Goal: Task Accomplishment & Management: Manage account settings

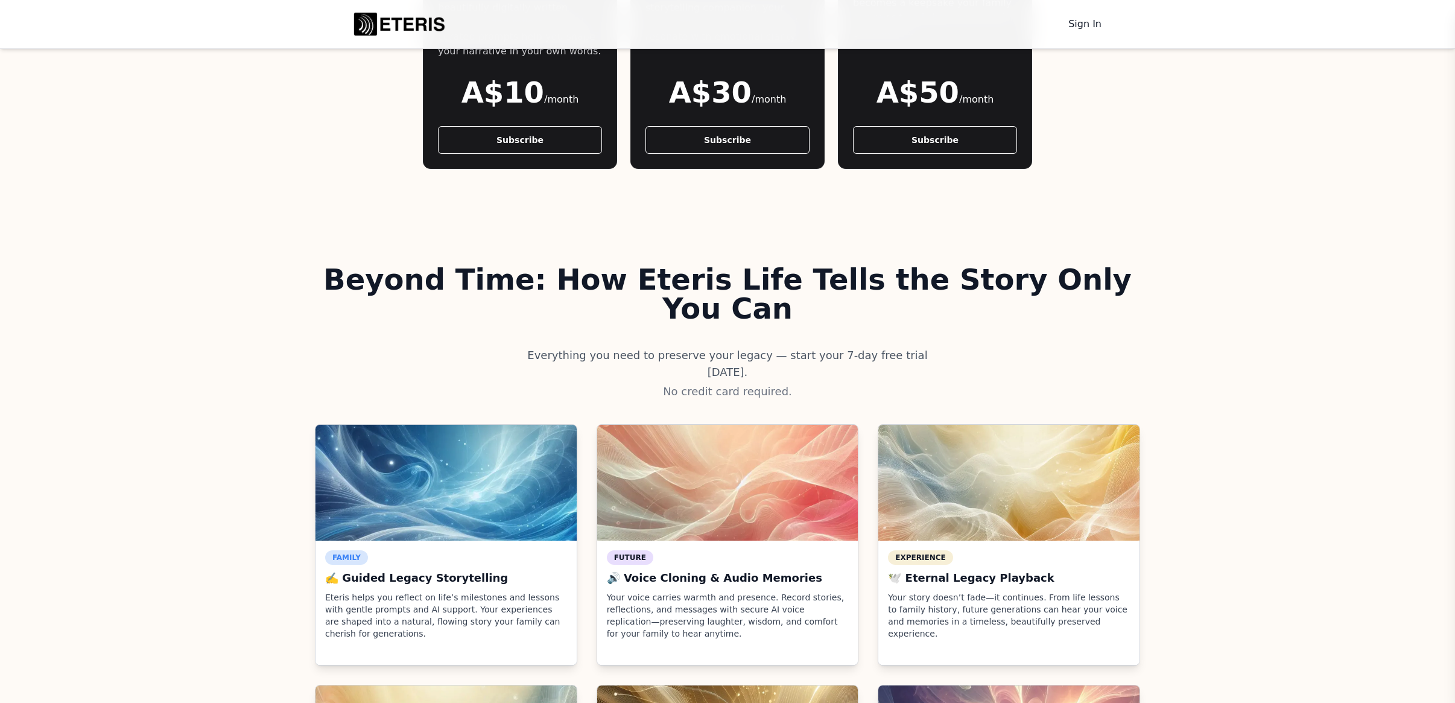
scroll to position [1344, 0]
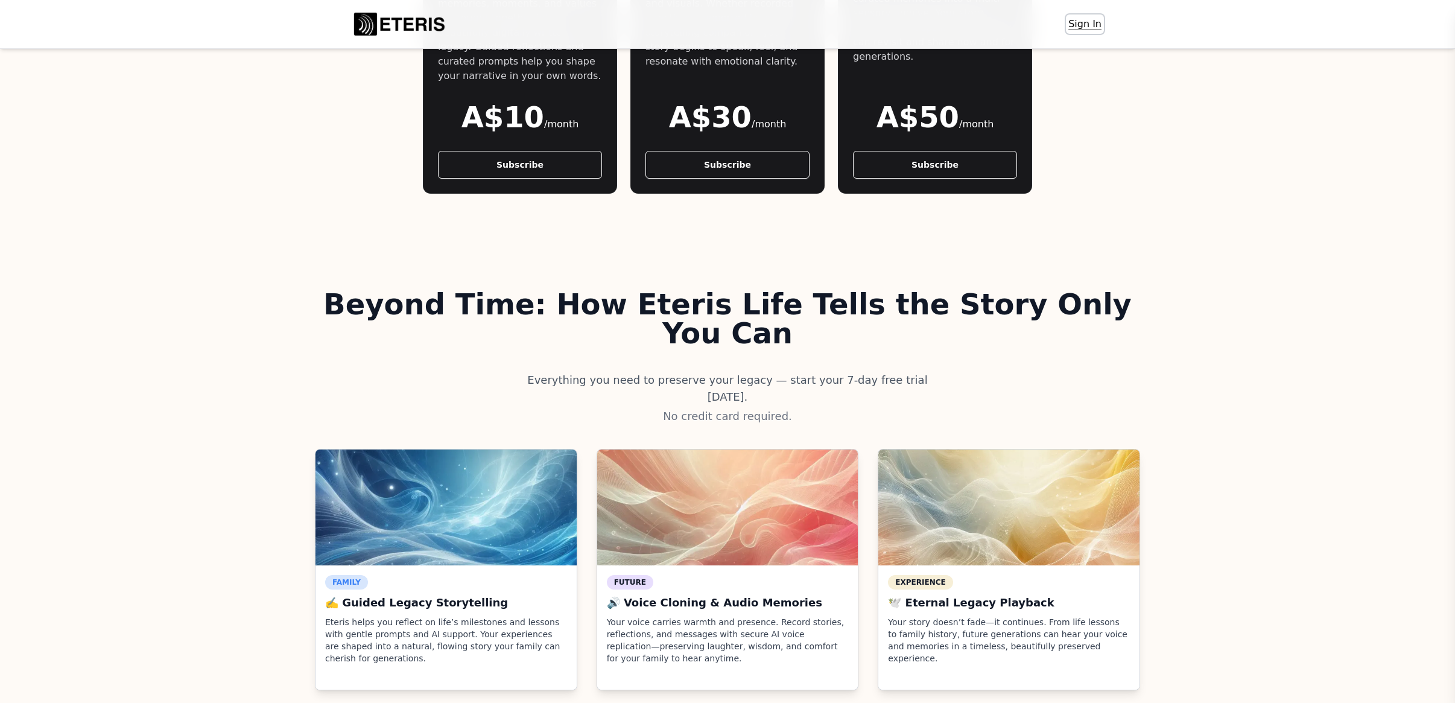
click at [1074, 19] on link "Sign In" at bounding box center [1085, 23] width 38 height 19
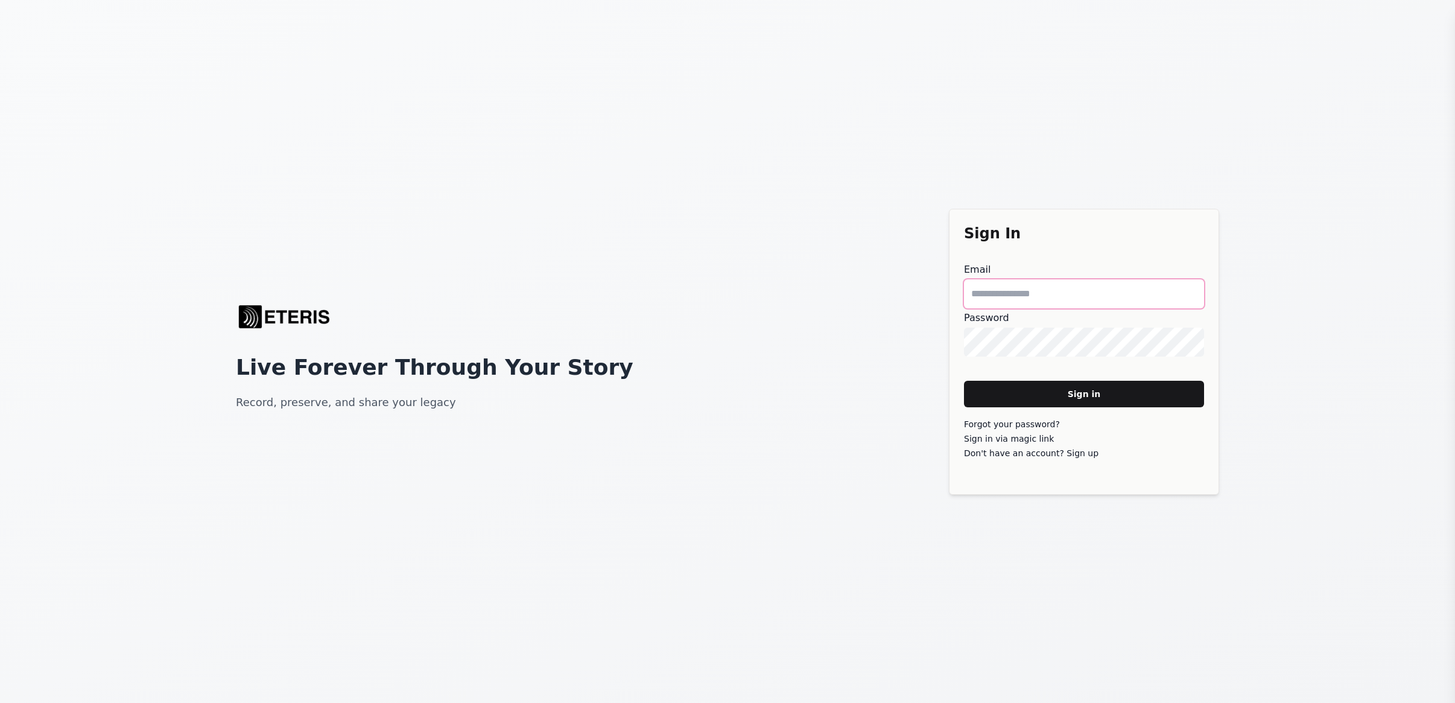
type main "**********"
click at [1054, 399] on main "Sign in" at bounding box center [1084, 394] width 240 height 27
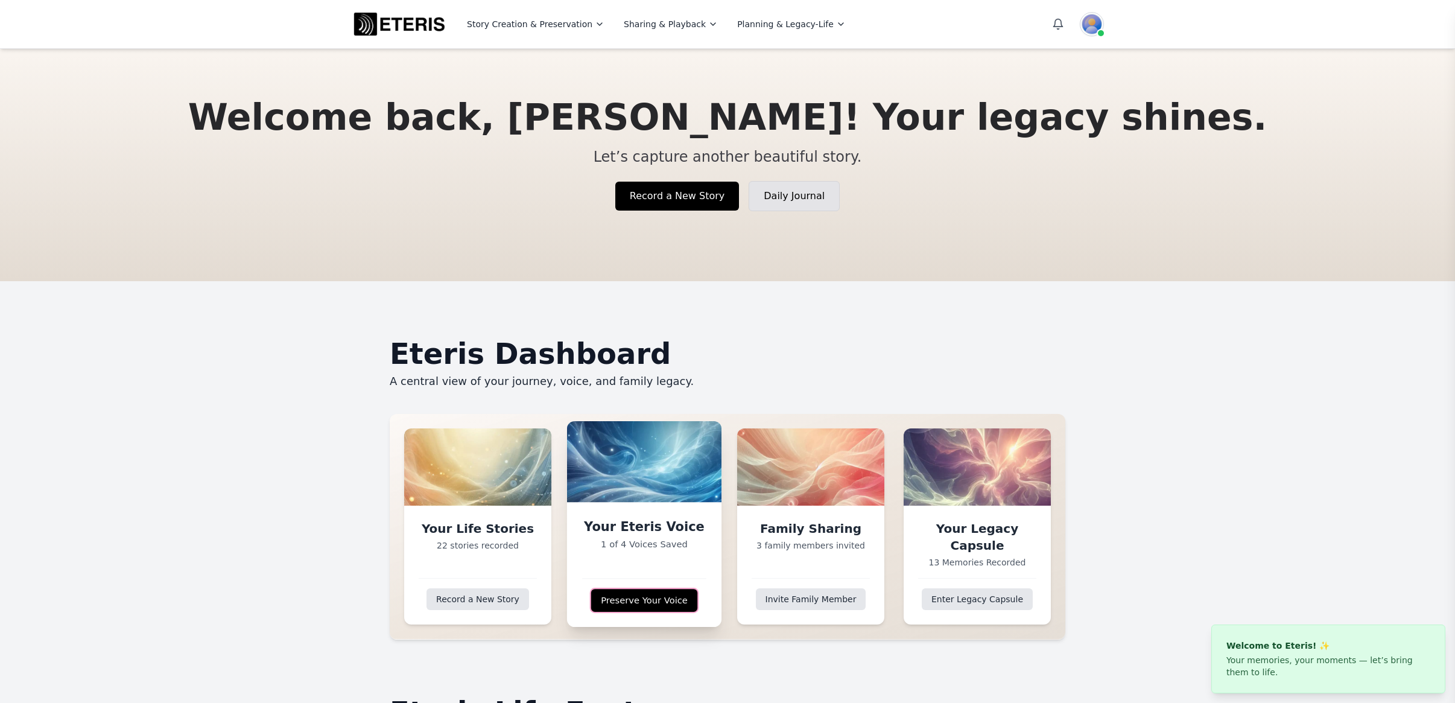
click at [634, 599] on link "Preserve Your Voice" at bounding box center [643, 600] width 107 height 23
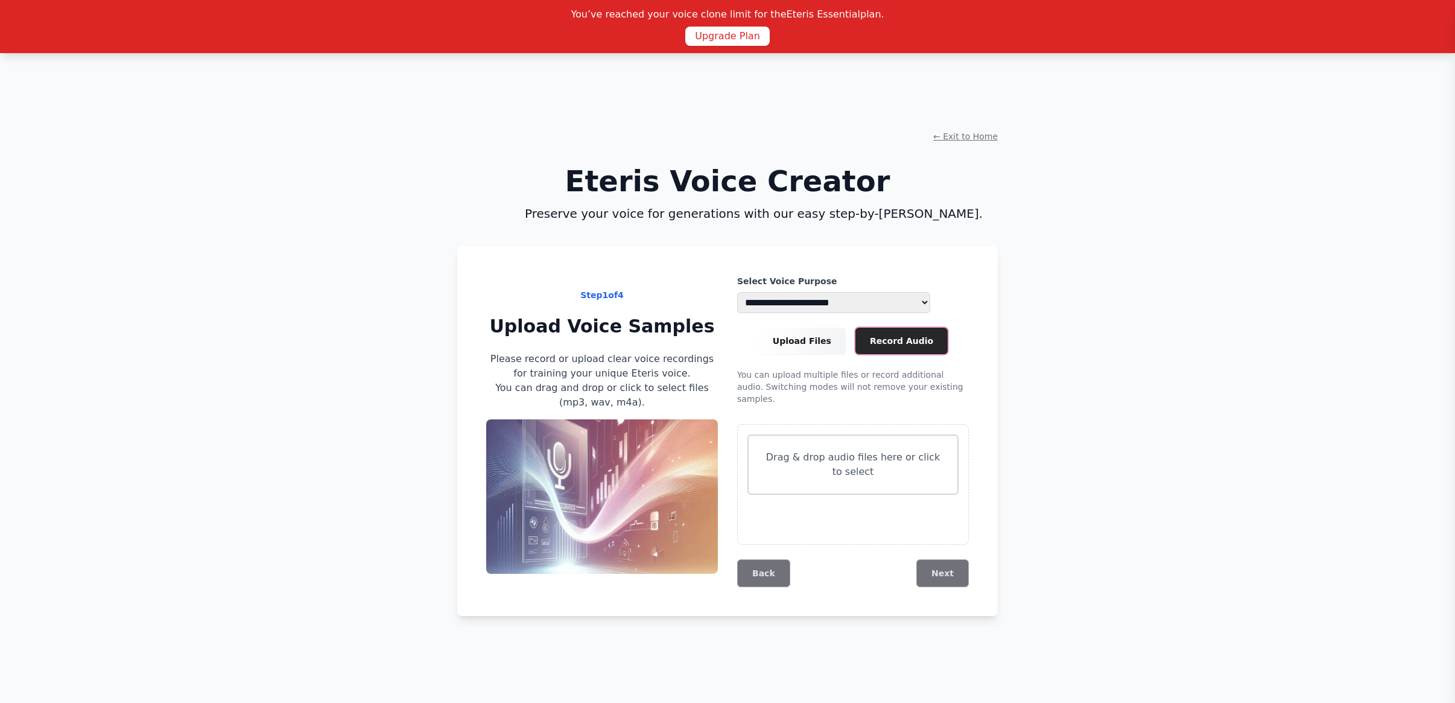
click at [882, 346] on main "Record Audio" at bounding box center [901, 340] width 92 height 27
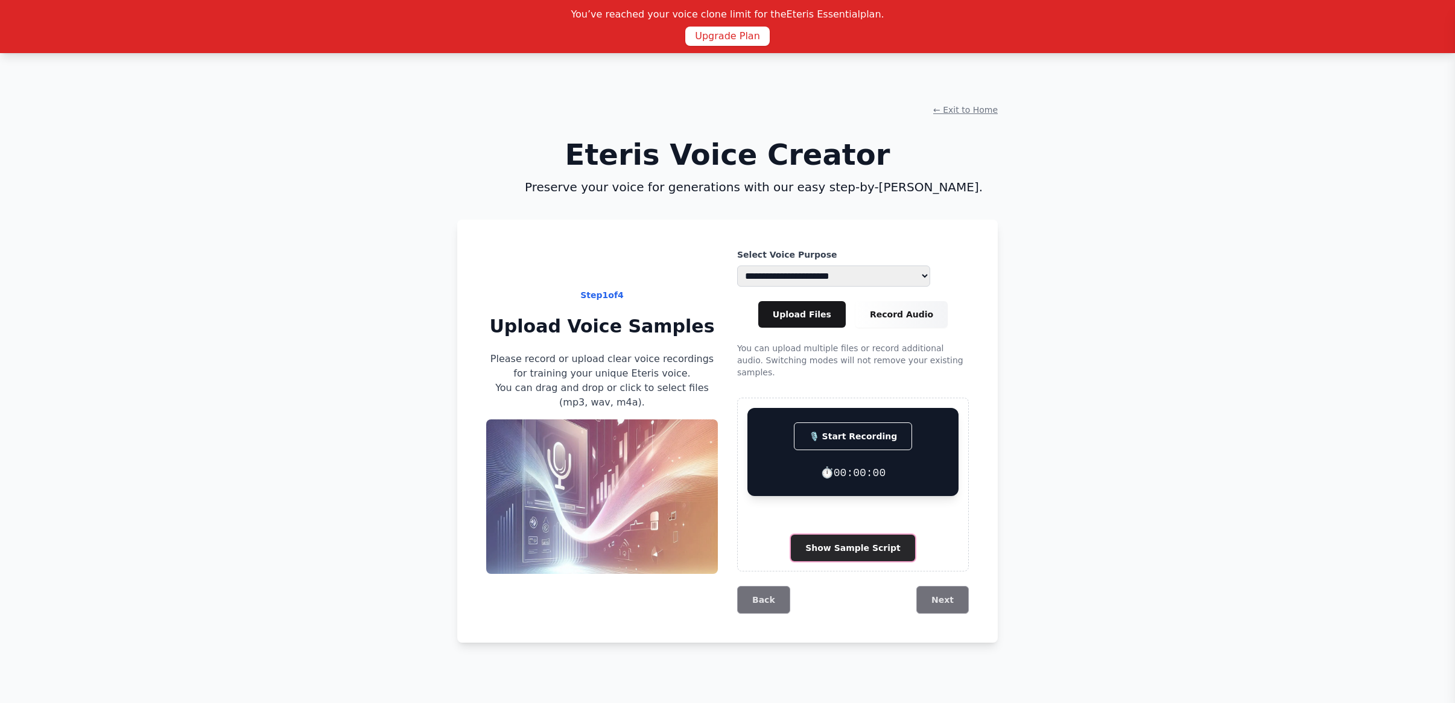
click at [834, 543] on button "Show Sample Script" at bounding box center [853, 547] width 124 height 27
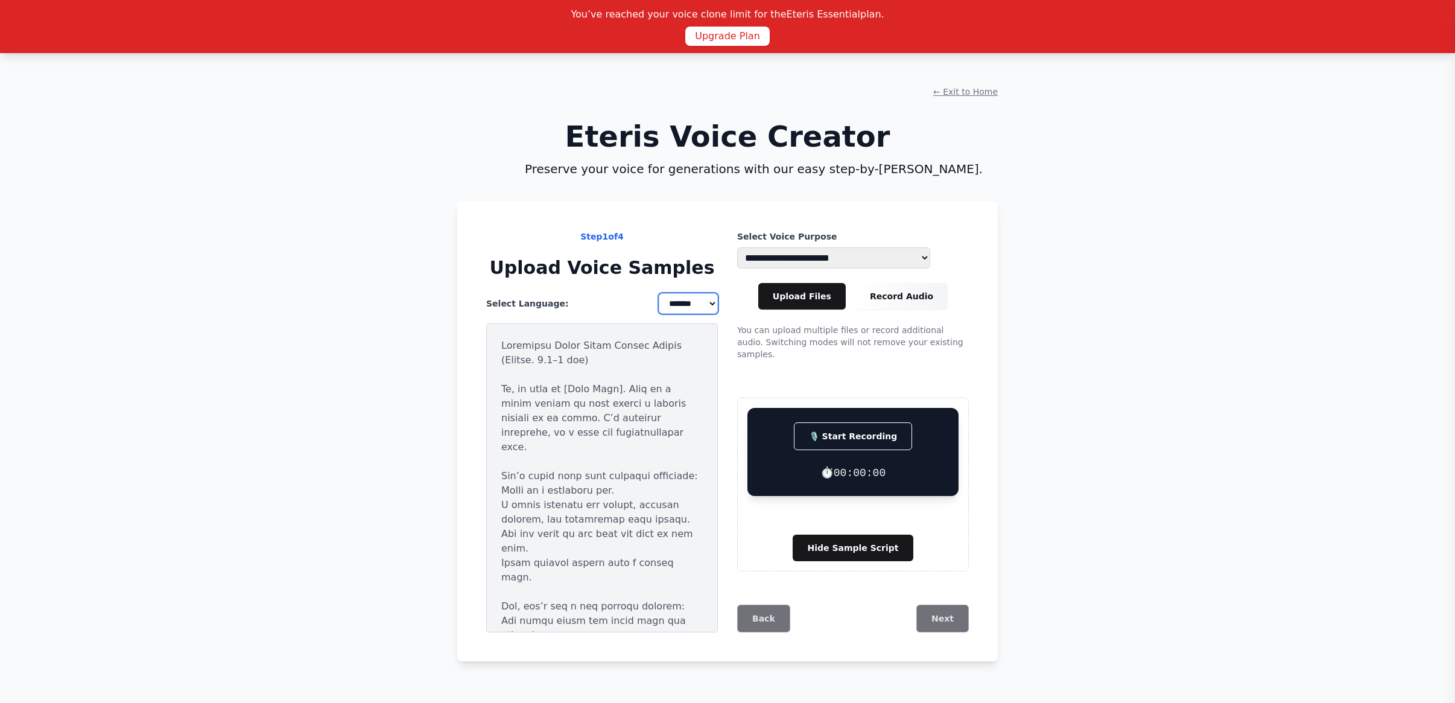
click at [678, 298] on select "**********" at bounding box center [688, 303] width 59 height 21
click at [659, 293] on select "**********" at bounding box center [688, 303] width 59 height 21
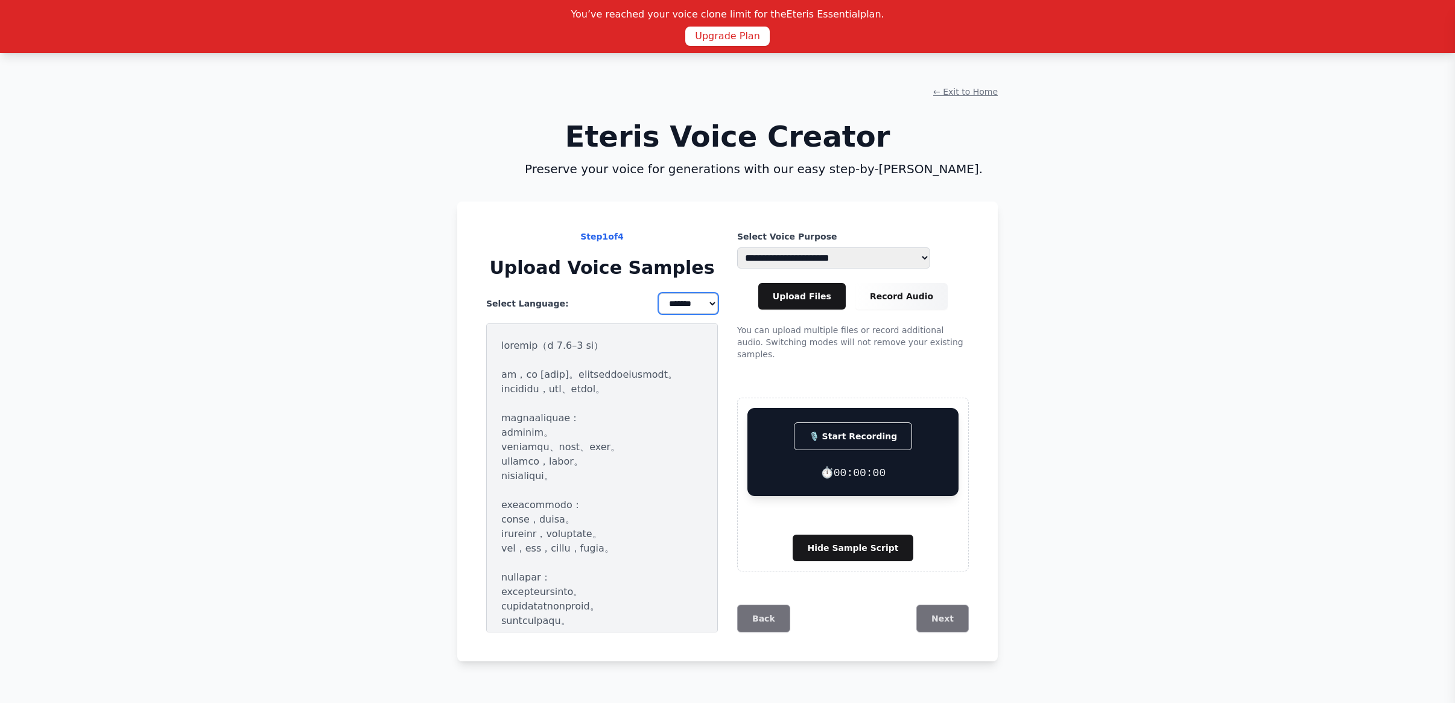
click at [678, 305] on select "**********" at bounding box center [688, 303] width 59 height 21
click at [659, 293] on select "**********" at bounding box center [688, 303] width 59 height 21
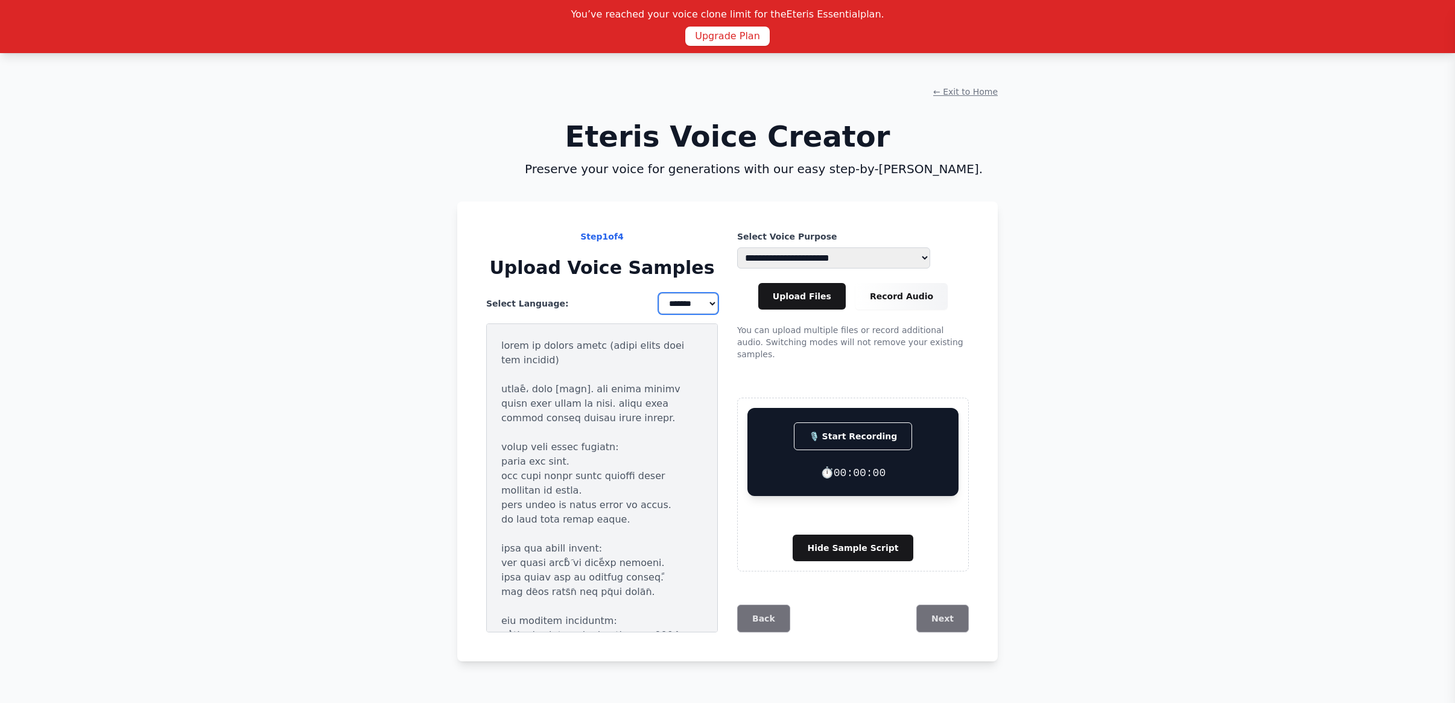
click at [683, 303] on select "**********" at bounding box center [688, 303] width 59 height 21
click at [659, 293] on select "**********" at bounding box center [688, 303] width 59 height 21
click at [683, 305] on select "**********" at bounding box center [688, 303] width 59 height 21
click at [659, 293] on select "**********" at bounding box center [688, 303] width 59 height 21
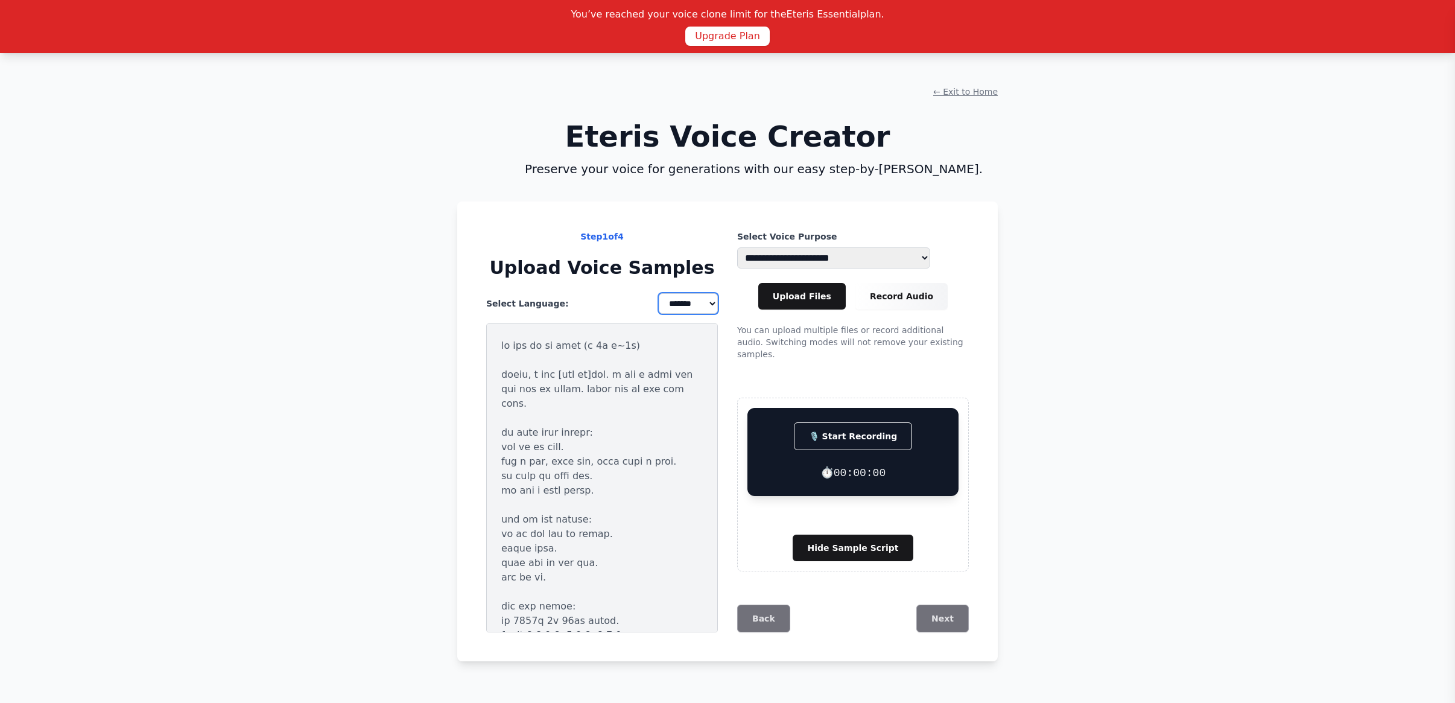
click at [683, 302] on select "**********" at bounding box center [688, 303] width 59 height 21
click at [659, 293] on select "**********" at bounding box center [688, 303] width 59 height 21
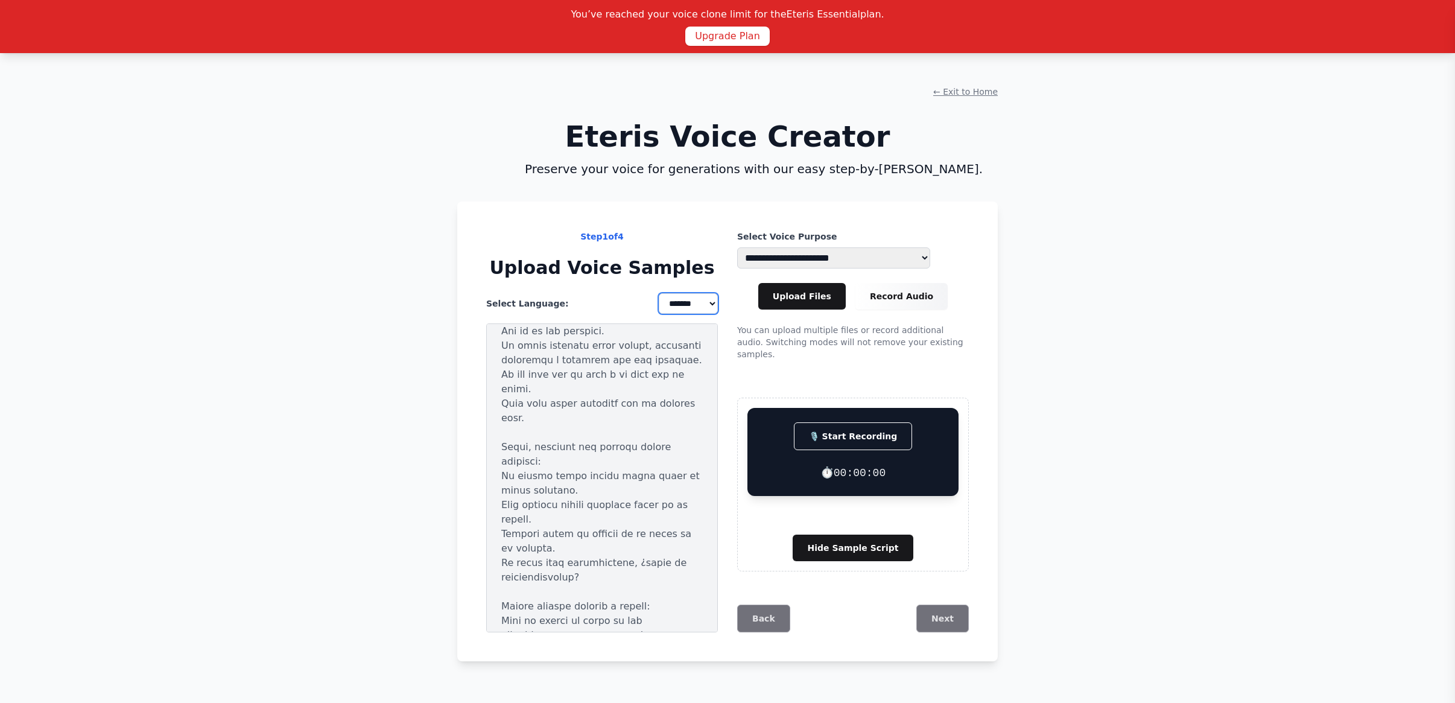
scroll to position [189, 0]
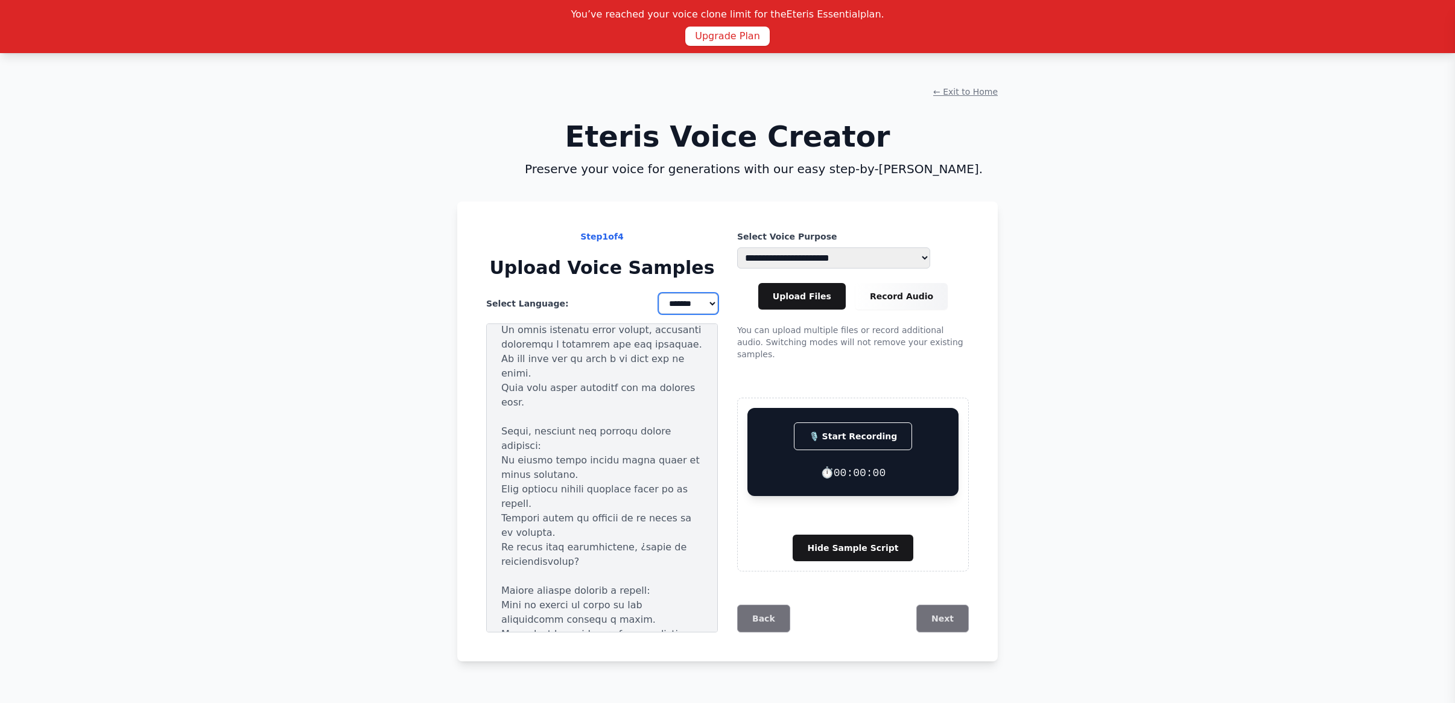
click at [671, 307] on select "**********" at bounding box center [688, 303] width 59 height 21
click at [659, 293] on select "**********" at bounding box center [688, 303] width 59 height 21
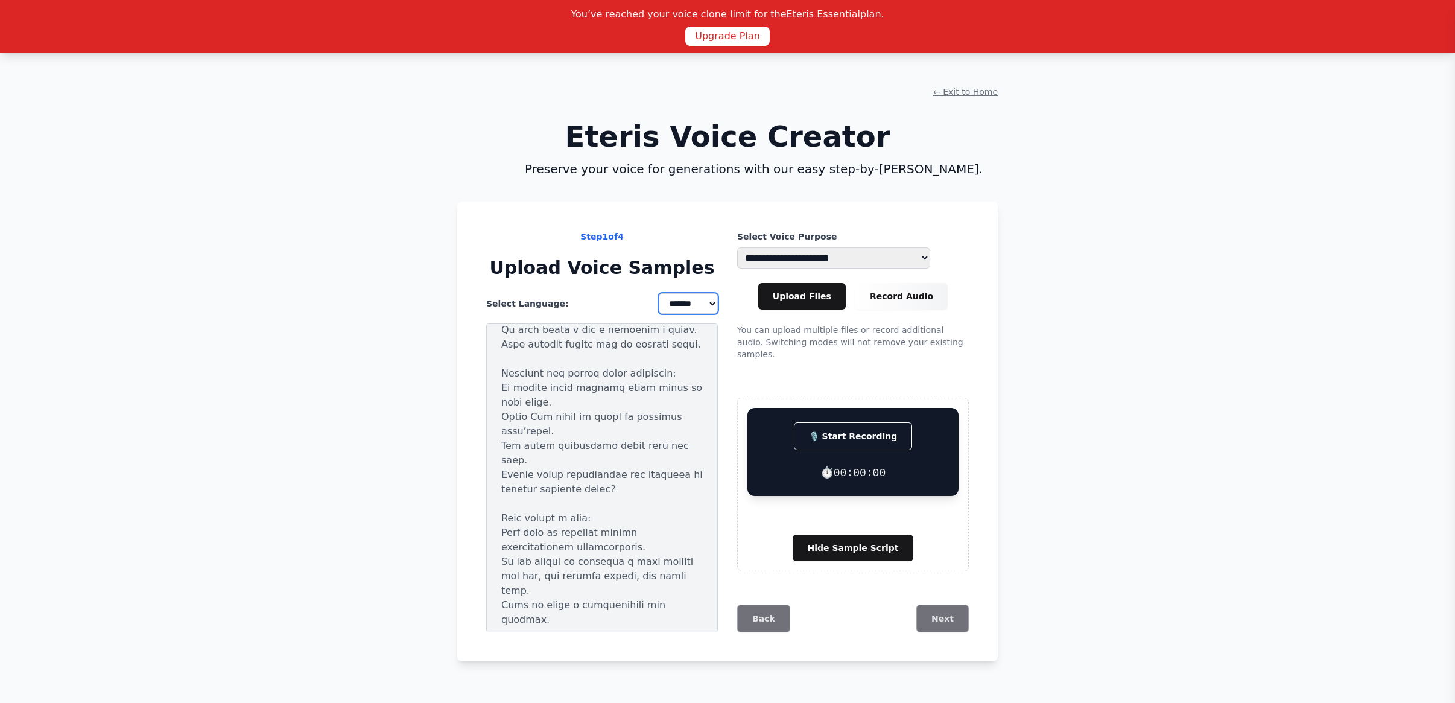
click at [665, 302] on select "**********" at bounding box center [688, 303] width 59 height 21
click at [659, 293] on select "**********" at bounding box center [688, 303] width 59 height 21
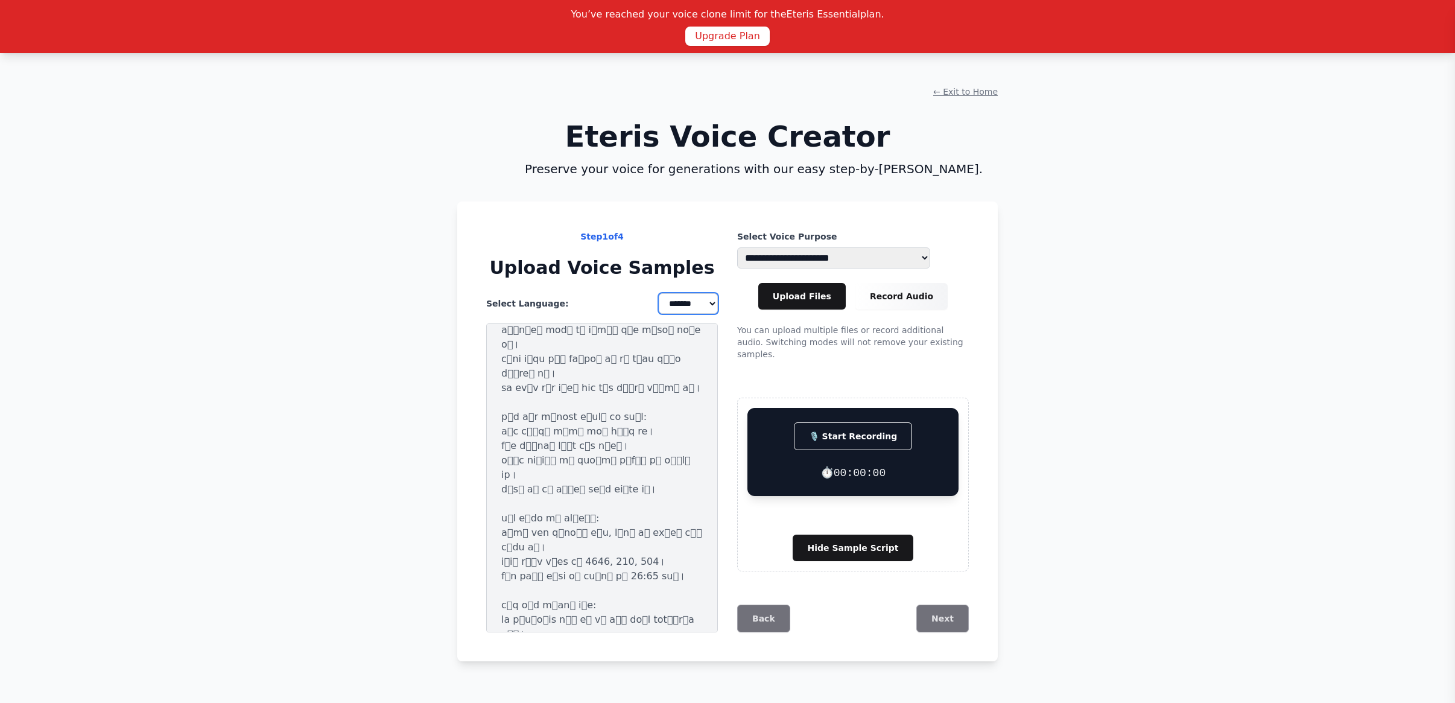
click at [662, 294] on select "**********" at bounding box center [688, 303] width 59 height 21
click at [659, 293] on select "**********" at bounding box center [688, 303] width 59 height 21
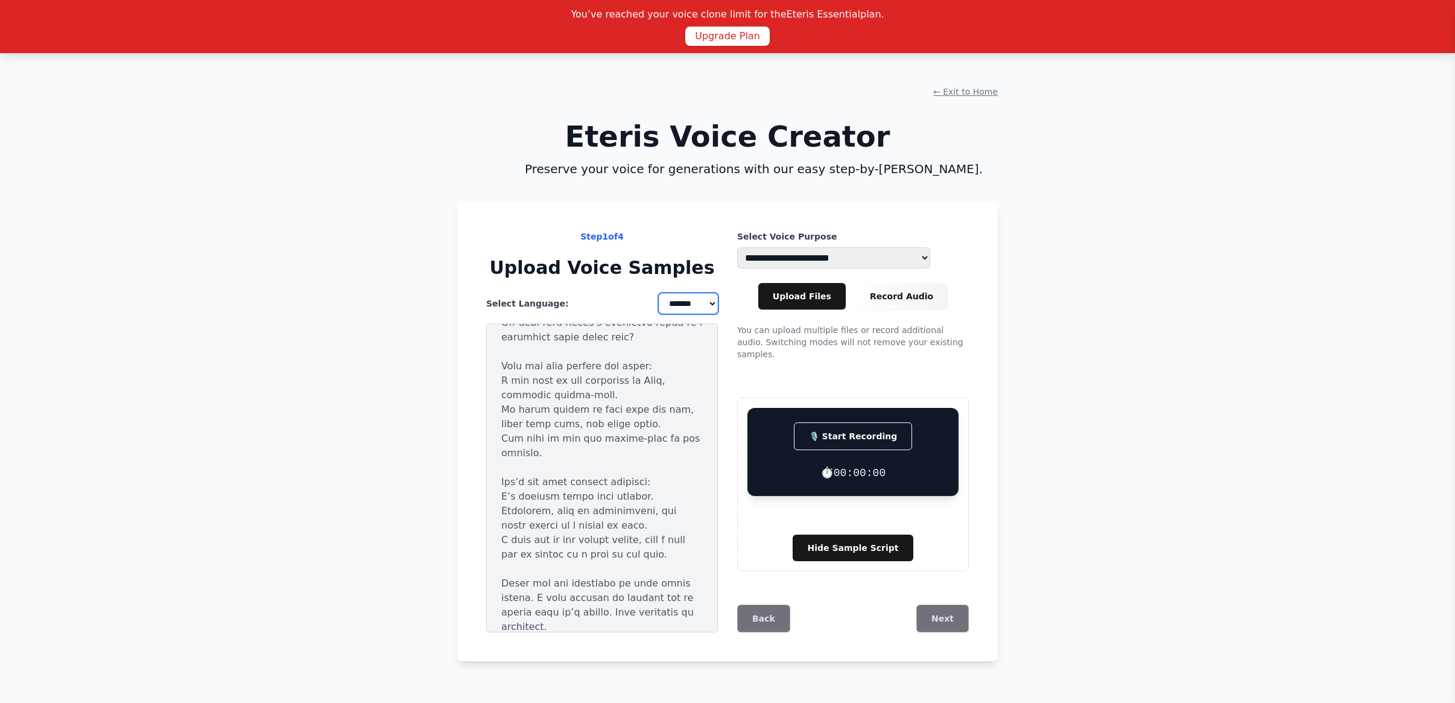
scroll to position [373, 0]
click at [673, 297] on select "**********" at bounding box center [688, 303] width 59 height 21
select select "**"
click at [659, 293] on select "**********" at bounding box center [688, 303] width 59 height 21
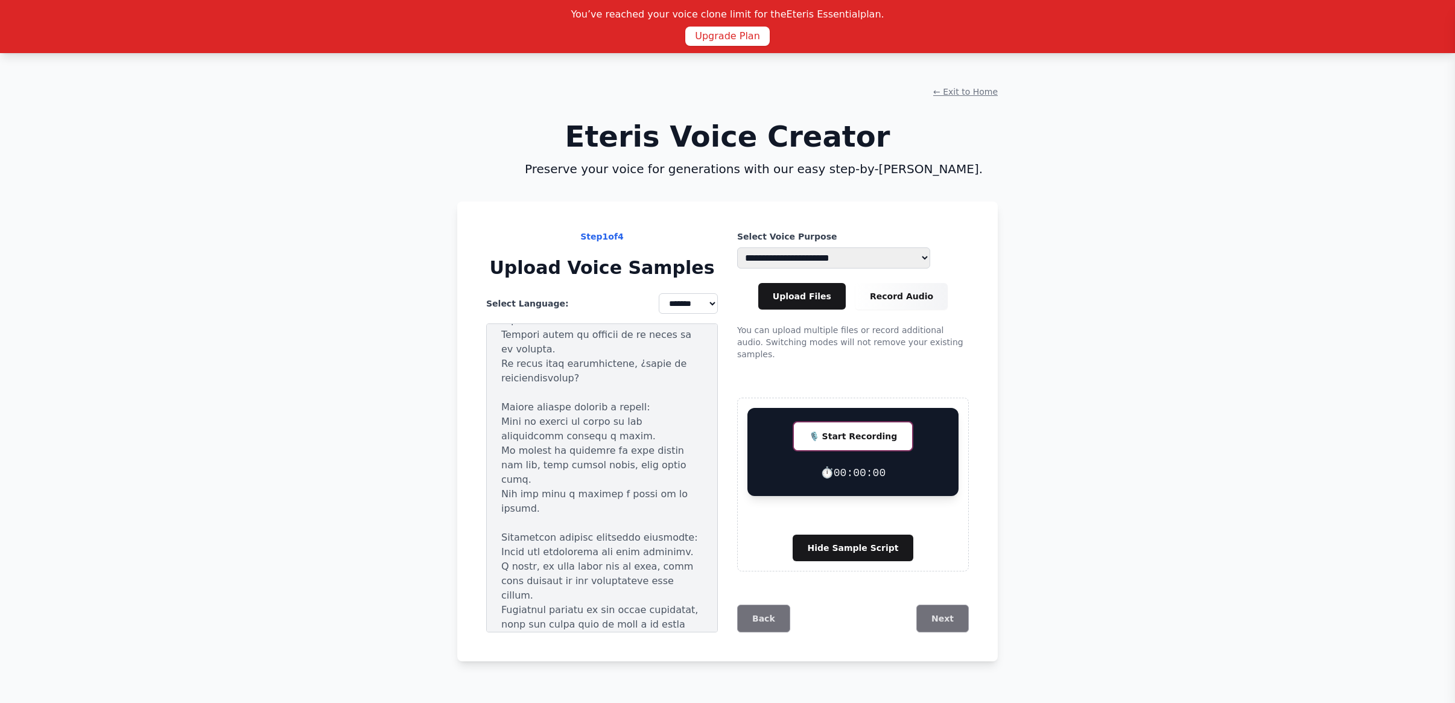
click at [840, 429] on button "🎙️ Start Recording" at bounding box center [853, 436] width 118 height 28
click at [838, 436] on button "⏹️ Stop Recording" at bounding box center [852, 436] width 115 height 27
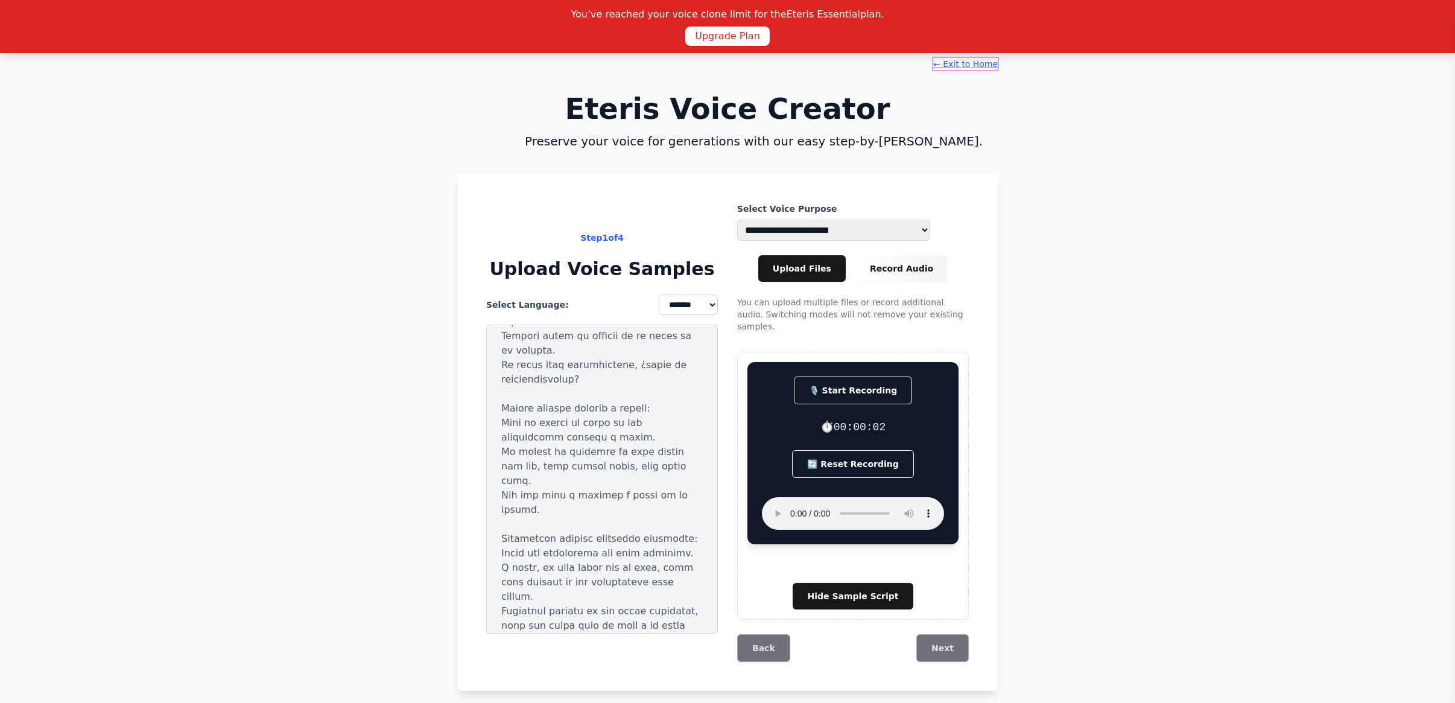
click at [955, 66] on button "← Exit to Home" at bounding box center [965, 64] width 65 height 12
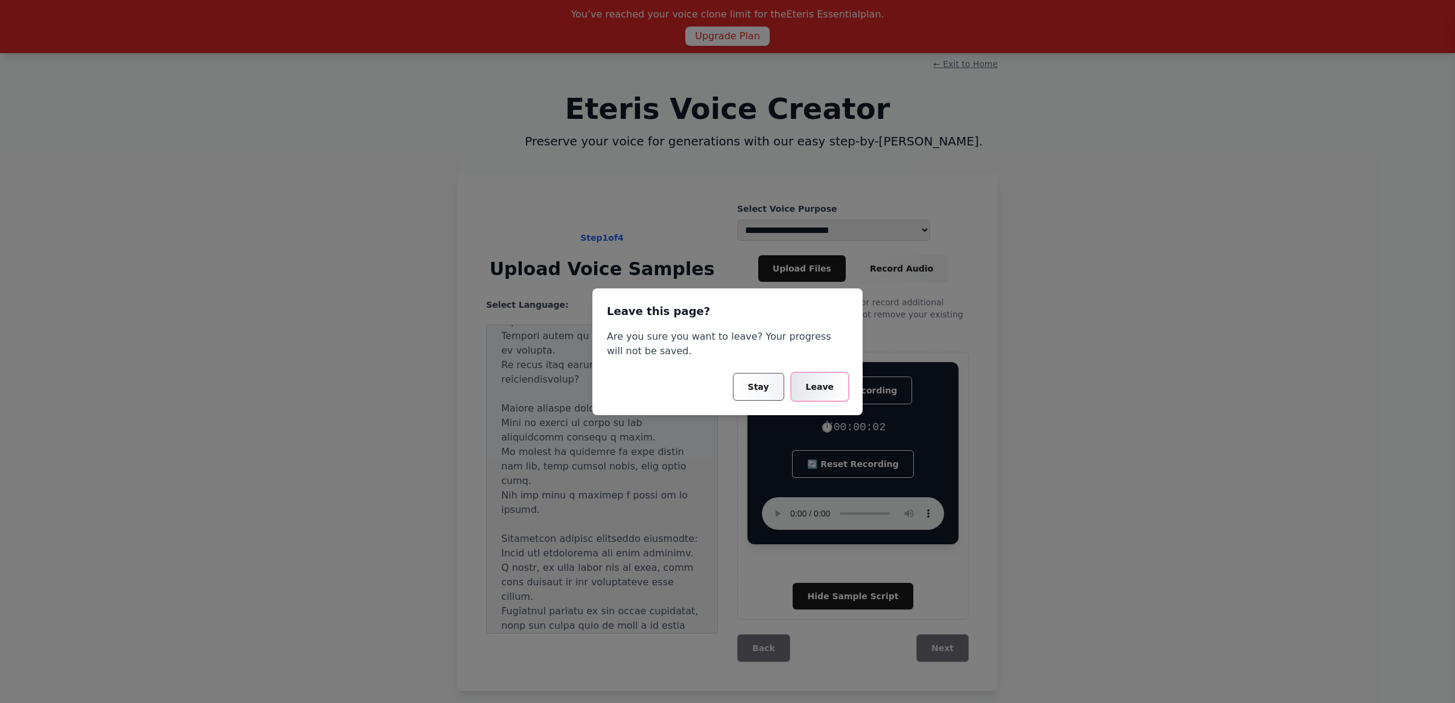
click at [822, 387] on button "Leave" at bounding box center [819, 387] width 57 height 28
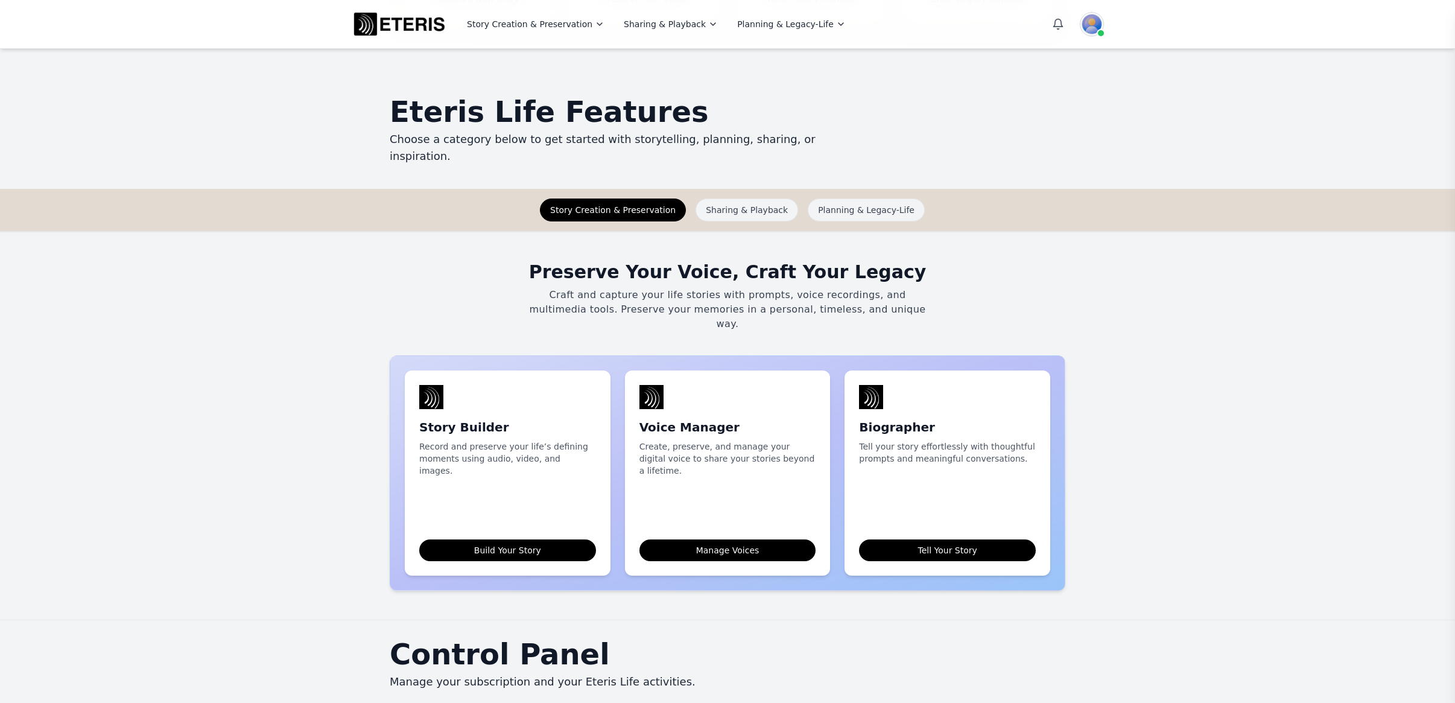
scroll to position [601, 0]
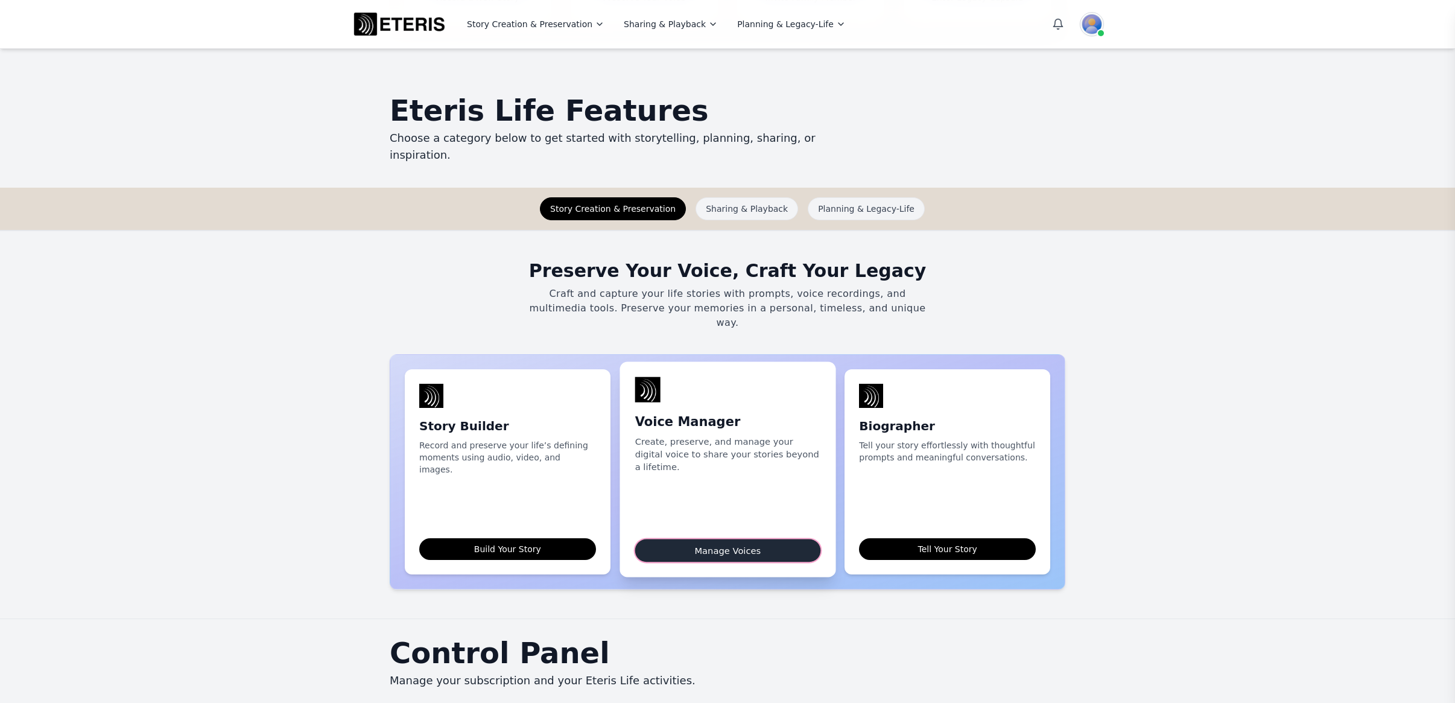
click at [715, 539] on link "Manage Voices" at bounding box center [726, 550] width 185 height 23
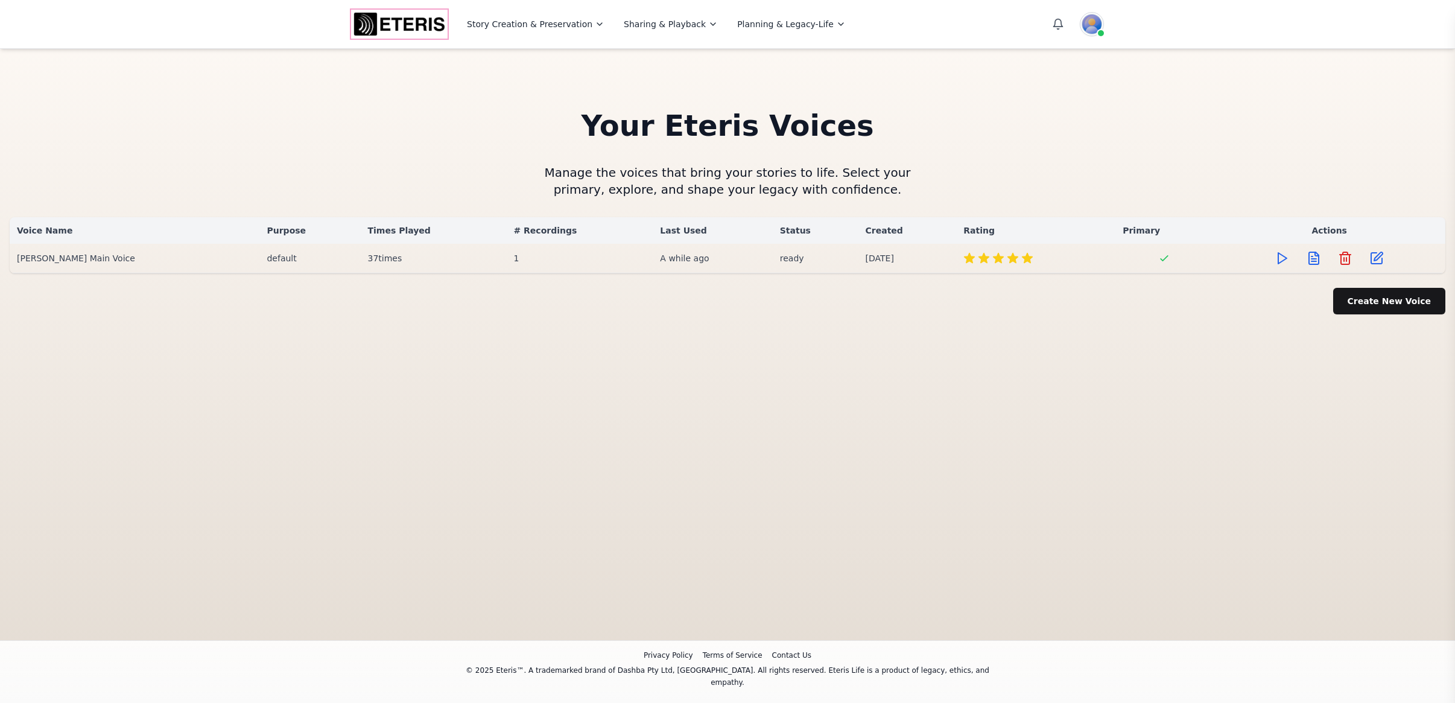
click at [406, 22] on img "Eteris Logo" at bounding box center [399, 24] width 96 height 29
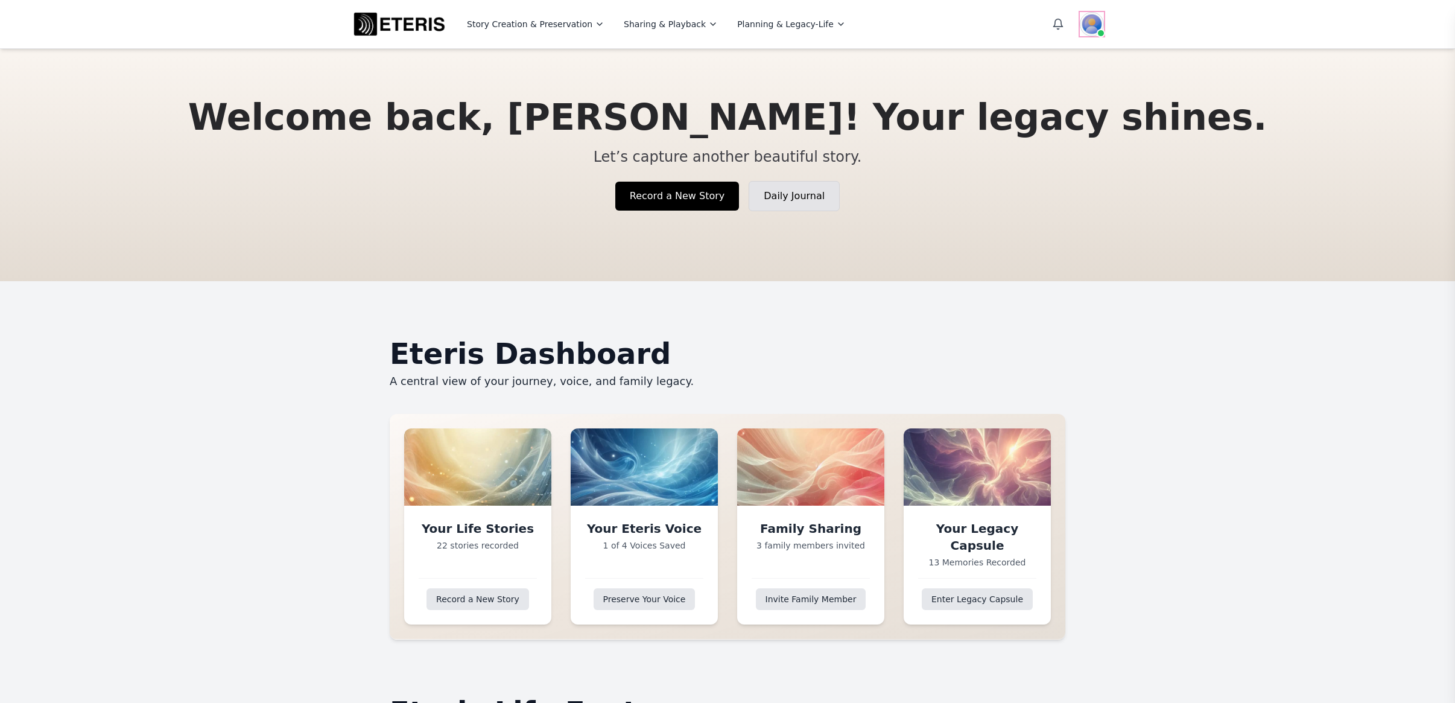
click at [1095, 25] on img at bounding box center [1092, 24] width 24 height 24
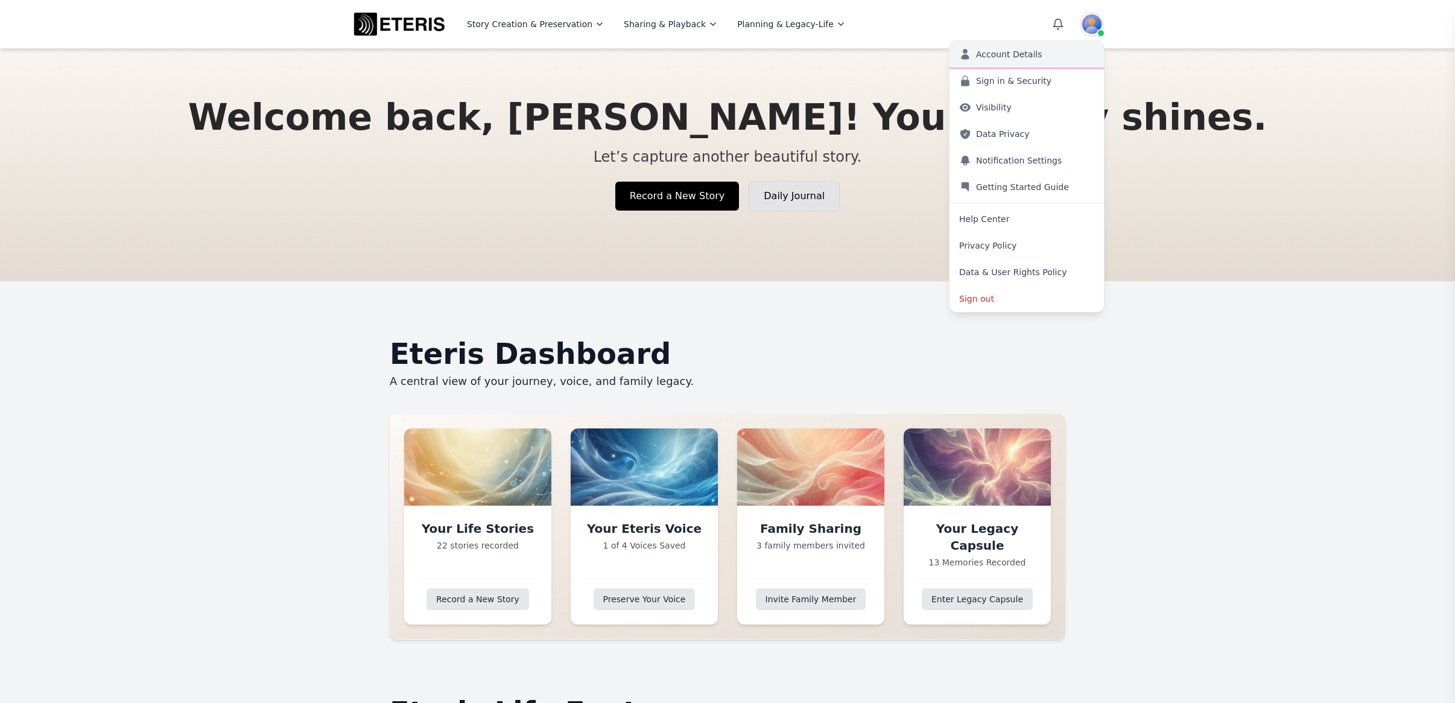
click at [1054, 58] on link "Account Details" at bounding box center [1026, 54] width 154 height 27
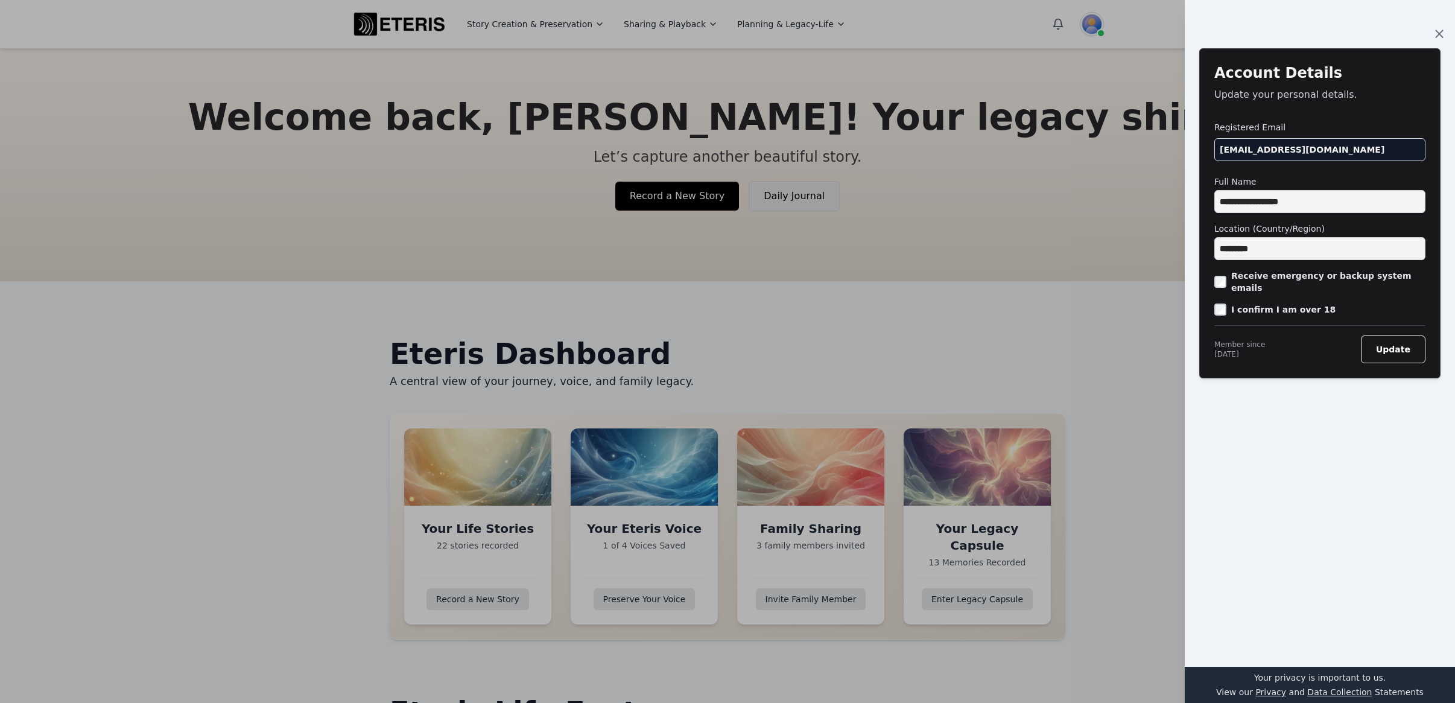
click at [1048, 265] on div at bounding box center [727, 351] width 1455 height 703
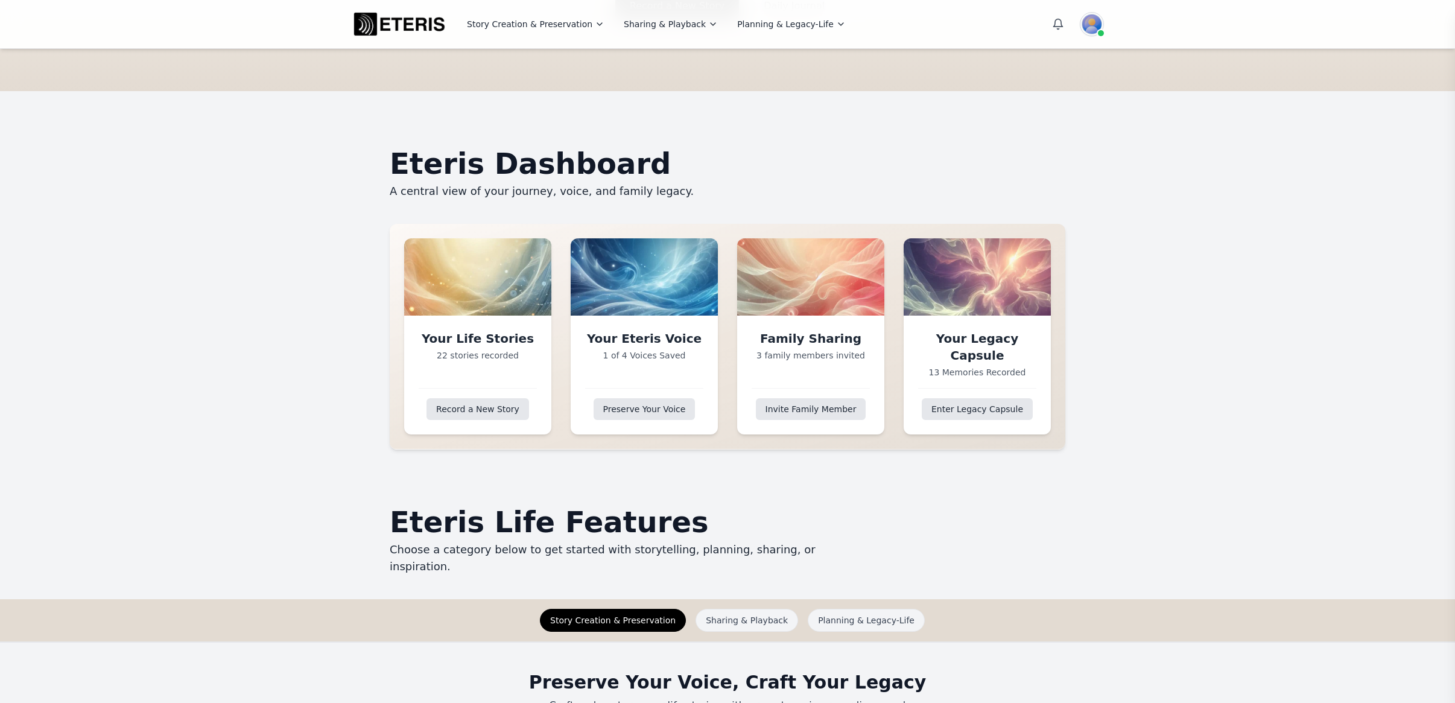
scroll to position [197, 0]
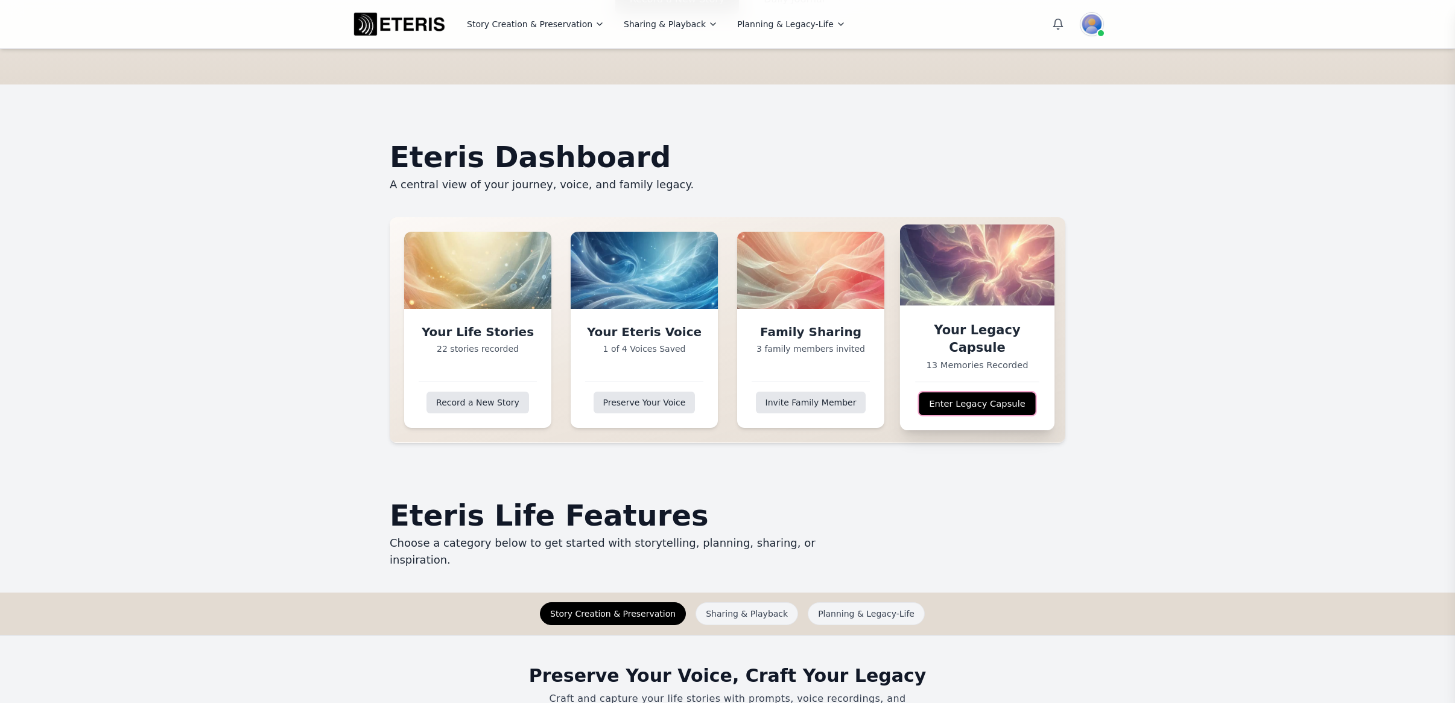
click at [965, 404] on link "Enter Legacy Capsule" at bounding box center [977, 403] width 116 height 23
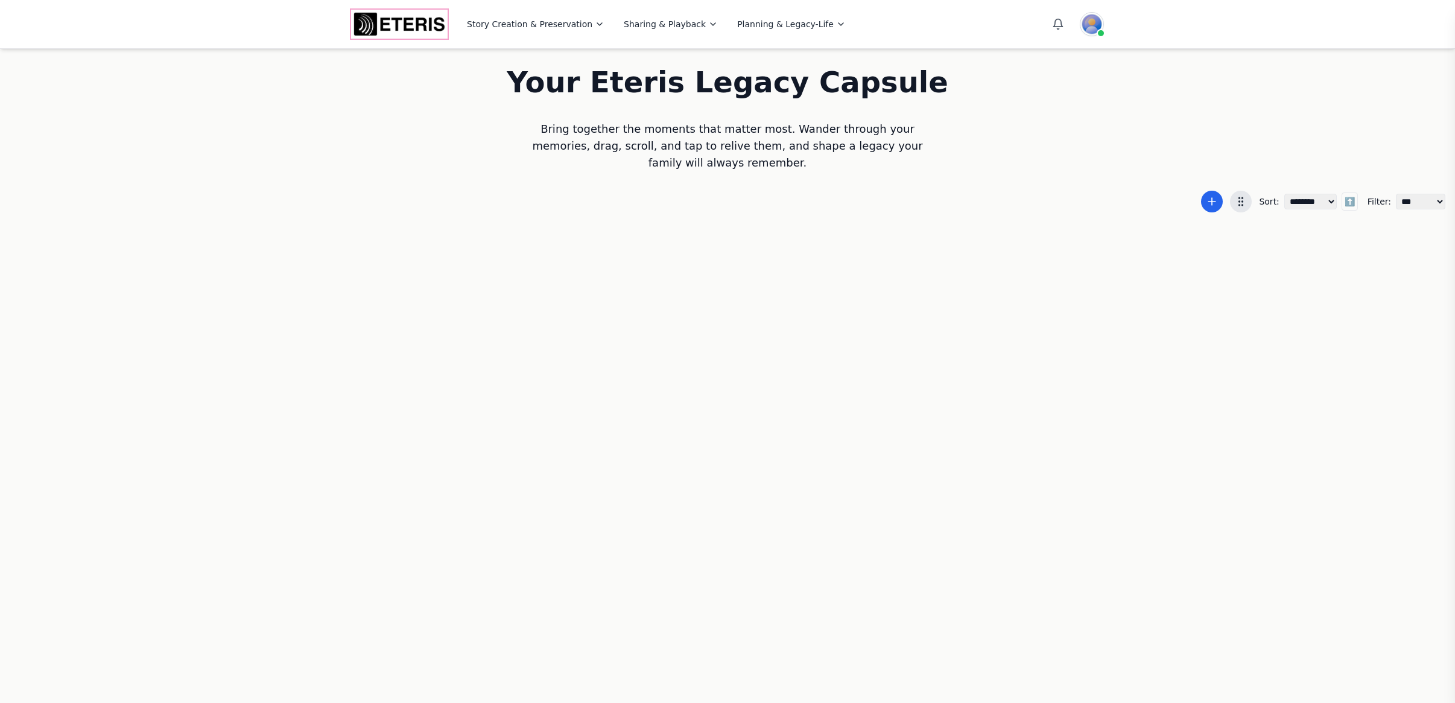
click at [414, 25] on img "Eteris Logo" at bounding box center [399, 24] width 96 height 29
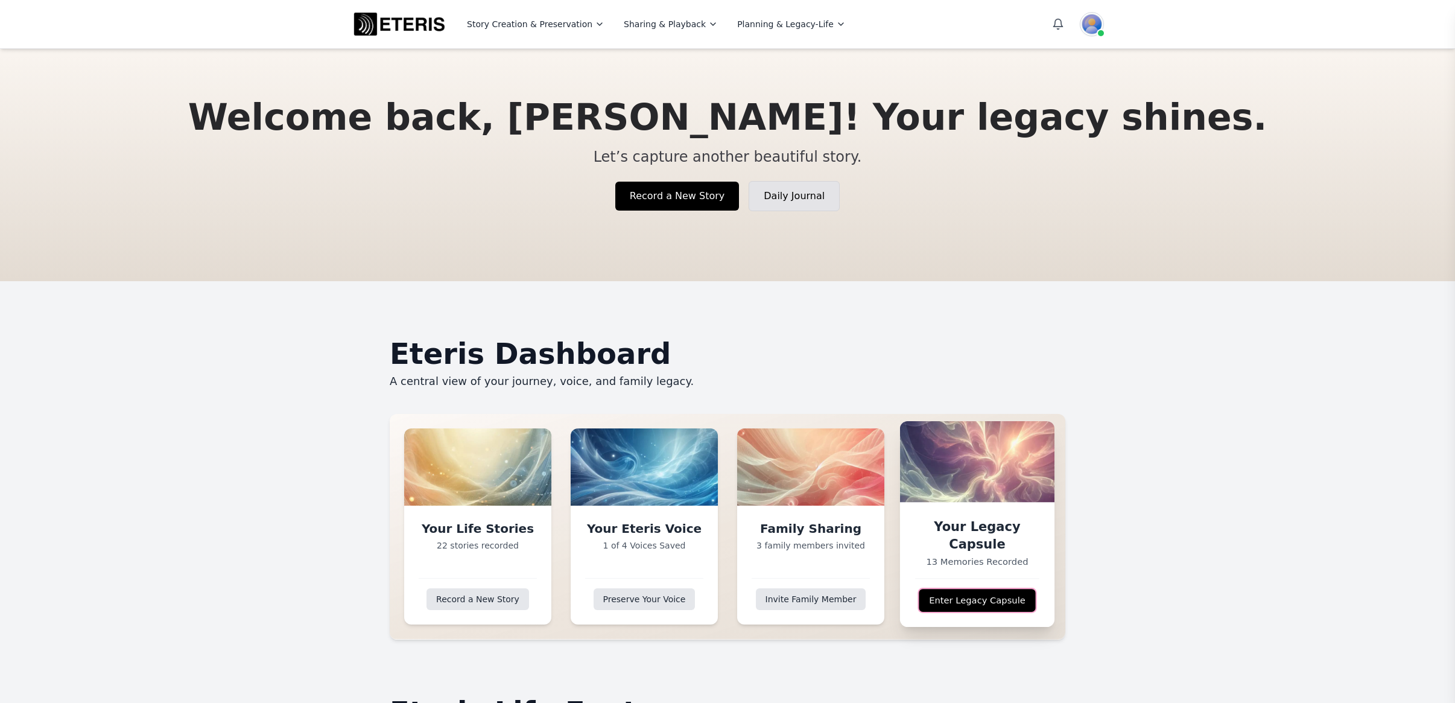
click at [954, 596] on link "Enter Legacy Capsule" at bounding box center [977, 600] width 116 height 23
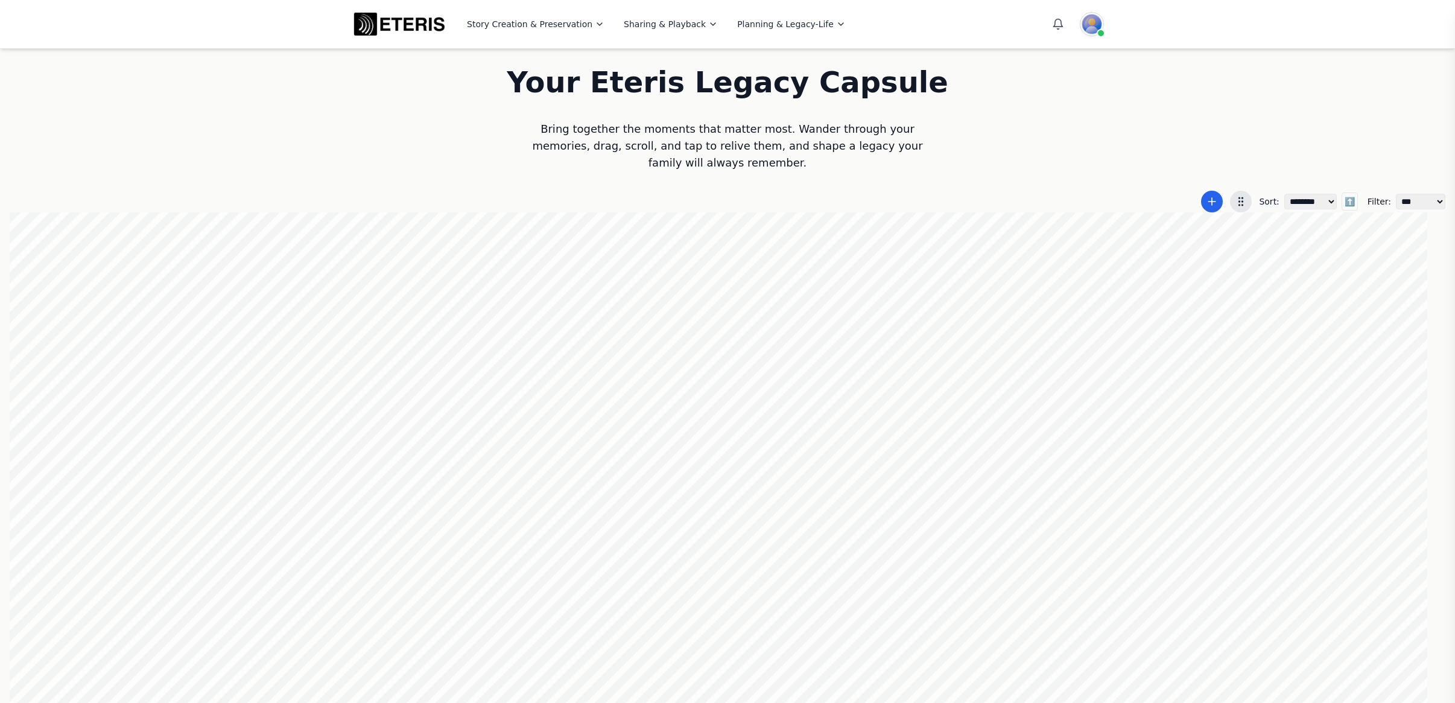
scroll to position [0, 1]
click at [789, 391] on div at bounding box center [727, 458] width 1435 height 492
click at [911, 332] on div at bounding box center [727, 458] width 1435 height 492
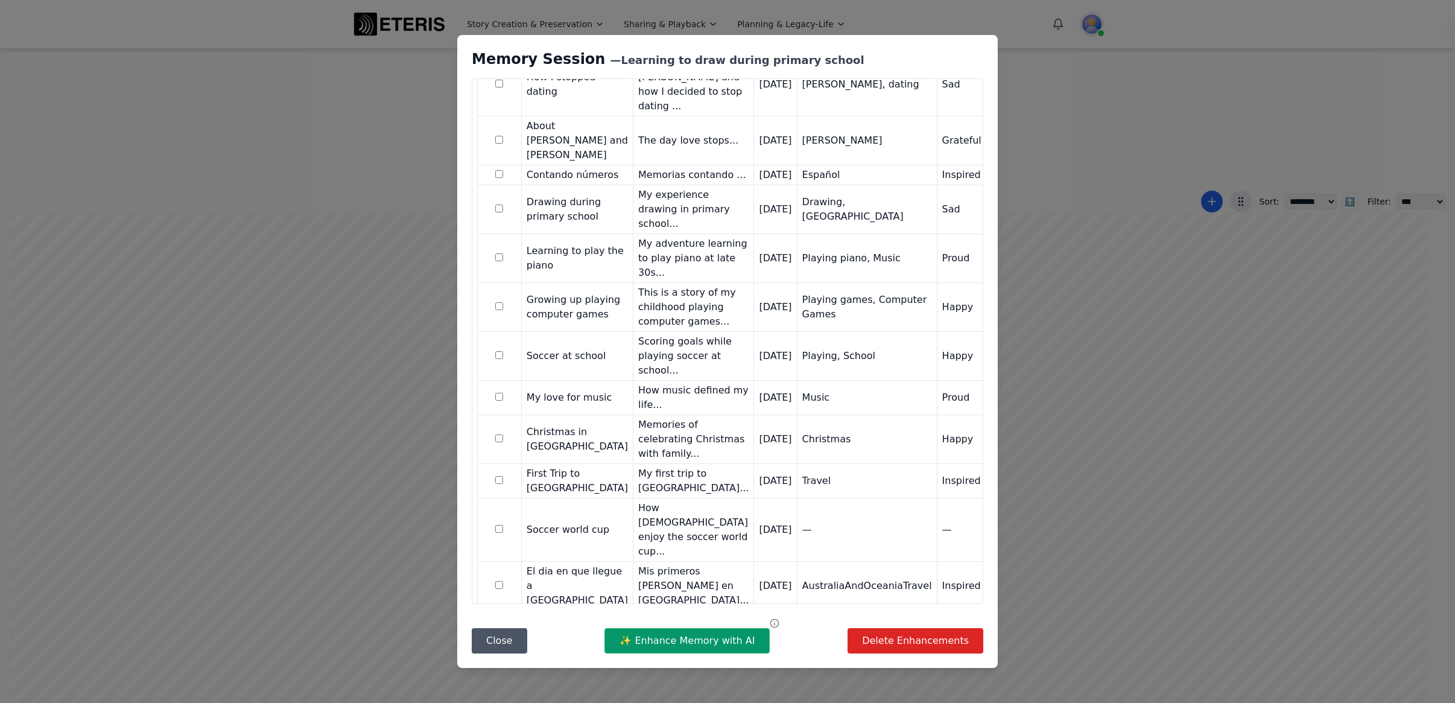
scroll to position [510, 0]
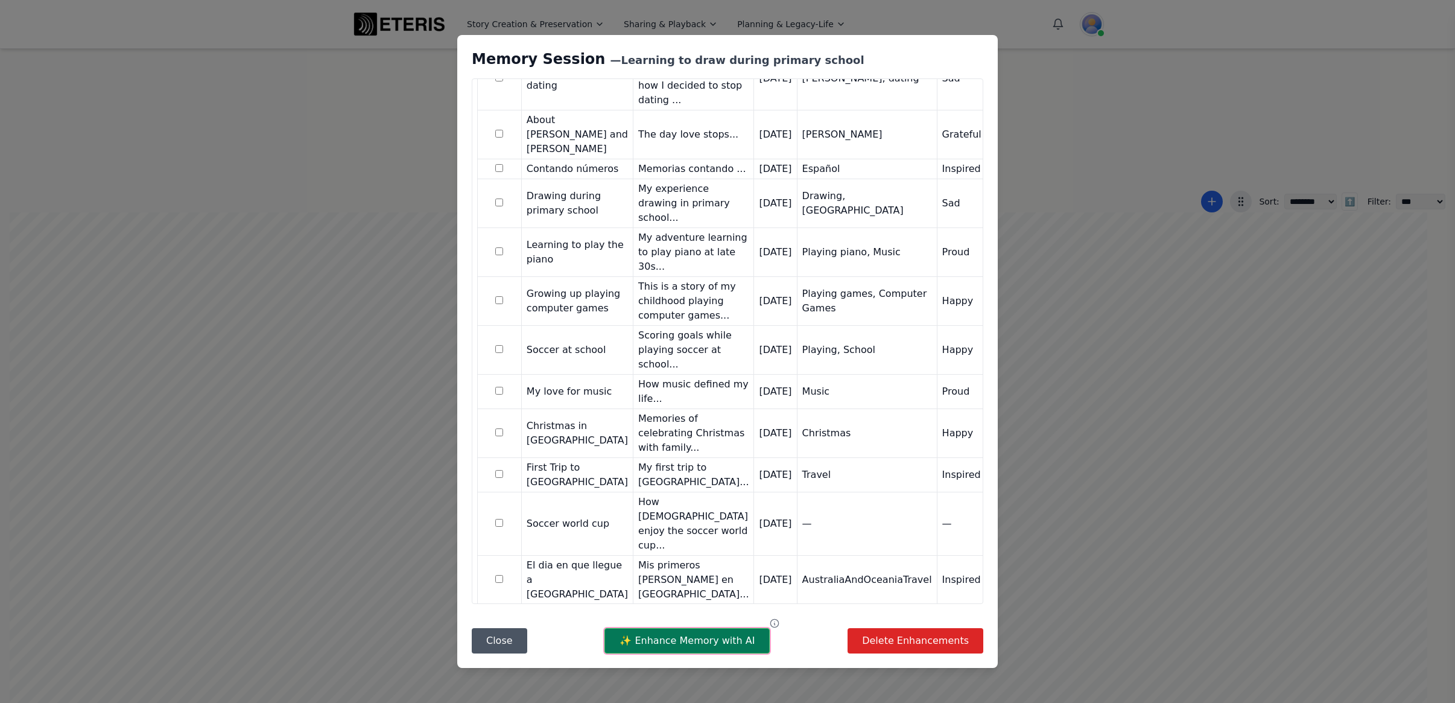
click at [669, 645] on button "✨ Enhance Memory with AI" at bounding box center [686, 640] width 165 height 25
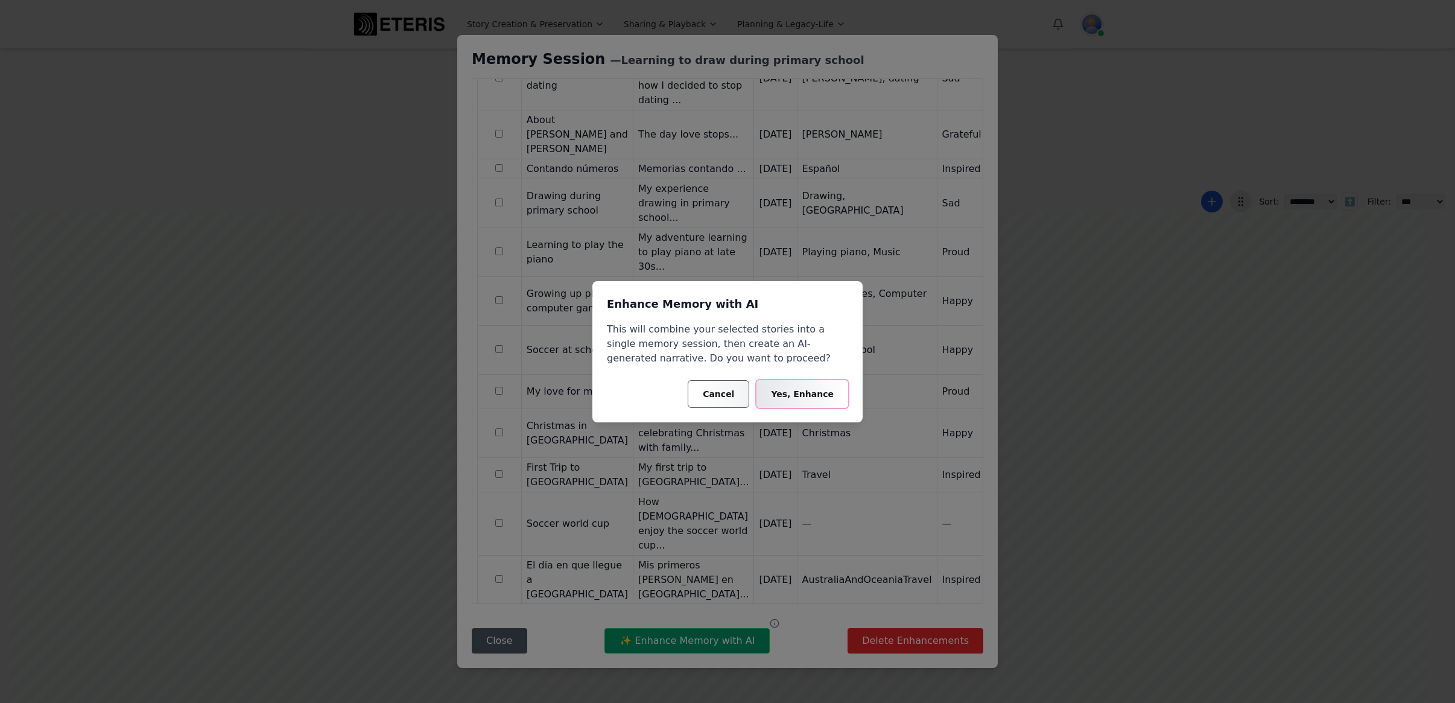
click at [792, 397] on button "Yes, Enhance" at bounding box center [802, 394] width 92 height 28
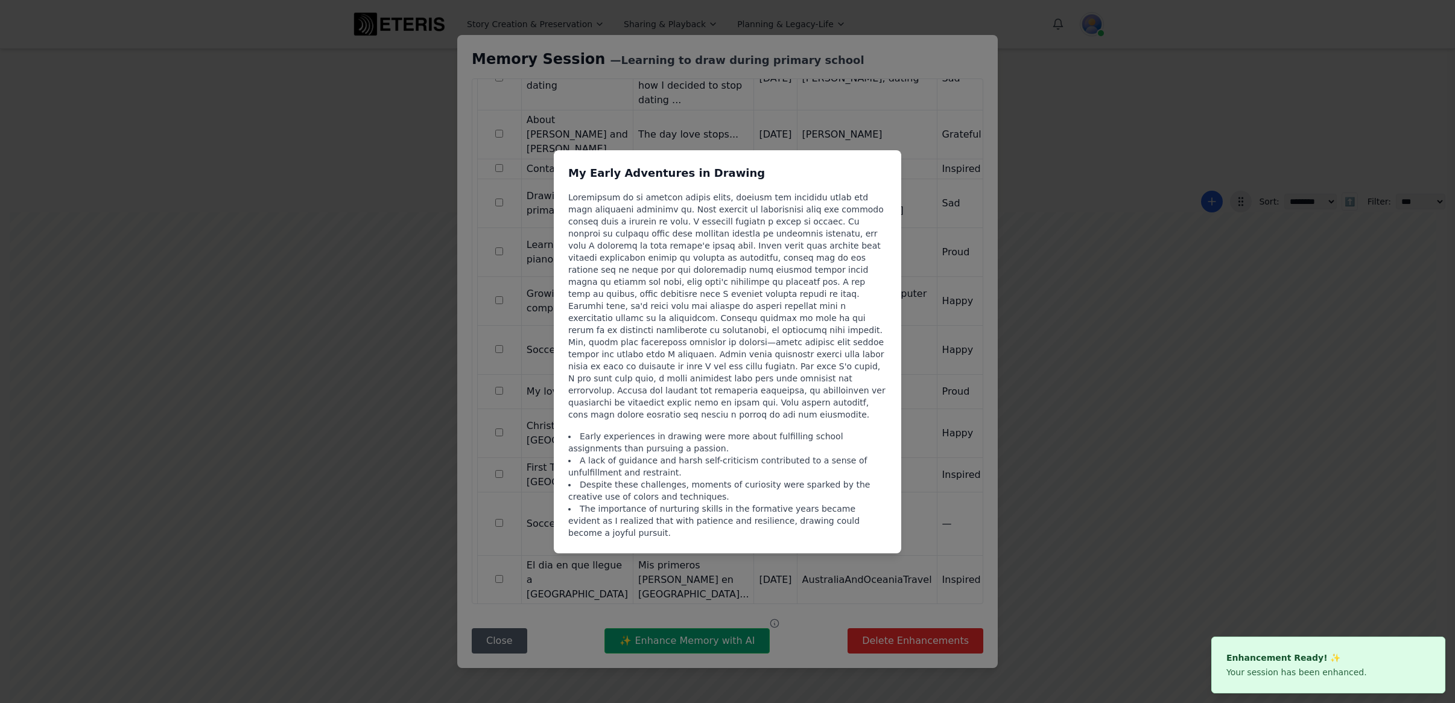
scroll to position [0, 1]
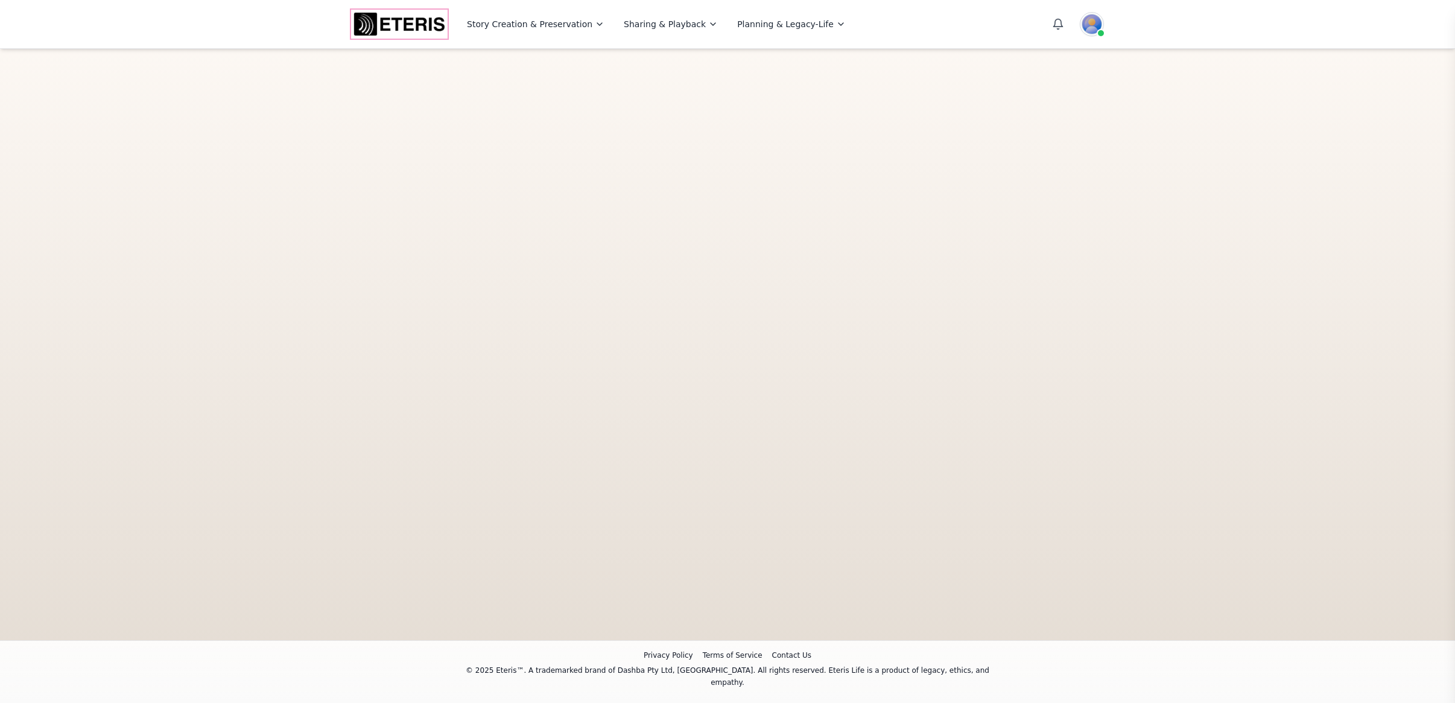
click at [391, 28] on img "Eteris Logo" at bounding box center [399, 24] width 96 height 29
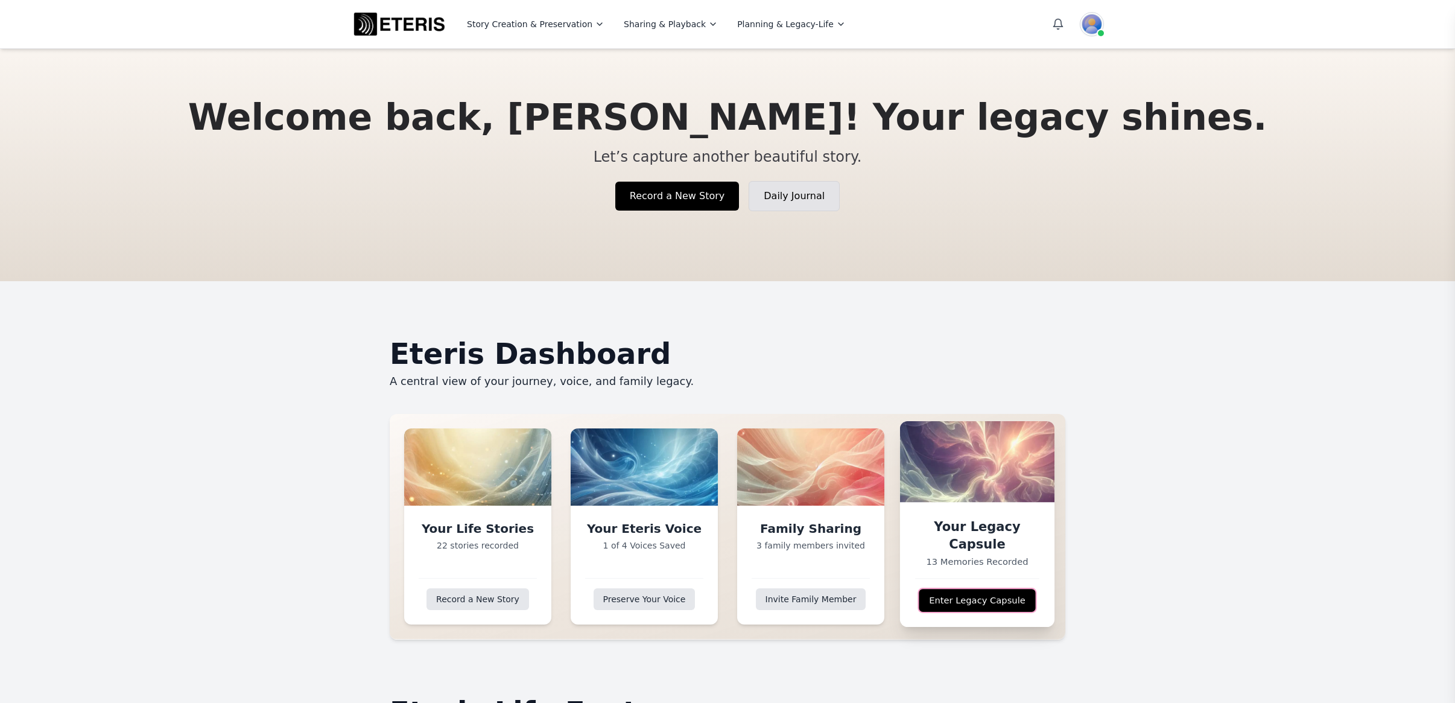
click at [964, 597] on link "Enter Legacy Capsule" at bounding box center [977, 600] width 116 height 23
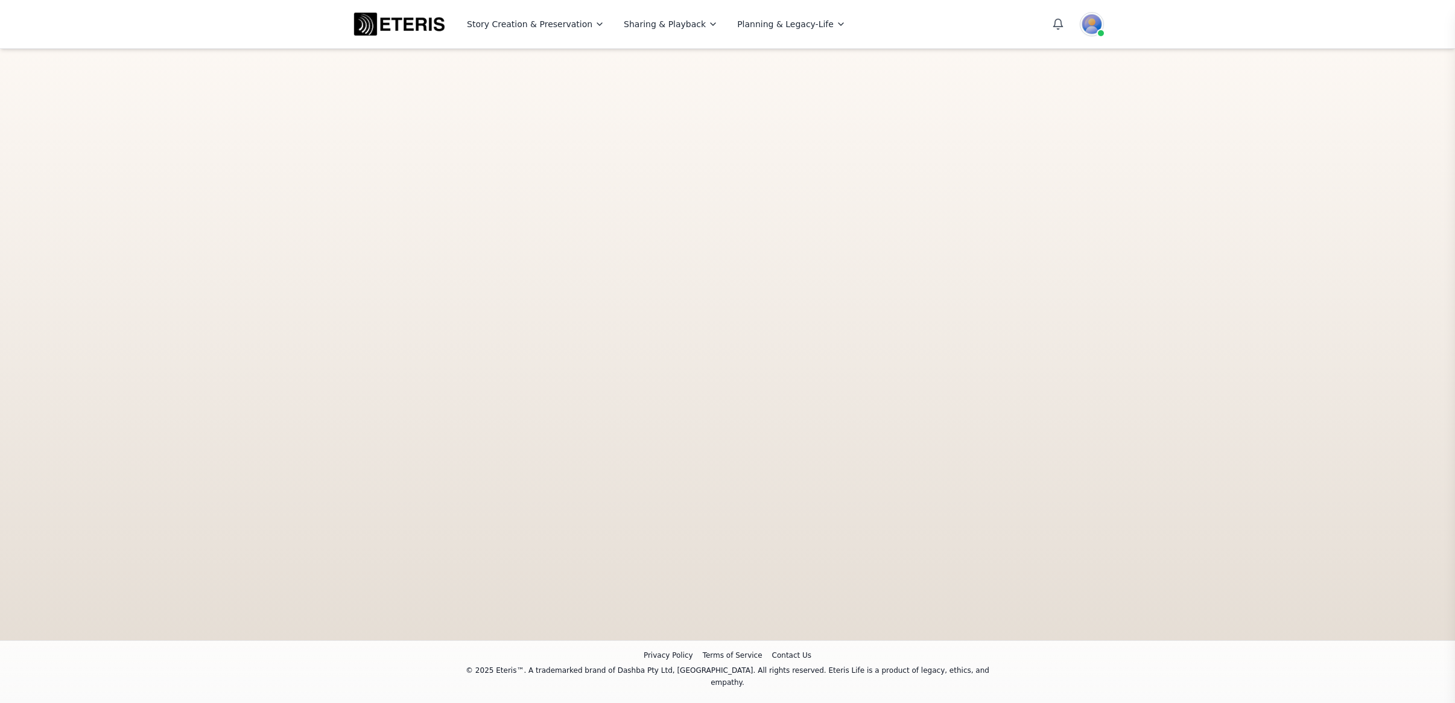
click at [381, 25] on img "Eteris Logo" at bounding box center [399, 24] width 96 height 29
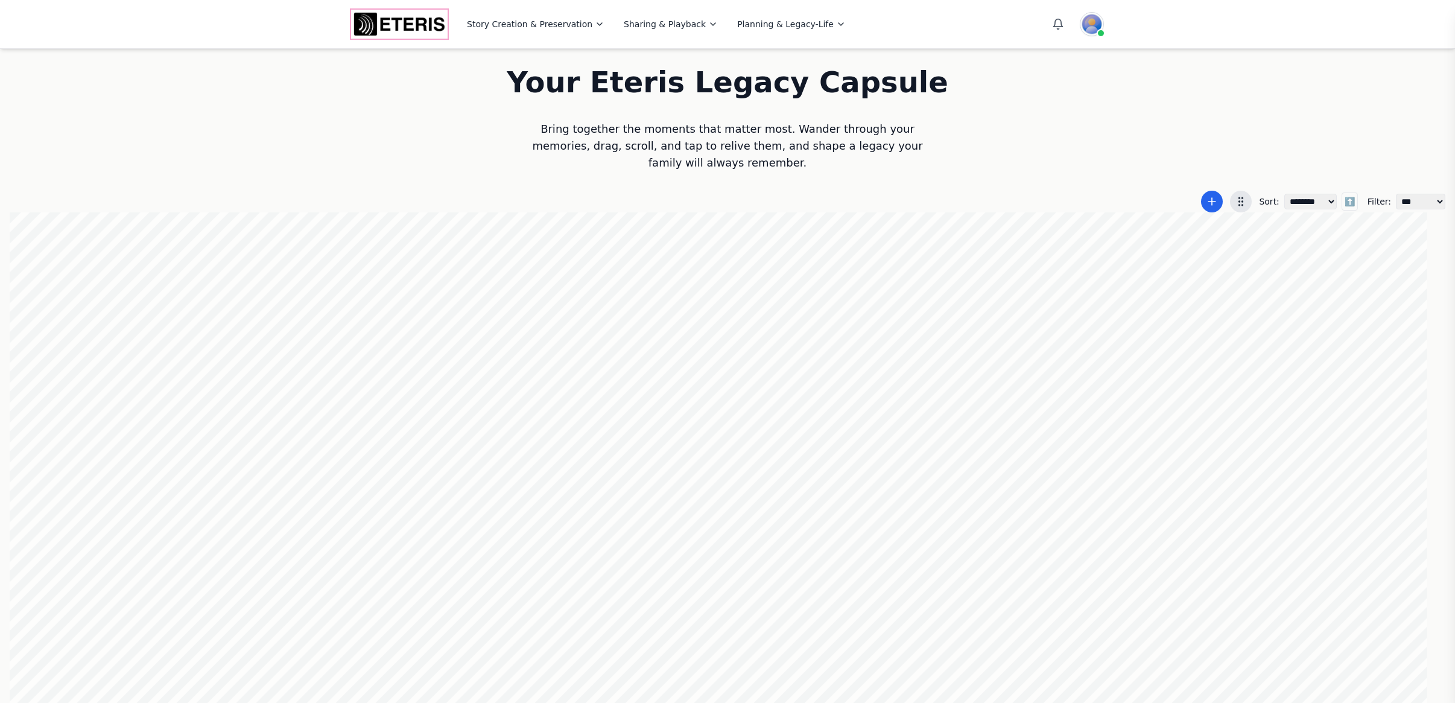
scroll to position [0, 1]
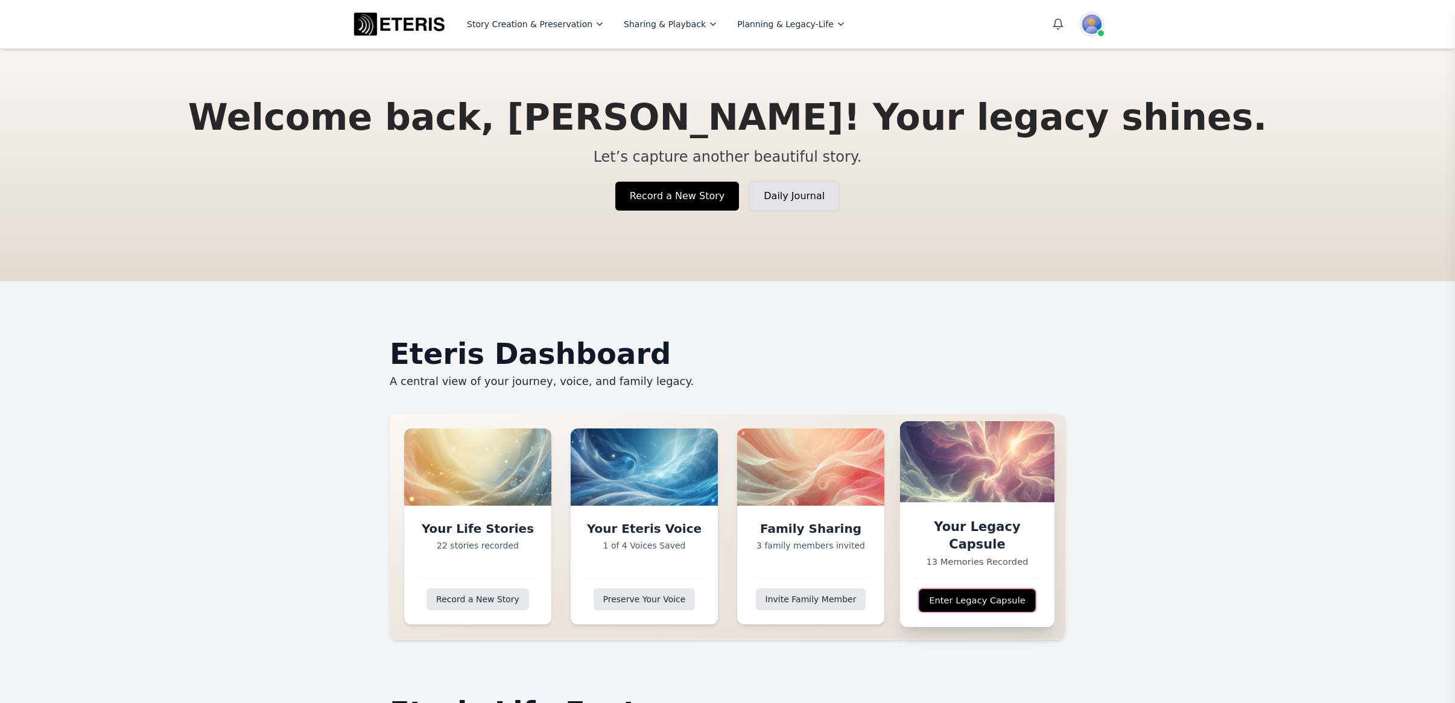
click at [954, 599] on link "Enter Legacy Capsule" at bounding box center [977, 600] width 116 height 23
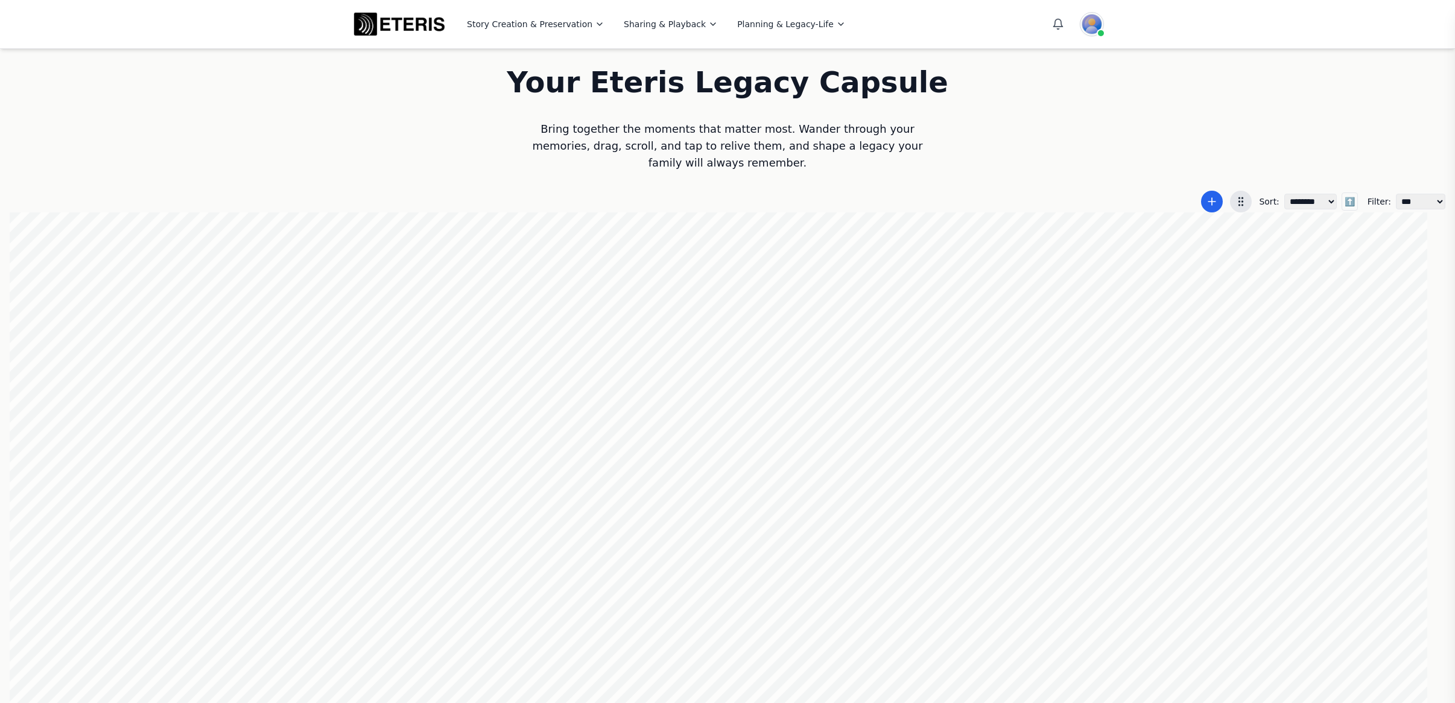
scroll to position [0, 1]
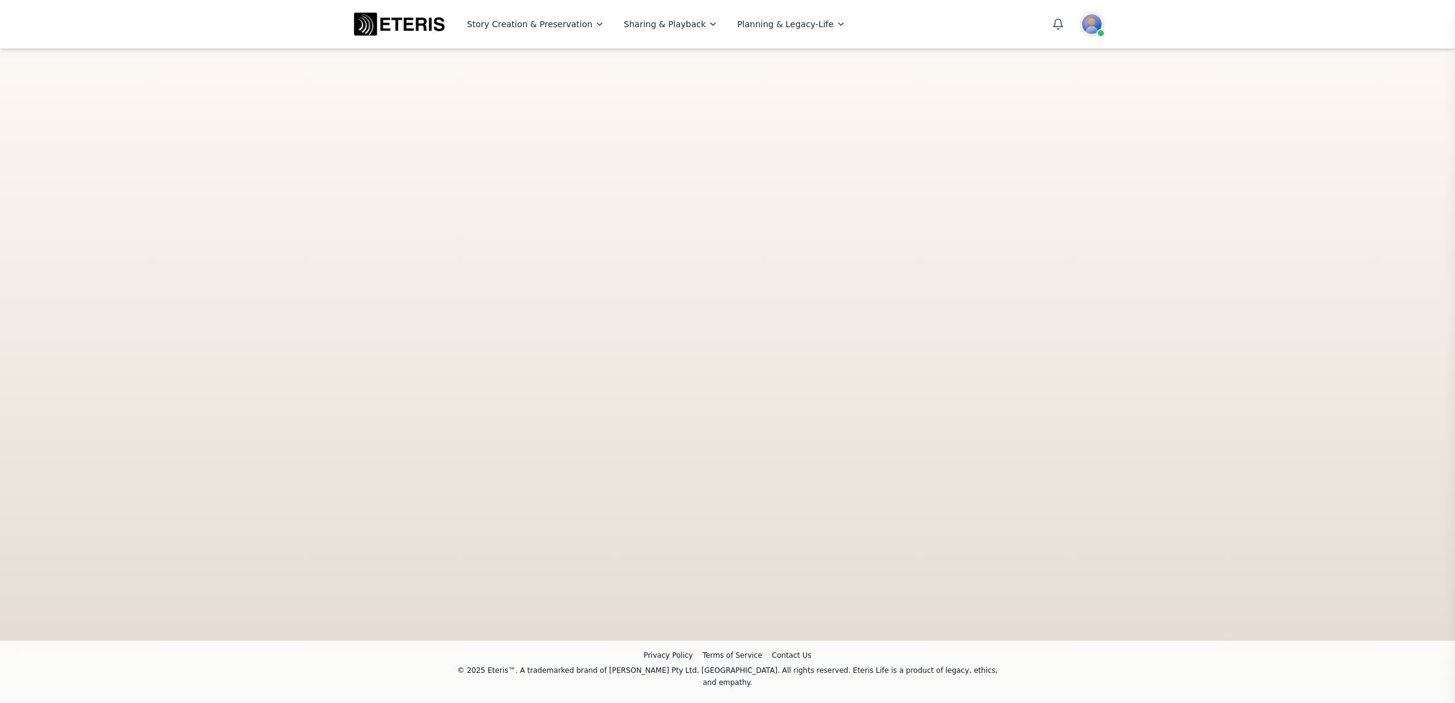
click at [878, 481] on main "**********" at bounding box center [727, 344] width 1455 height 592
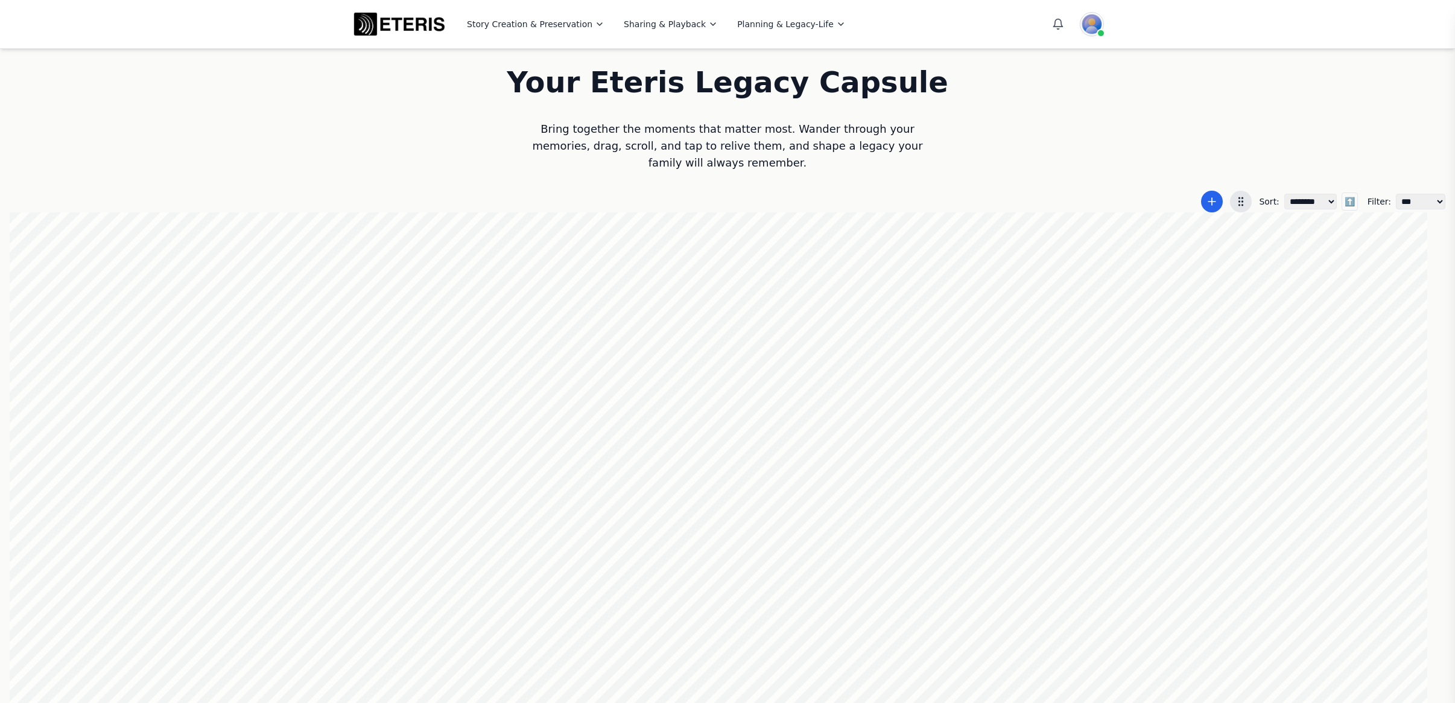
click at [1098, 487] on div at bounding box center [727, 458] width 1435 height 492
click at [591, 469] on div at bounding box center [727, 458] width 1435 height 492
click at [840, 529] on div at bounding box center [727, 458] width 1435 height 492
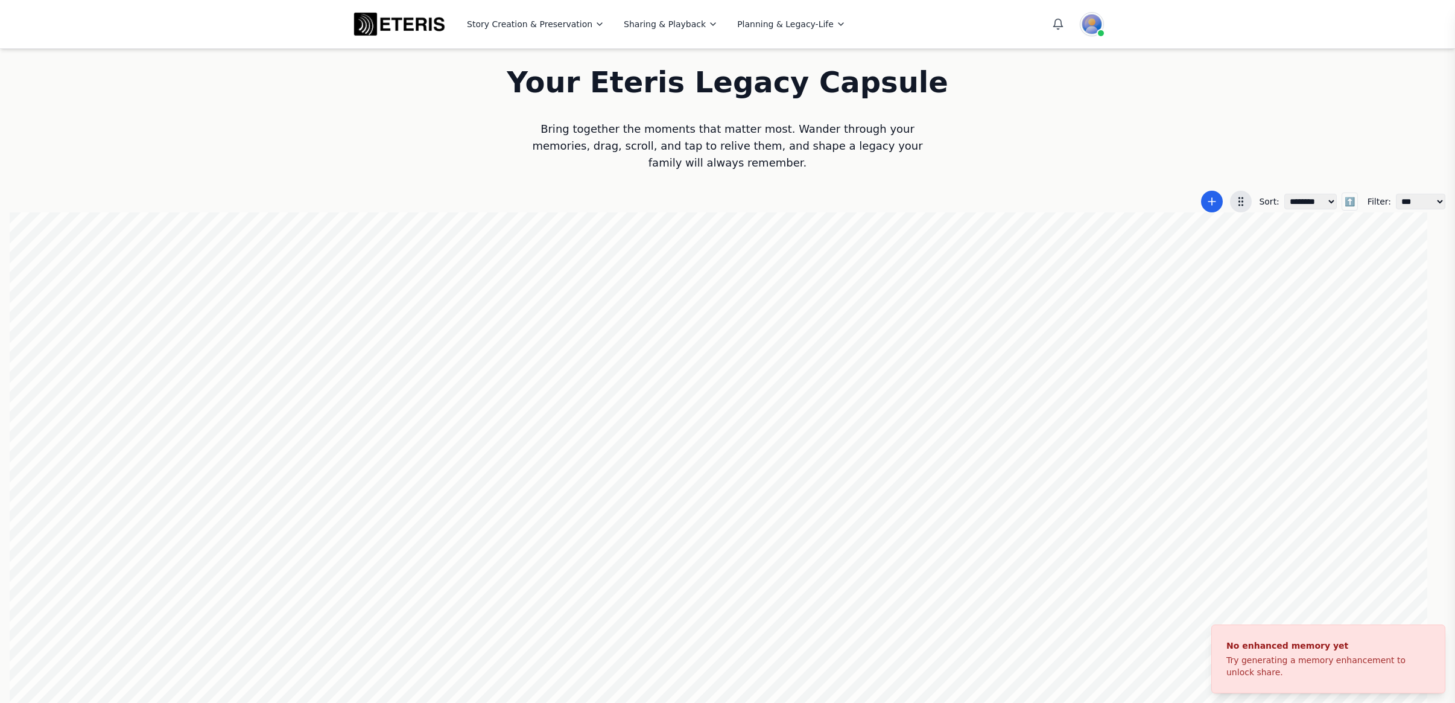
click at [934, 502] on div at bounding box center [727, 458] width 1435 height 492
click at [913, 526] on div at bounding box center [727, 458] width 1435 height 492
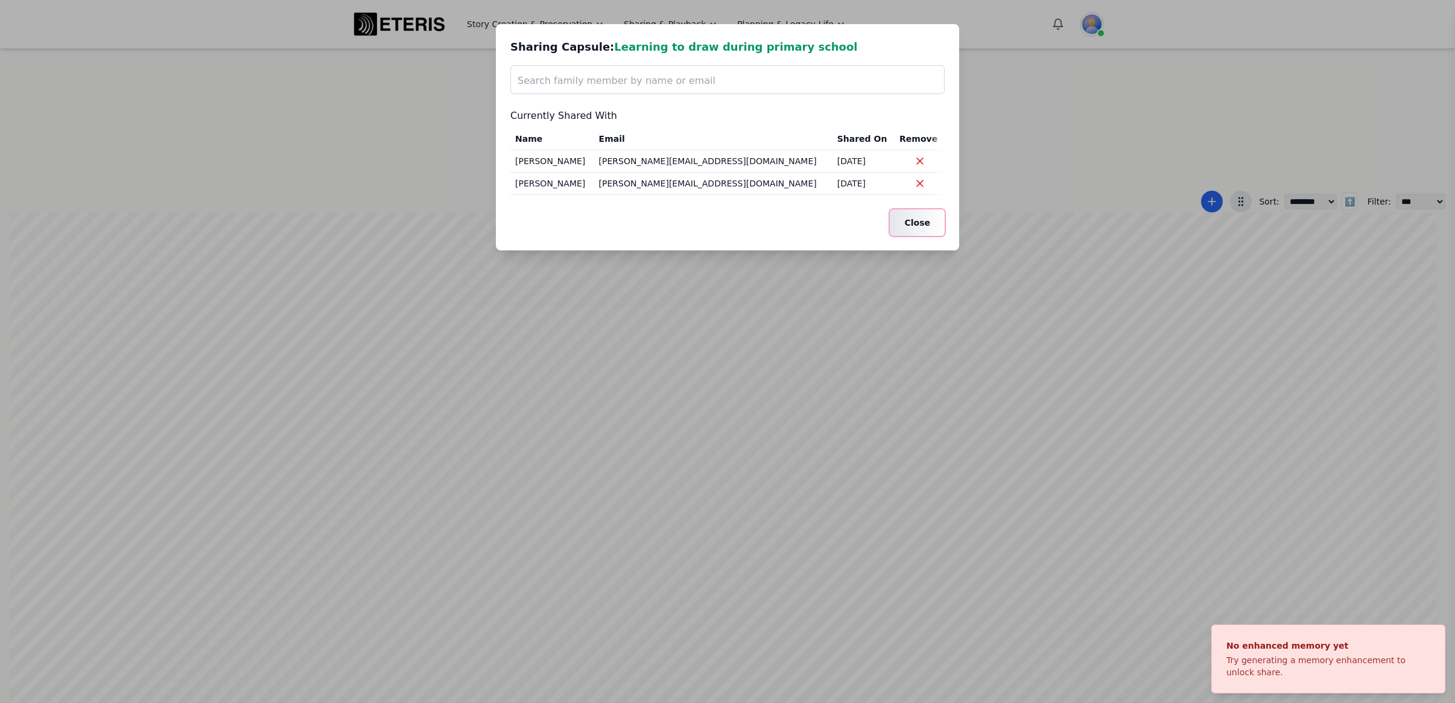
click at [912, 233] on button "Close" at bounding box center [917, 222] width 55 height 27
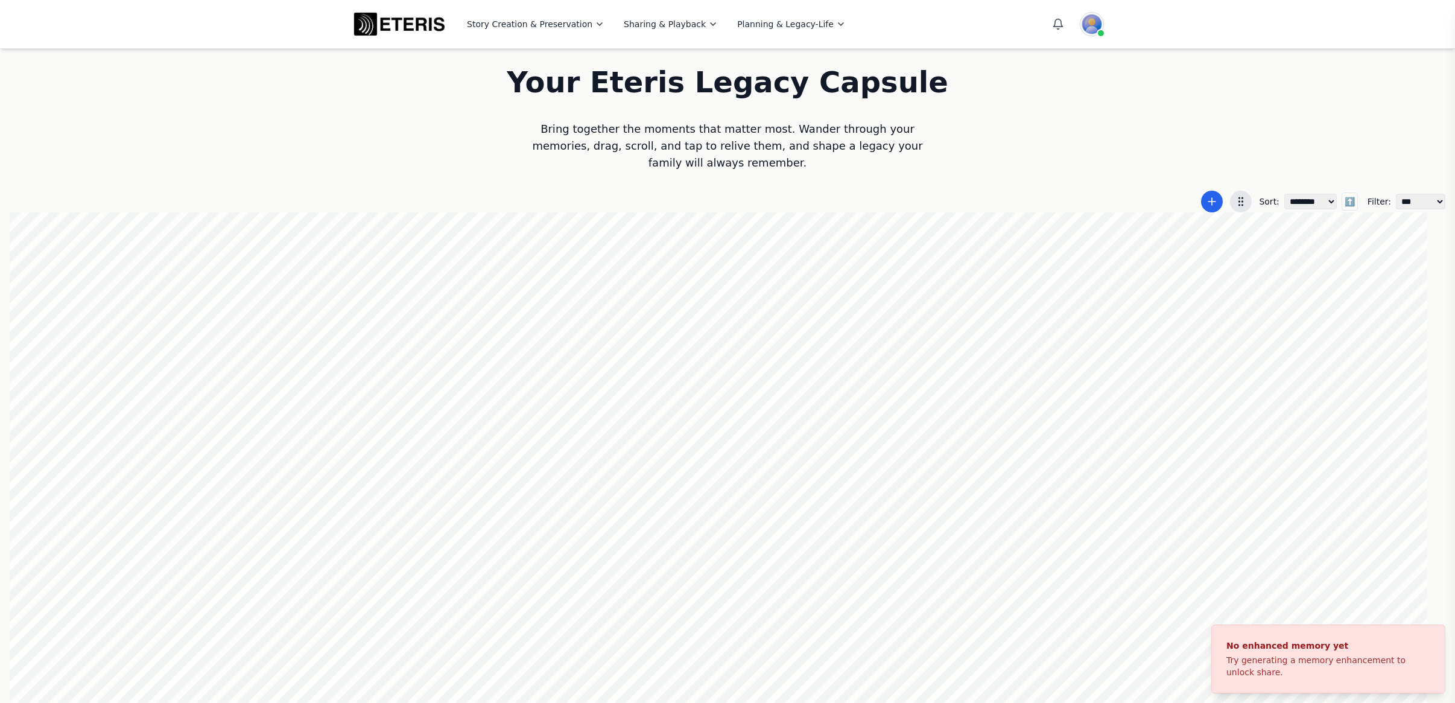
click at [1010, 460] on div at bounding box center [727, 458] width 1435 height 492
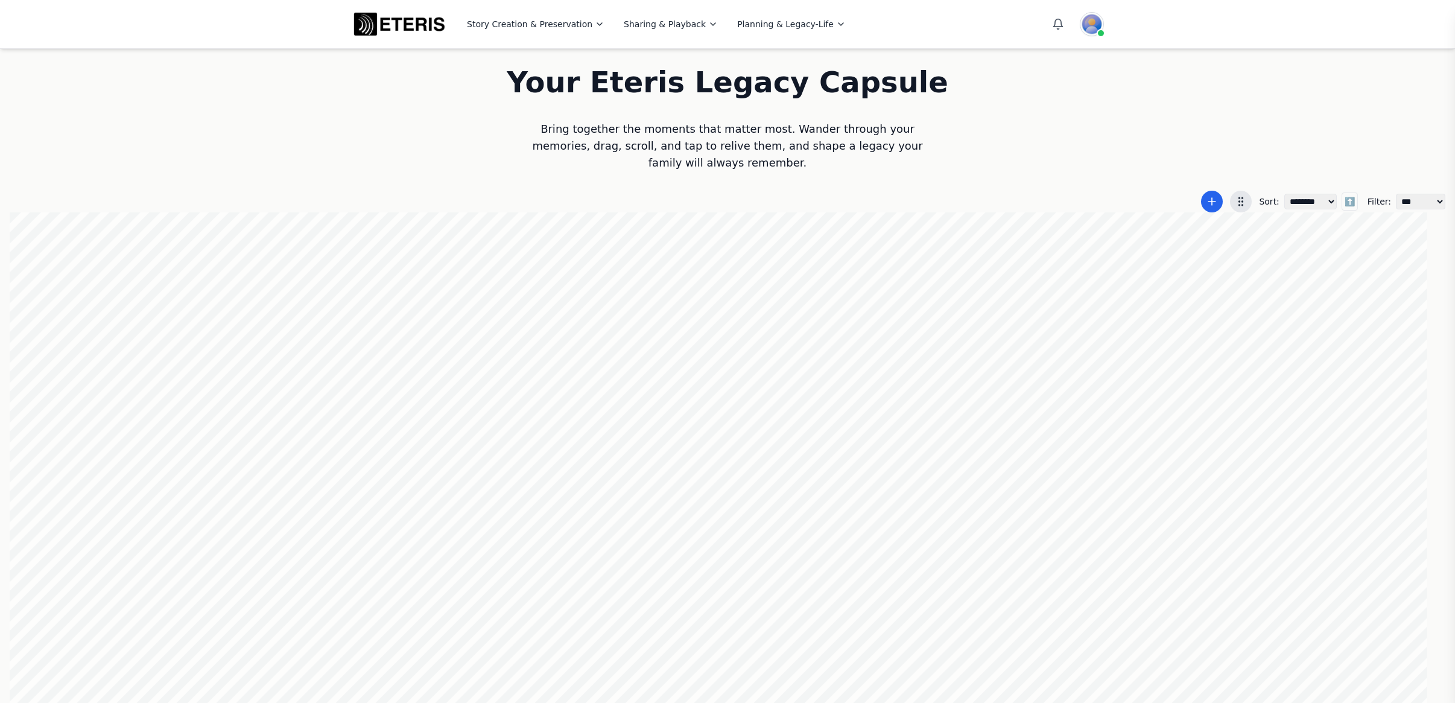
click at [996, 531] on div at bounding box center [727, 458] width 1435 height 492
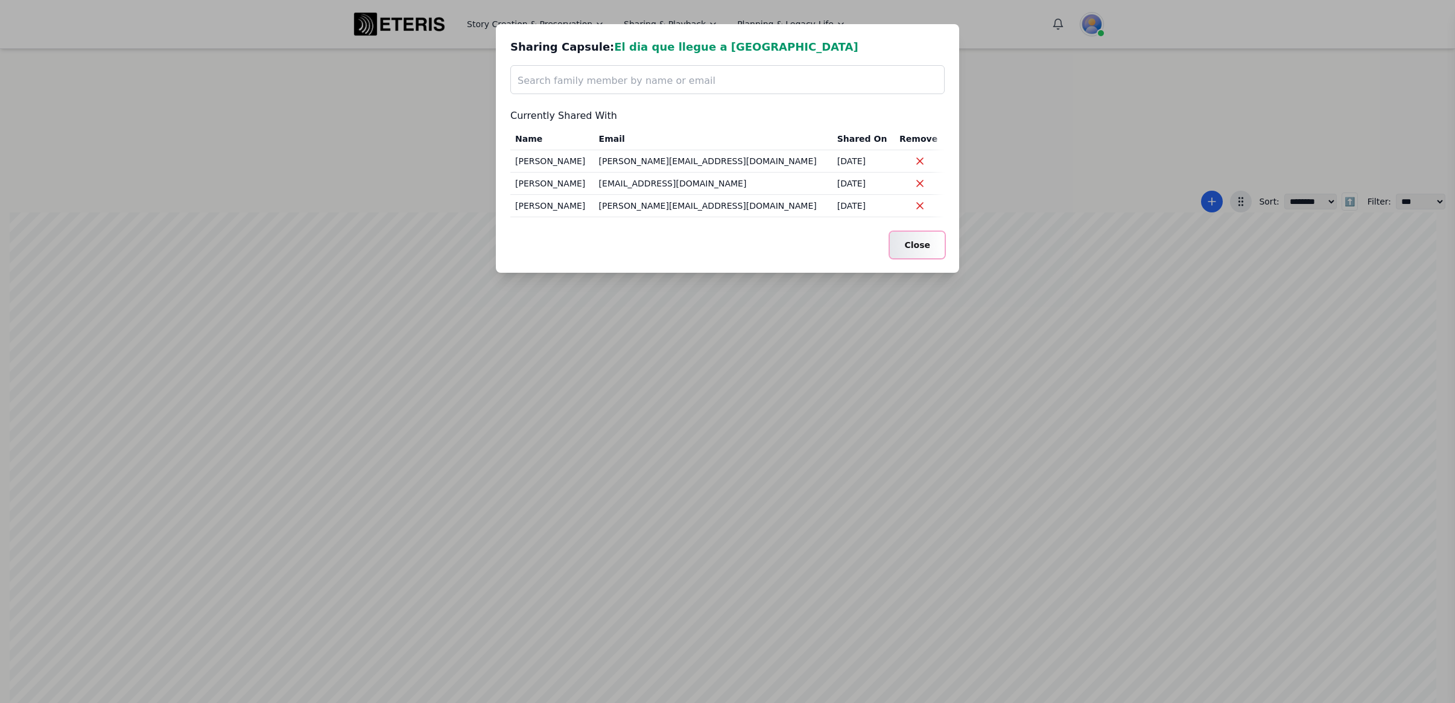
click at [922, 255] on button "Close" at bounding box center [917, 245] width 55 height 27
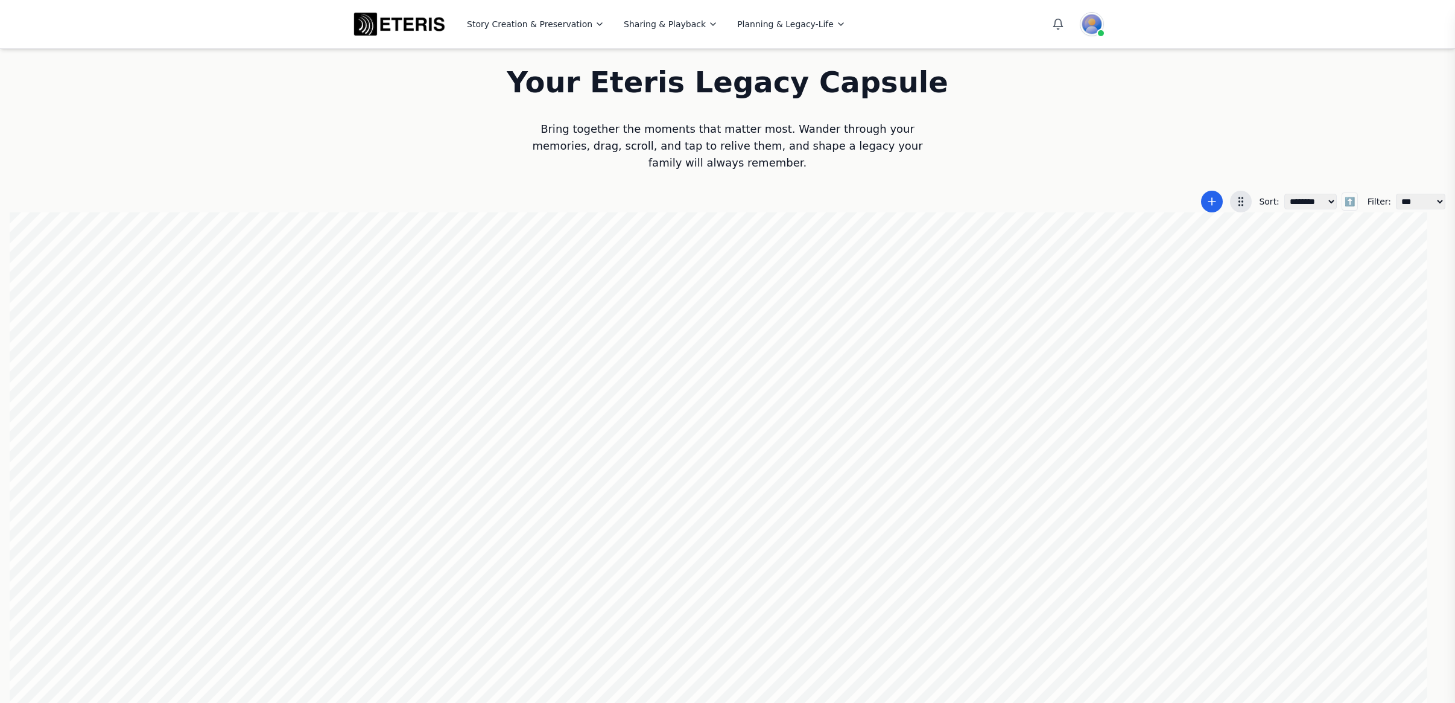
click at [752, 323] on div at bounding box center [727, 458] width 1435 height 492
click at [855, 376] on div at bounding box center [727, 458] width 1435 height 492
click at [756, 362] on div at bounding box center [727, 458] width 1435 height 492
click at [929, 390] on div at bounding box center [727, 458] width 1435 height 492
click at [886, 416] on div at bounding box center [727, 458] width 1435 height 492
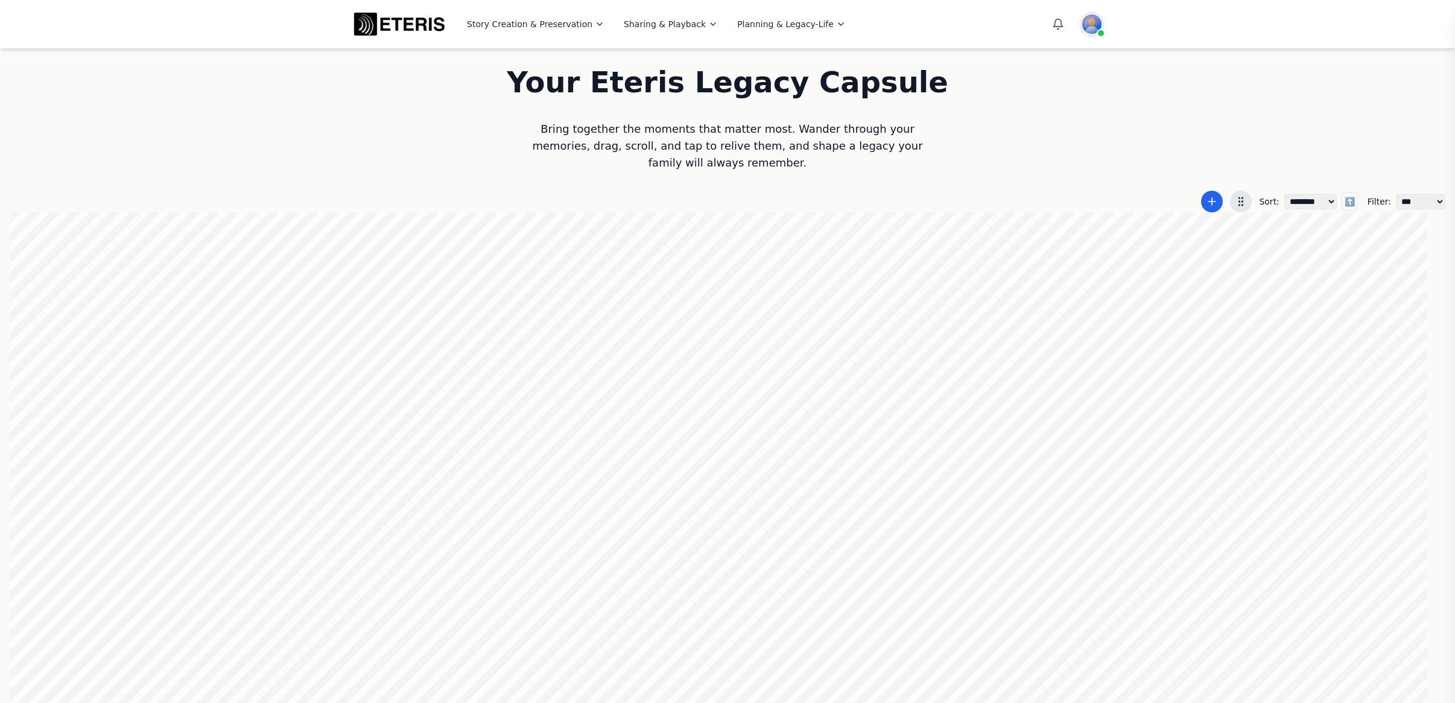
click at [996, 411] on div at bounding box center [727, 458] width 1435 height 492
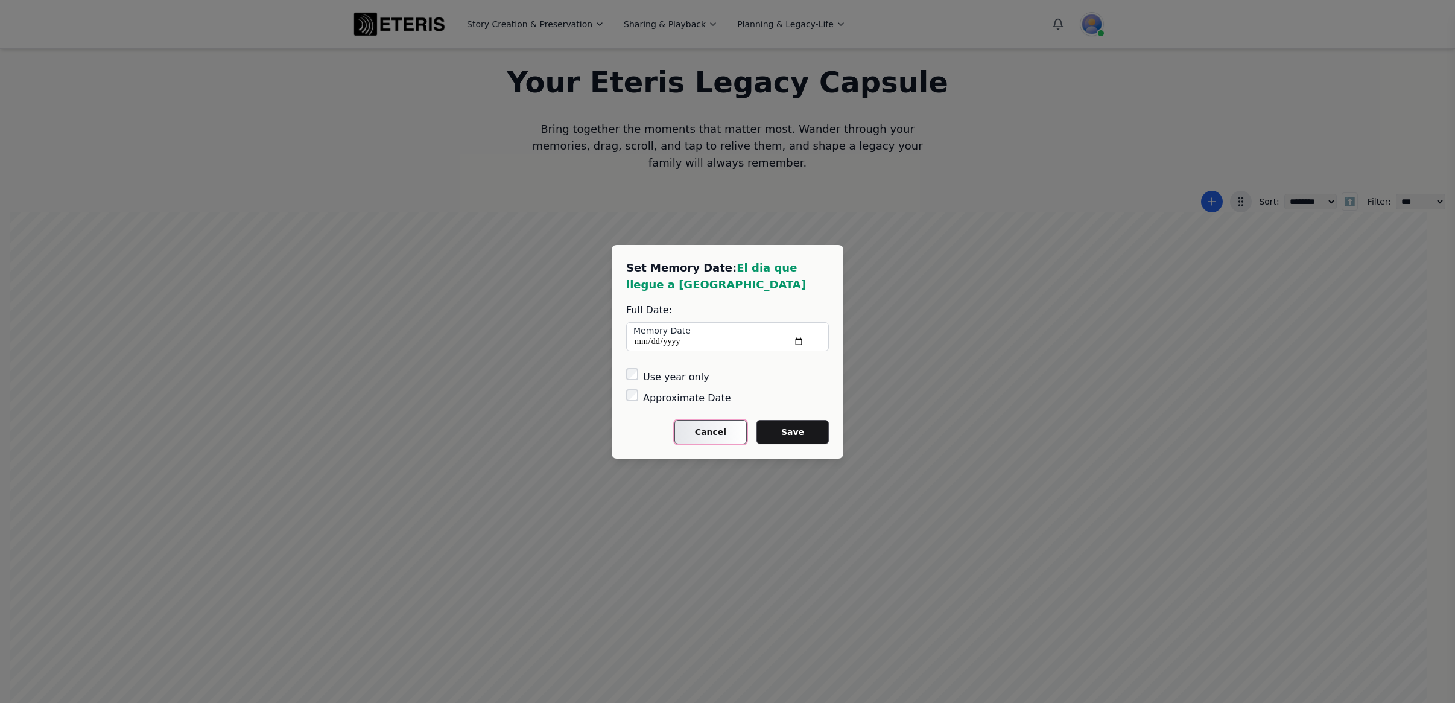
click at [719, 432] on button "Cancel" at bounding box center [710, 432] width 72 height 24
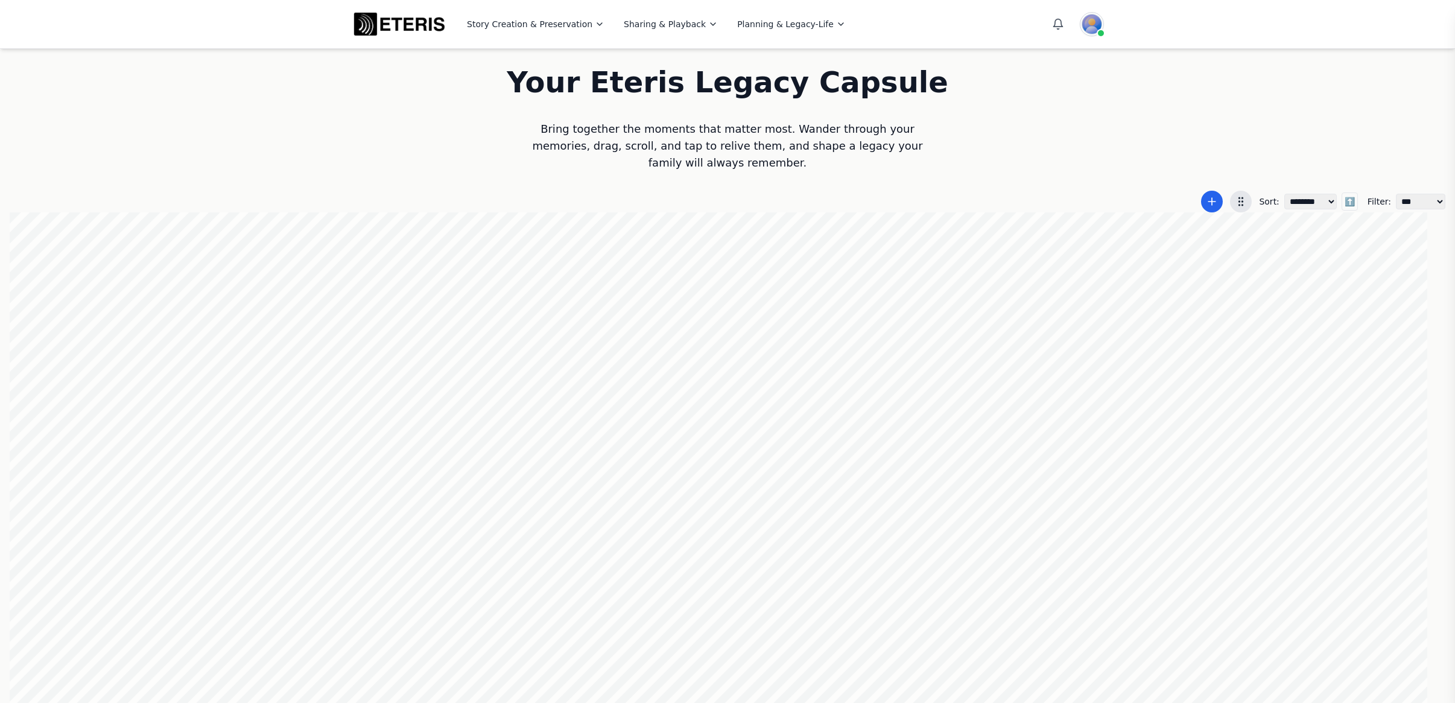
click at [993, 444] on div at bounding box center [727, 458] width 1435 height 492
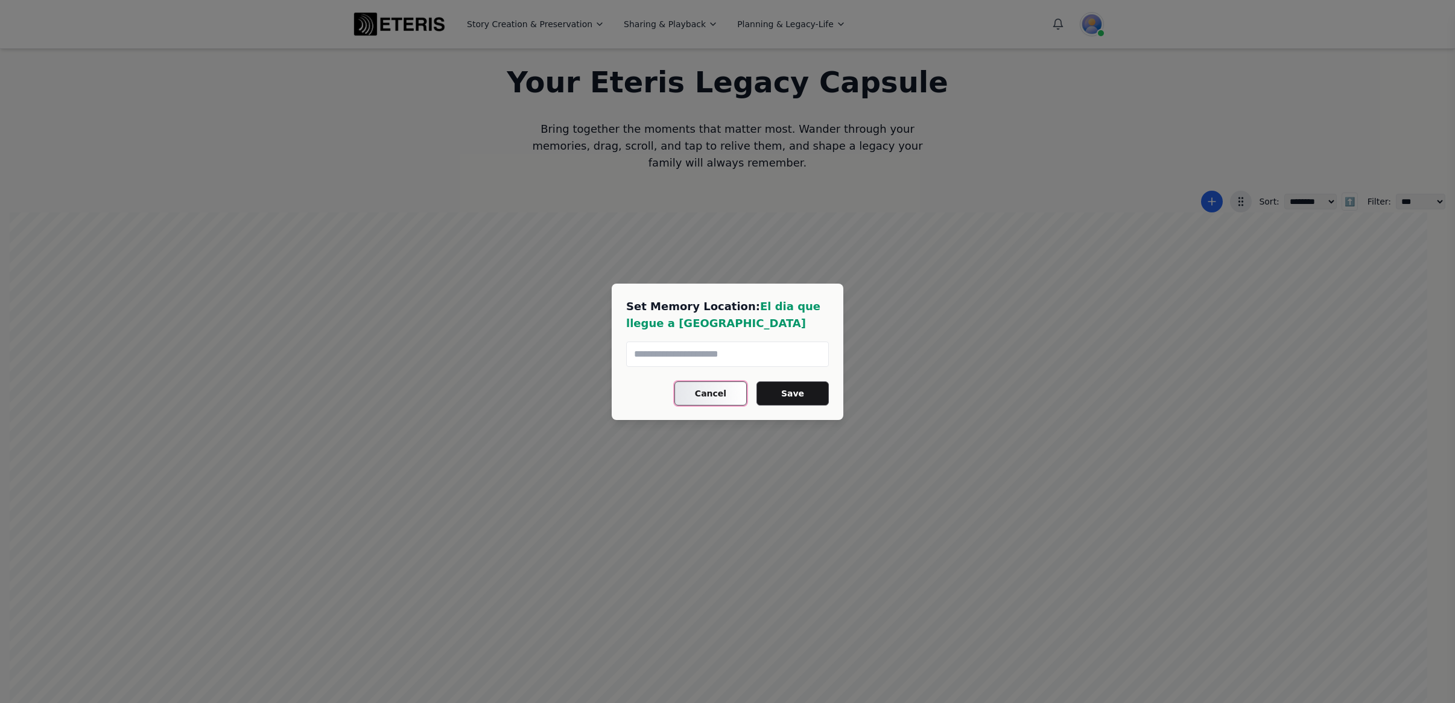
click at [721, 391] on button "Cancel" at bounding box center [710, 393] width 72 height 24
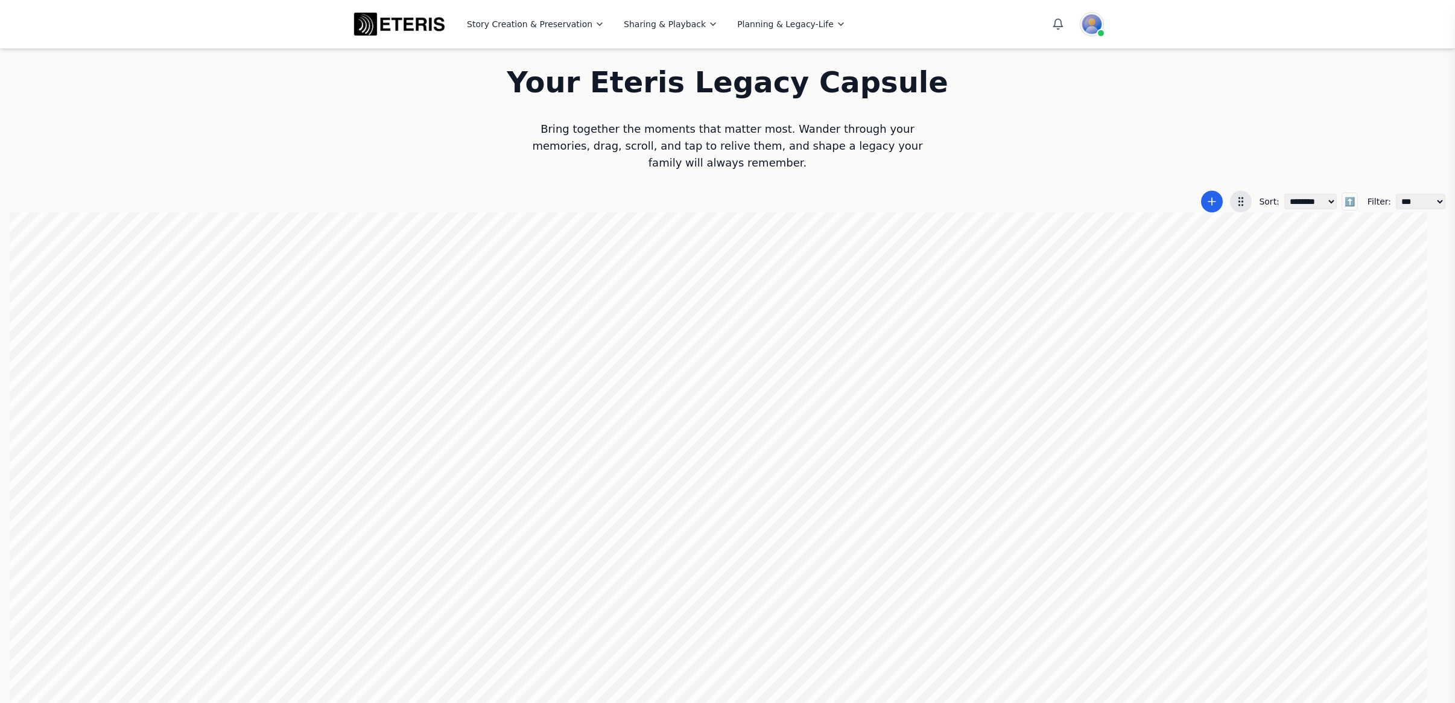
click at [992, 323] on div at bounding box center [727, 458] width 1435 height 492
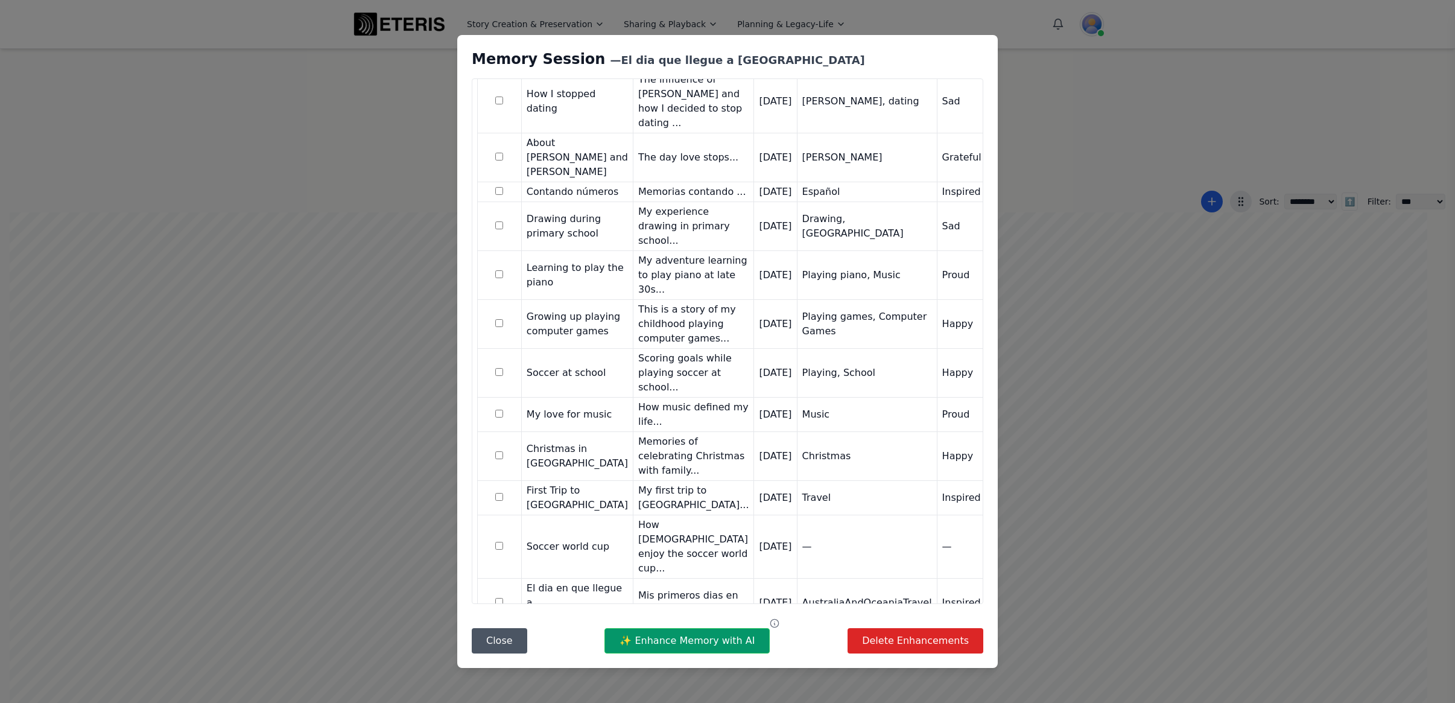
scroll to position [716, 0]
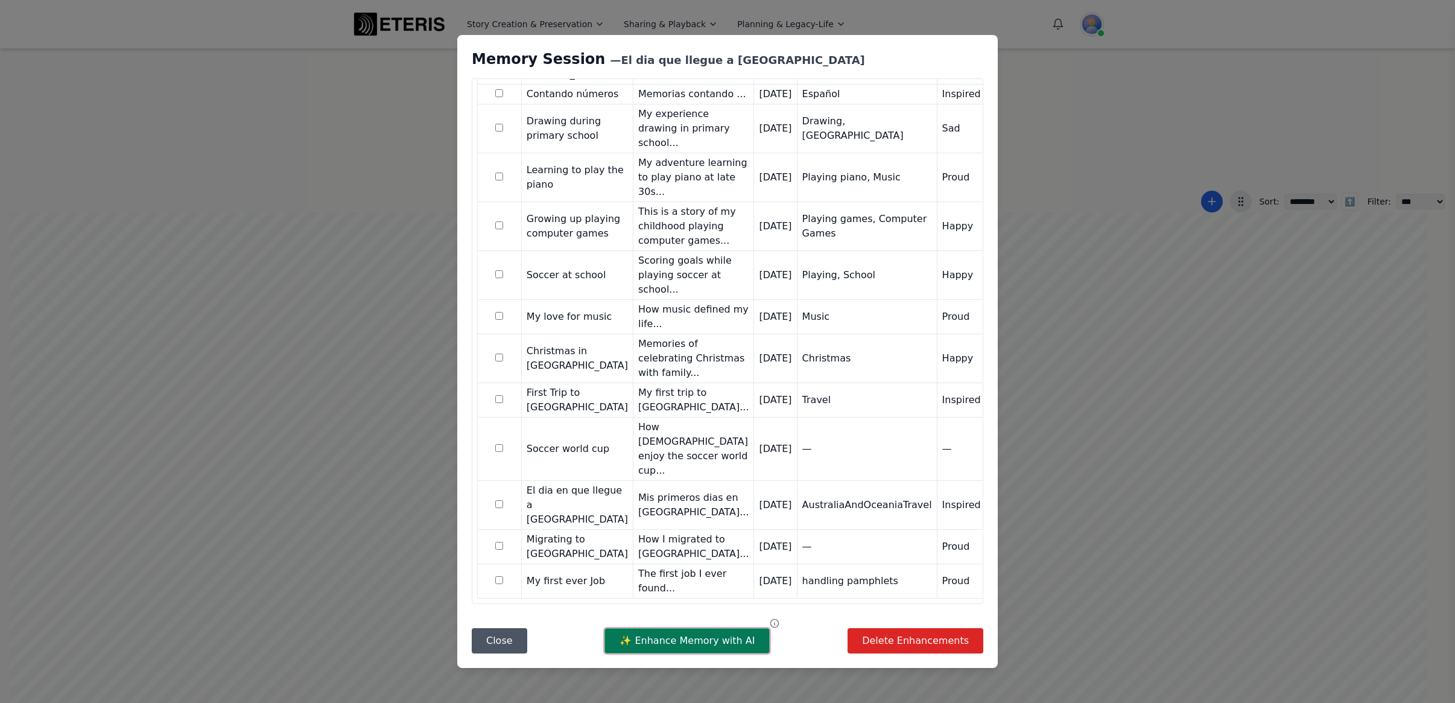
click at [687, 640] on button "✨ Enhance Memory with AI" at bounding box center [686, 640] width 165 height 25
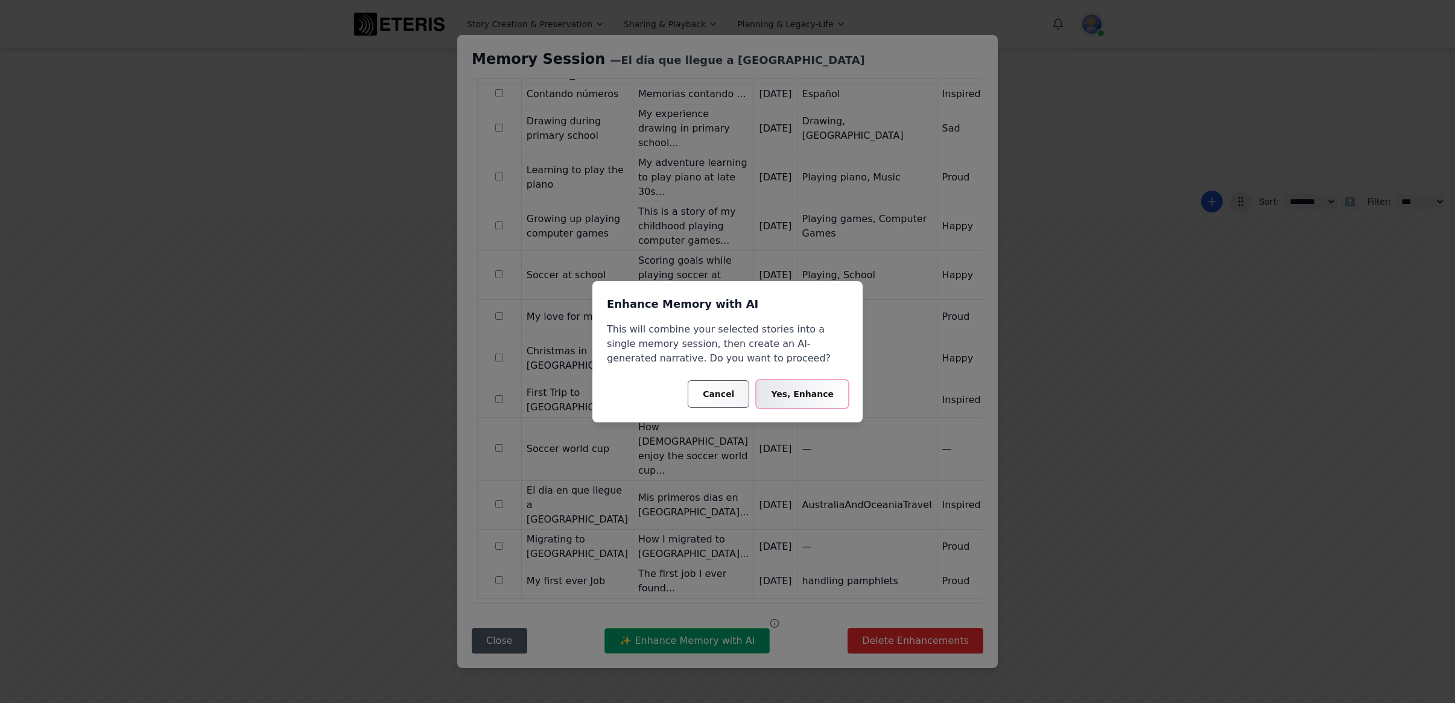
click at [806, 390] on button "Yes, Enhance" at bounding box center [802, 394] width 92 height 28
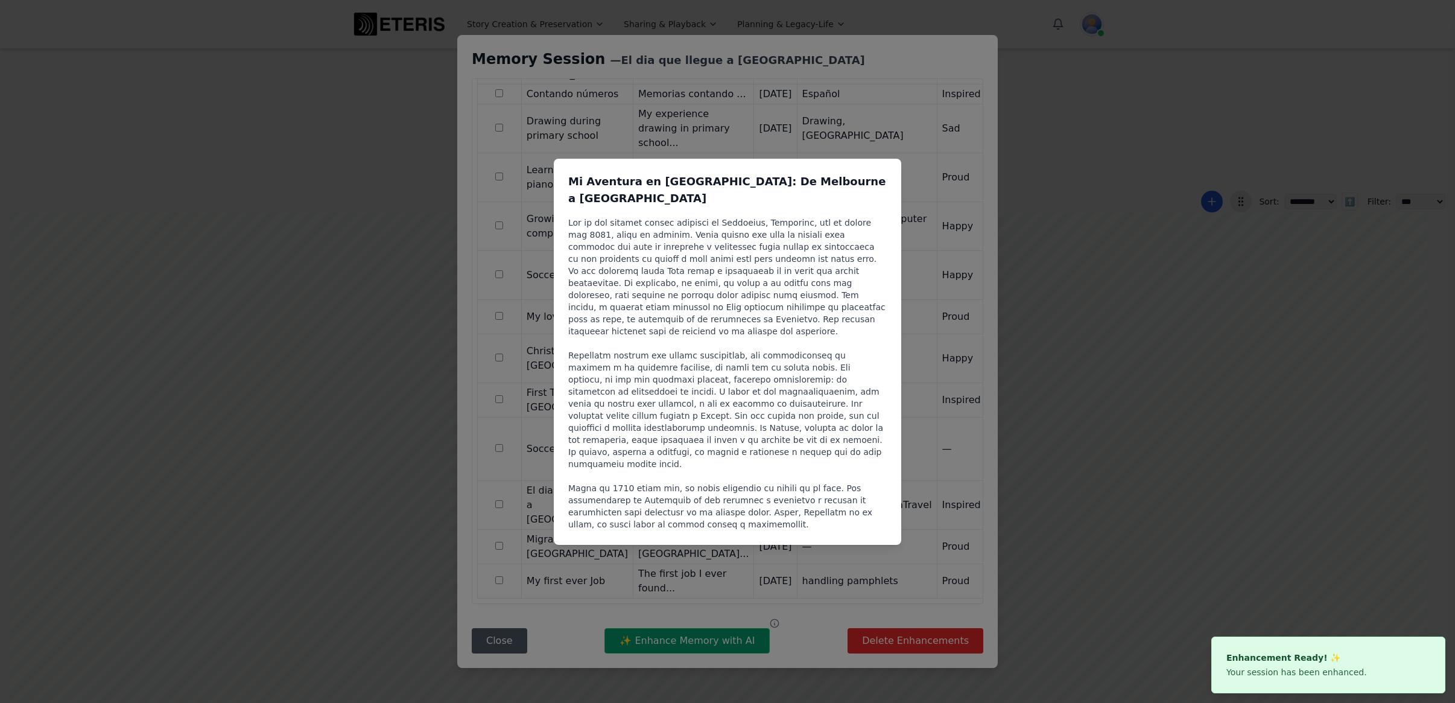
scroll to position [0, 1]
click at [742, 550] on div "Mi Aventura en Australia: De Melbourne a Sydney" at bounding box center [727, 351] width 1455 height 703
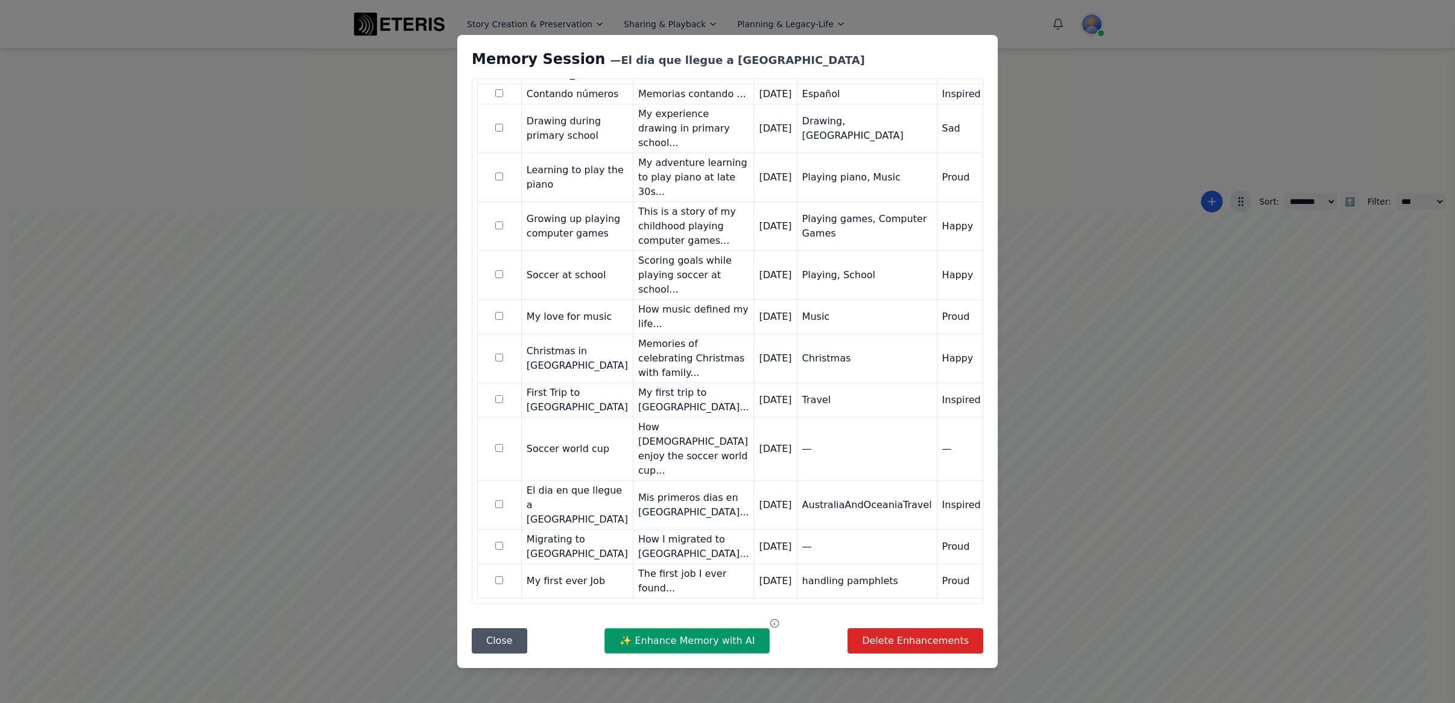
scroll to position [0, 0]
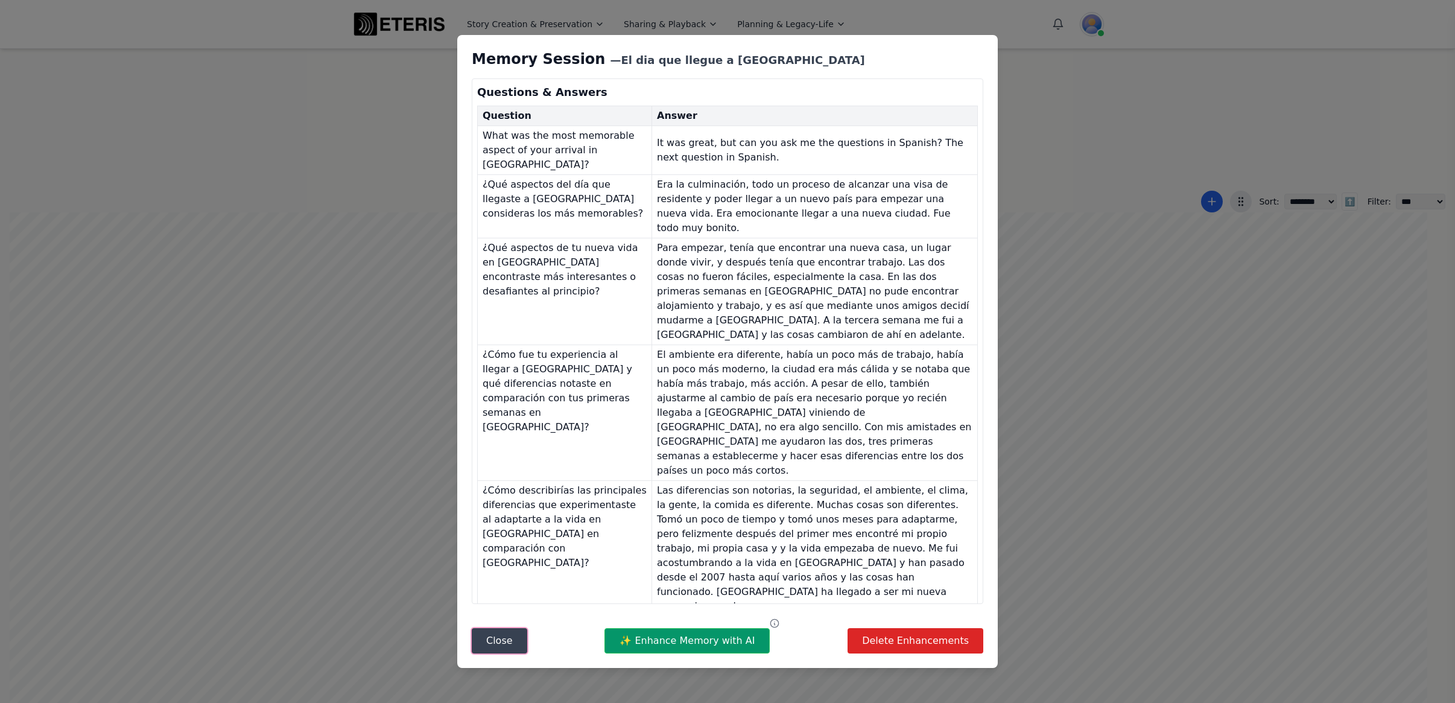
click at [501, 648] on button "Close" at bounding box center [499, 640] width 55 height 25
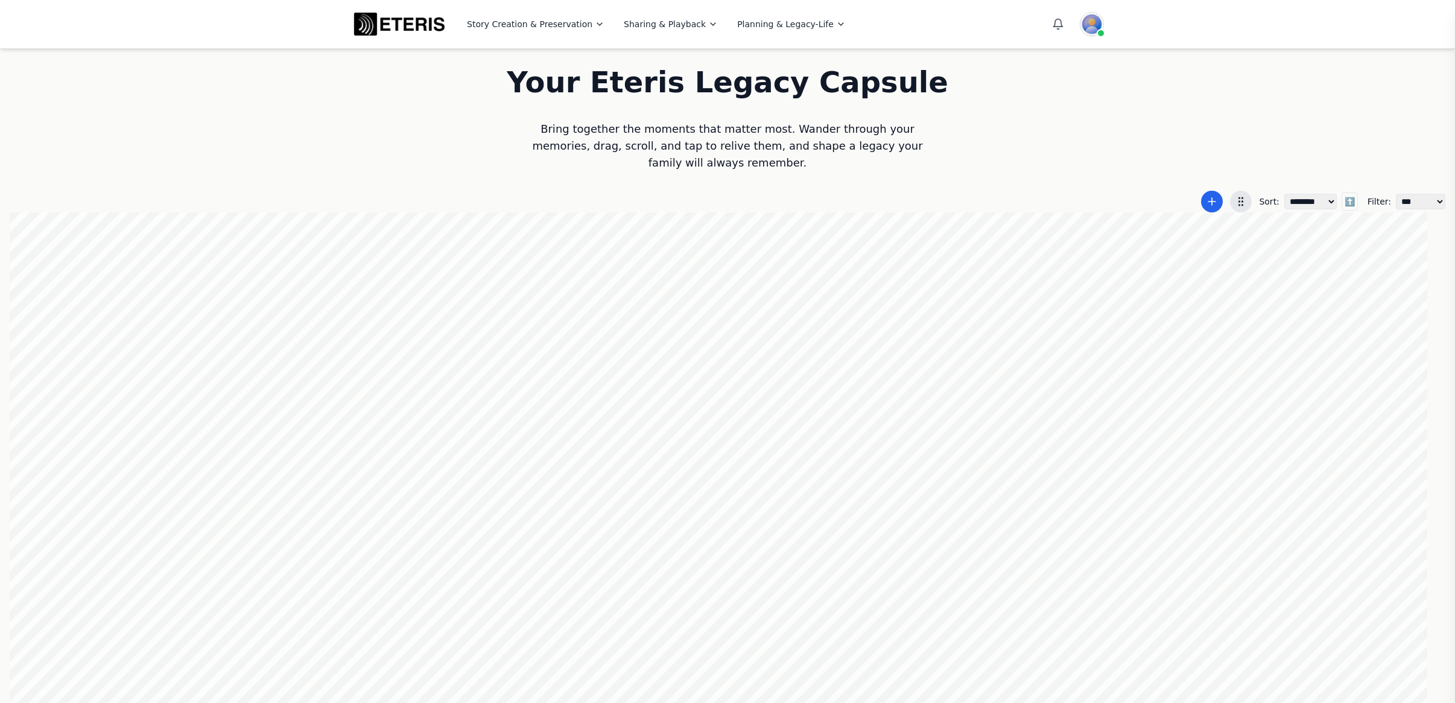
click at [1078, 467] on div at bounding box center [727, 458] width 1435 height 492
click at [1070, 331] on div at bounding box center [727, 458] width 1435 height 492
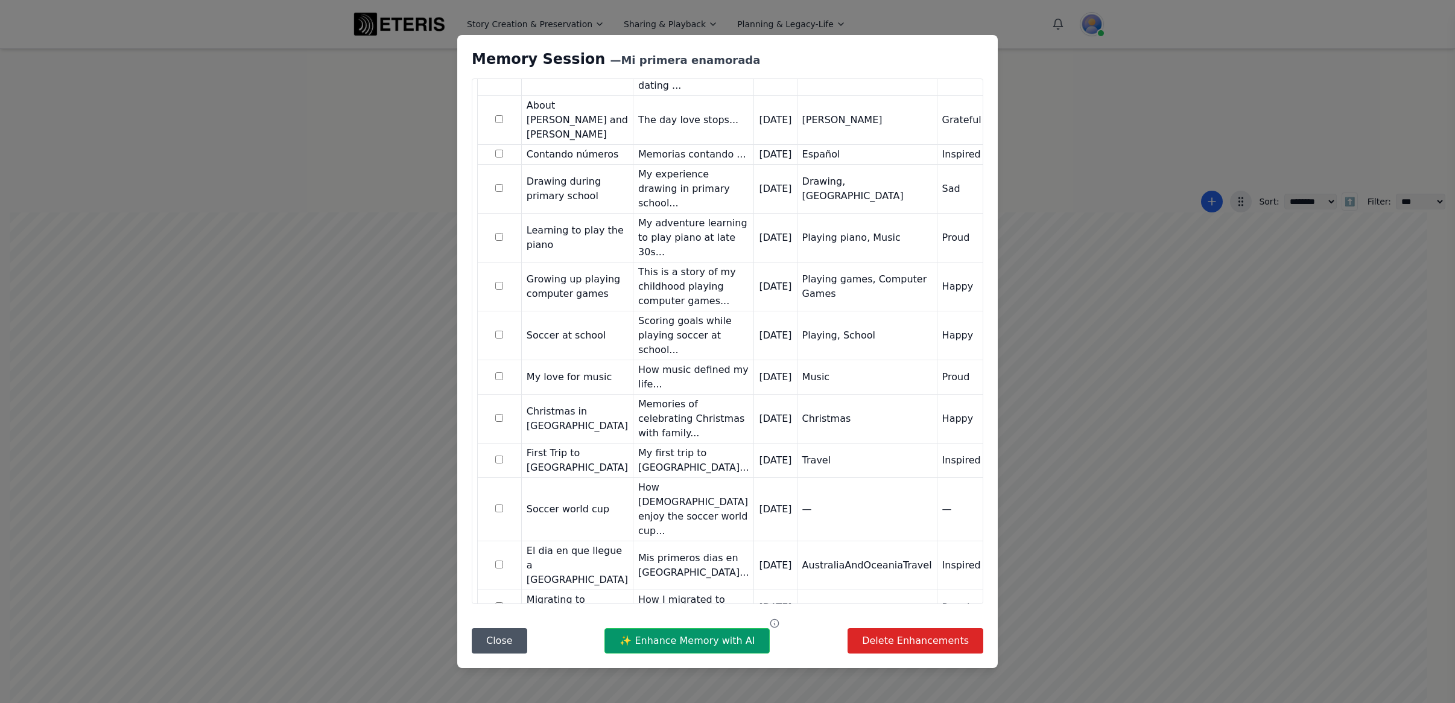
scroll to position [621, 0]
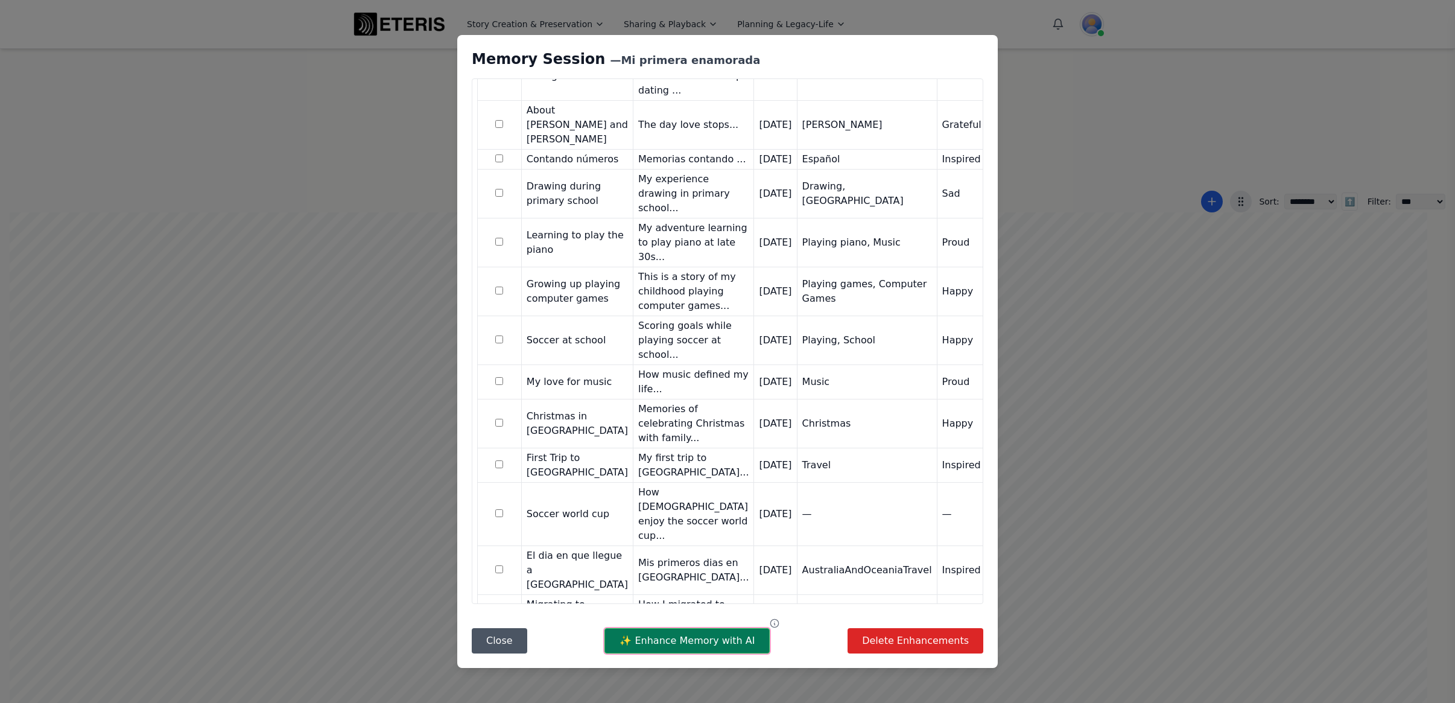
click at [656, 640] on button "✨ Enhance Memory with AI" at bounding box center [686, 640] width 165 height 25
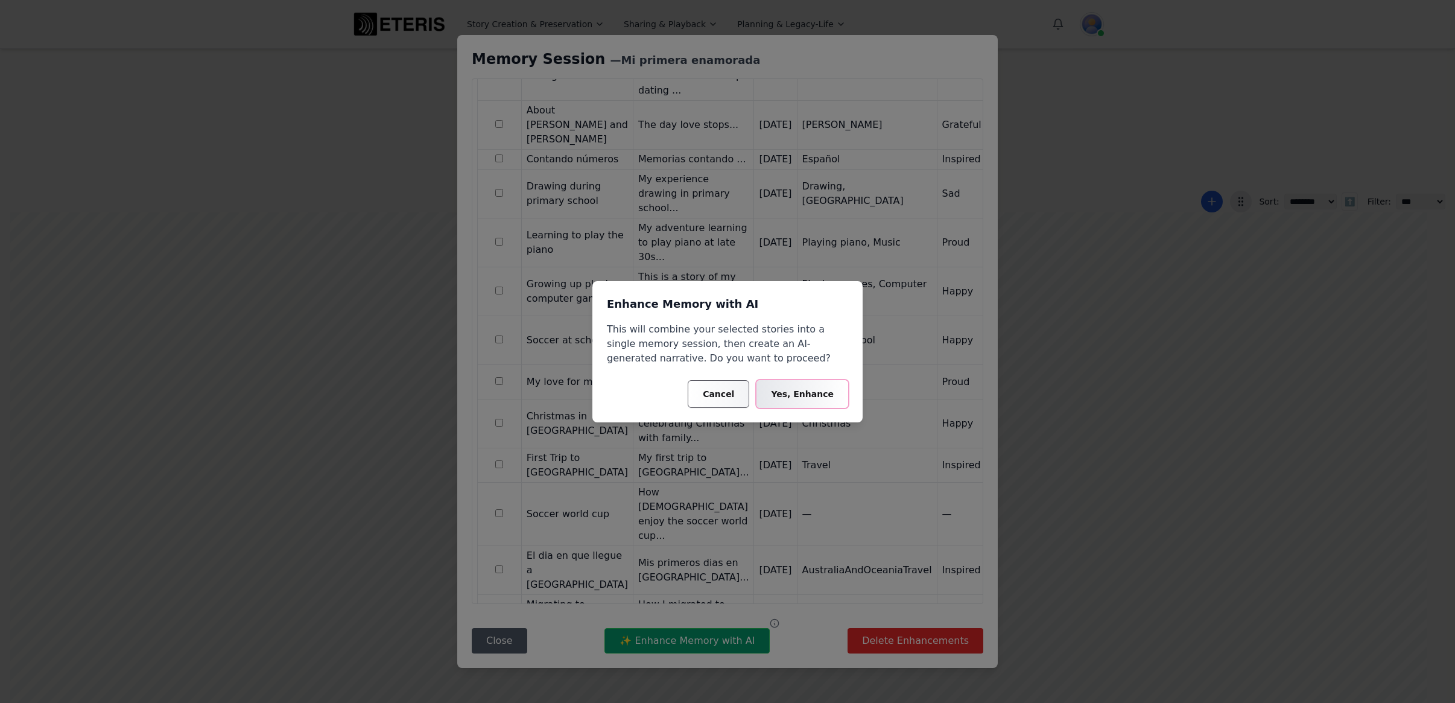
click at [800, 396] on button "Yes, Enhance" at bounding box center [802, 394] width 92 height 28
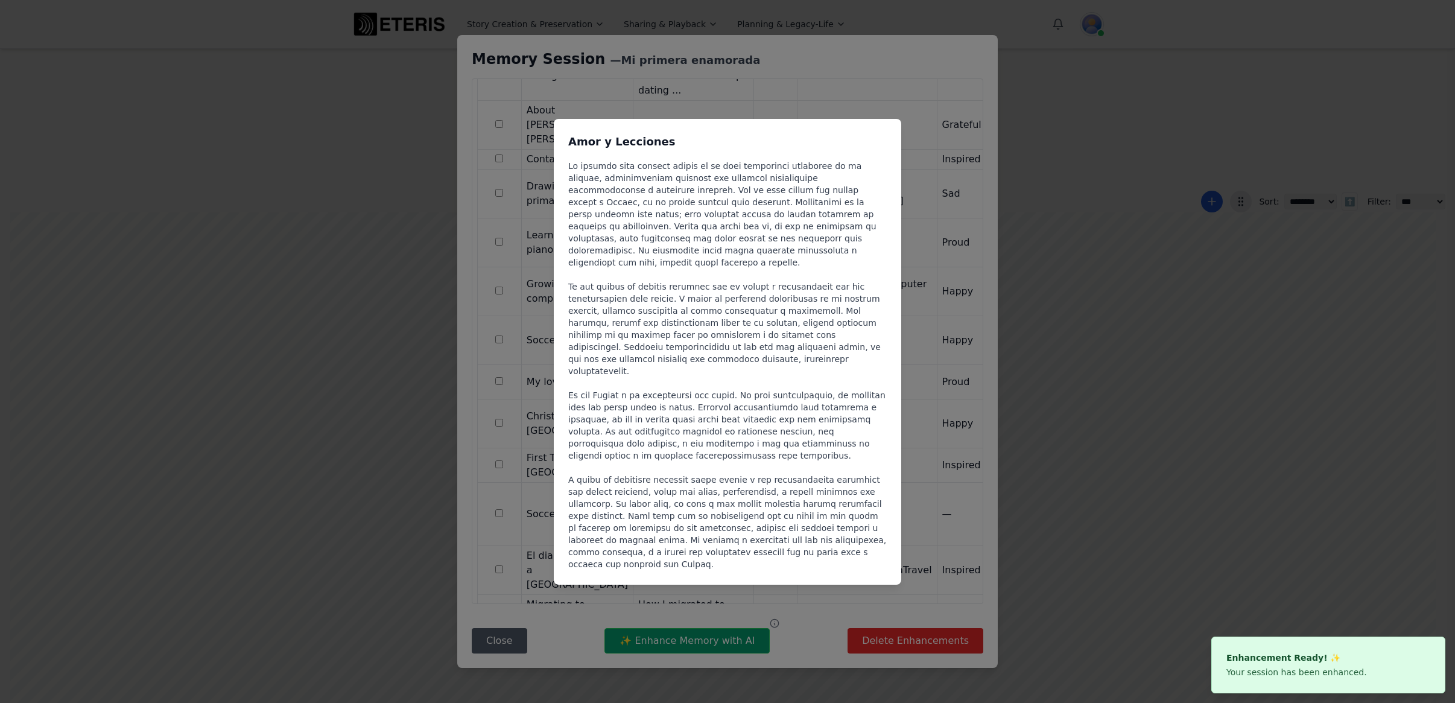
scroll to position [0, 1]
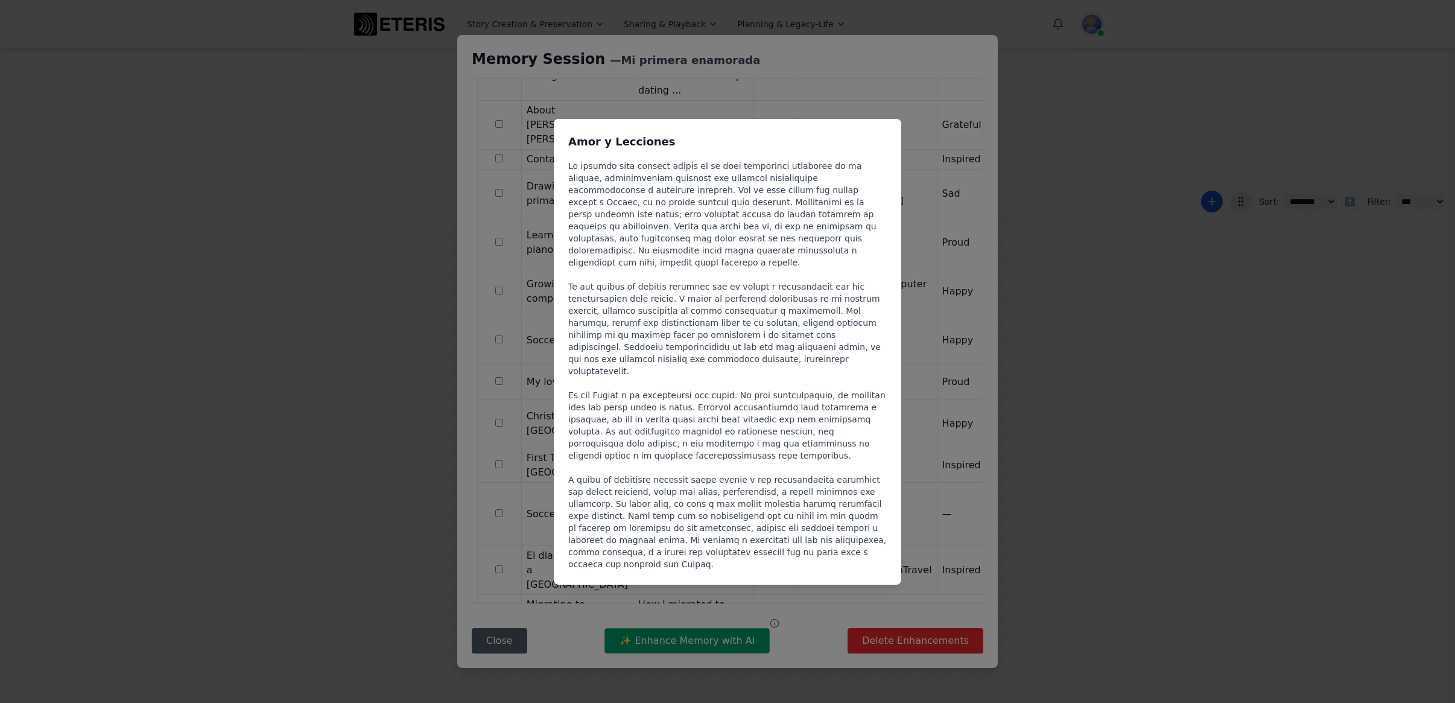
click at [936, 68] on div "Amor y Lecciones" at bounding box center [727, 351] width 1455 height 703
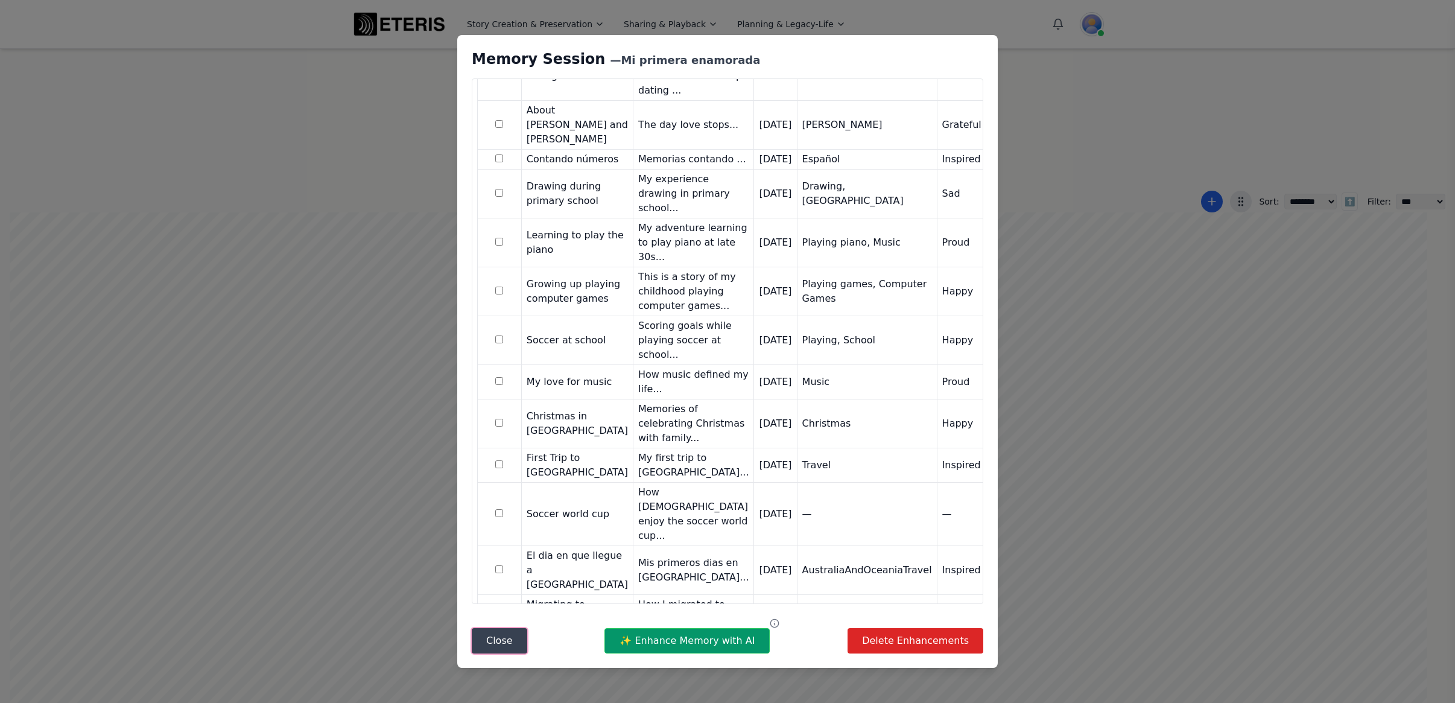
click at [501, 641] on button "Close" at bounding box center [499, 640] width 55 height 25
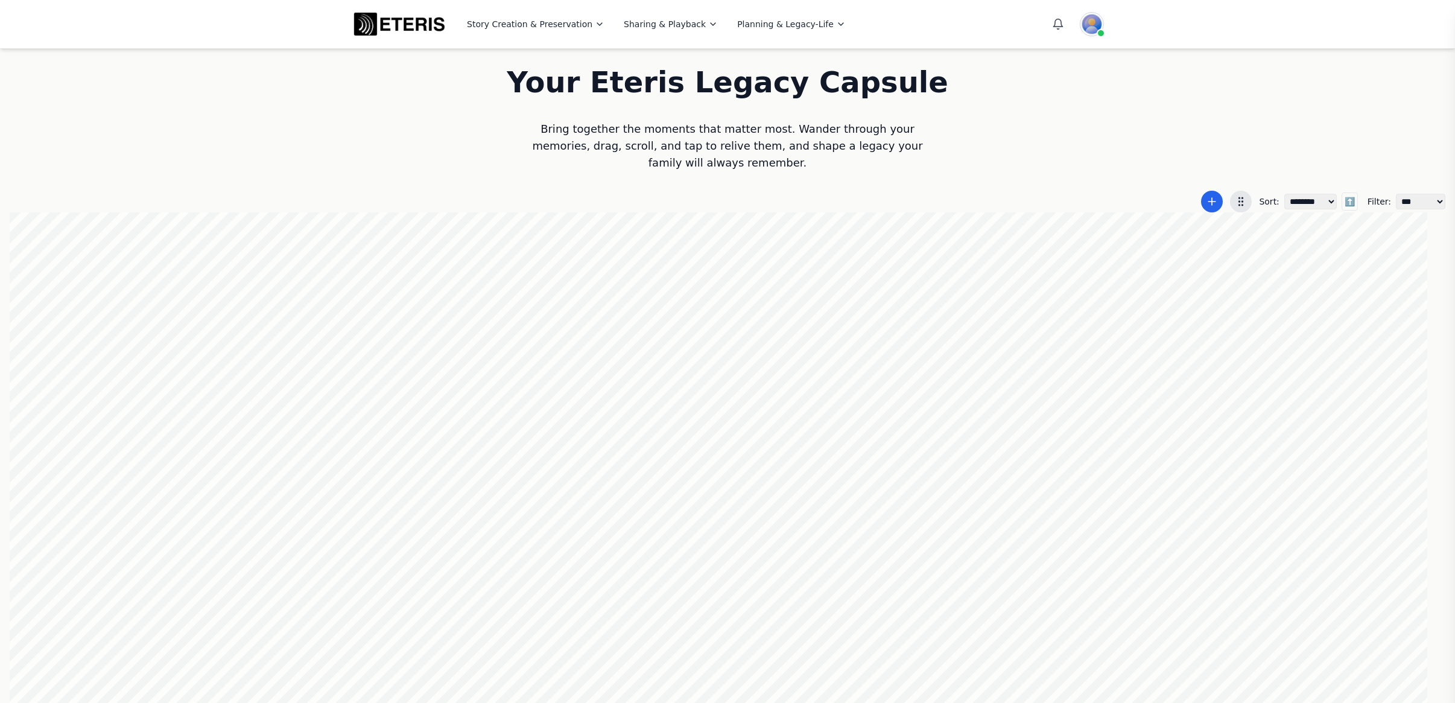
click at [1157, 469] on div at bounding box center [727, 458] width 1435 height 492
click at [1145, 530] on div at bounding box center [727, 458] width 1435 height 492
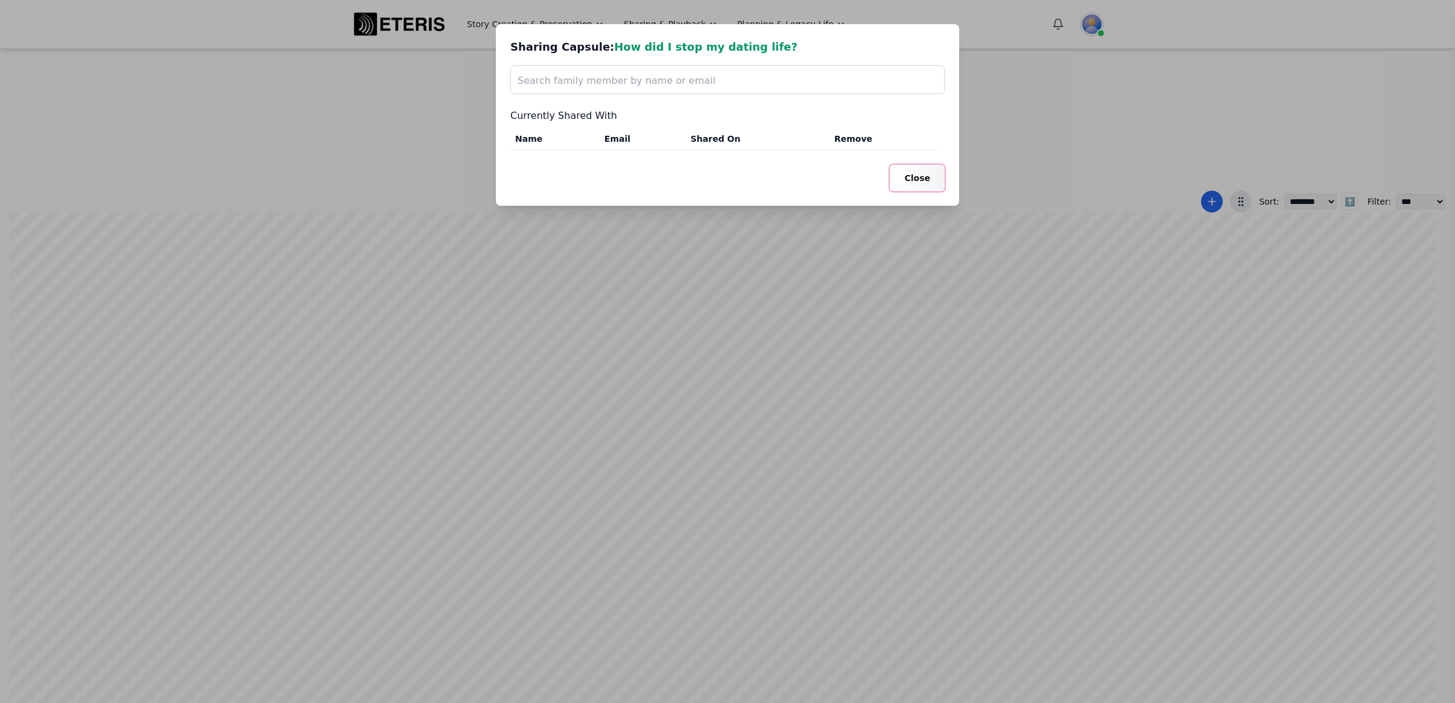
click at [922, 174] on button "Close" at bounding box center [917, 178] width 55 height 27
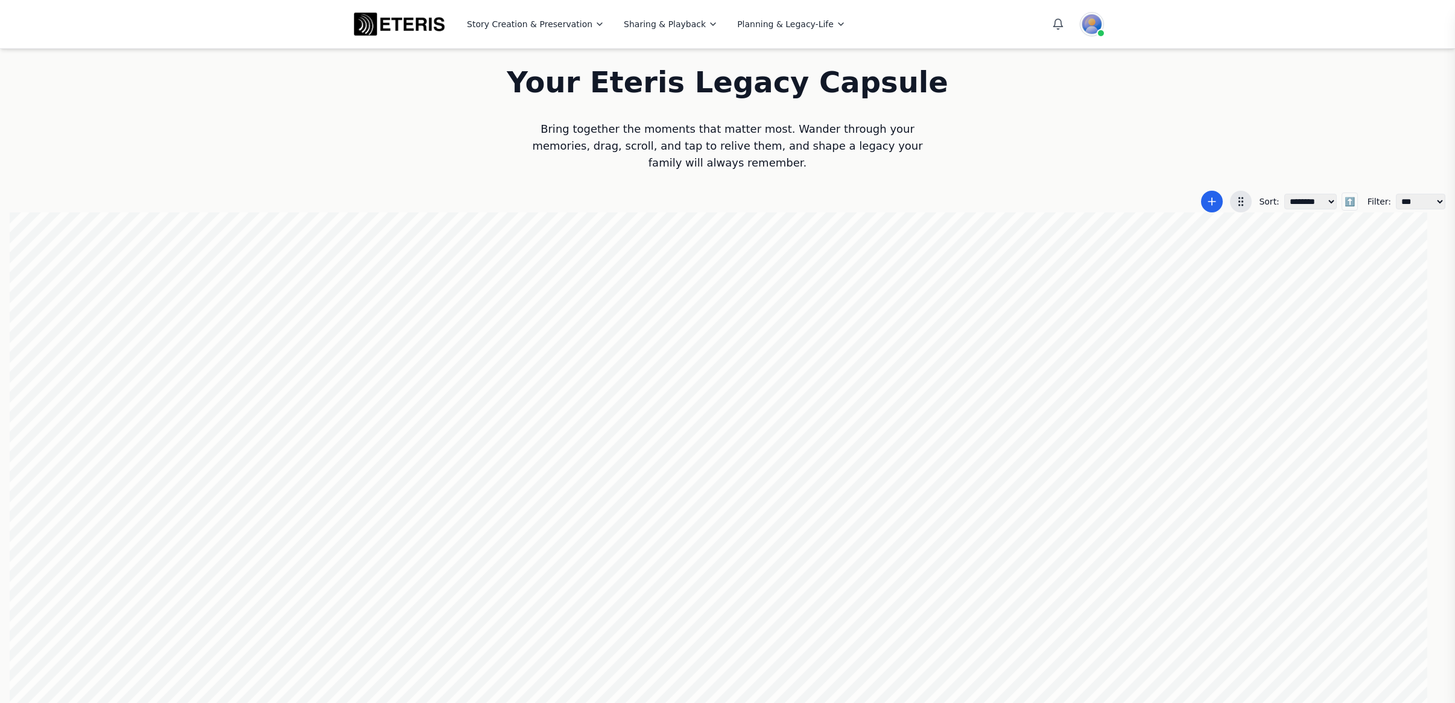
click at [1146, 329] on div at bounding box center [727, 458] width 1435 height 492
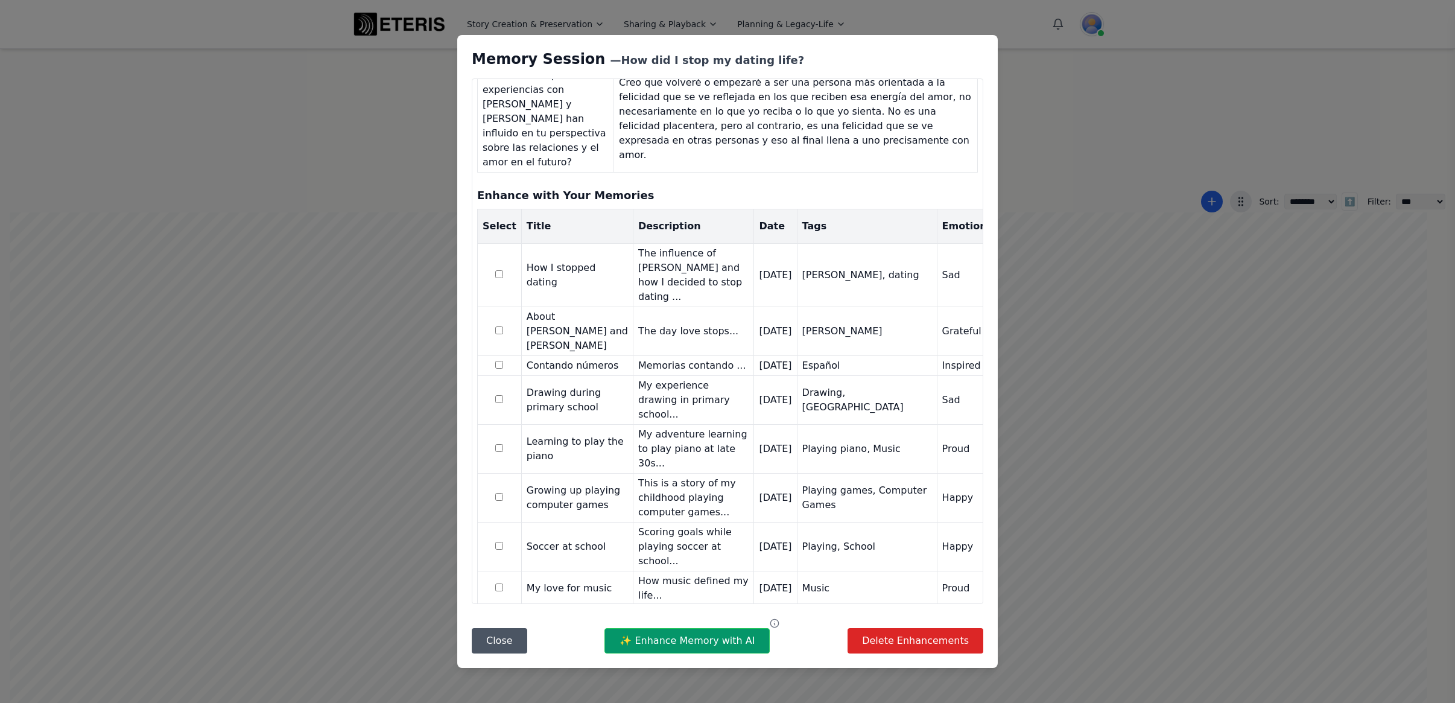
scroll to position [716, 0]
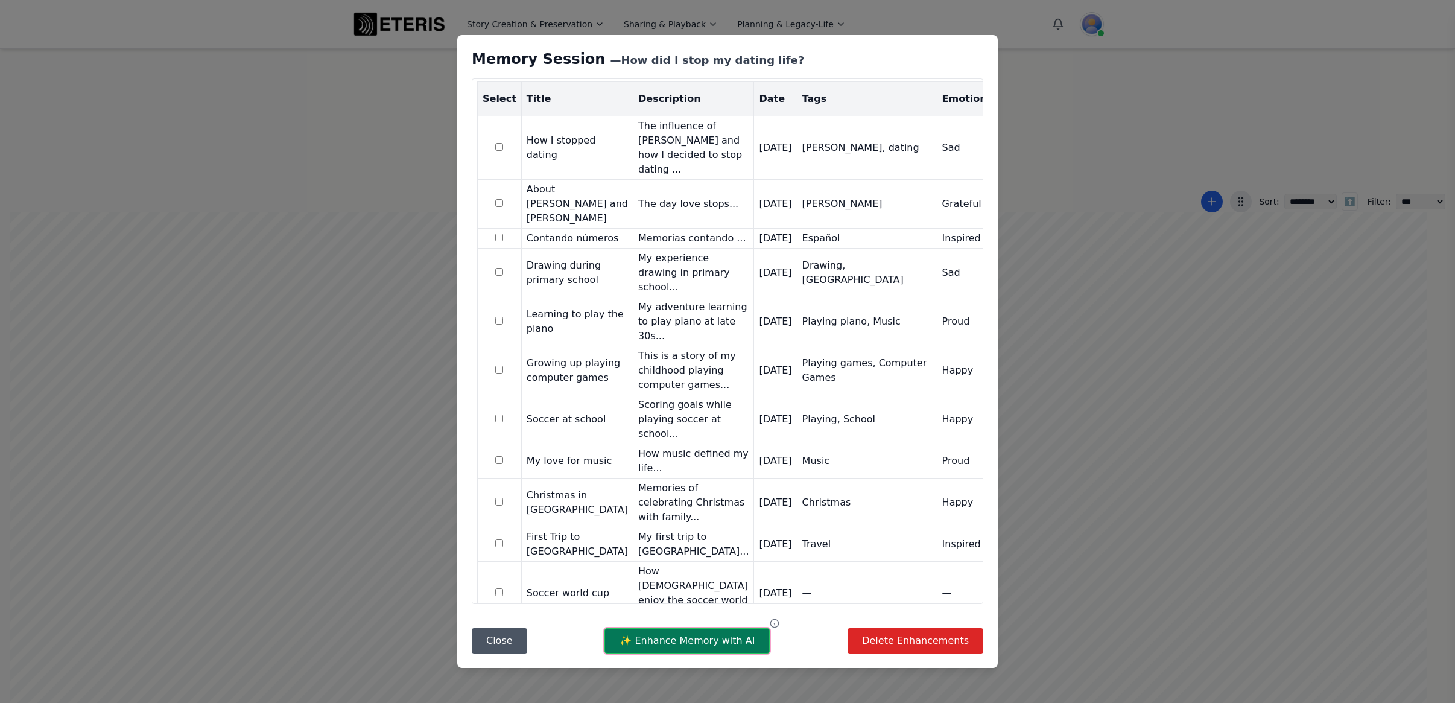
click at [666, 644] on button "✨ Enhance Memory with AI" at bounding box center [686, 640] width 165 height 25
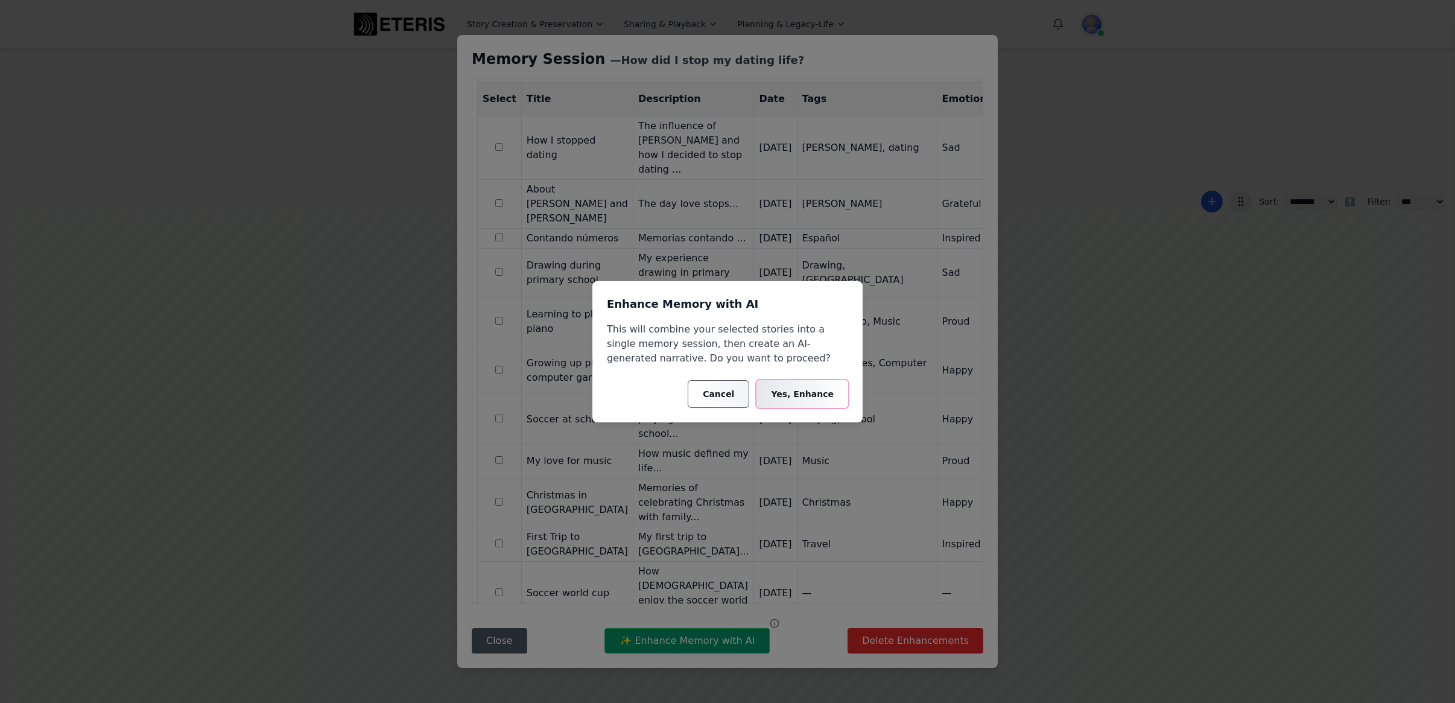
click at [805, 391] on button "Yes, Enhance" at bounding box center [802, 394] width 92 height 28
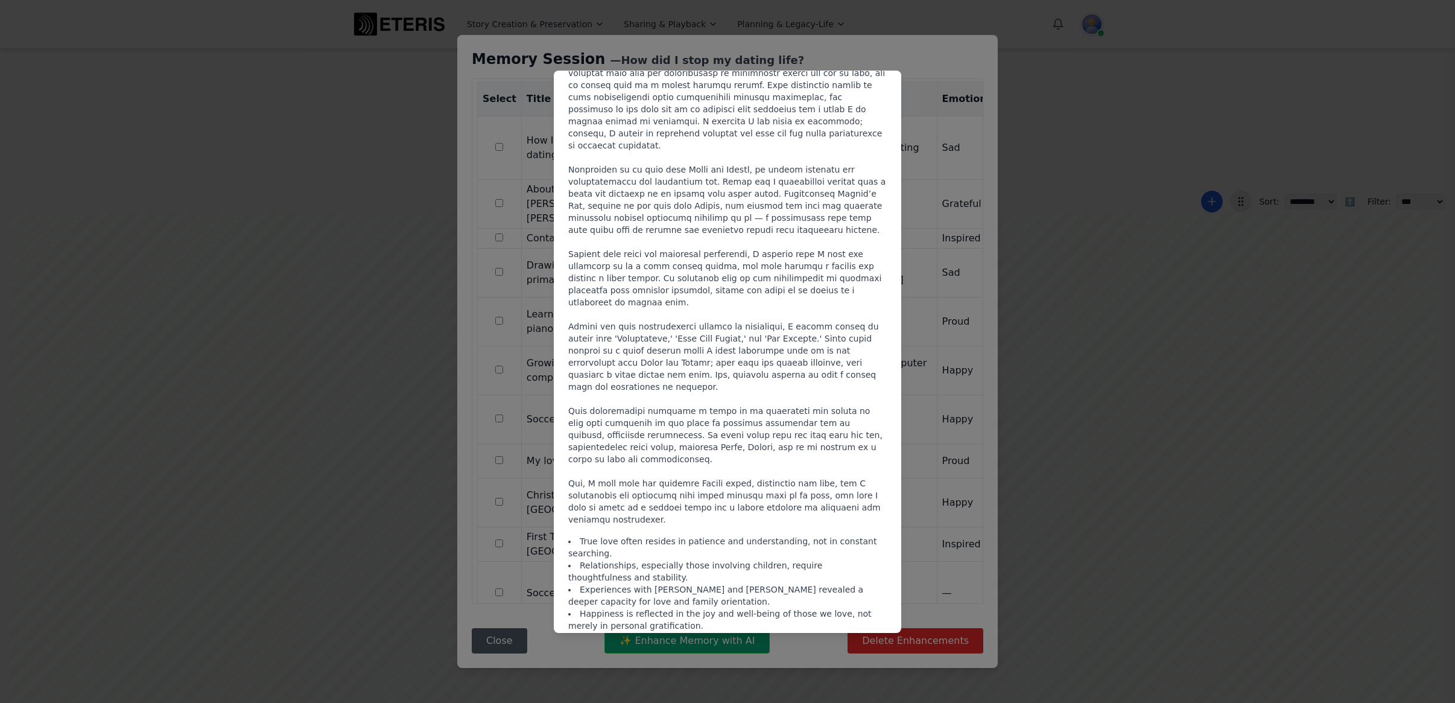
scroll to position [195, 0]
click at [935, 59] on div "Reflections on Jenny and Hannah: A Turning Point in My Love Life True love ofte…" at bounding box center [727, 351] width 1455 height 703
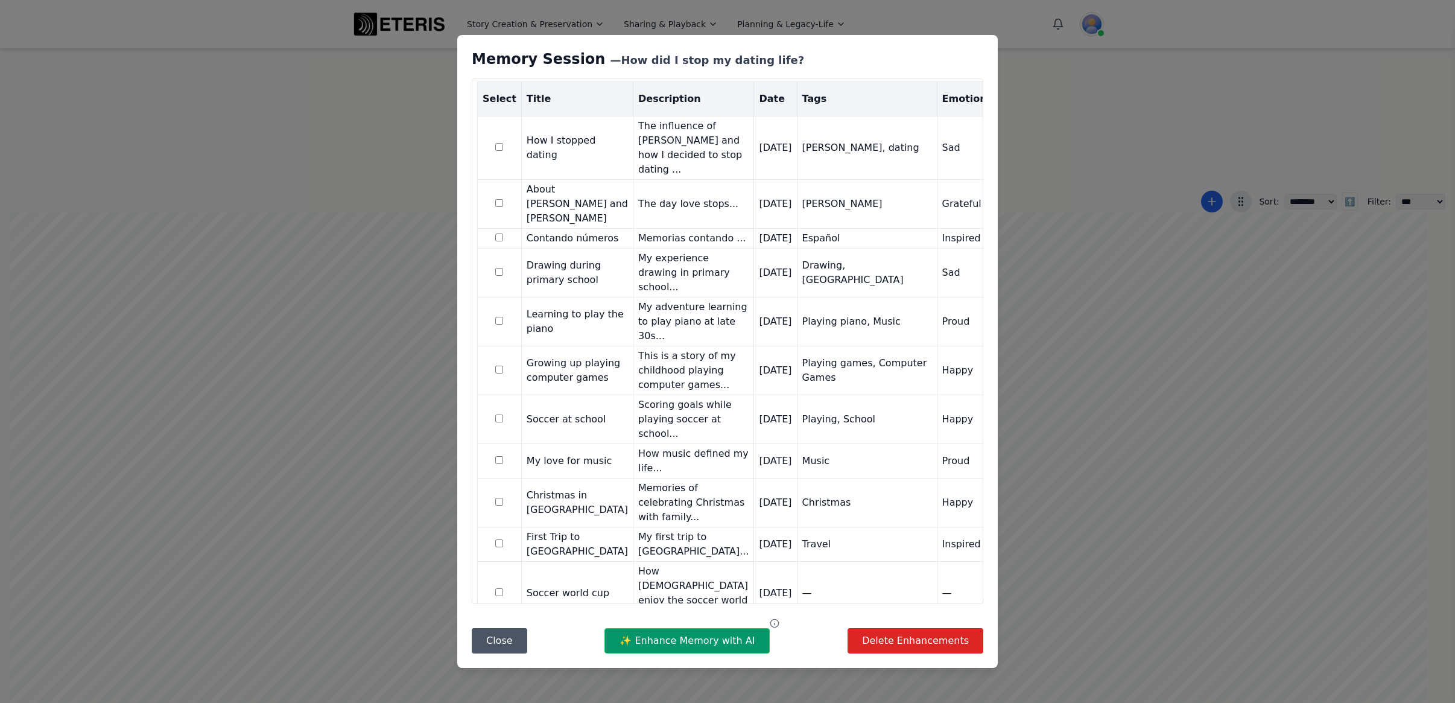
scroll to position [0, 1]
click at [478, 640] on button "Close" at bounding box center [499, 640] width 55 height 25
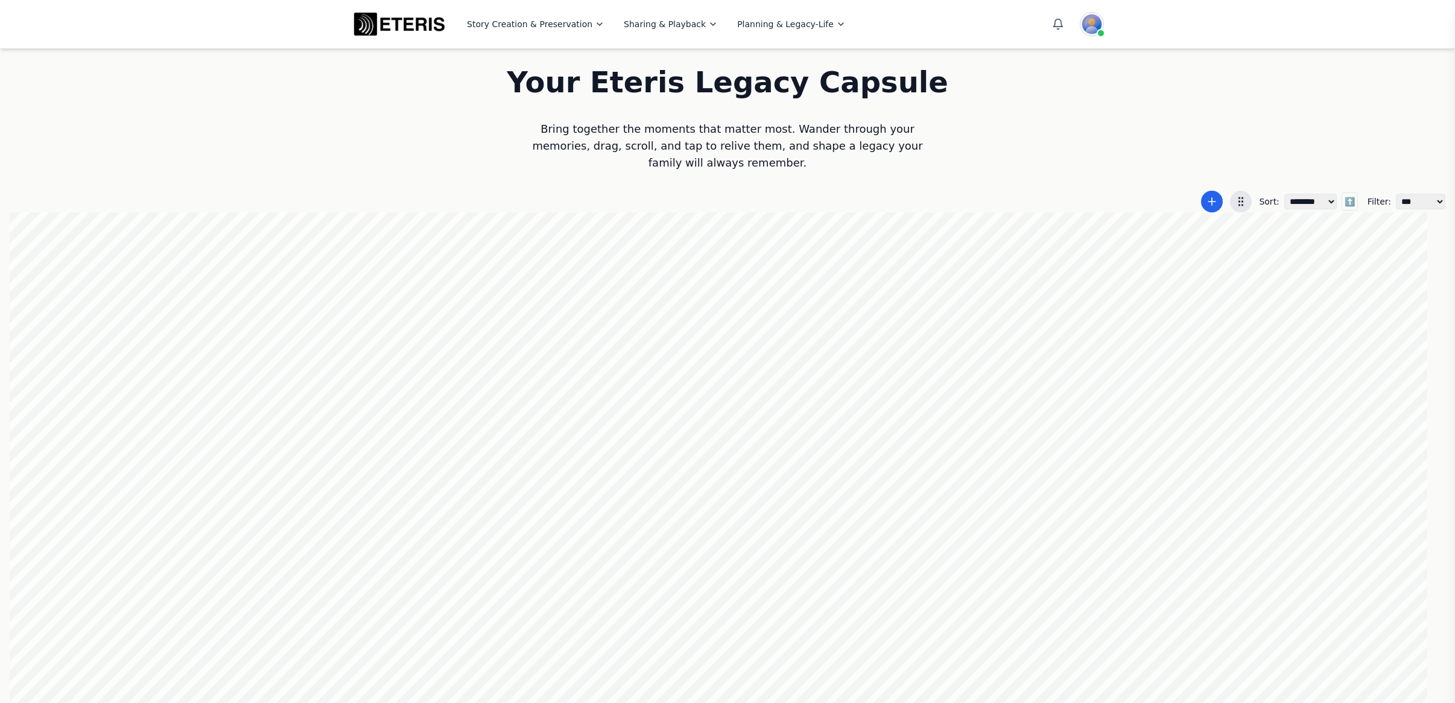
click at [1220, 510] on div at bounding box center [727, 458] width 1435 height 492
click at [1221, 536] on div at bounding box center [727, 458] width 1435 height 492
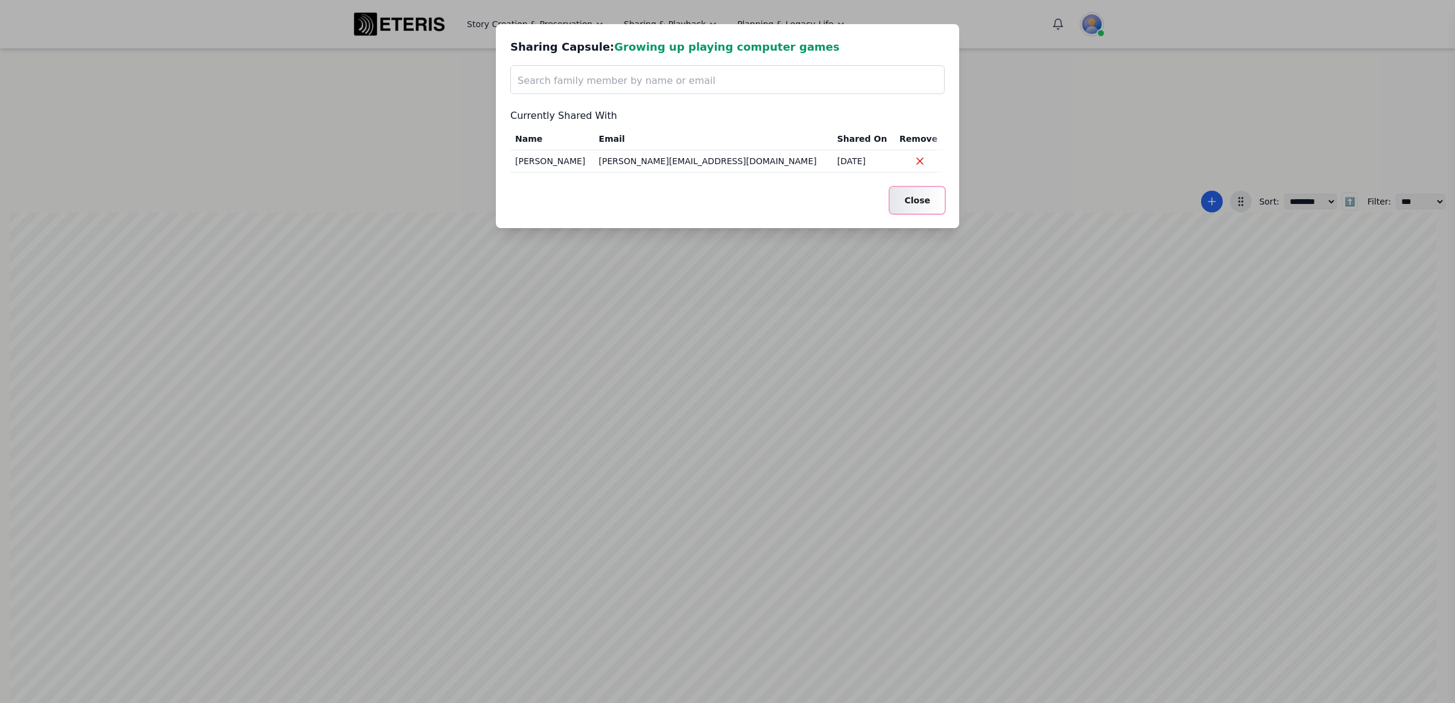
click at [914, 204] on button "Close" at bounding box center [917, 200] width 55 height 27
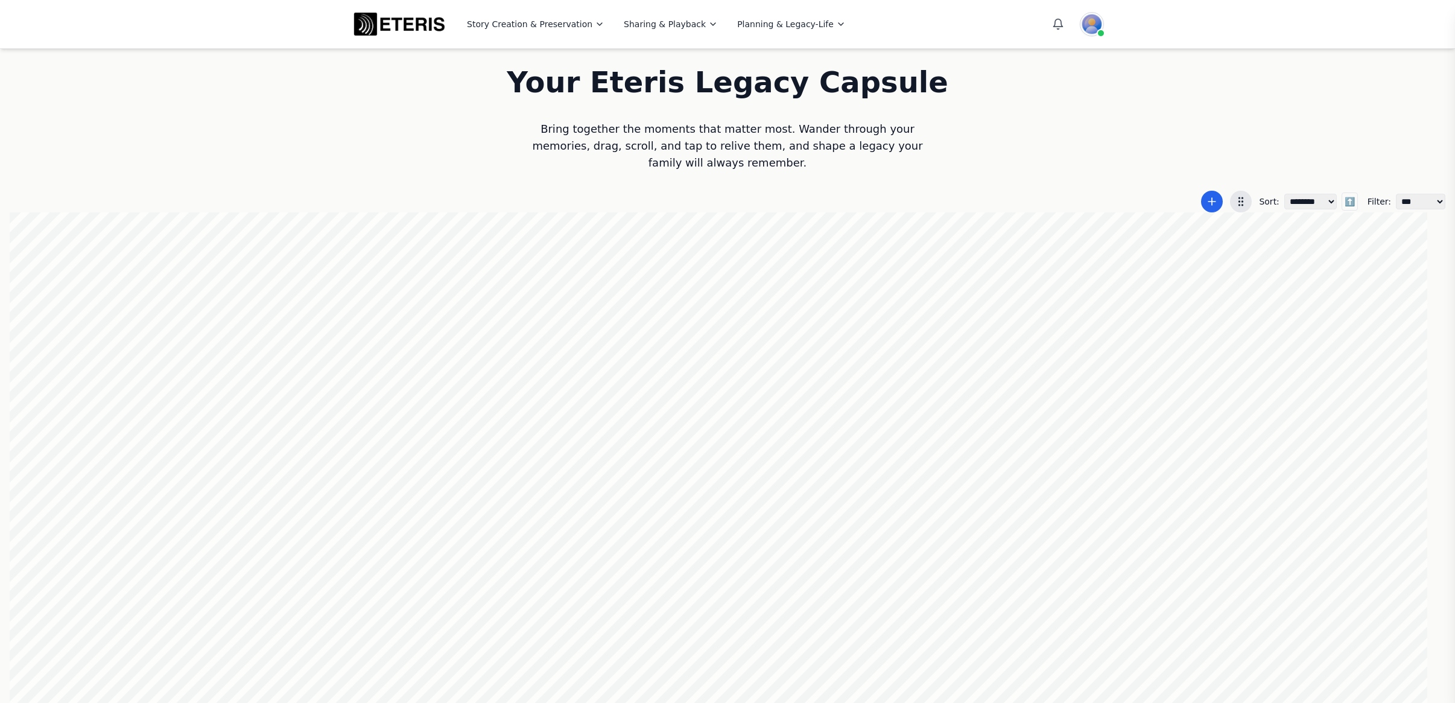
click at [1222, 331] on div at bounding box center [727, 458] width 1435 height 492
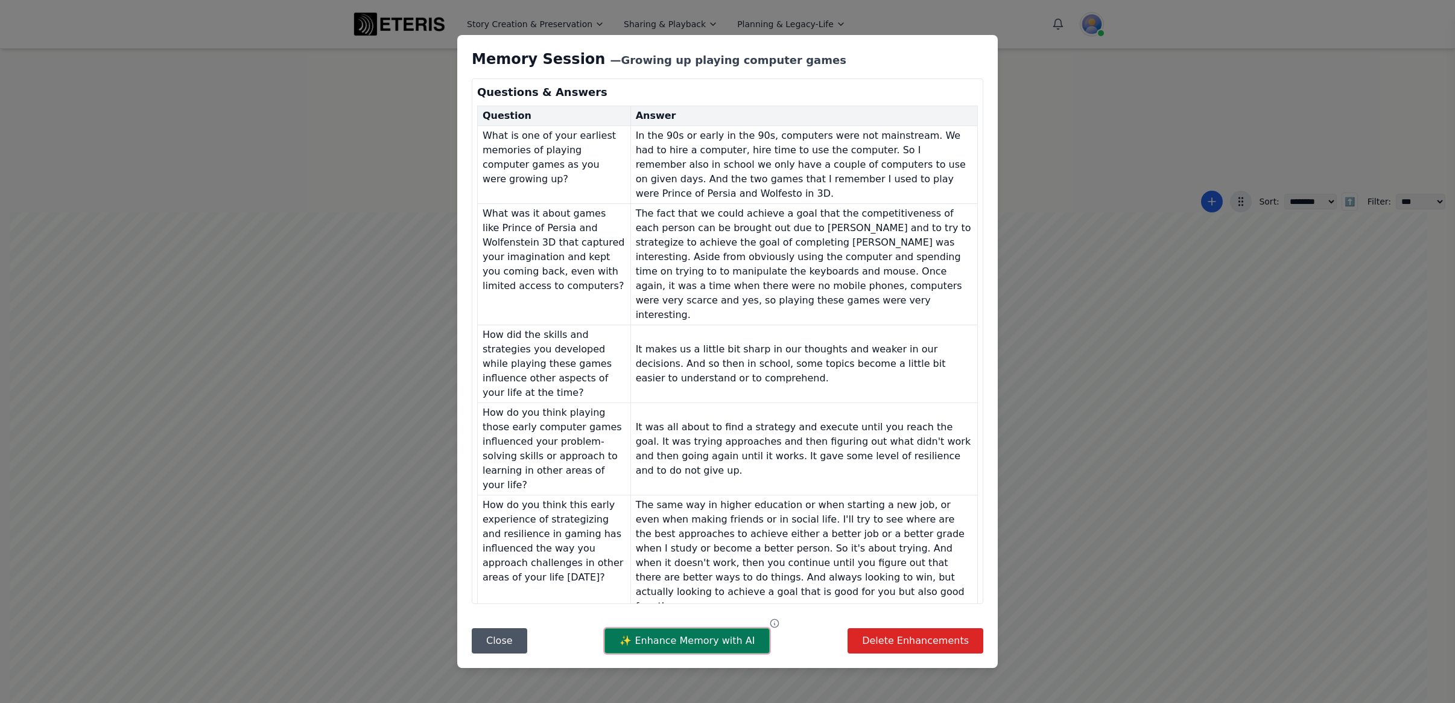
click at [655, 645] on button "✨ Enhance Memory with AI" at bounding box center [686, 640] width 165 height 25
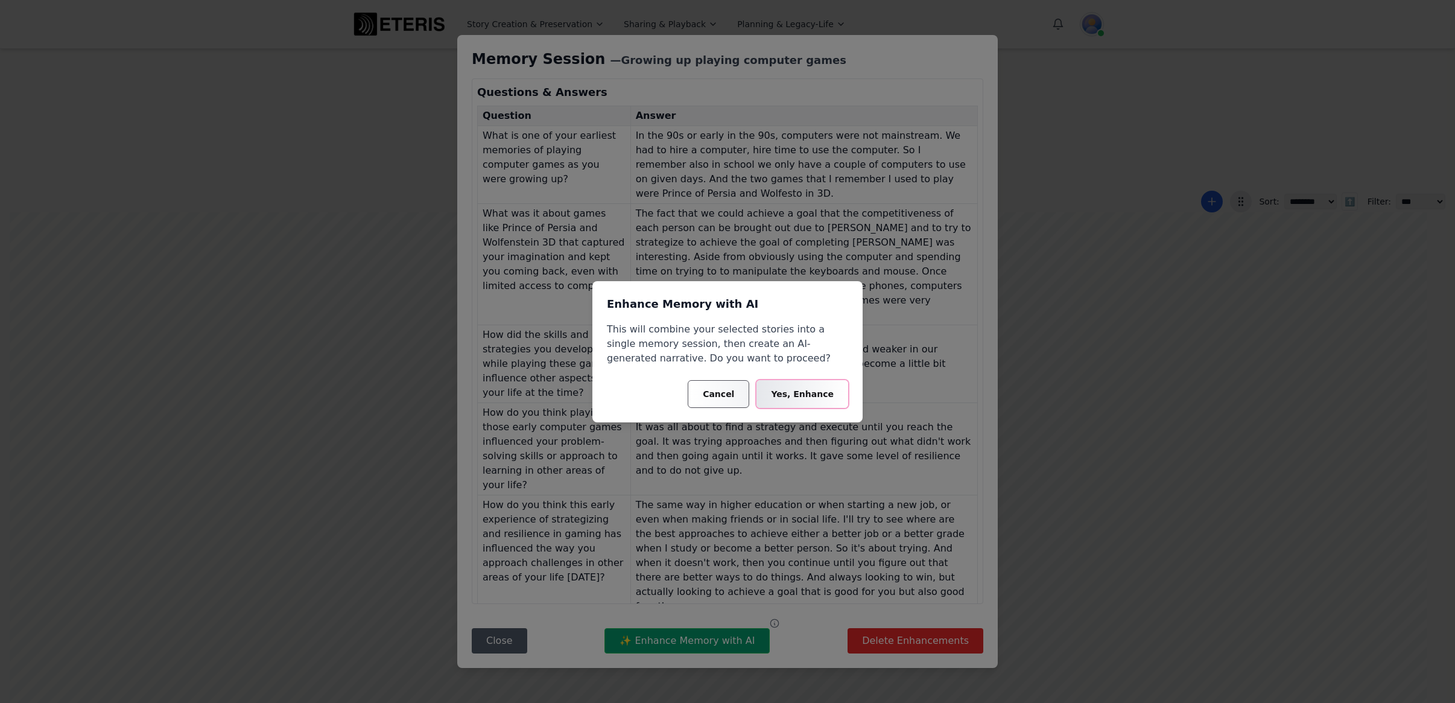
click at [831, 382] on button "Yes, Enhance" at bounding box center [802, 394] width 92 height 28
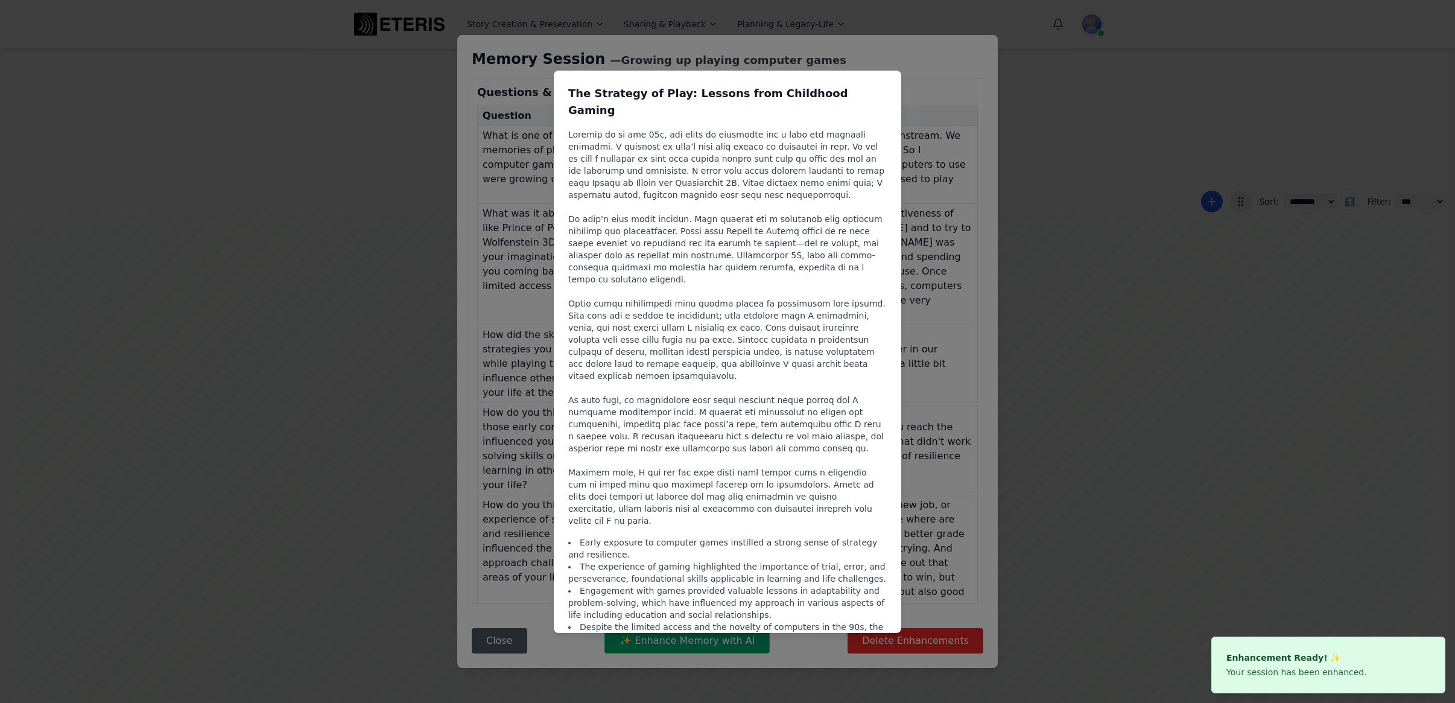
click at [932, 60] on div "The Strategy of Play: Lessons from Childhood Gaming Early exposure to computer …" at bounding box center [727, 351] width 1455 height 703
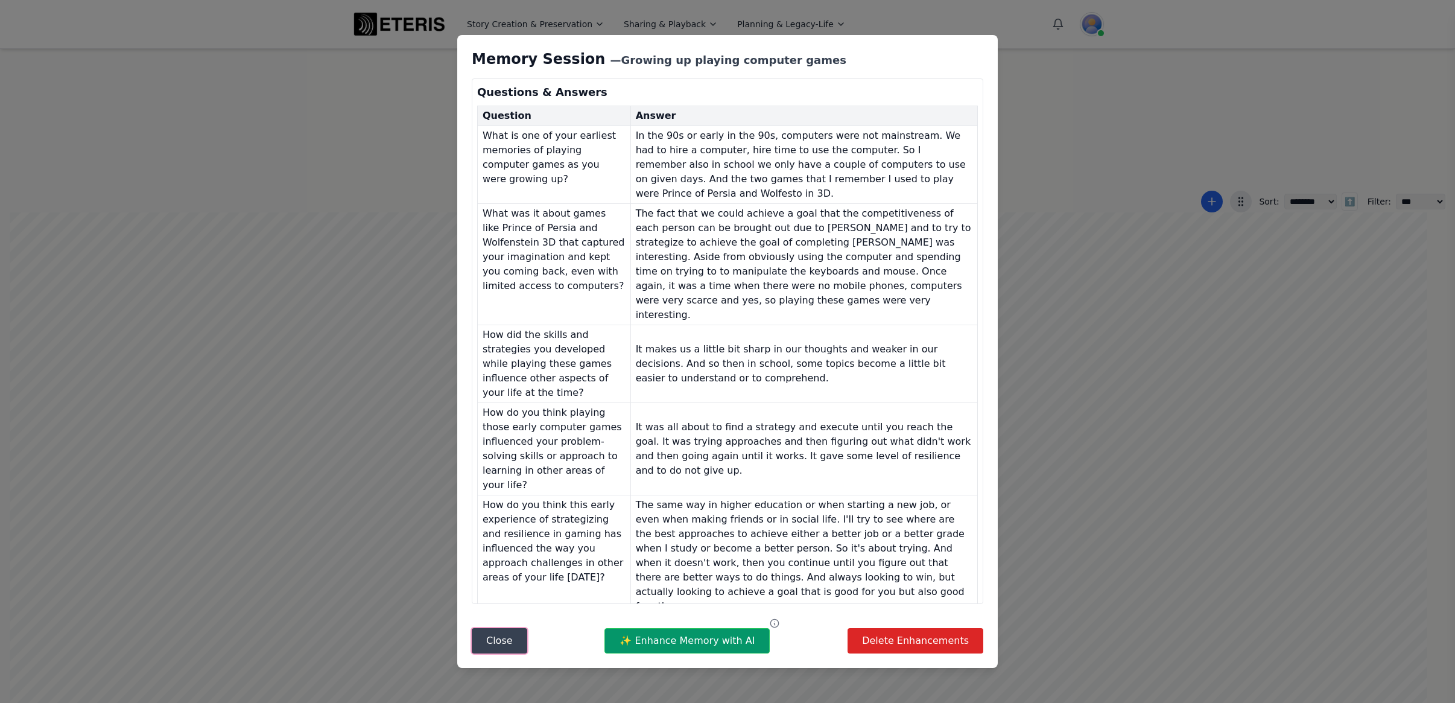
click at [499, 641] on button "Close" at bounding box center [499, 640] width 55 height 25
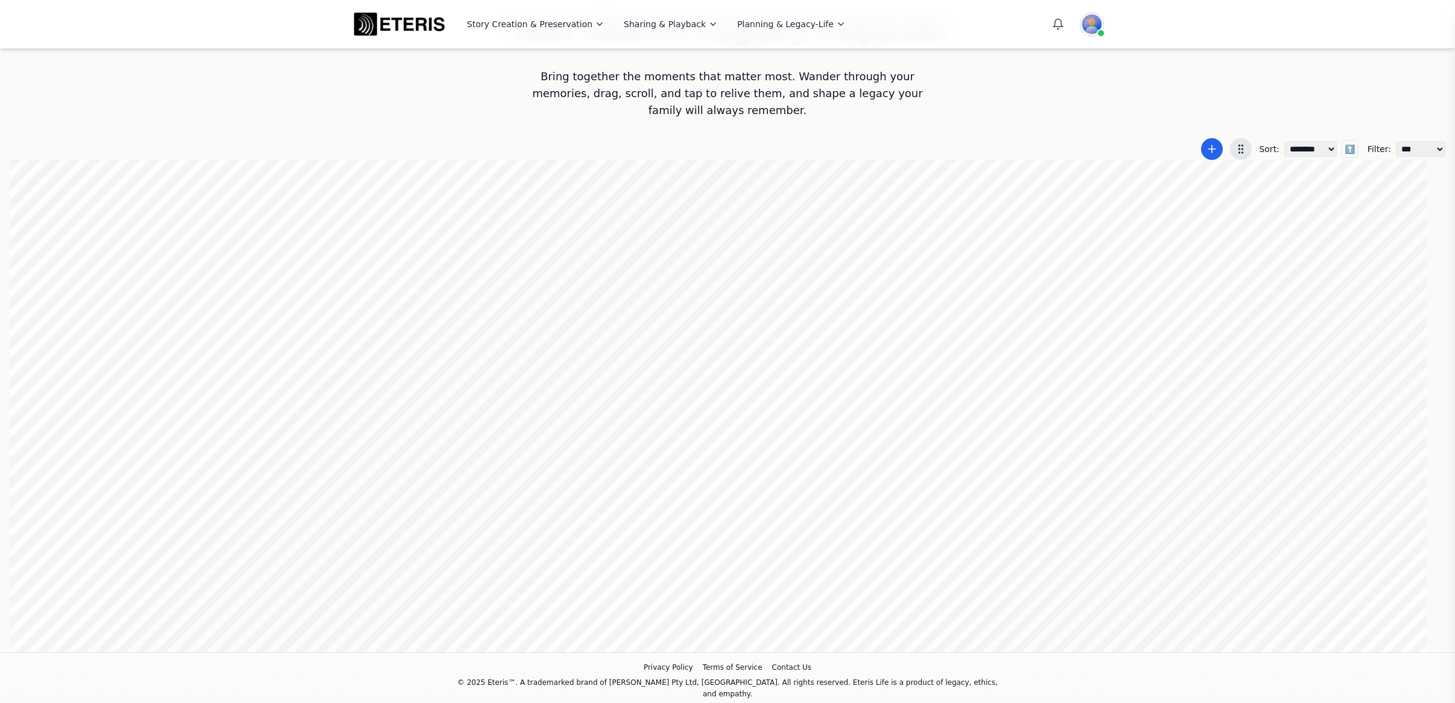
scroll to position [0, 221]
click at [1141, 414] on div at bounding box center [727, 406] width 1435 height 492
click at [1098, 268] on div at bounding box center [727, 406] width 1435 height 492
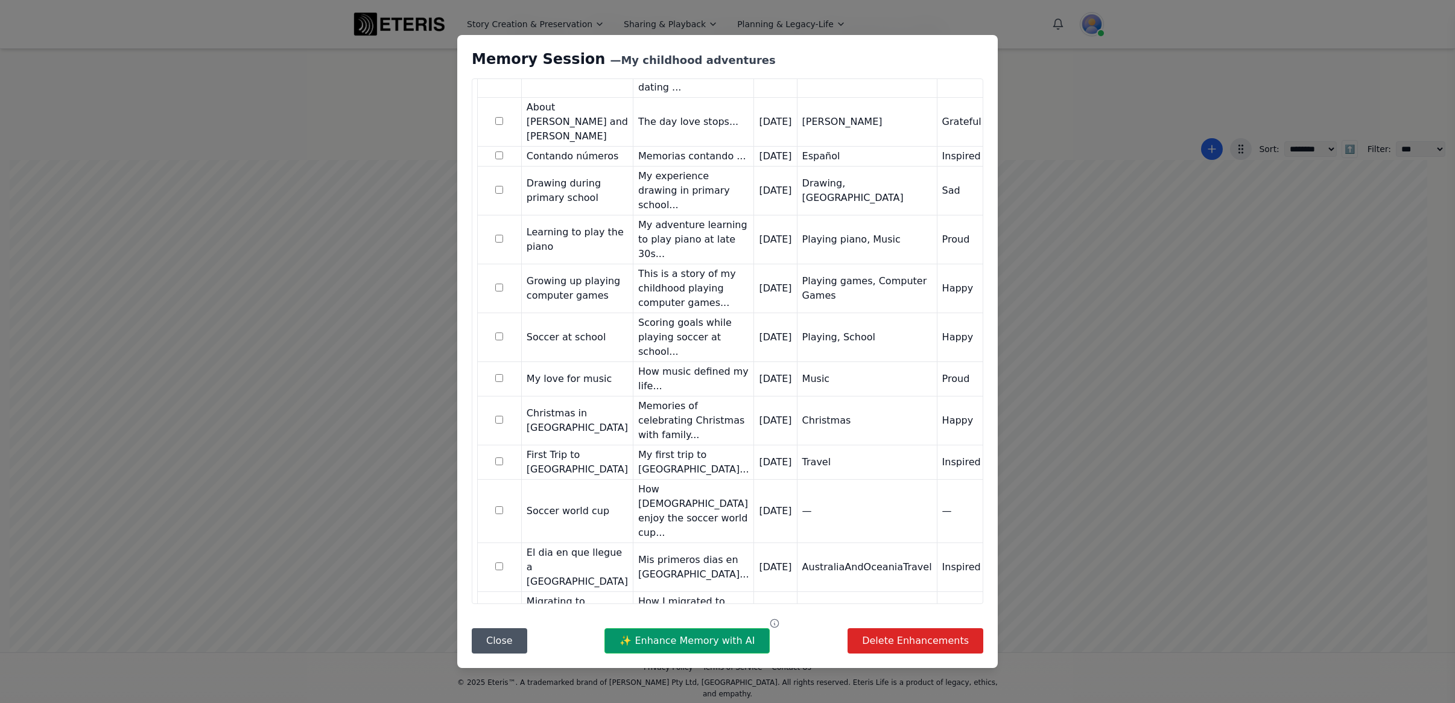
scroll to position [759, 0]
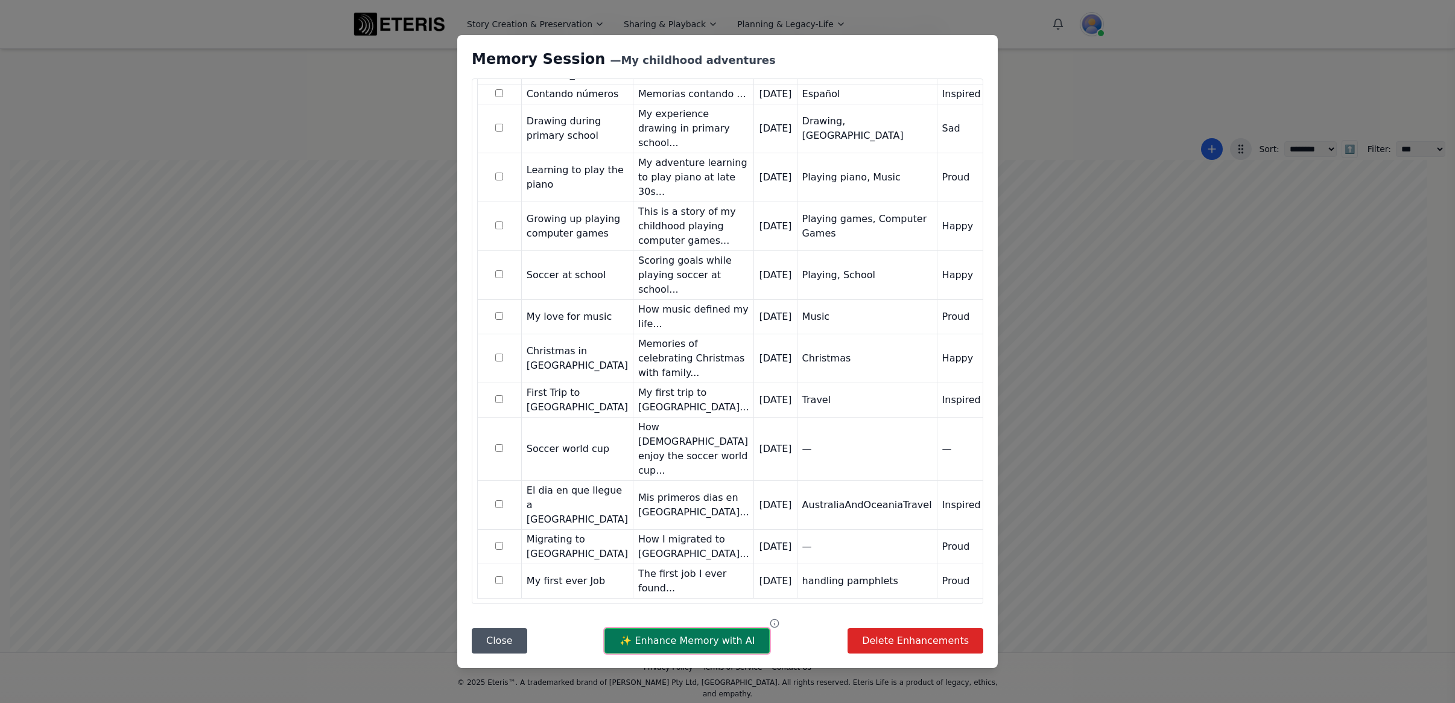
click at [668, 644] on button "✨ Enhance Memory with AI" at bounding box center [686, 640] width 165 height 25
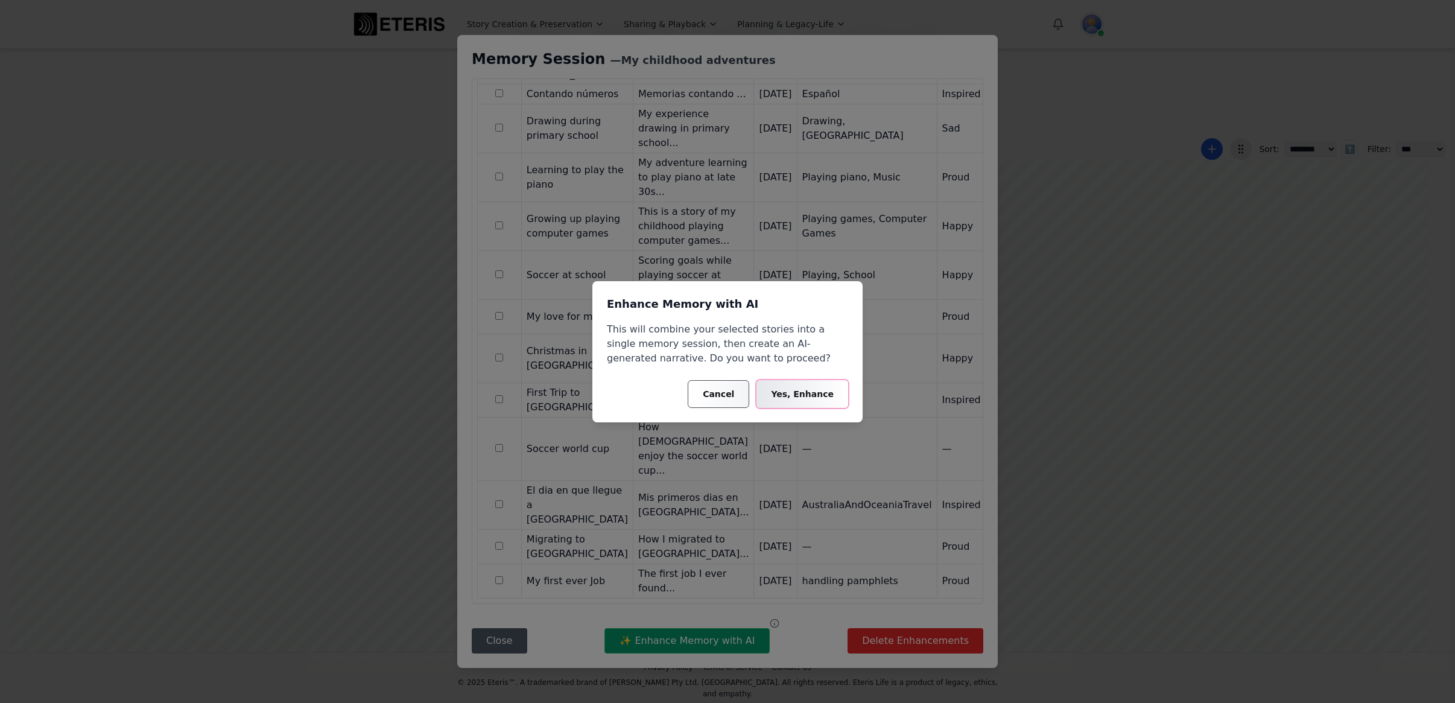
click at [806, 397] on button "Yes, Enhance" at bounding box center [802, 394] width 92 height 28
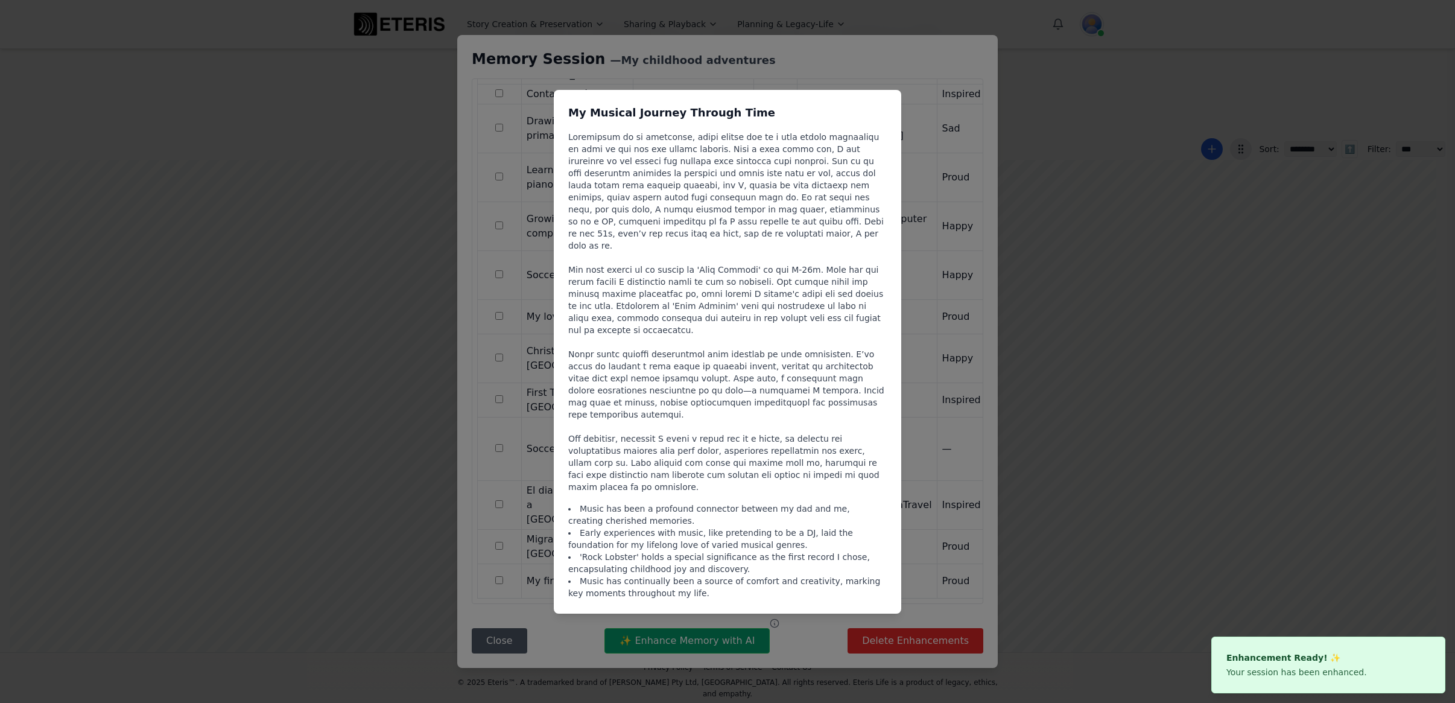
scroll to position [0, 1]
click at [944, 51] on div "My Musical Journey Through Time Music has been a profound connector between my …" at bounding box center [727, 351] width 1455 height 703
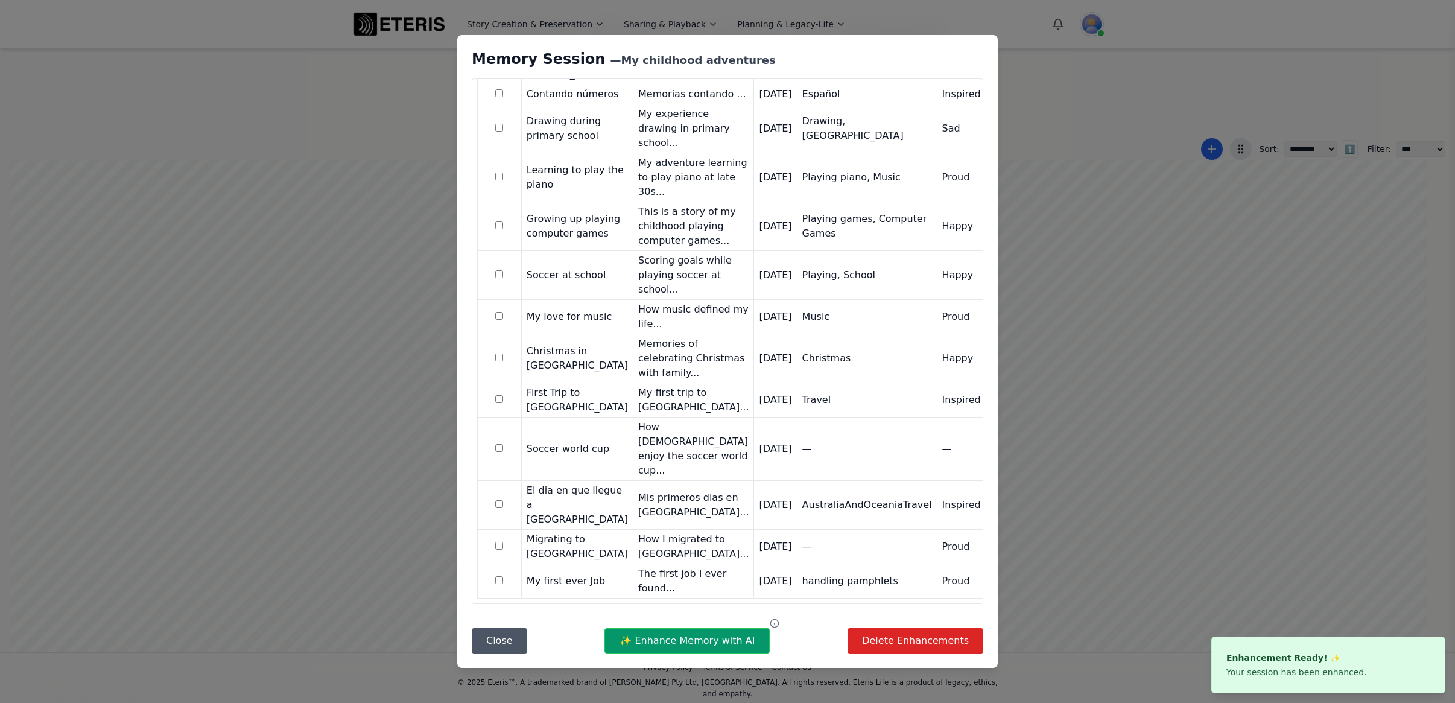
click at [1034, 147] on div "Memory Session — My childhood adventures Questions & Answers Question Answer Re…" at bounding box center [727, 351] width 1455 height 703
click at [1094, 162] on div "Memory Session — My childhood adventures Questions & Answers Question Answer Re…" at bounding box center [727, 351] width 1455 height 703
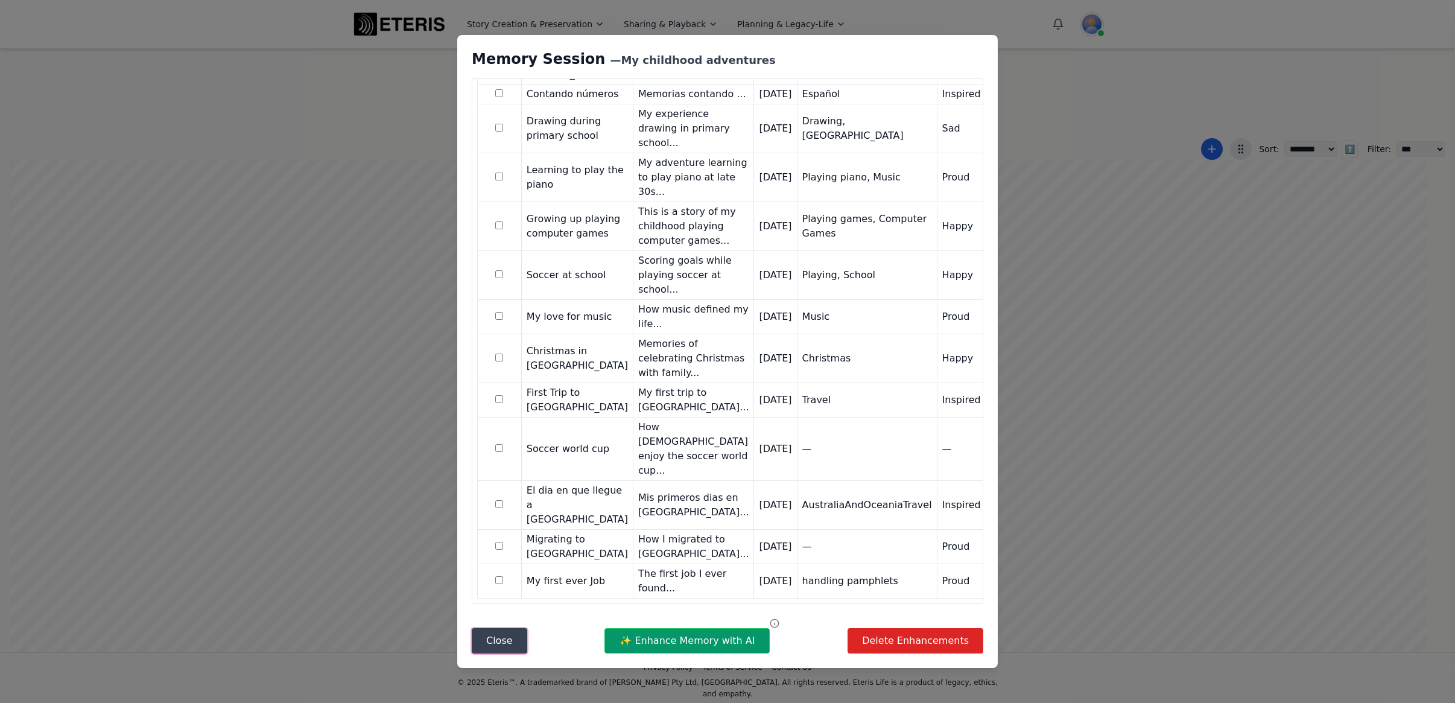
click at [499, 647] on button "Close" at bounding box center [499, 640] width 55 height 25
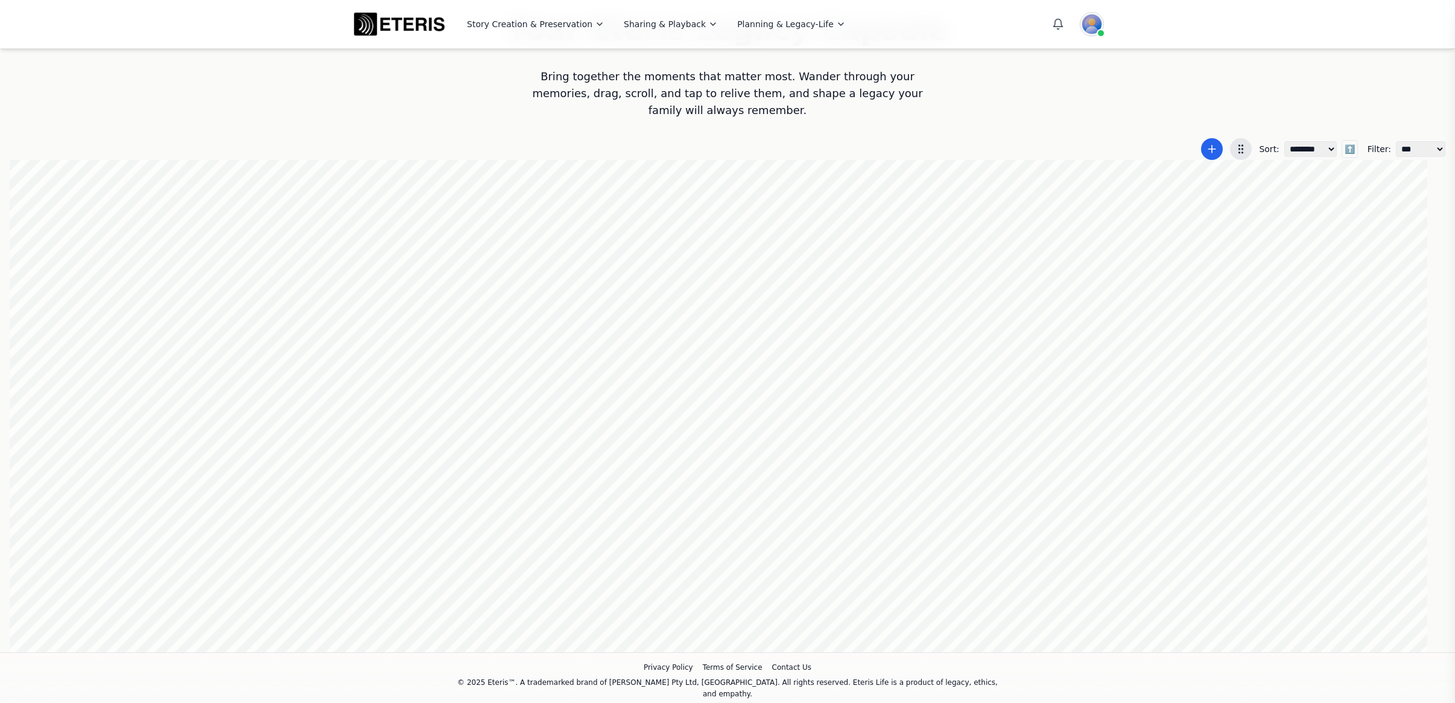
click at [1179, 408] on div at bounding box center [727, 406] width 1435 height 492
click at [1160, 275] on div at bounding box center [727, 406] width 1435 height 492
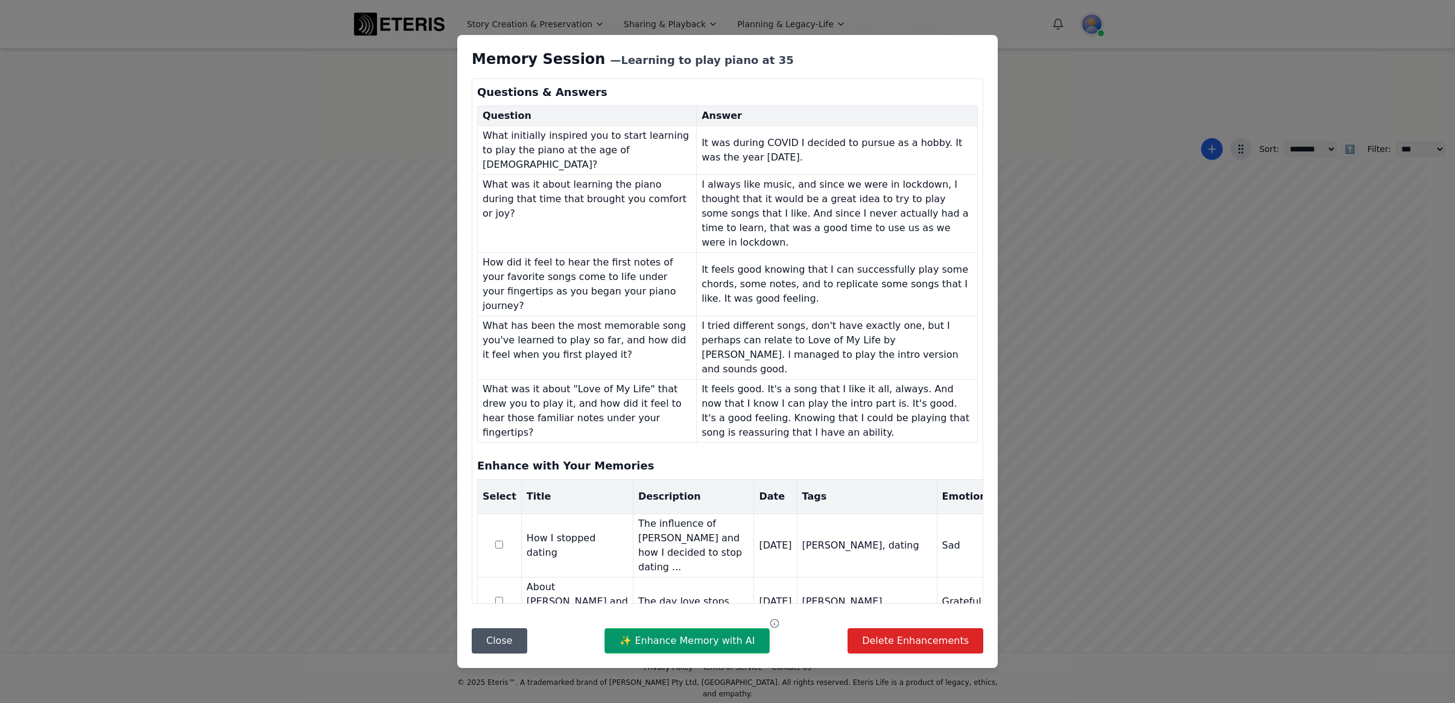
scroll to position [586, 0]
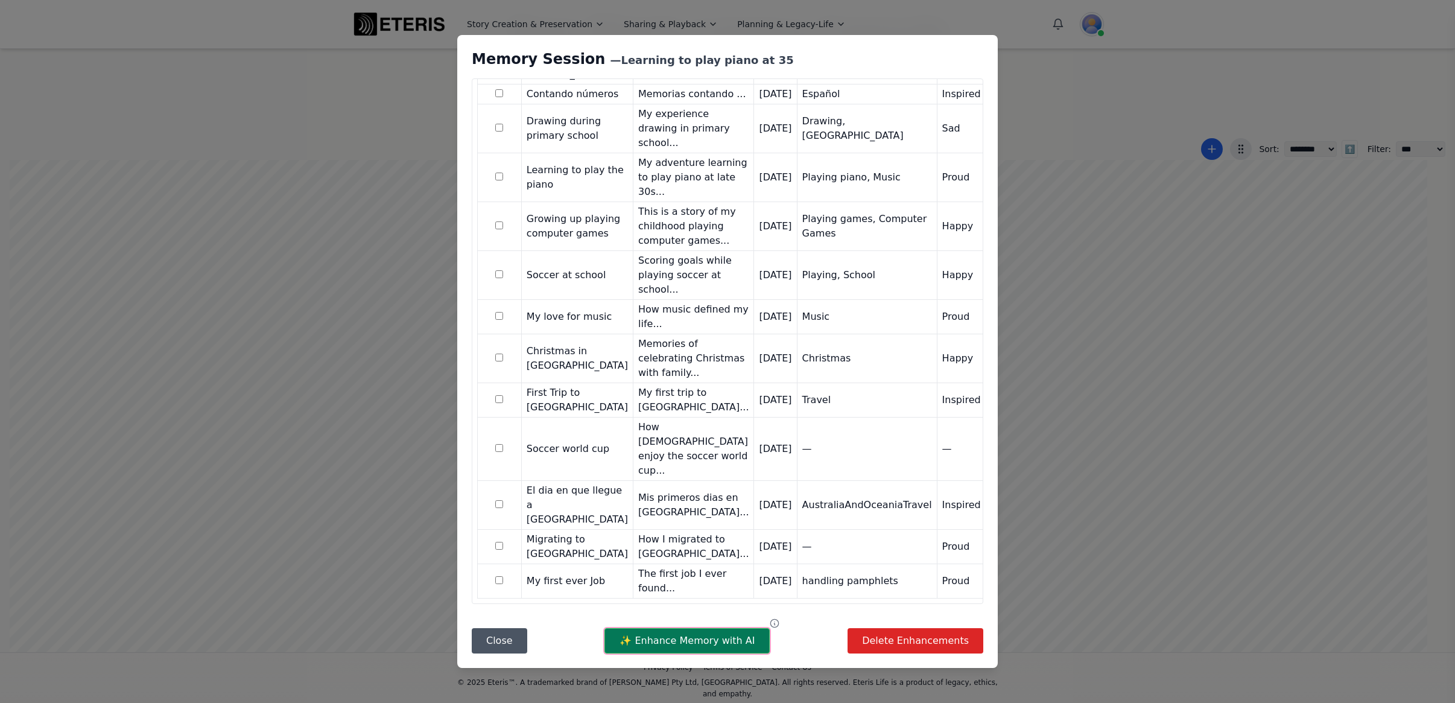
click at [667, 634] on button "✨ Enhance Memory with AI" at bounding box center [686, 640] width 165 height 25
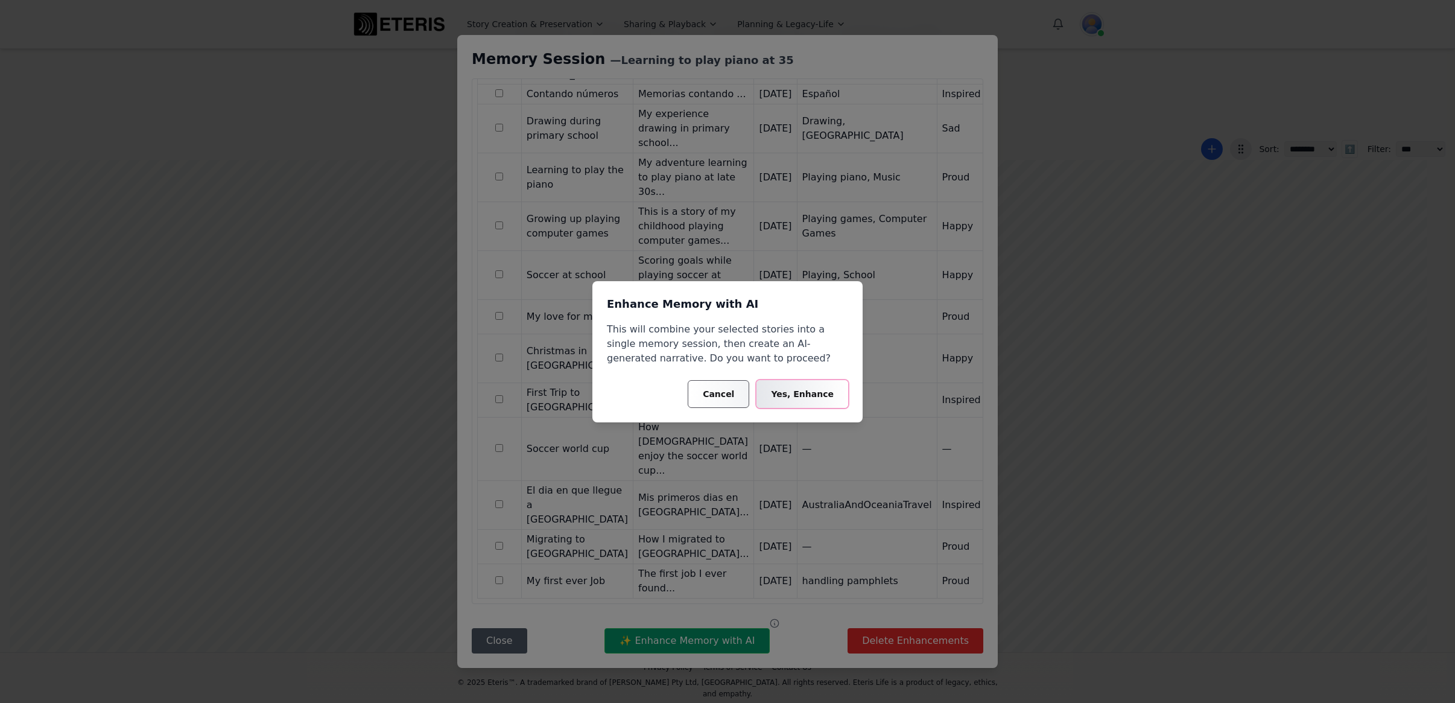
click at [816, 390] on button "Yes, Enhance" at bounding box center [802, 394] width 92 height 28
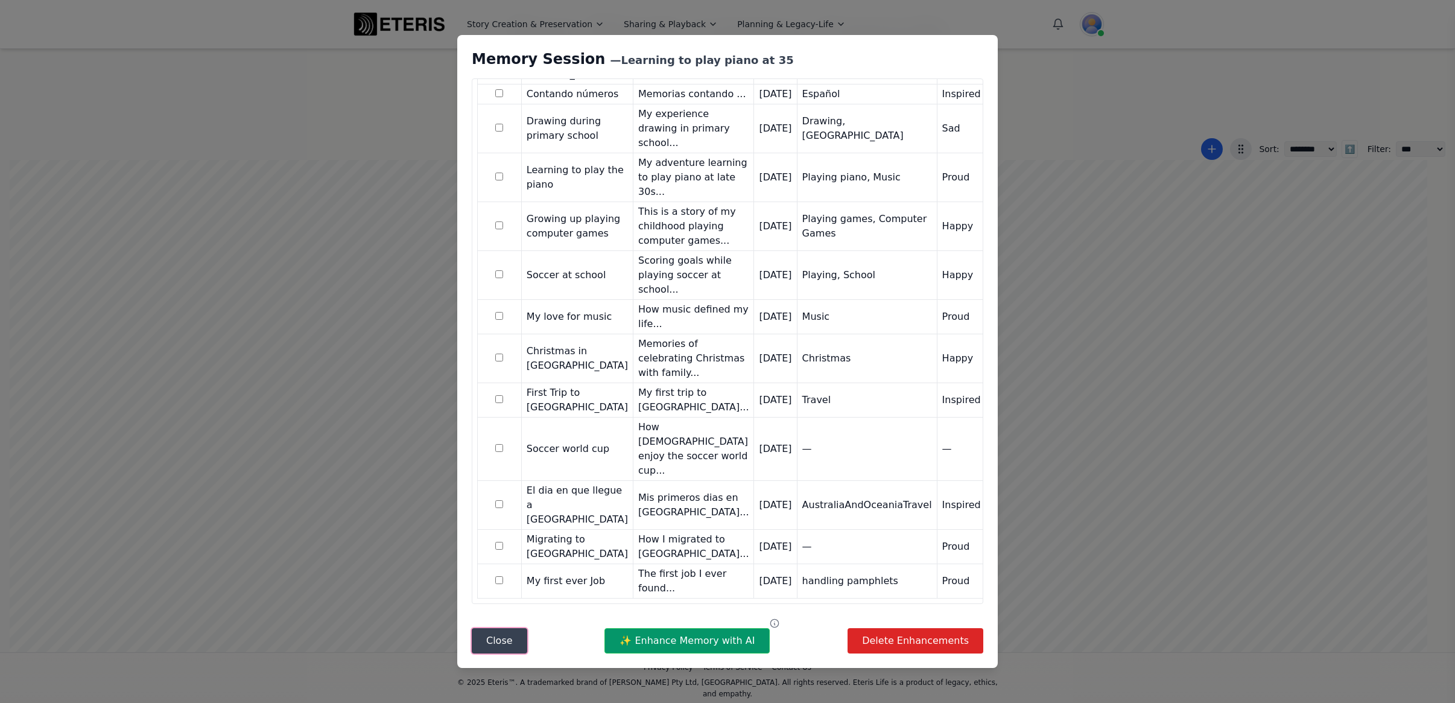
click at [493, 642] on button "Close" at bounding box center [499, 640] width 55 height 25
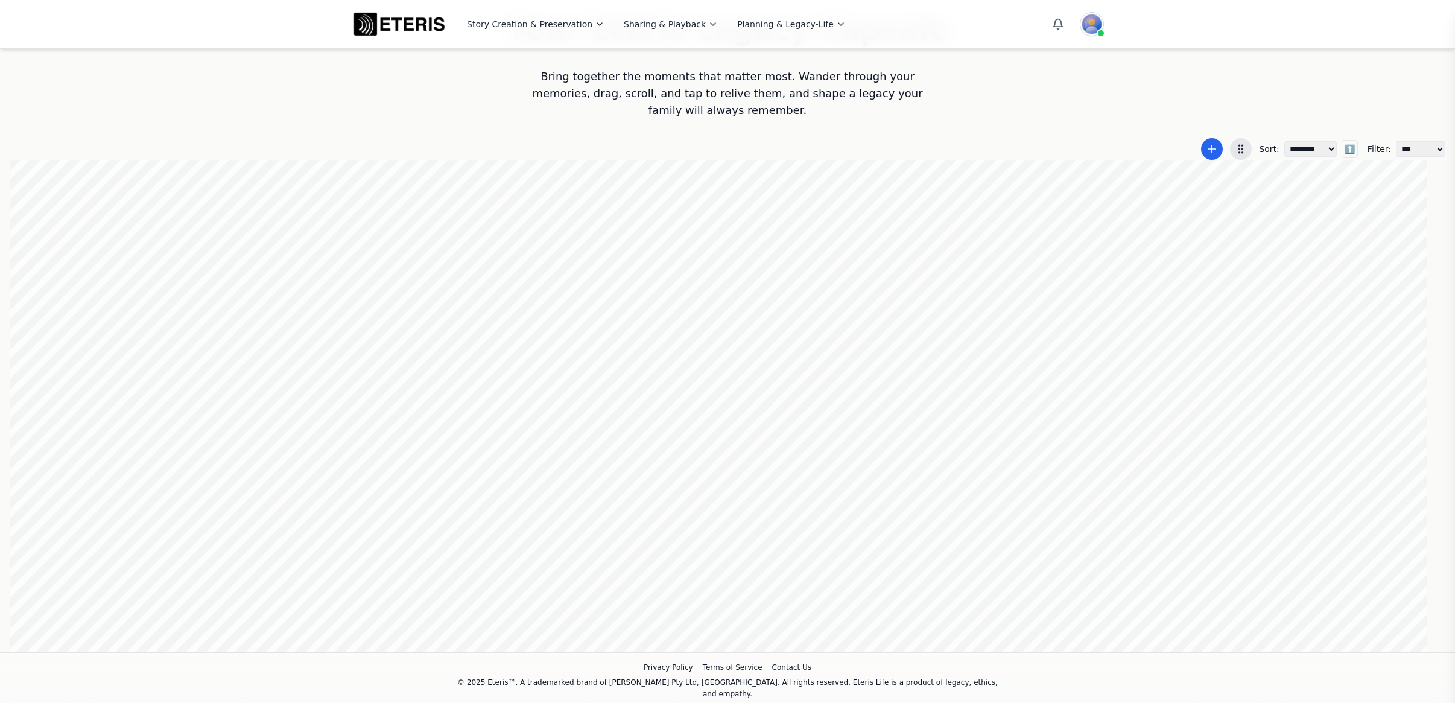
click at [1233, 378] on div at bounding box center [727, 406] width 1435 height 492
click at [1229, 274] on div at bounding box center [727, 406] width 1435 height 492
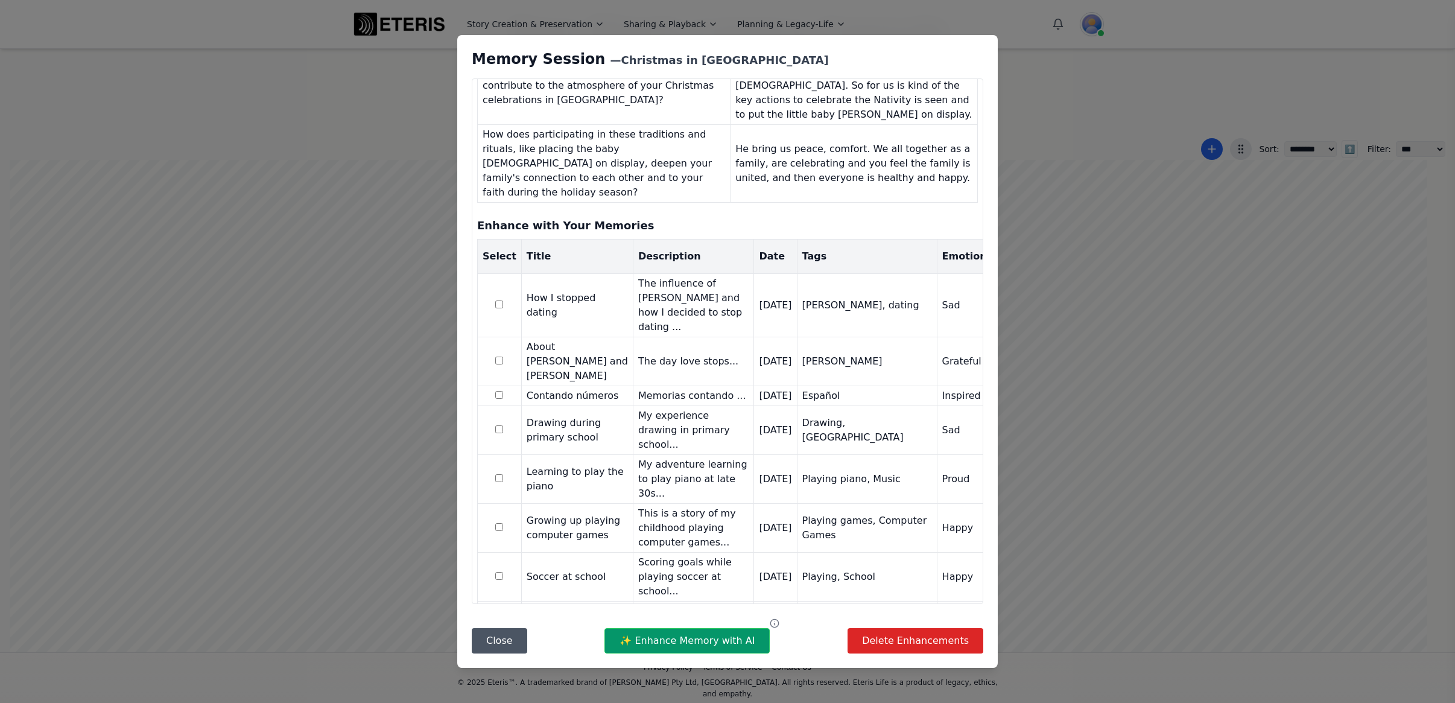
scroll to position [571, 0]
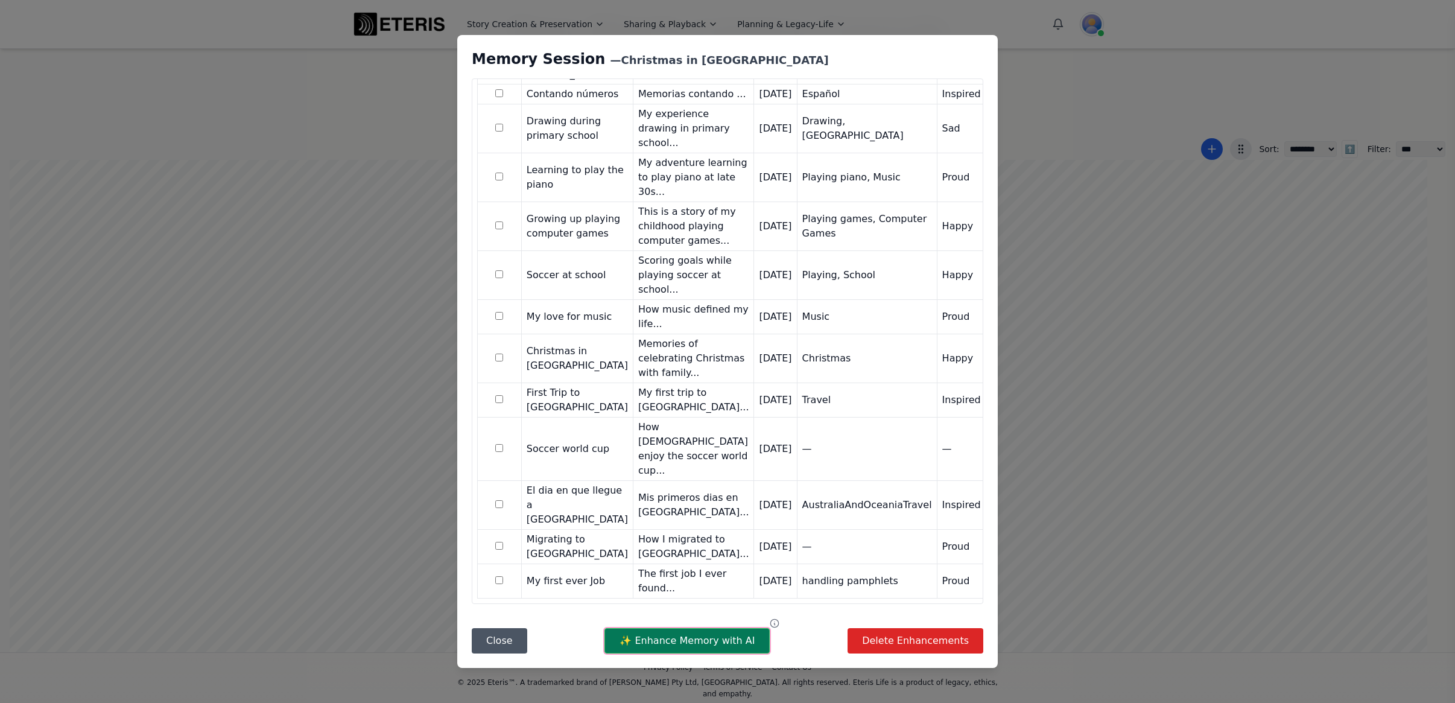
click at [665, 637] on button "✨ Enhance Memory with AI" at bounding box center [686, 640] width 165 height 25
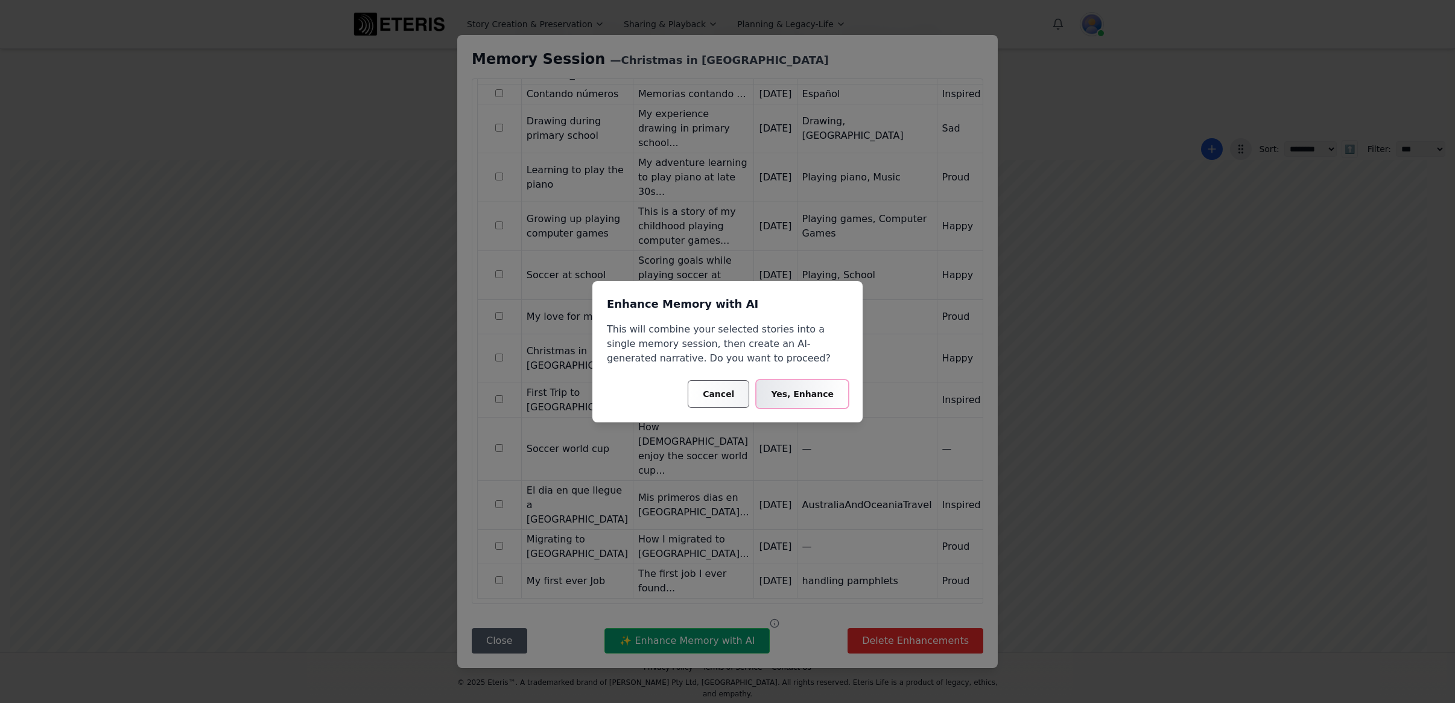
click at [786, 393] on button "Yes, Enhance" at bounding box center [802, 394] width 92 height 28
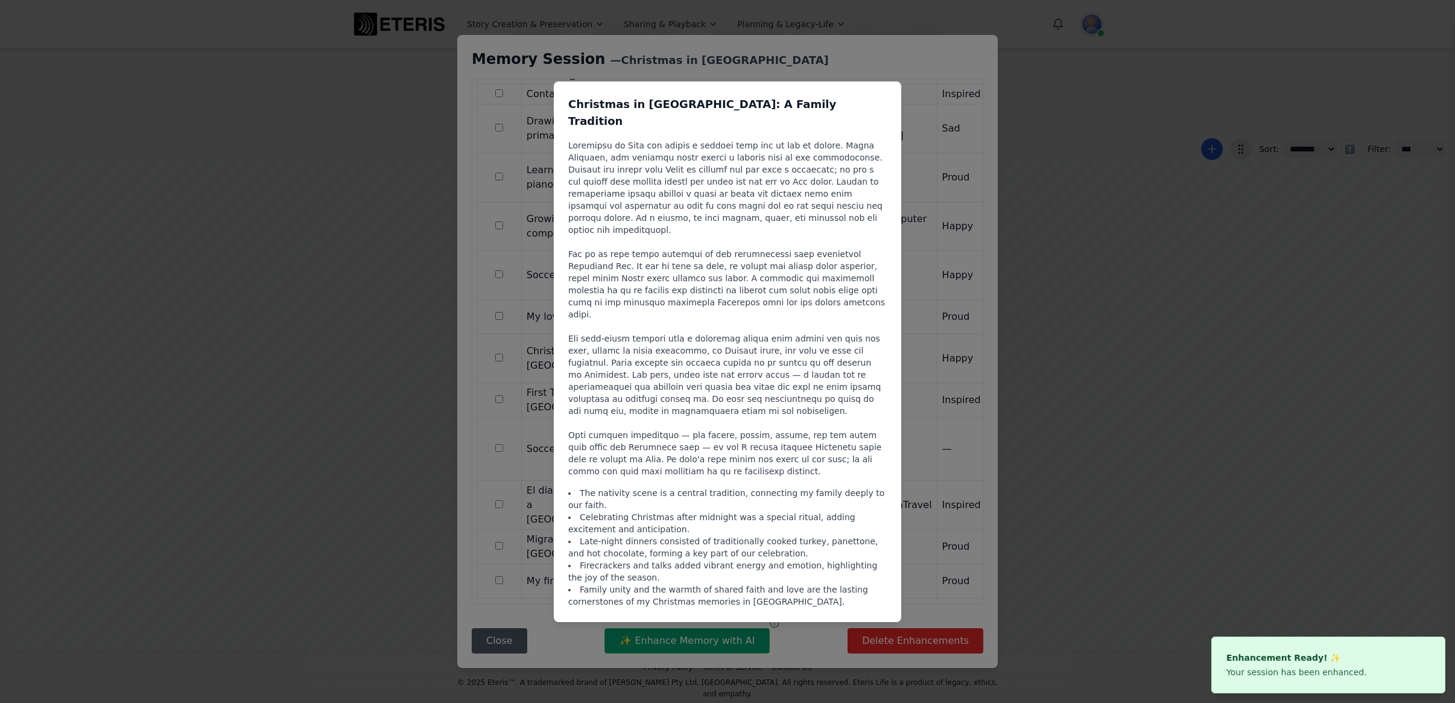
scroll to position [0, 1]
click at [1053, 163] on div "Christmas in Lima: A Family Tradition The nativity scene is a central tradition…" at bounding box center [727, 351] width 1455 height 703
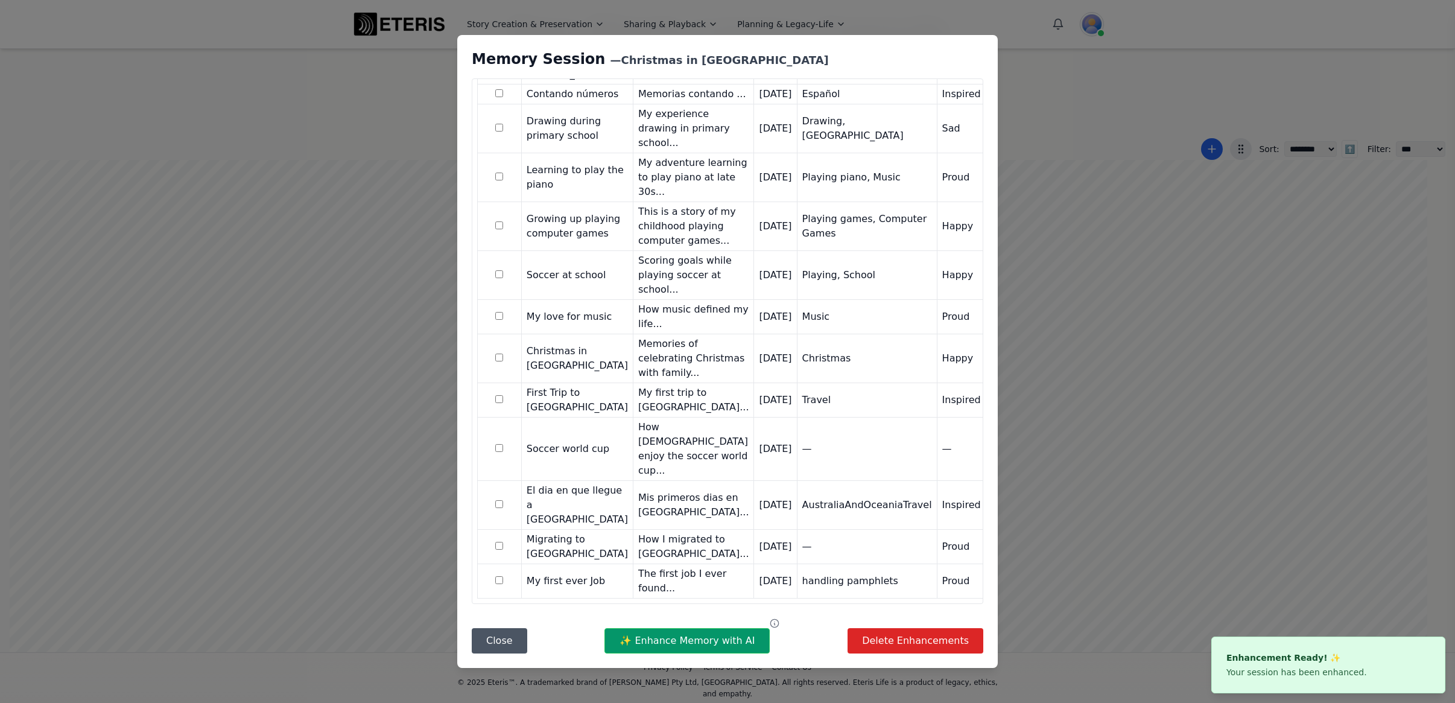
click at [1052, 151] on div "Memory Session — Christmas in Lima Questions & Answers Question Answer What is …" at bounding box center [727, 351] width 1455 height 703
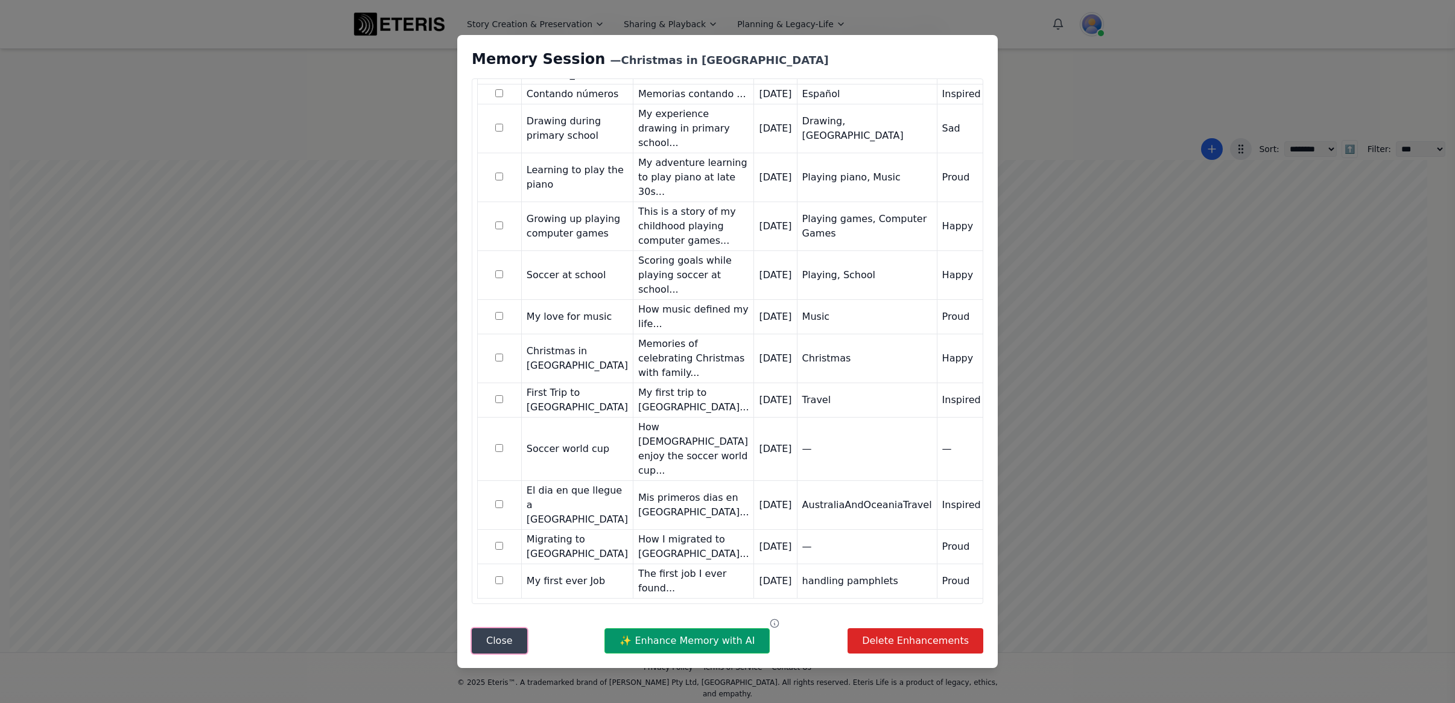
click at [509, 646] on button "Close" at bounding box center [499, 640] width 55 height 25
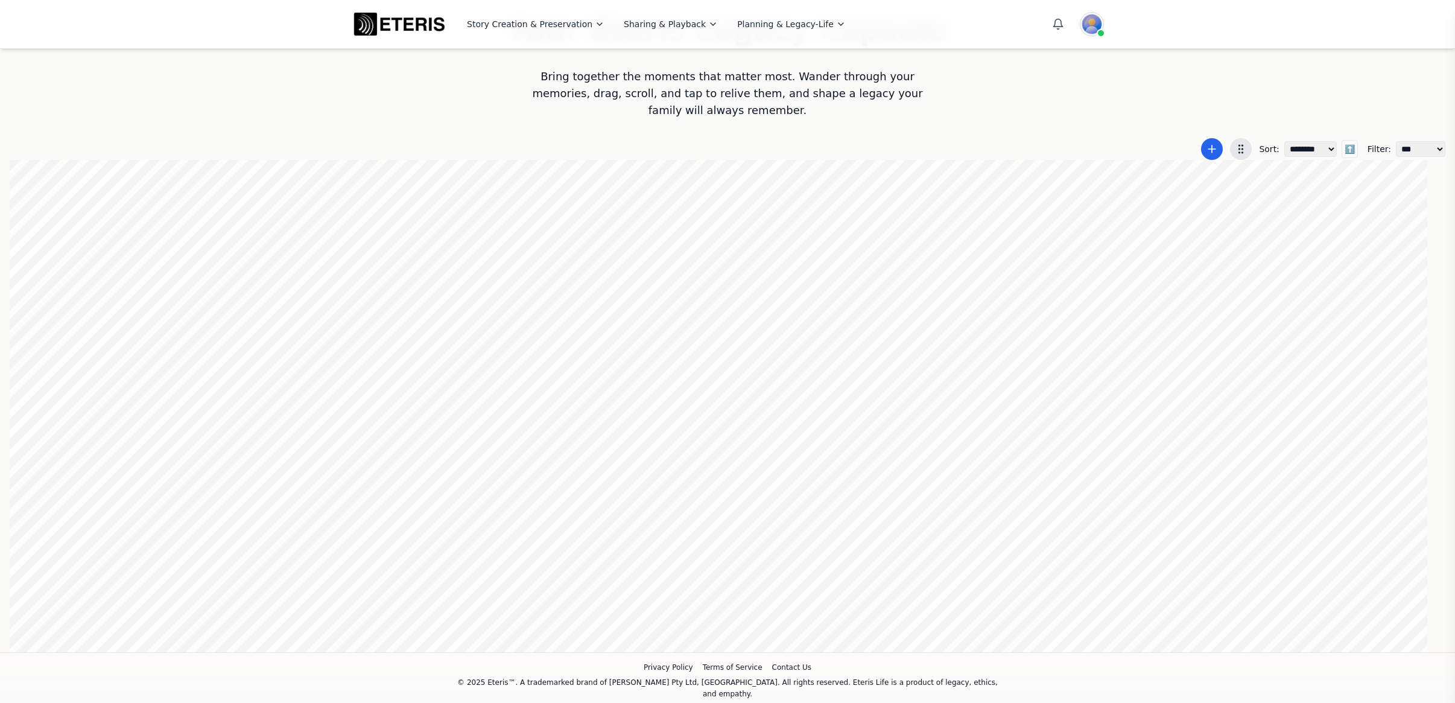
scroll to position [0, 569]
click at [1008, 466] on div at bounding box center [727, 406] width 1435 height 492
click at [970, 475] on div at bounding box center [727, 406] width 1435 height 492
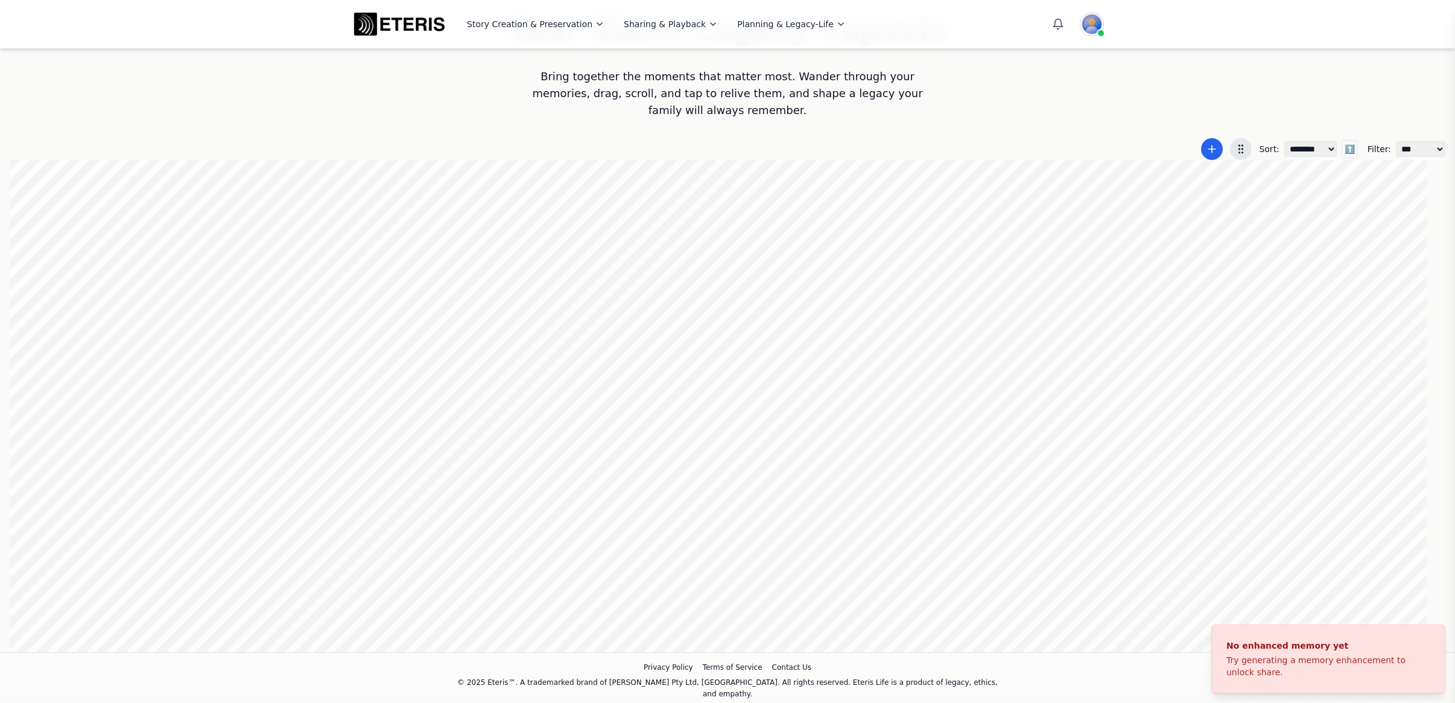
click at [1039, 379] on div at bounding box center [727, 406] width 1435 height 492
click at [1027, 278] on div at bounding box center [727, 406] width 1435 height 492
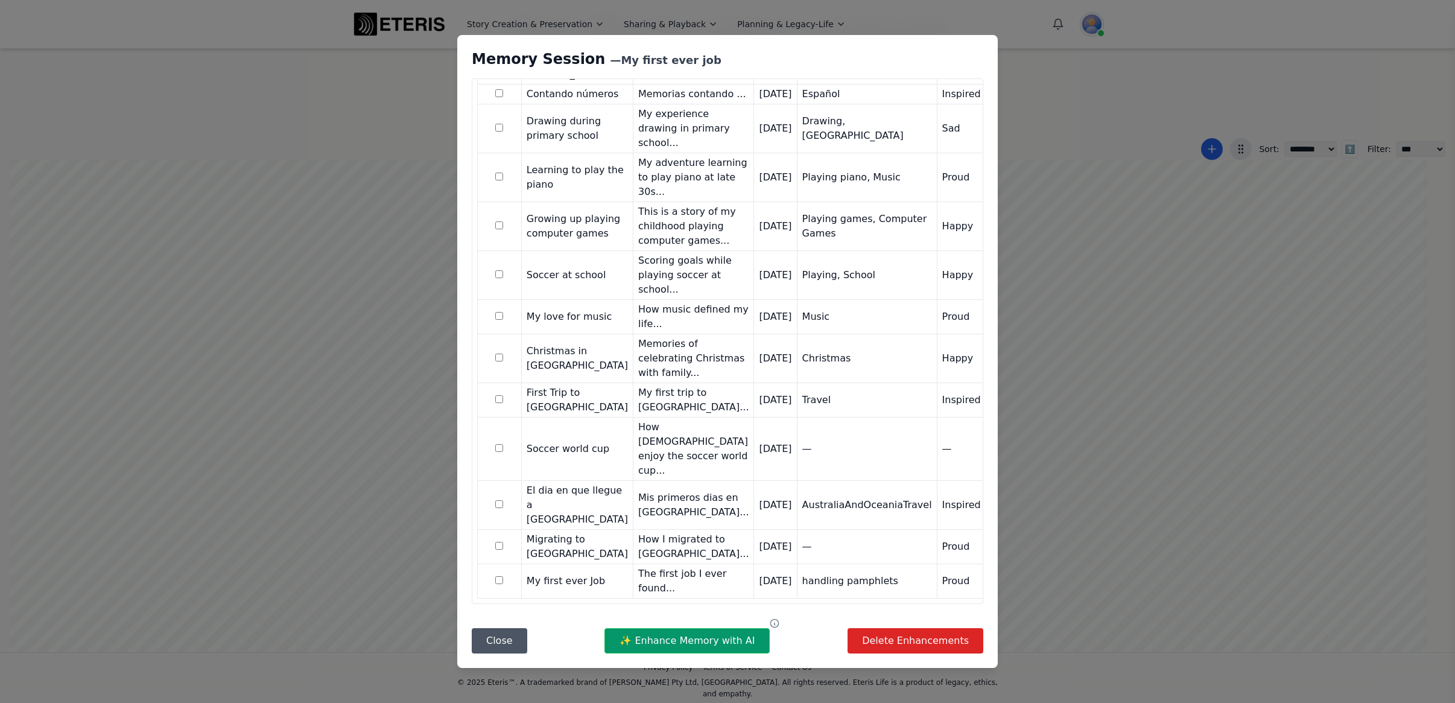
scroll to position [846, 0]
click at [655, 639] on button "✨ Enhance Memory with AI" at bounding box center [686, 640] width 165 height 25
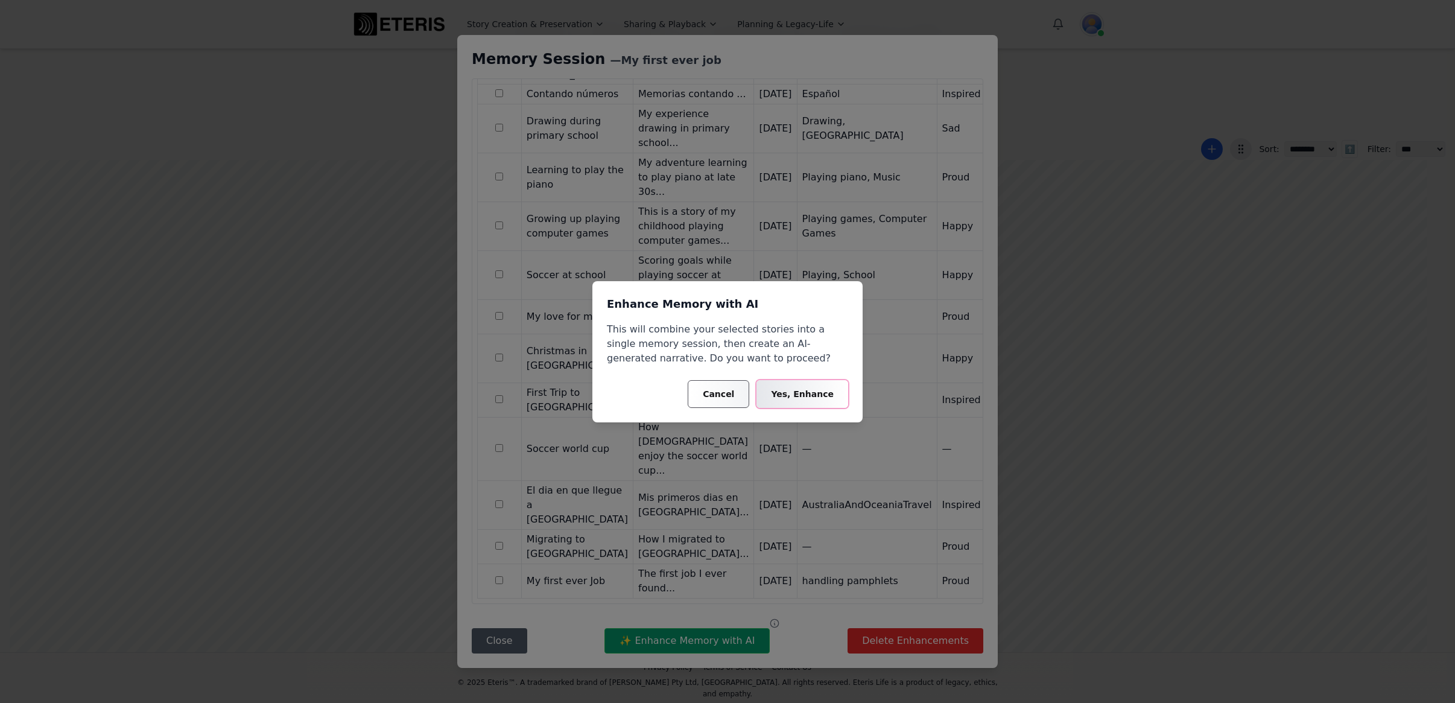
click at [791, 393] on button "Yes, Enhance" at bounding box center [802, 394] width 92 height 28
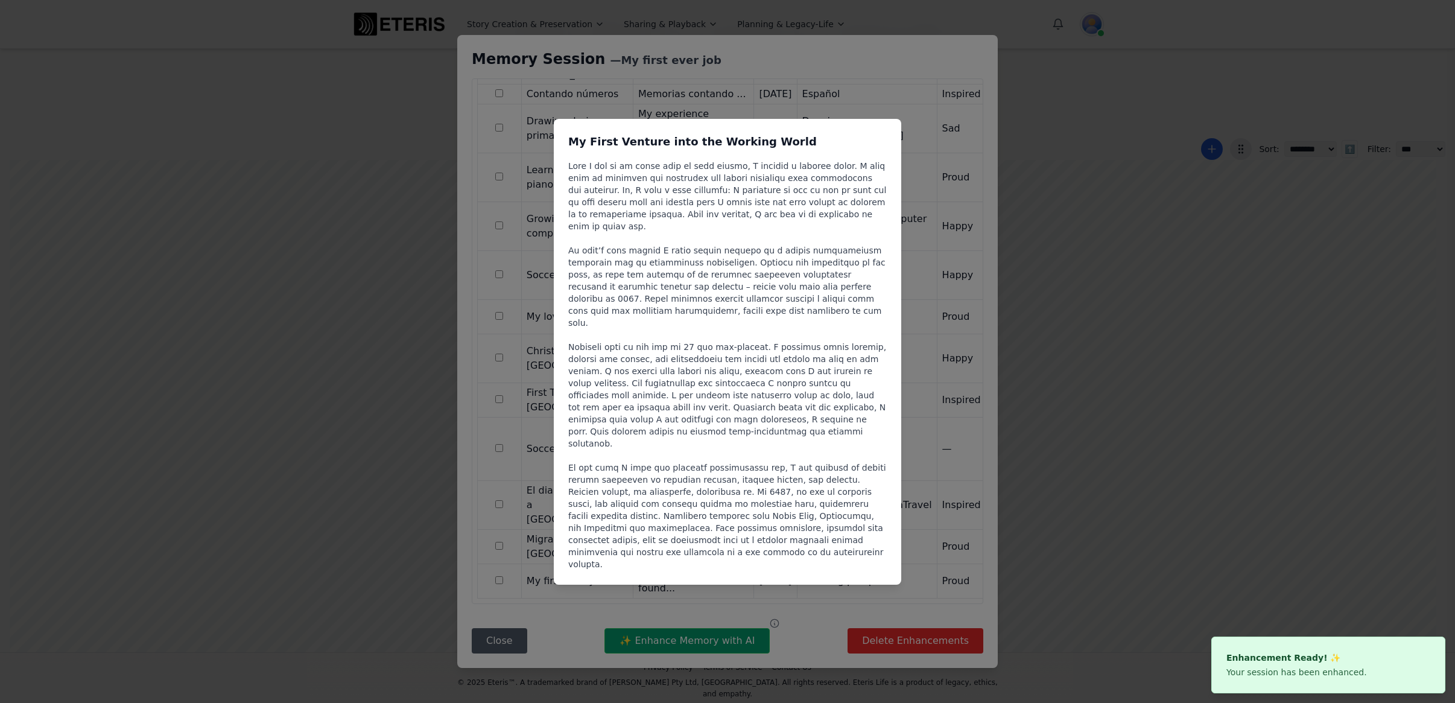
scroll to position [0, 0]
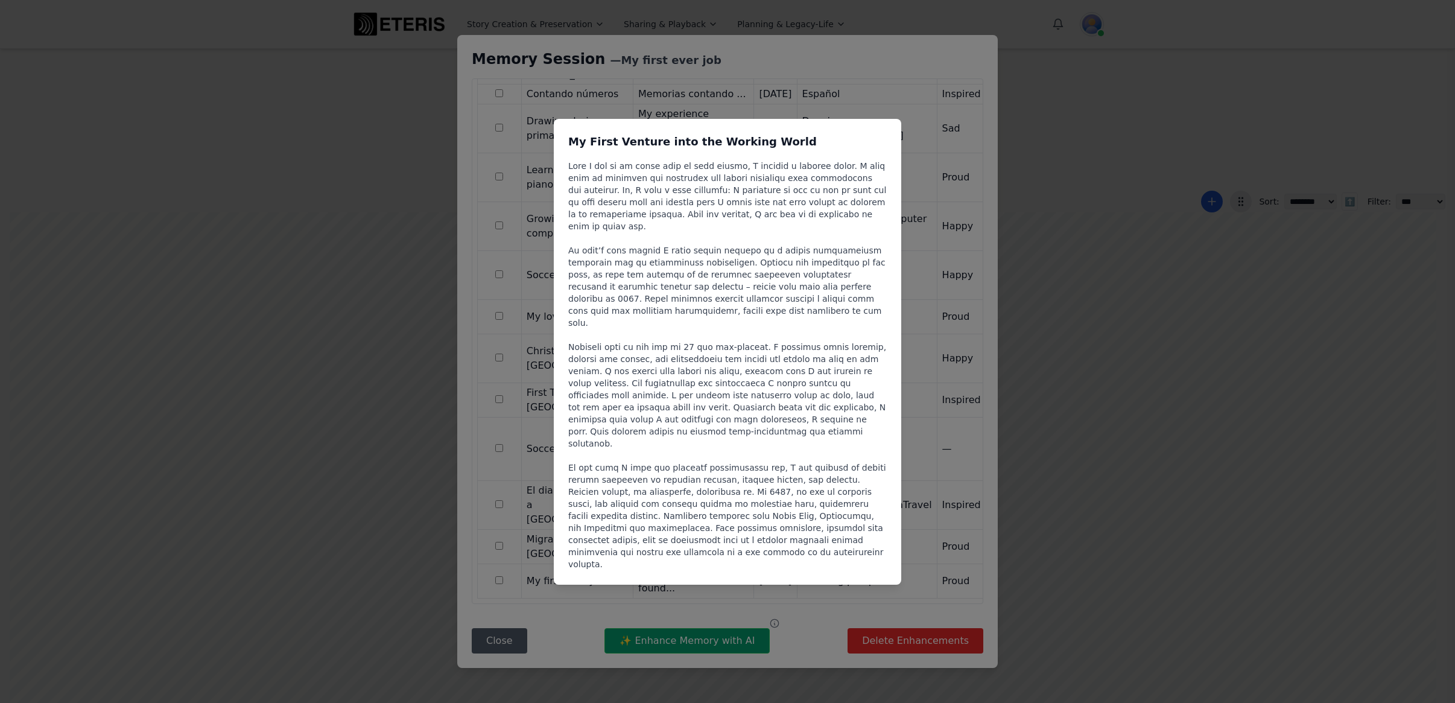
click at [952, 69] on div "My First Venture into the Working World" at bounding box center [727, 351] width 1455 height 703
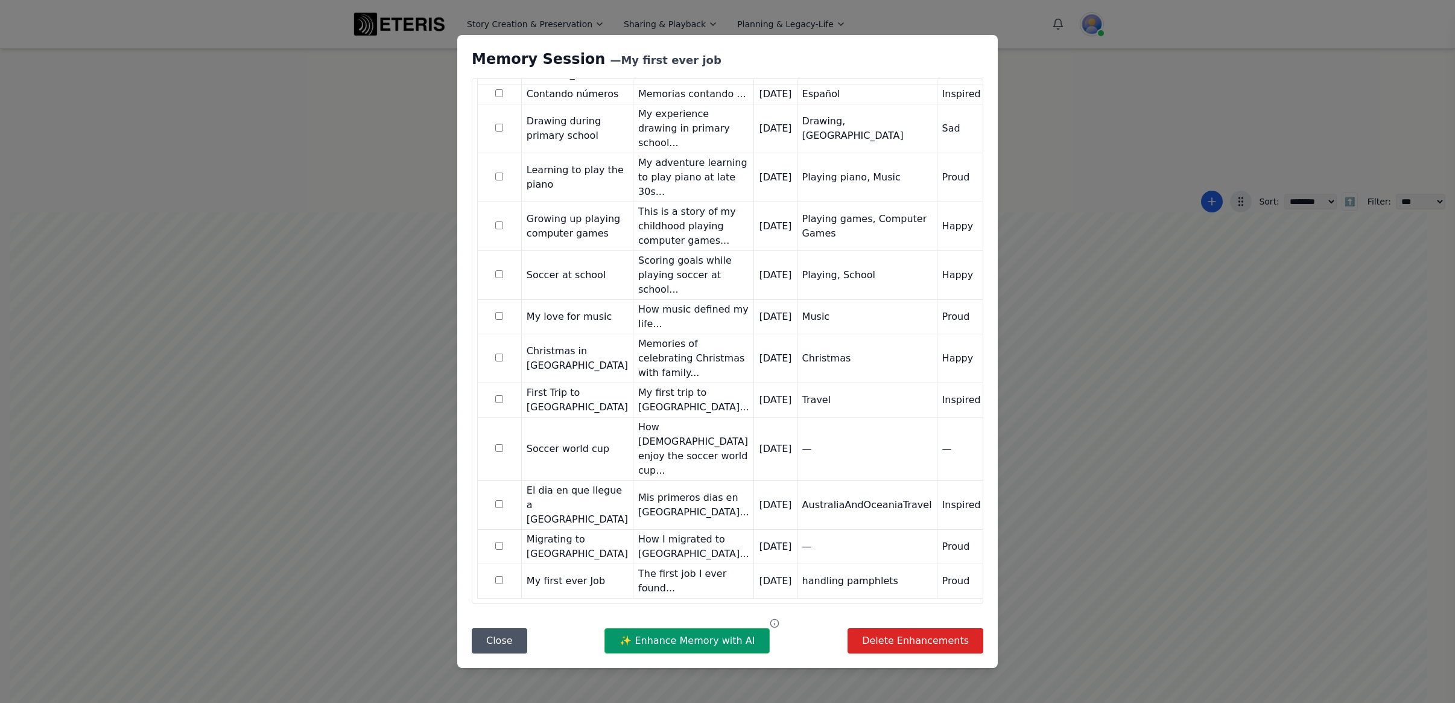
scroll to position [0, 1]
click at [495, 645] on button "Close" at bounding box center [499, 640] width 55 height 25
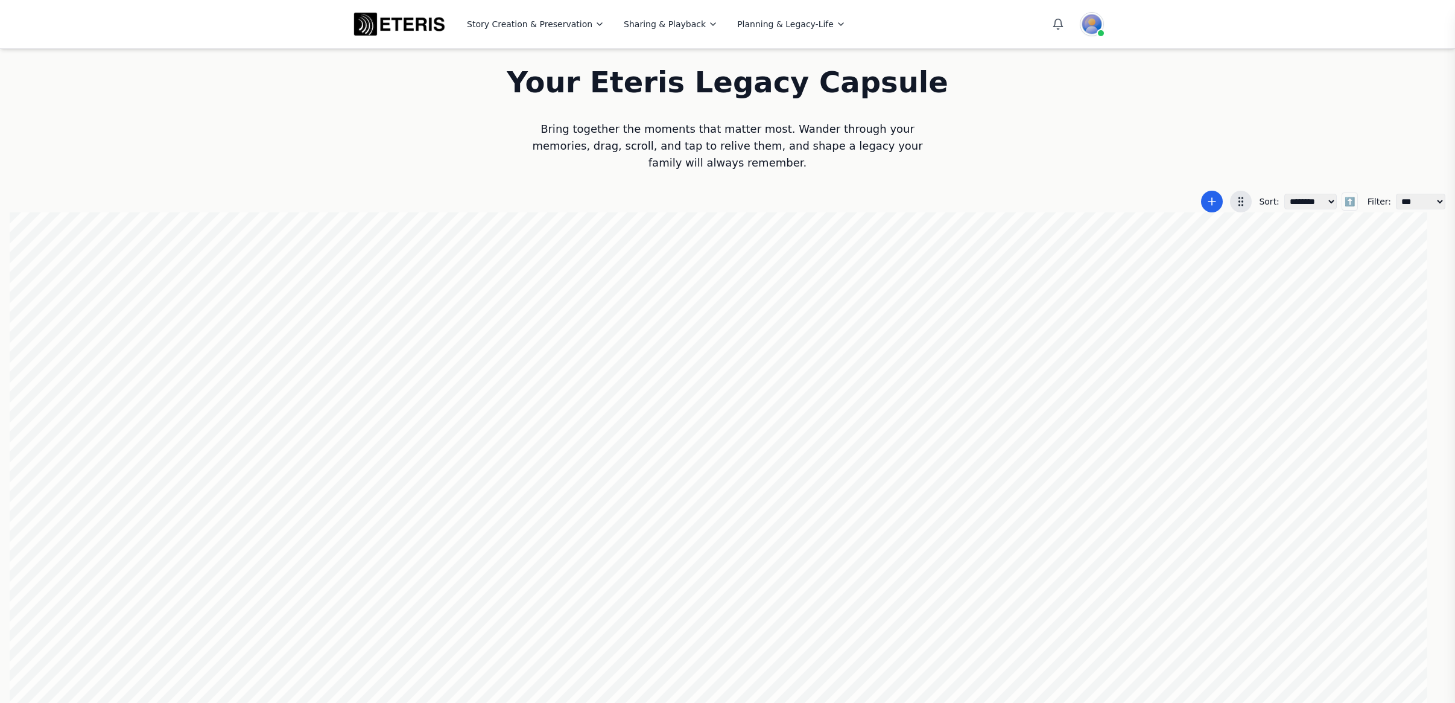
click at [1178, 483] on div at bounding box center [727, 458] width 1435 height 492
click at [1128, 525] on div at bounding box center [727, 458] width 1435 height 492
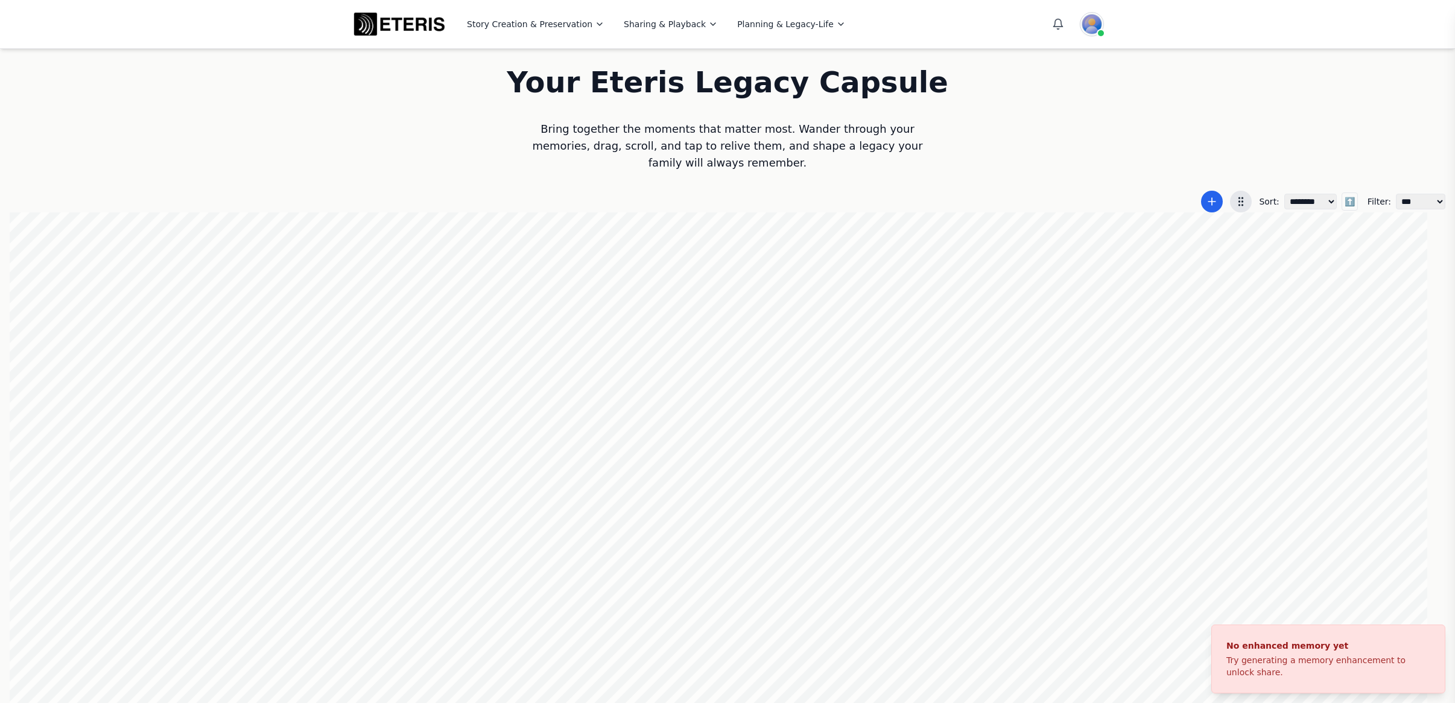
click at [1200, 437] on div at bounding box center [727, 458] width 1435 height 492
click at [1183, 322] on div at bounding box center [727, 458] width 1435 height 492
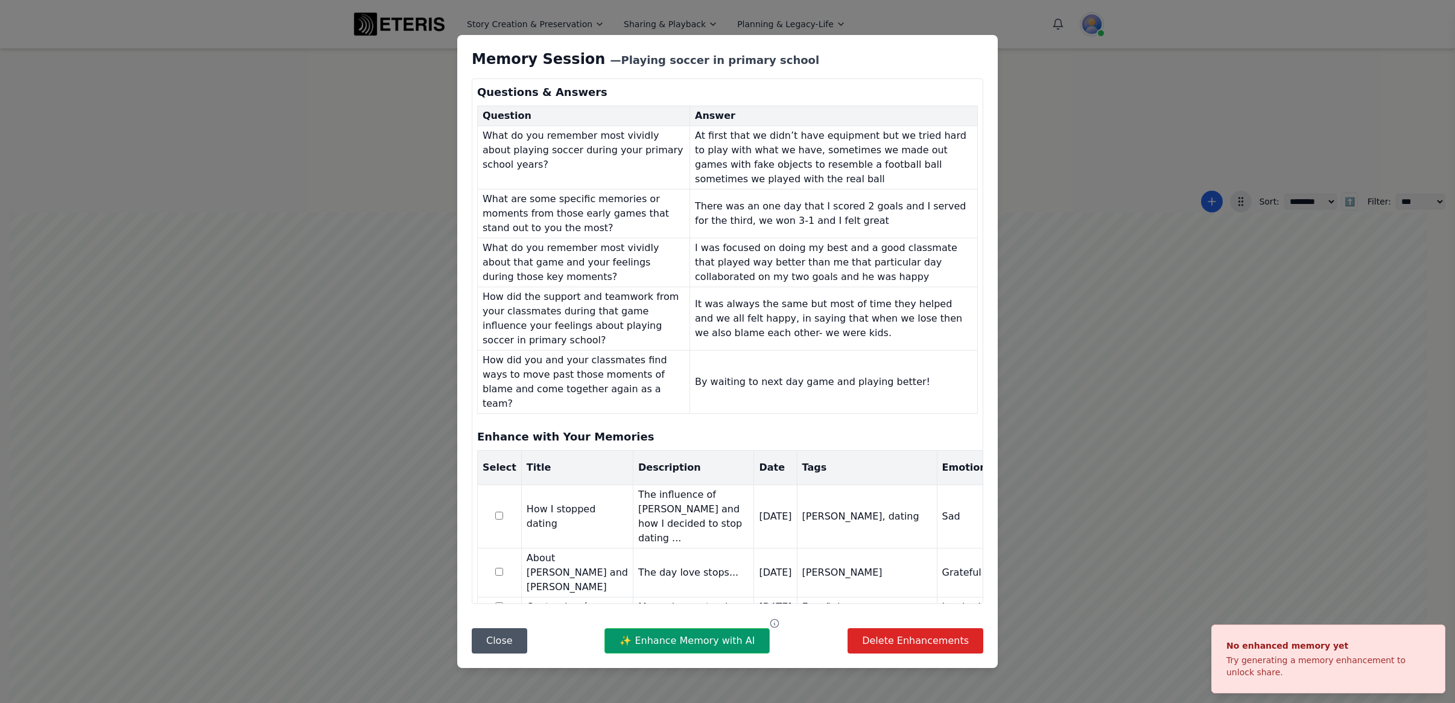
scroll to position [571, 0]
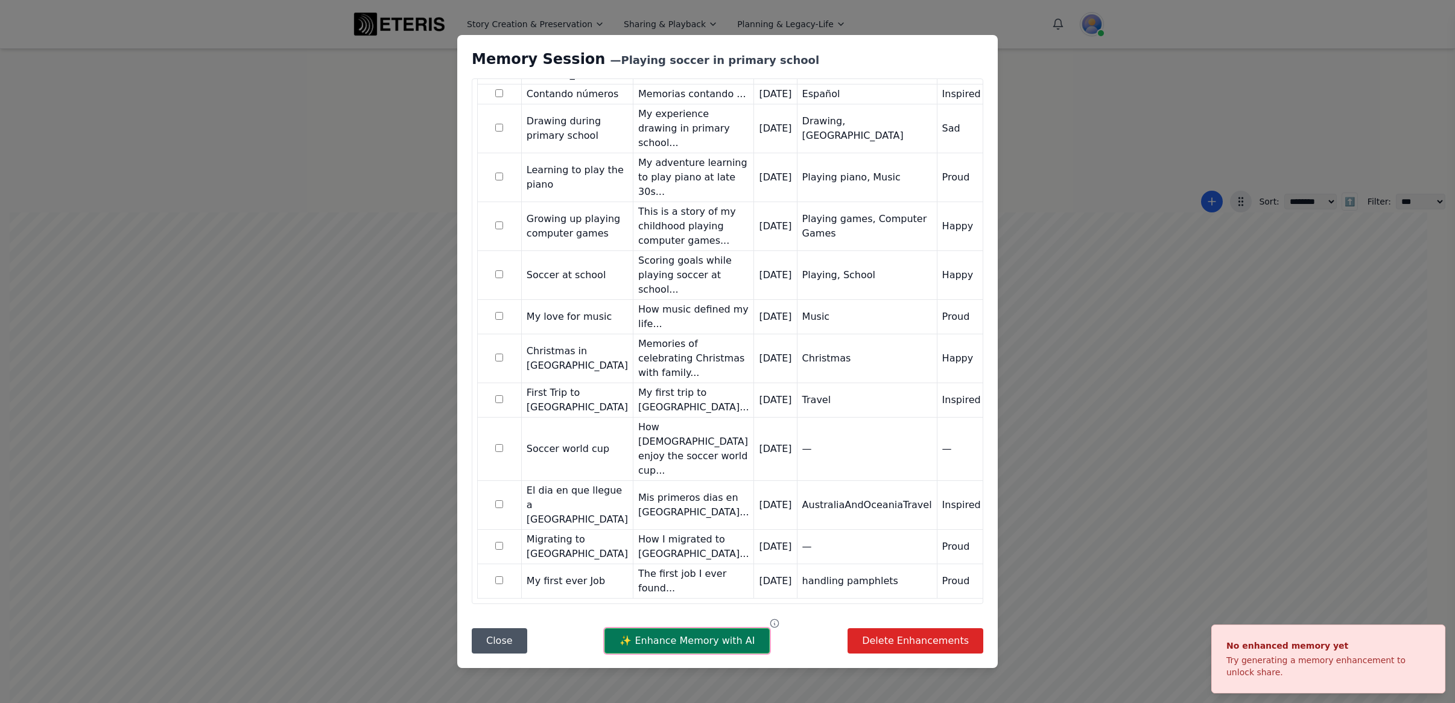
click at [675, 639] on button "✨ Enhance Memory with AI" at bounding box center [686, 640] width 165 height 25
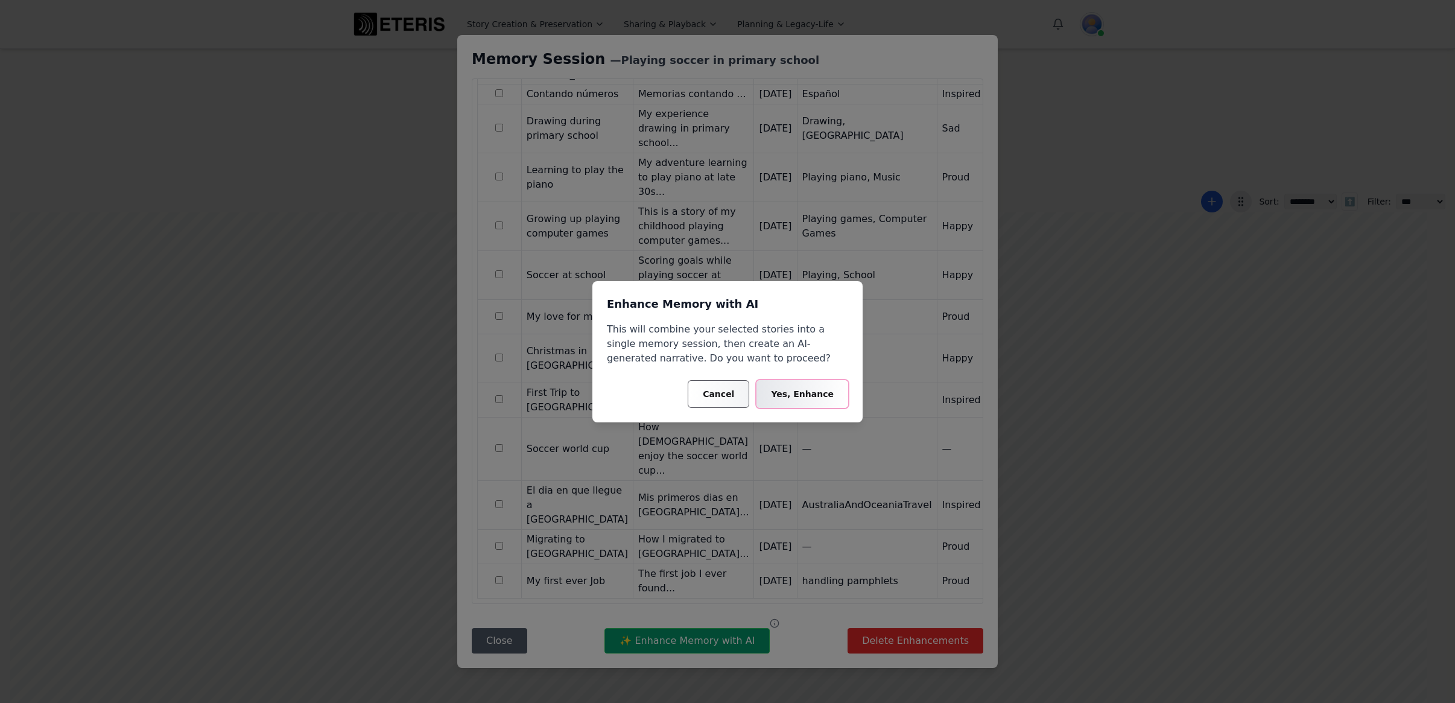
click at [801, 391] on button "Yes, Enhance" at bounding box center [802, 394] width 92 height 28
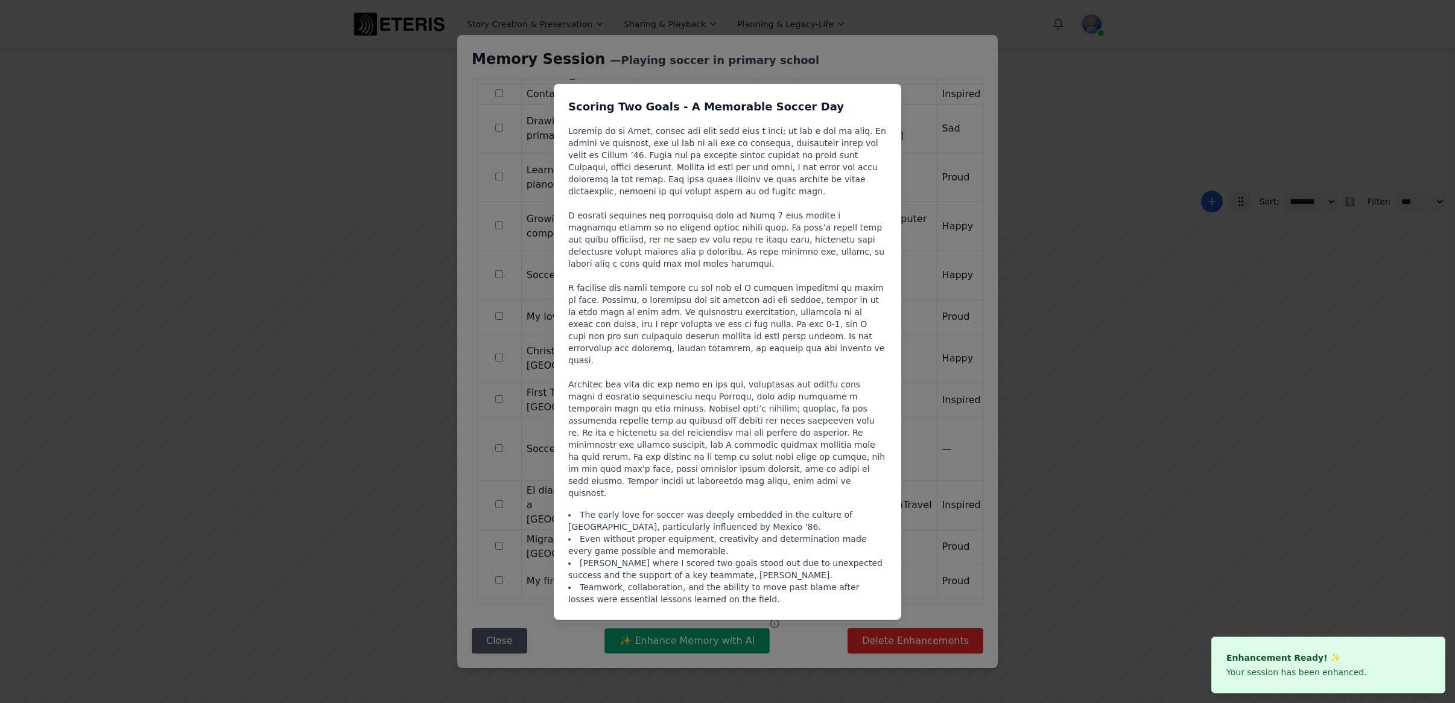
scroll to position [0, 1]
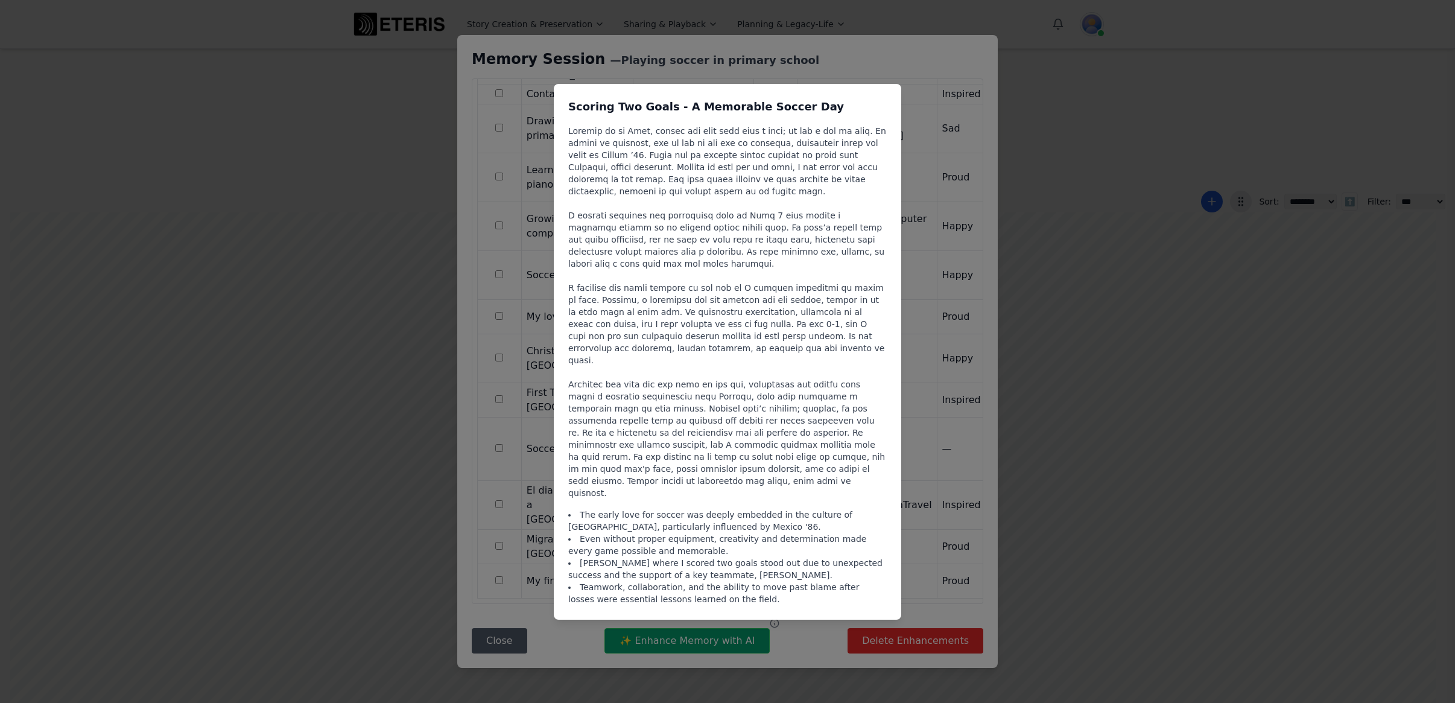
click at [940, 69] on div "Scoring Two Goals - A Memorable Soccer Day The early love for soccer was deeply…" at bounding box center [727, 351] width 1455 height 703
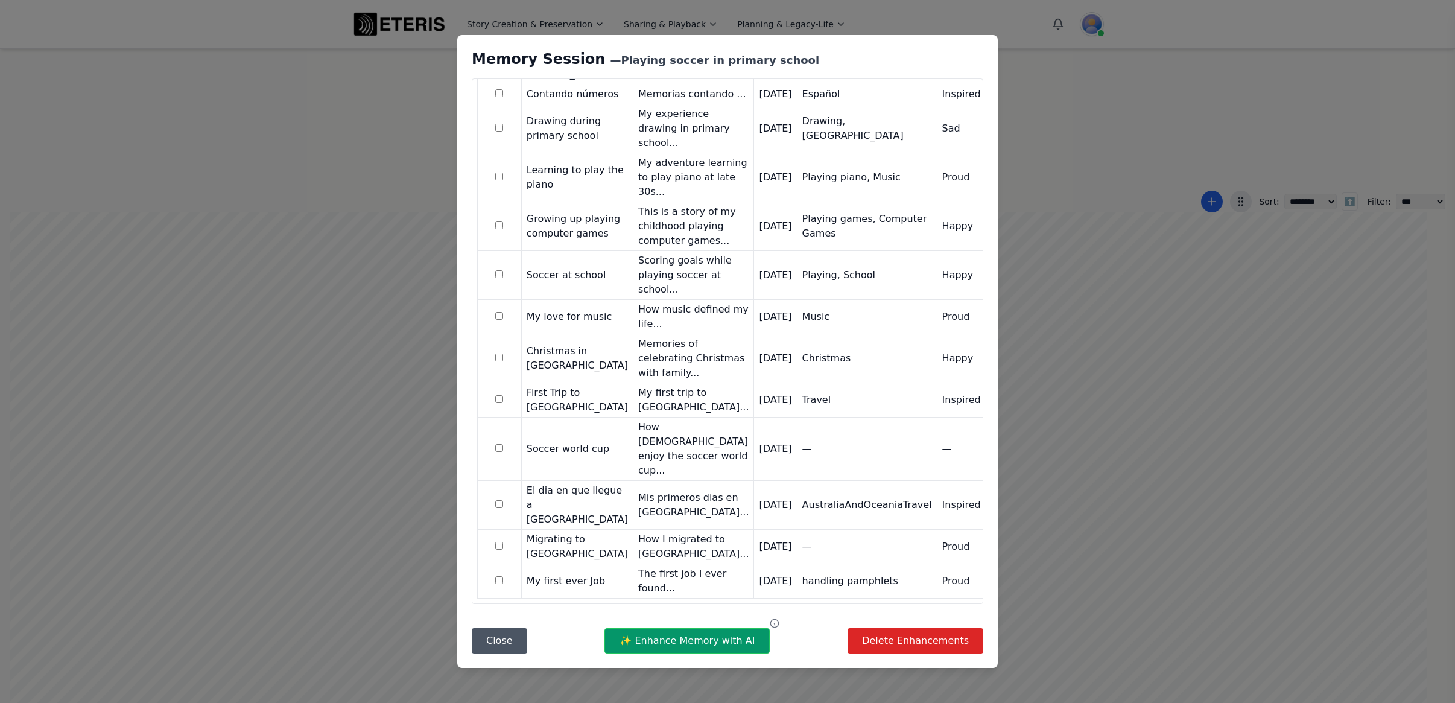
click at [1008, 92] on div "Memory Session — Playing soccer in primary school Questions & Answers Question …" at bounding box center [727, 351] width 1455 height 703
click at [492, 639] on button "Close" at bounding box center [499, 640] width 55 height 25
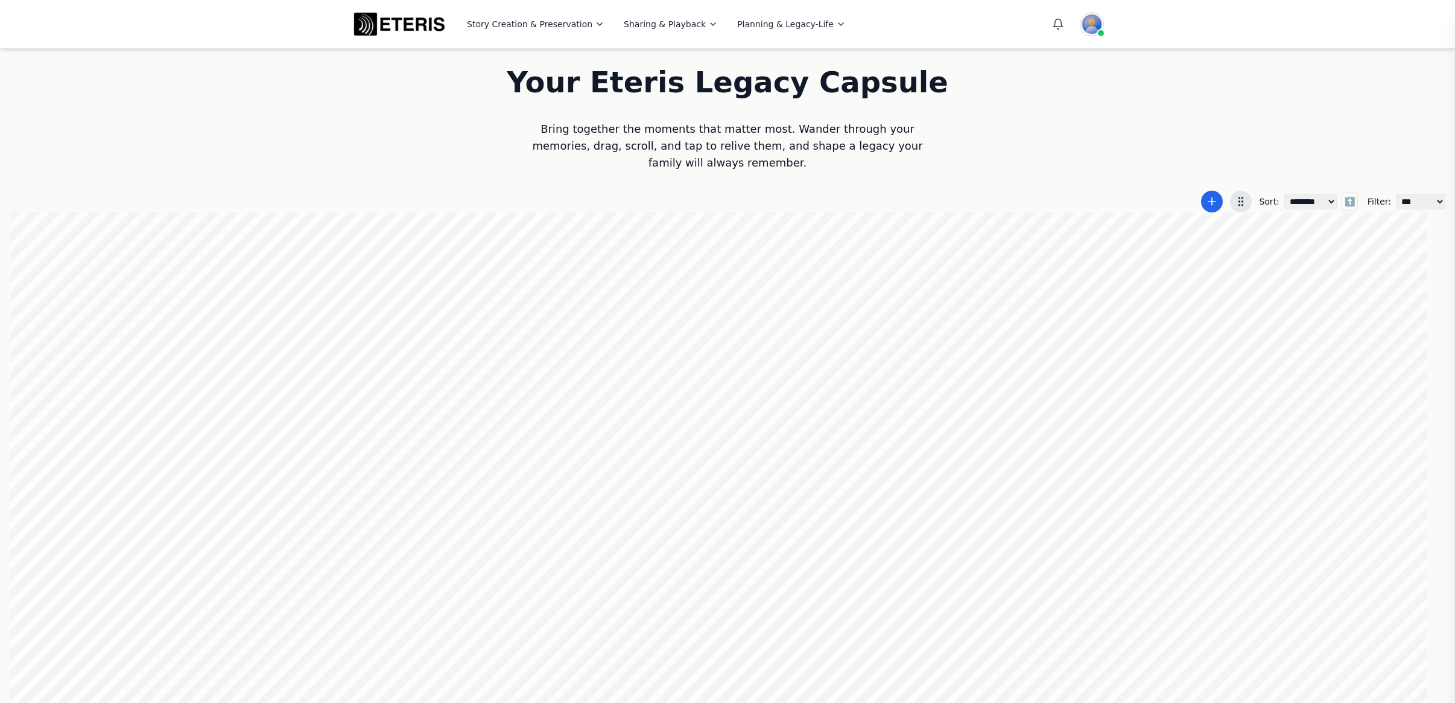
click at [823, 513] on div at bounding box center [727, 458] width 1435 height 492
click at [546, 518] on div at bounding box center [727, 458] width 1435 height 492
click at [805, 321] on div at bounding box center [727, 458] width 1435 height 492
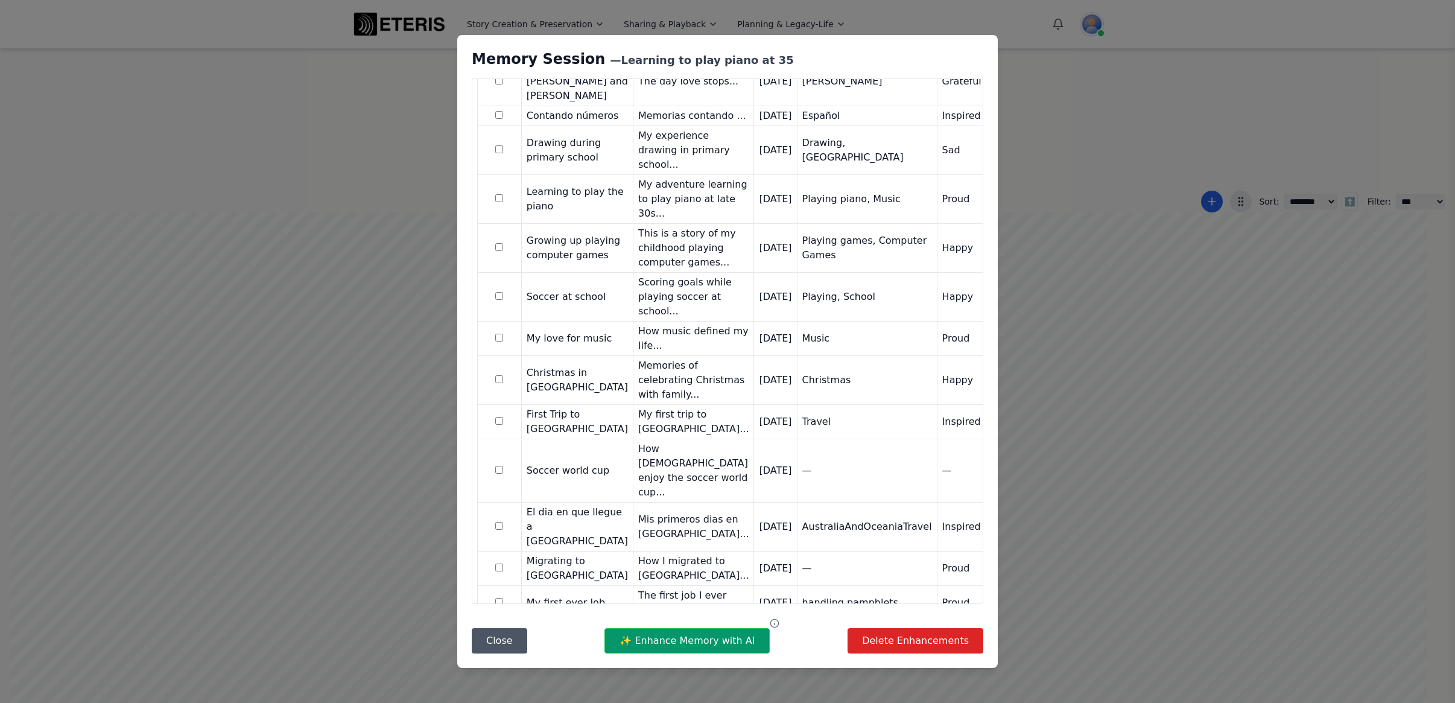
scroll to position [533, 0]
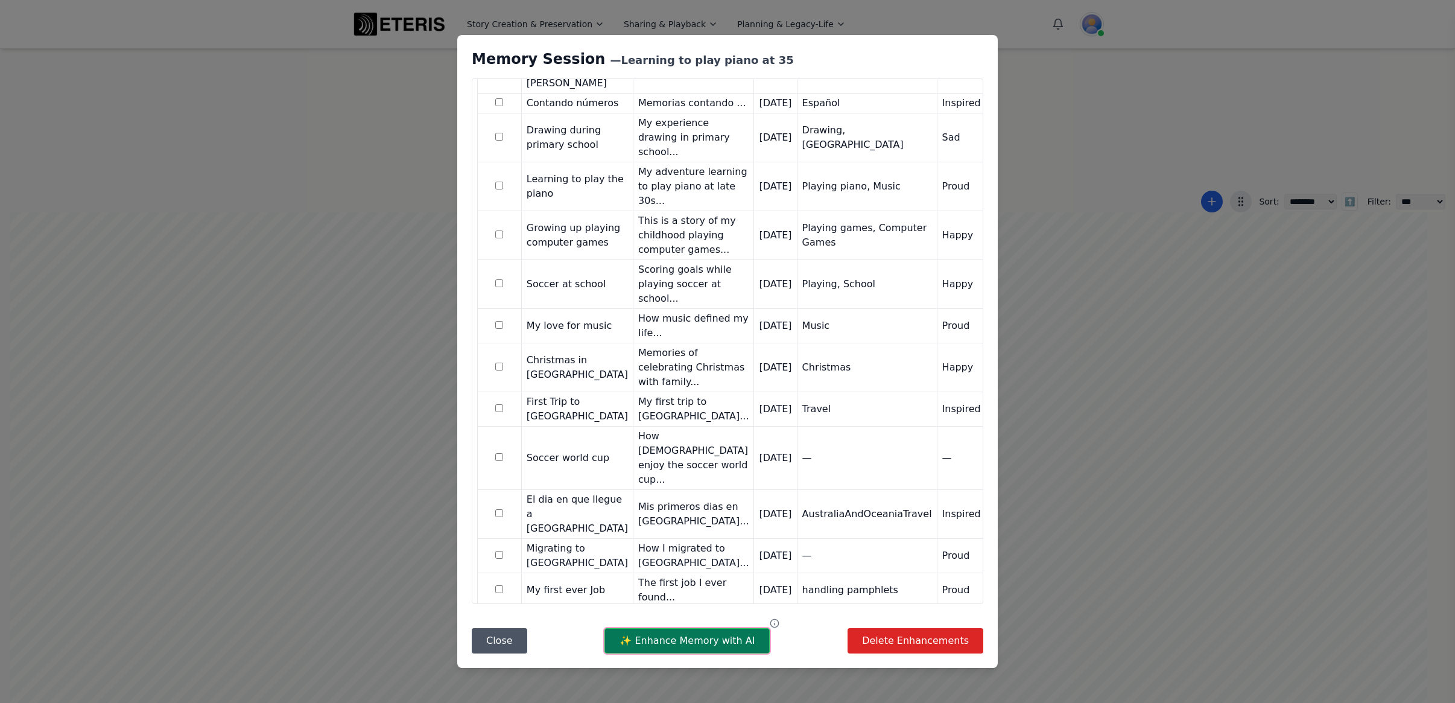
click at [679, 645] on button "✨ Enhance Memory with AI" at bounding box center [686, 640] width 165 height 25
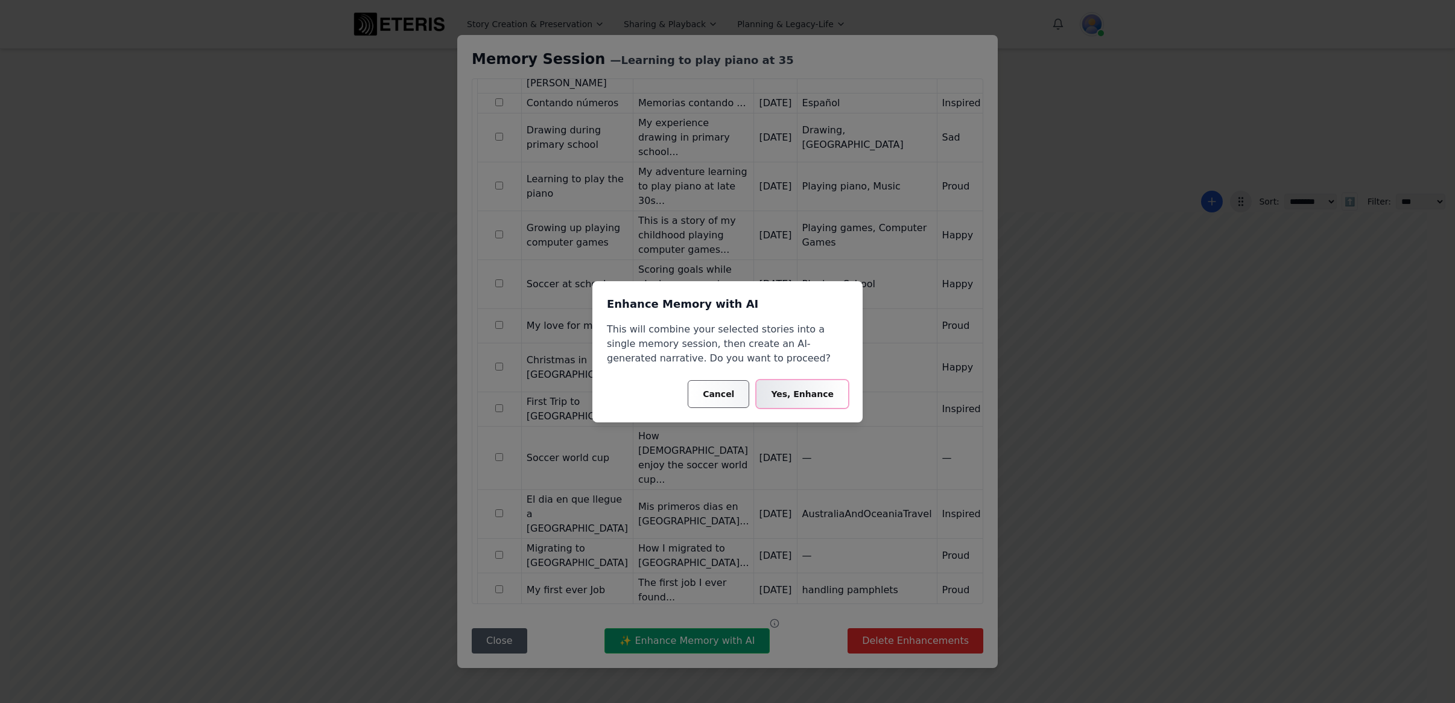
click at [794, 397] on button "Yes, Enhance" at bounding box center [802, 394] width 92 height 28
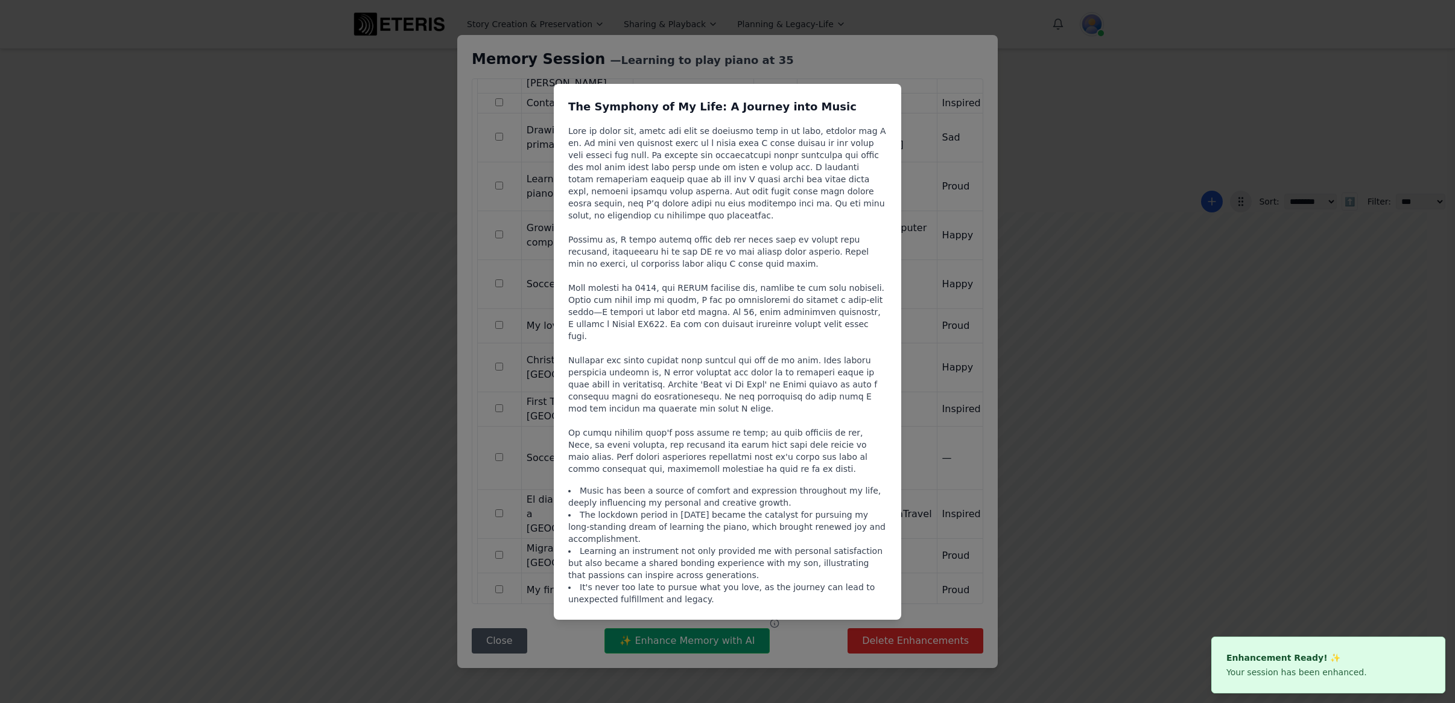
scroll to position [0, 1]
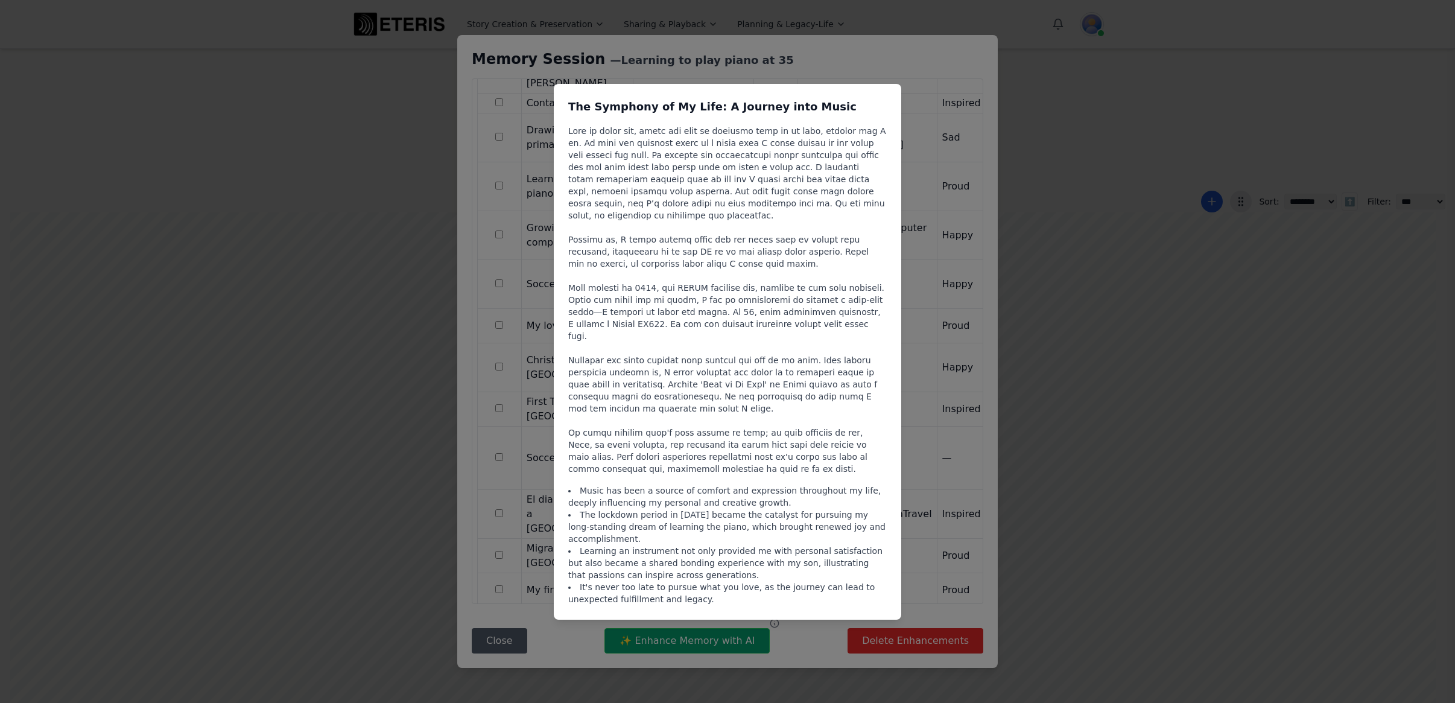
click at [934, 66] on div "The Symphony of My Life: A Journey into Music Music has been a source of comfor…" at bounding box center [727, 351] width 1455 height 703
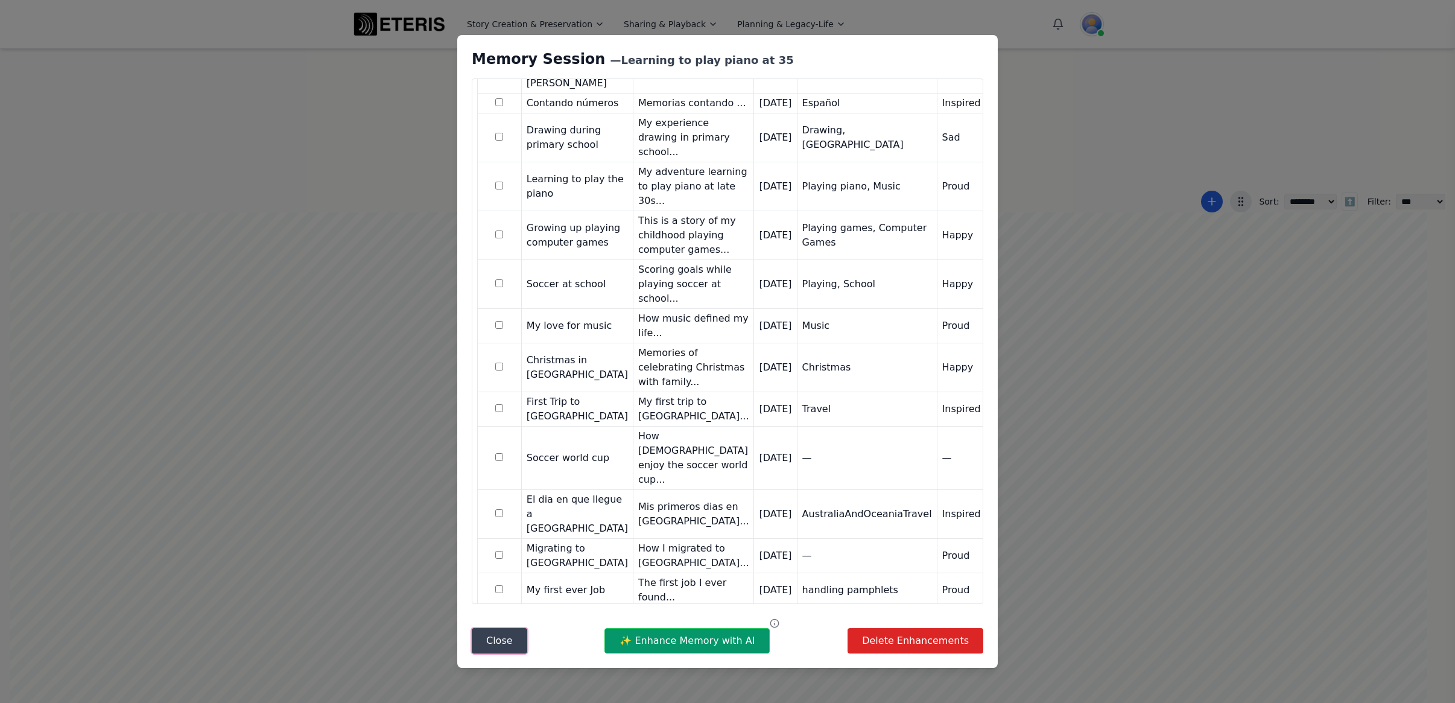
click at [488, 642] on button "Close" at bounding box center [499, 640] width 55 height 25
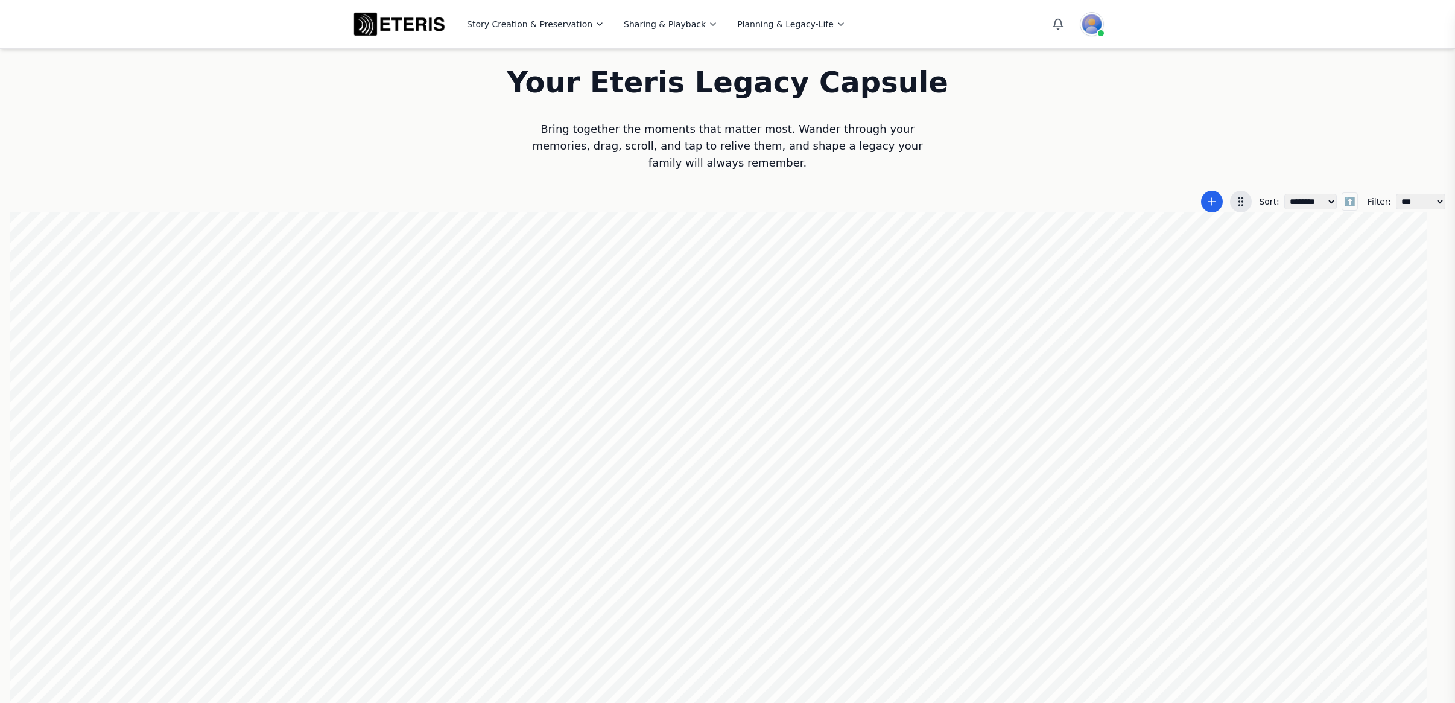
click at [1040, 480] on div at bounding box center [727, 458] width 1435 height 492
click at [1028, 321] on div at bounding box center [727, 458] width 1435 height 492
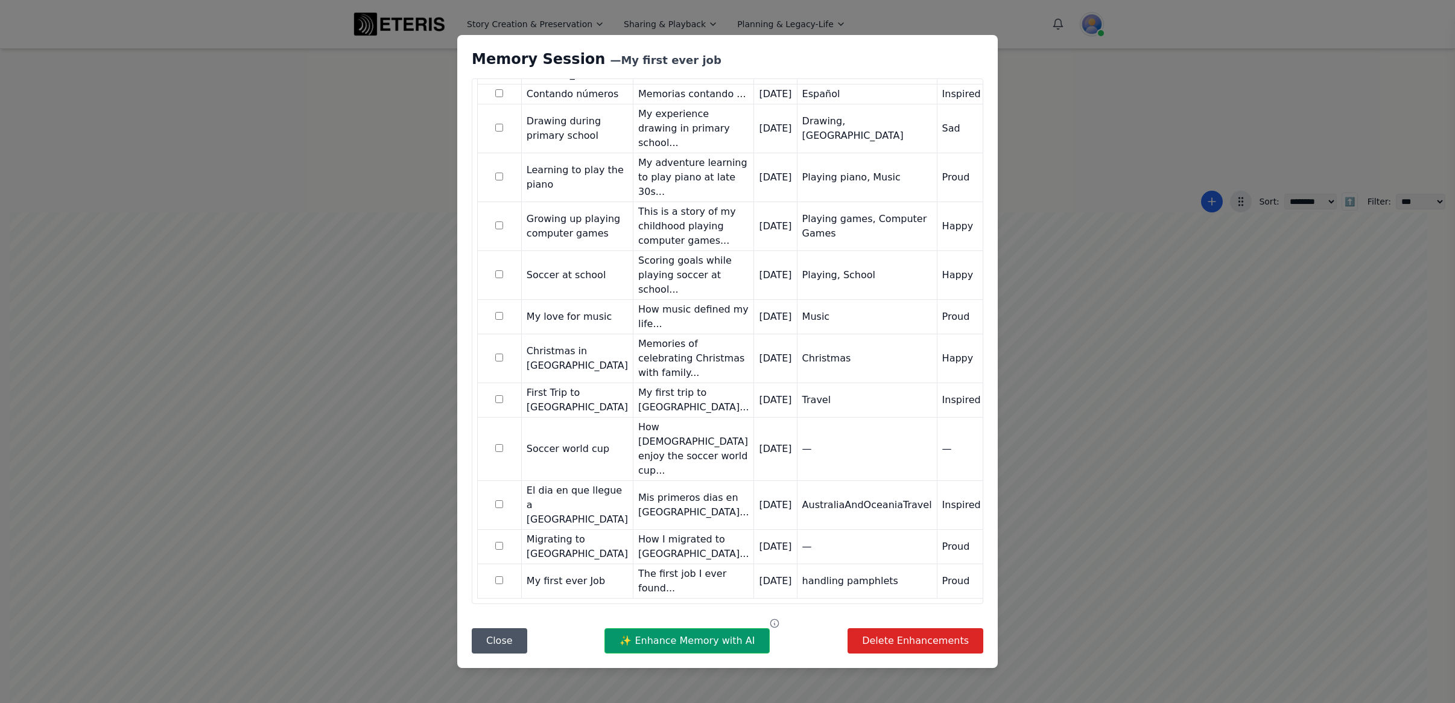
scroll to position [846, 0]
click at [672, 644] on button "✨ Enhance Memory with AI" at bounding box center [686, 640] width 165 height 25
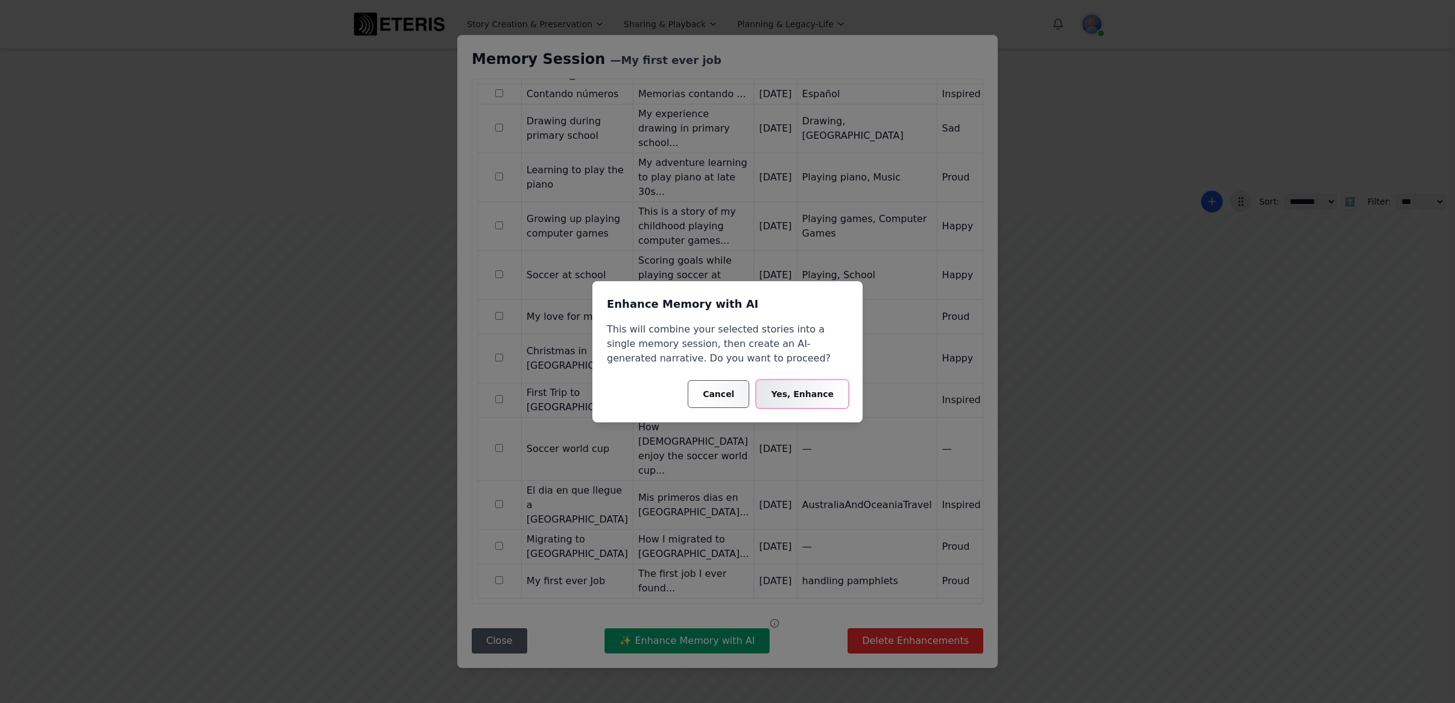
click at [805, 396] on button "Yes, Enhance" at bounding box center [802, 394] width 92 height 28
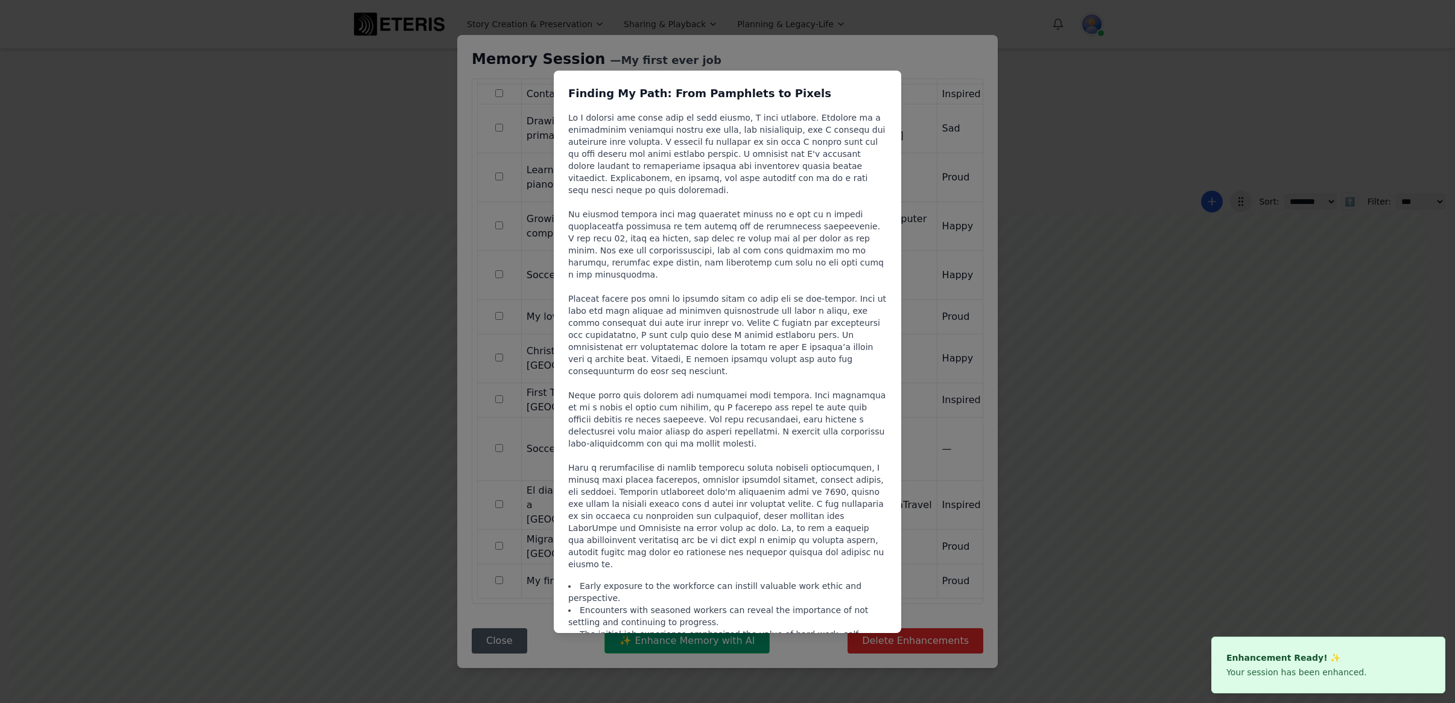
scroll to position [0, 1]
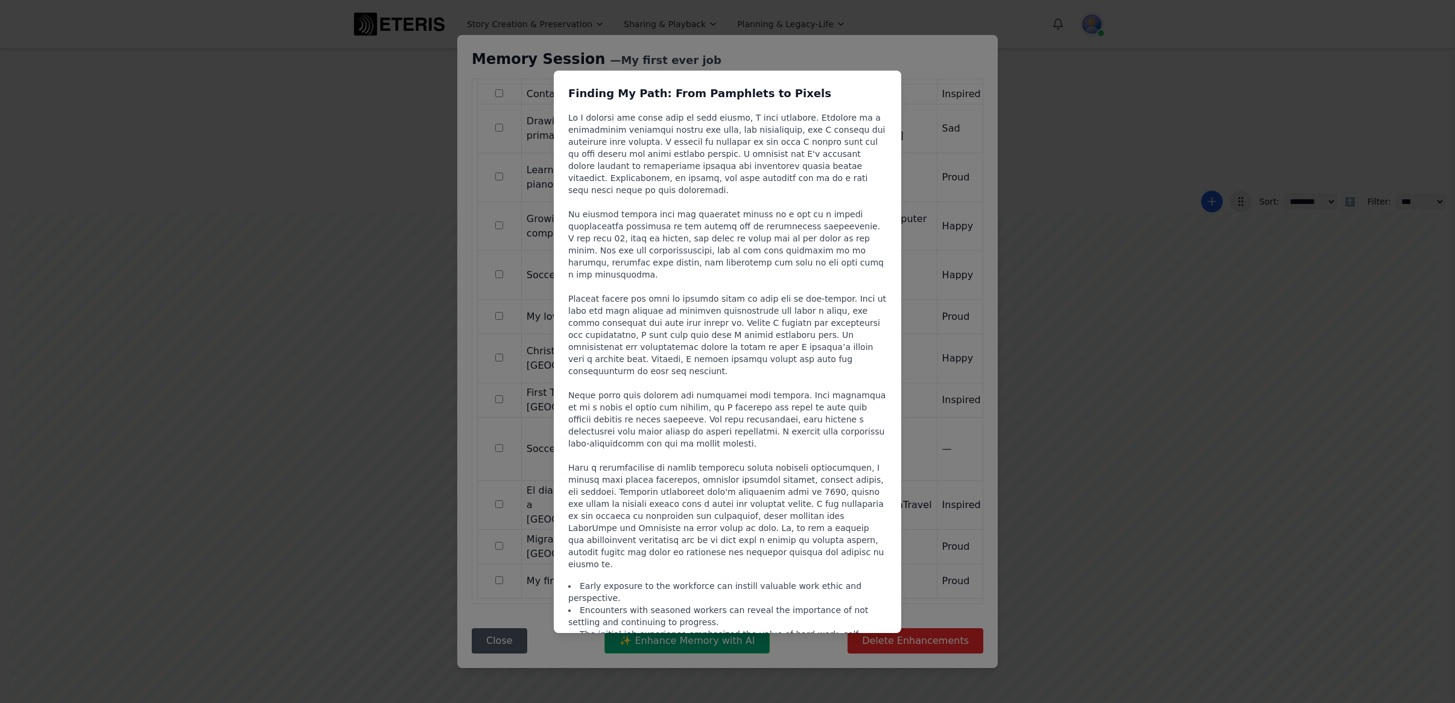
click at [953, 54] on div "Finding My Path: From Pamphlets to Pixels Early exposure to the workforce can i…" at bounding box center [727, 351] width 1455 height 703
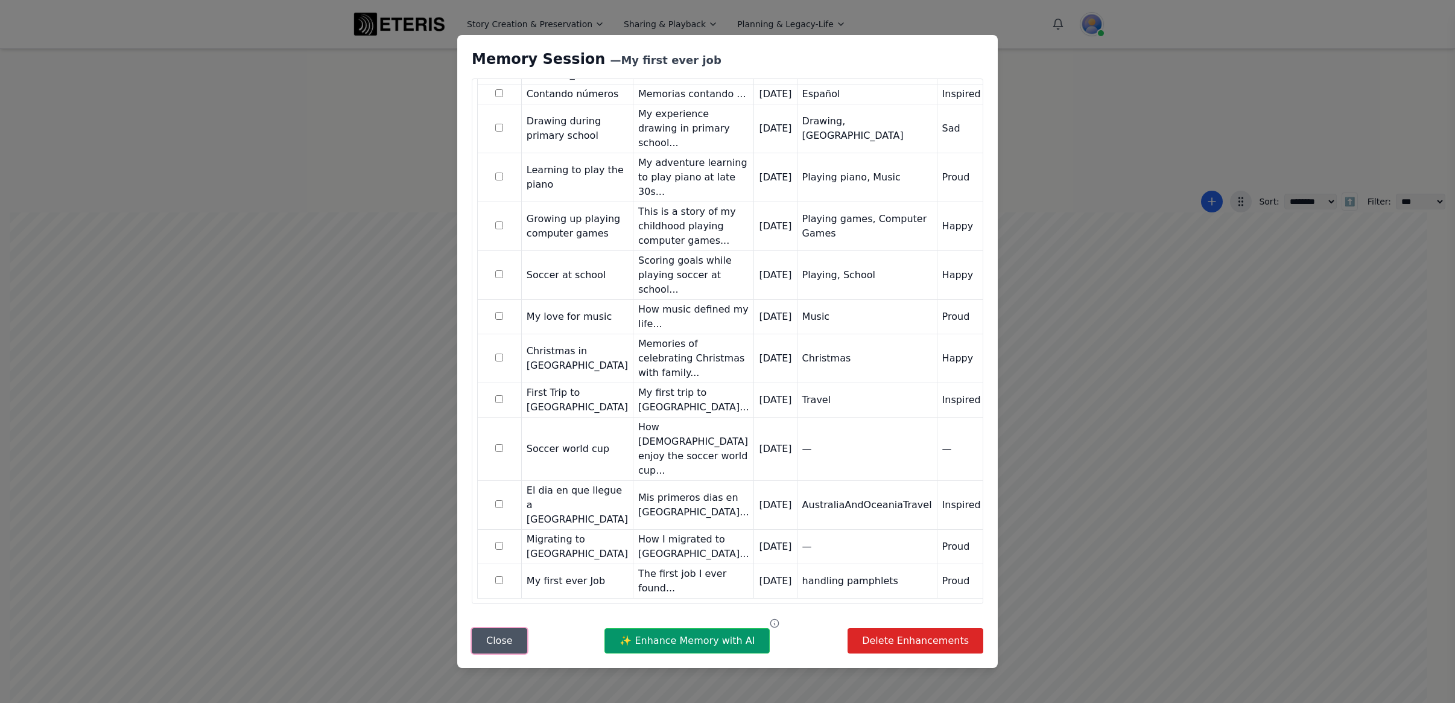
click at [486, 645] on button "Close" at bounding box center [499, 640] width 55 height 25
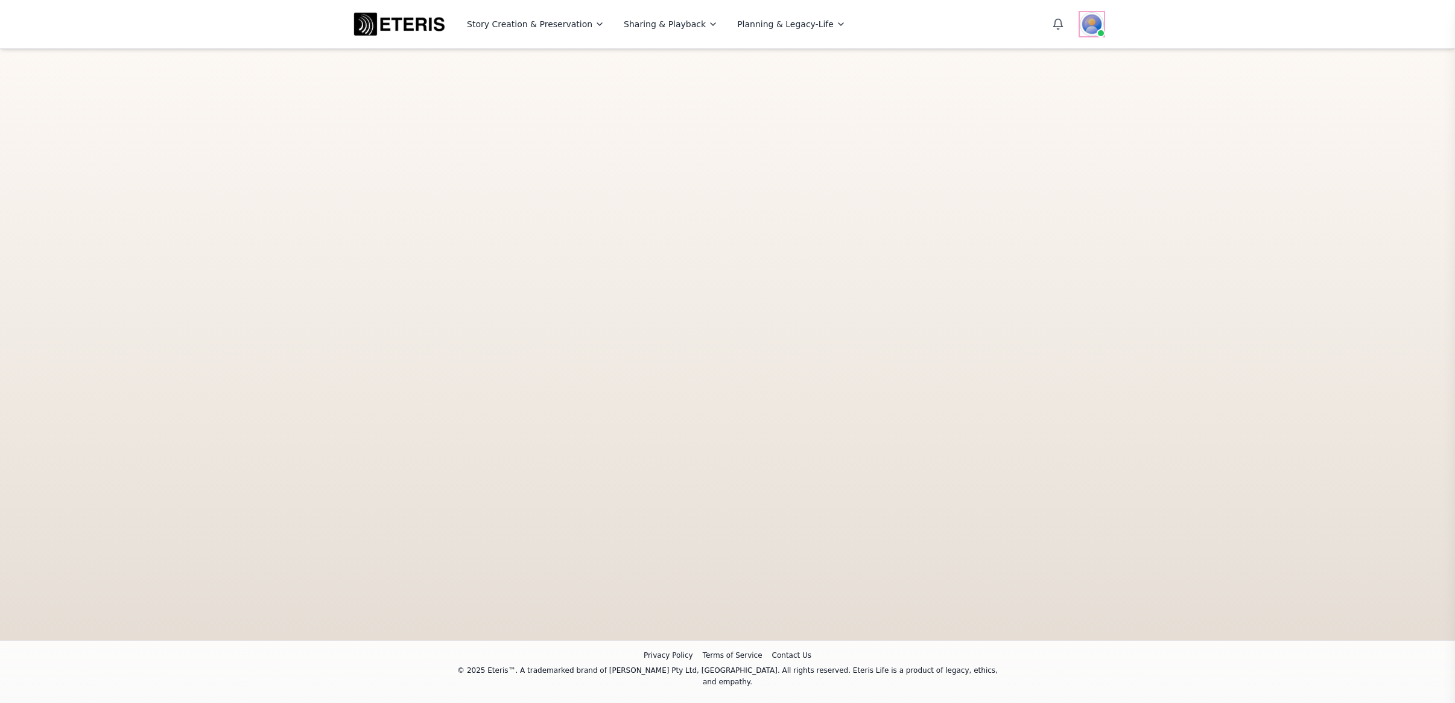
click at [1090, 16] on img at bounding box center [1092, 24] width 24 height 24
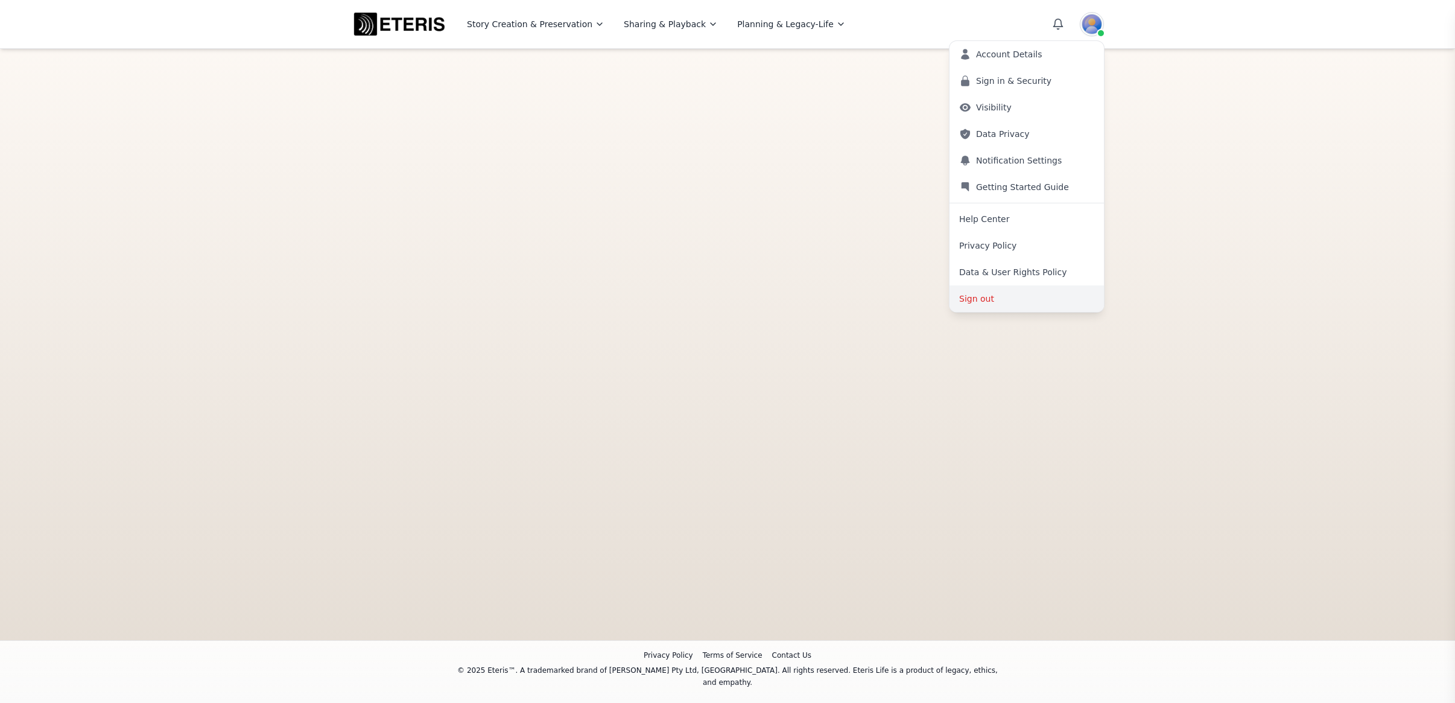
click at [1002, 303] on button "Sign out" at bounding box center [1026, 298] width 154 height 27
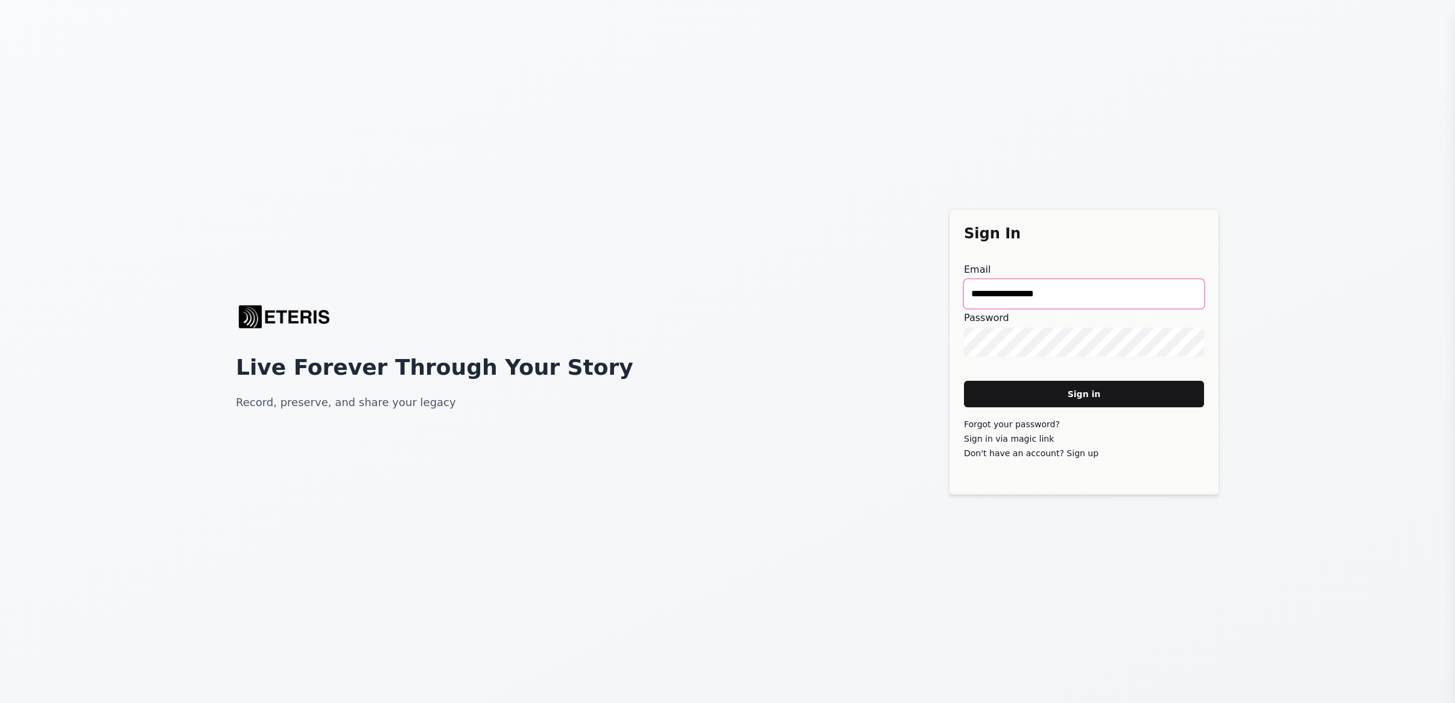
click at [1070, 291] on main "**********" at bounding box center [1084, 293] width 240 height 29
drag, startPoint x: 1086, startPoint y: 290, endPoint x: 888, endPoint y: 280, distance: 197.5
click at [888, 280] on div "**********" at bounding box center [727, 351] width 1455 height 703
type main "**********"
click at [1052, 390] on main "Sign in" at bounding box center [1084, 394] width 240 height 27
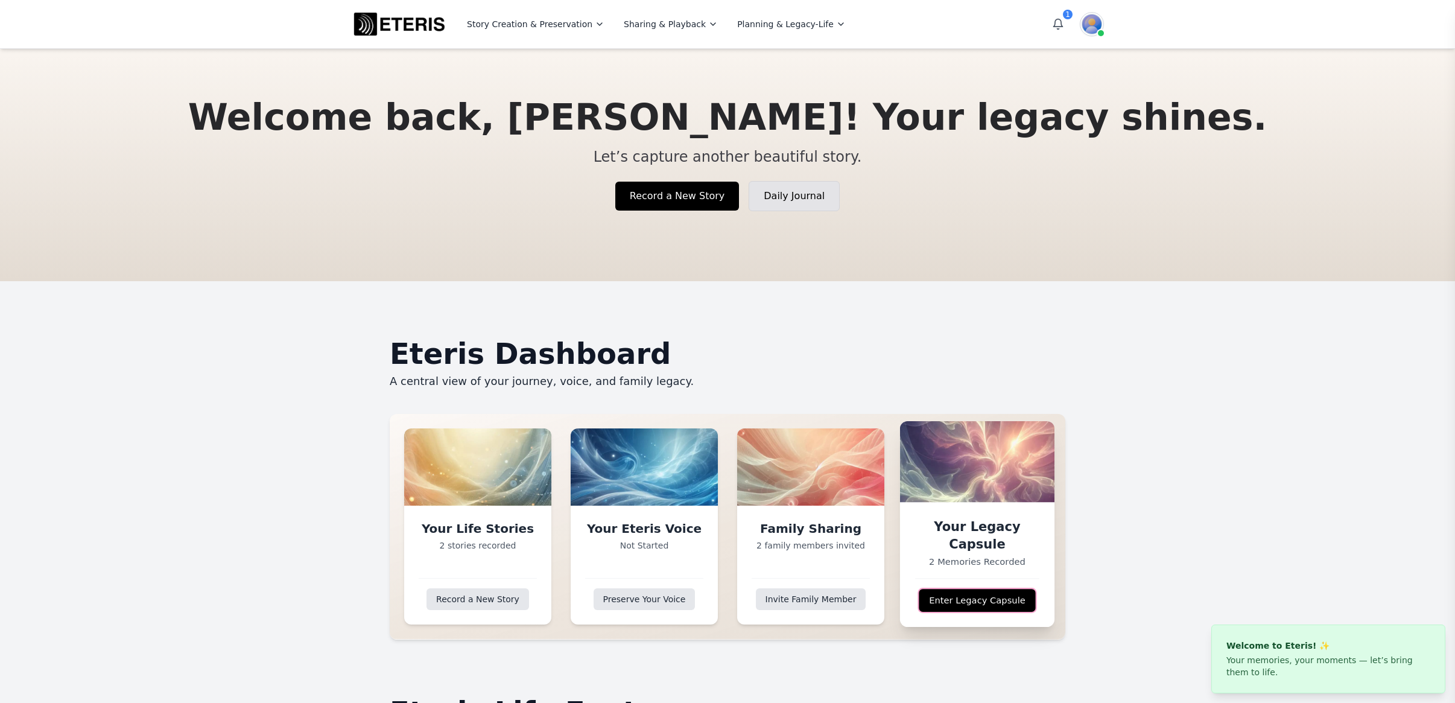
click at [947, 596] on link "Enter Legacy Capsule" at bounding box center [977, 600] width 116 height 23
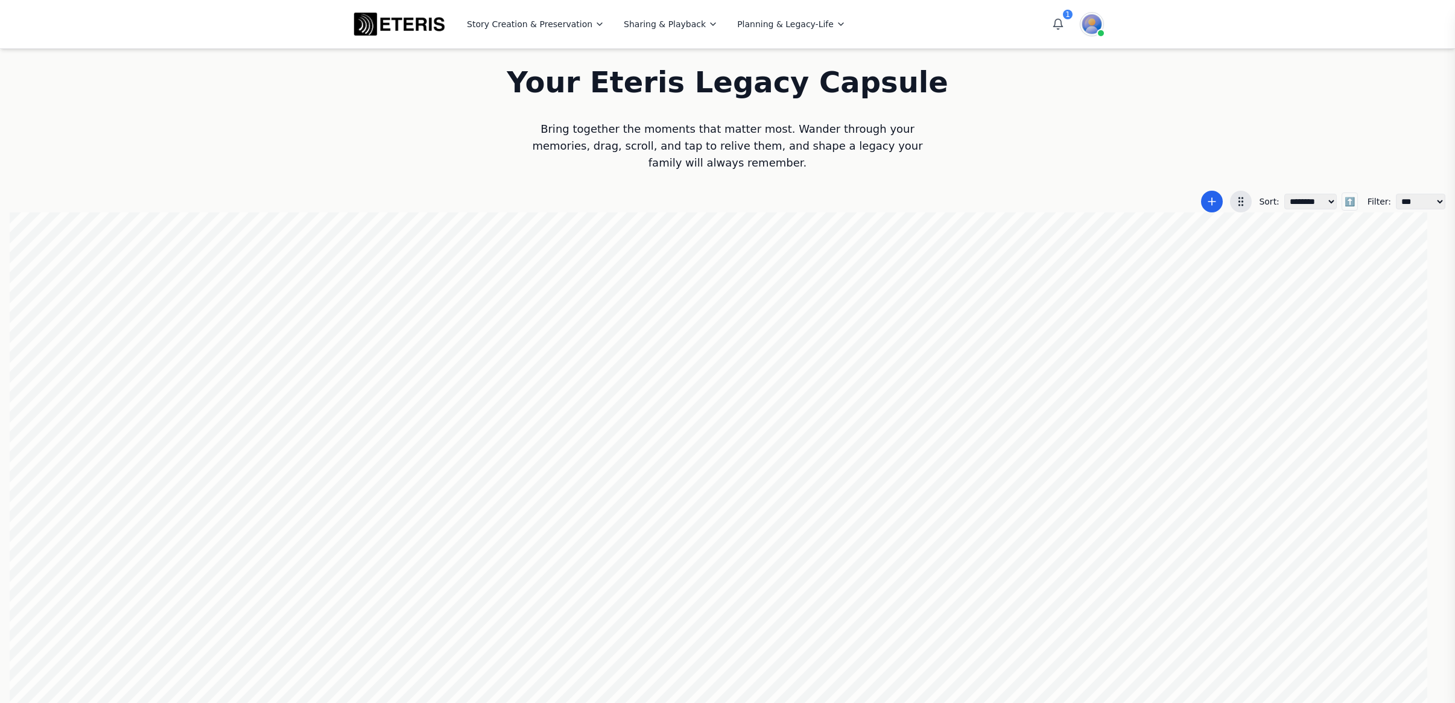
scroll to position [0, 1]
click at [1052, 19] on icon "Open notifications" at bounding box center [1058, 24] width 12 height 12
click at [540, 201] on div "**********" at bounding box center [727, 202] width 1435 height 22
click at [719, 382] on div at bounding box center [727, 458] width 1435 height 492
click at [841, 325] on div at bounding box center [727, 458] width 1435 height 492
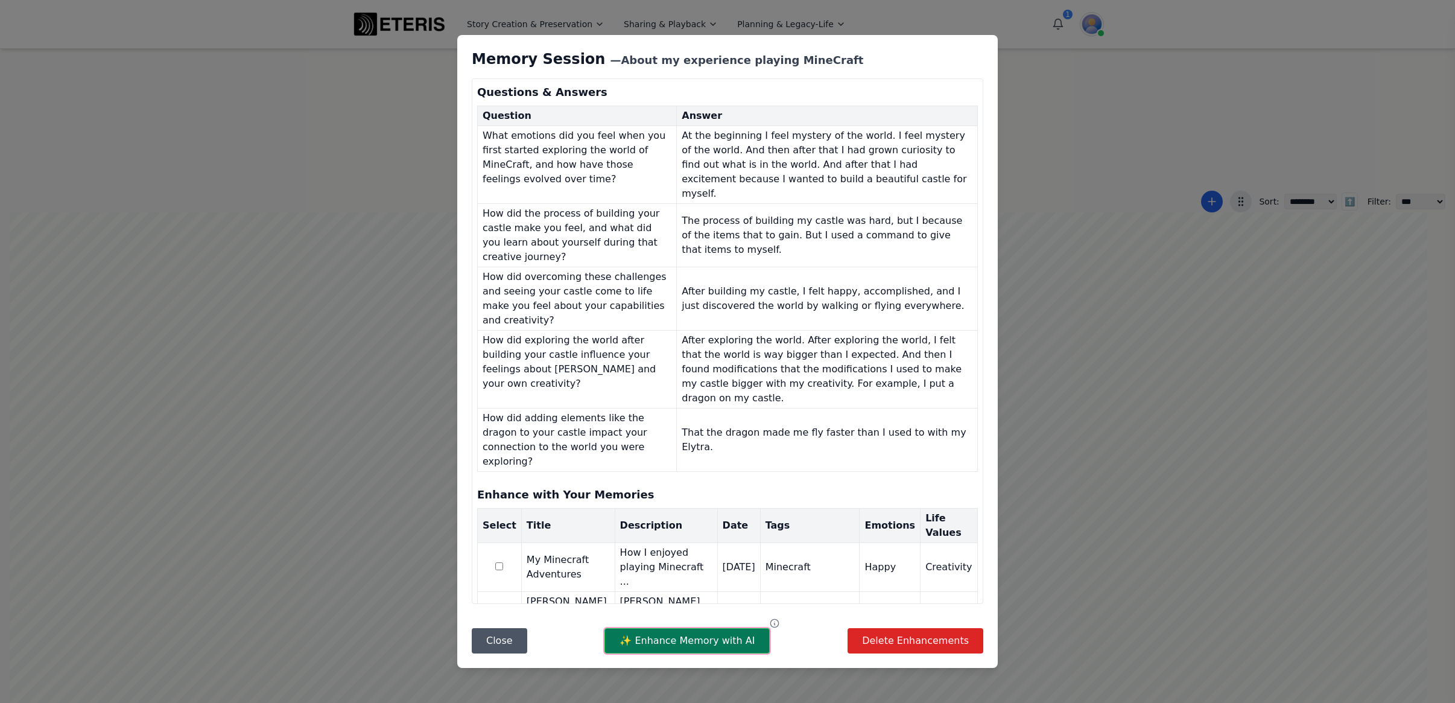
click at [677, 633] on button "✨ Enhance Memory with AI" at bounding box center [686, 640] width 165 height 25
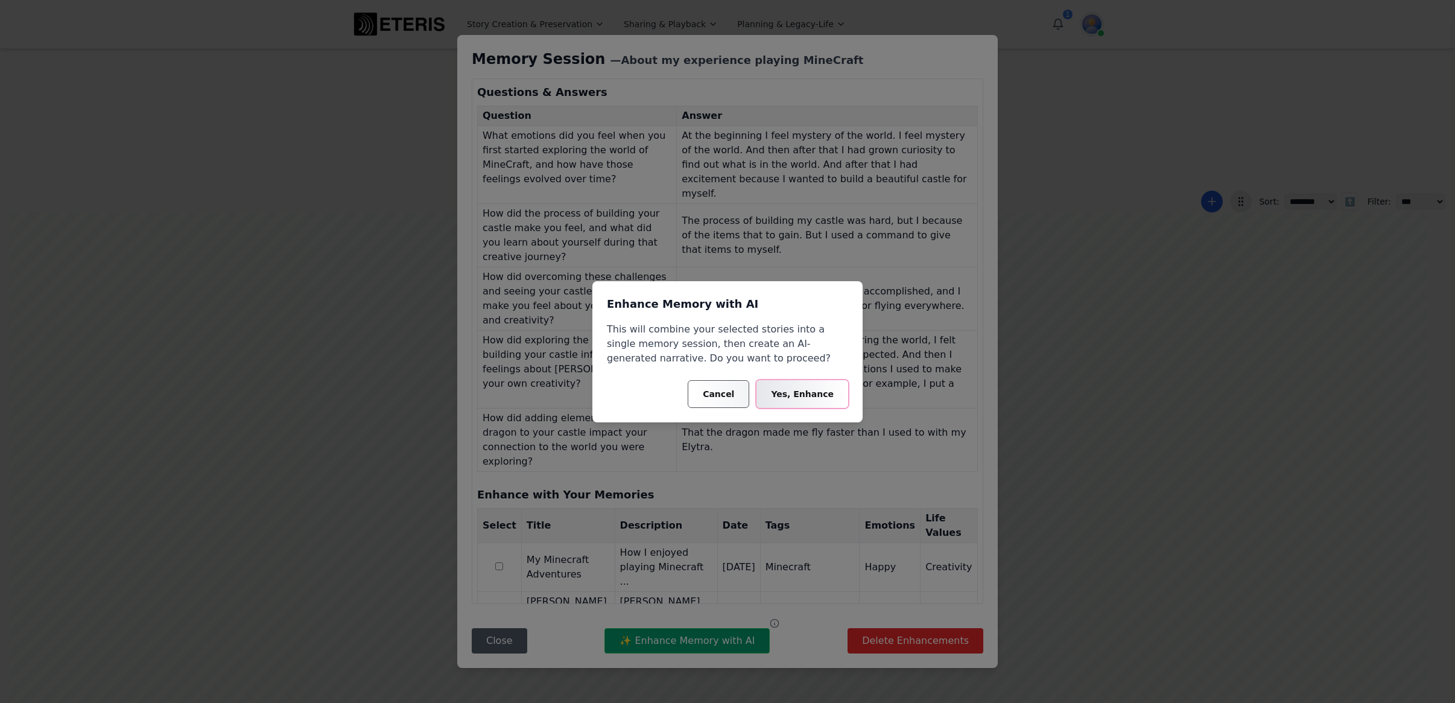
click at [806, 391] on button "Yes, Enhance" at bounding box center [802, 394] width 92 height 28
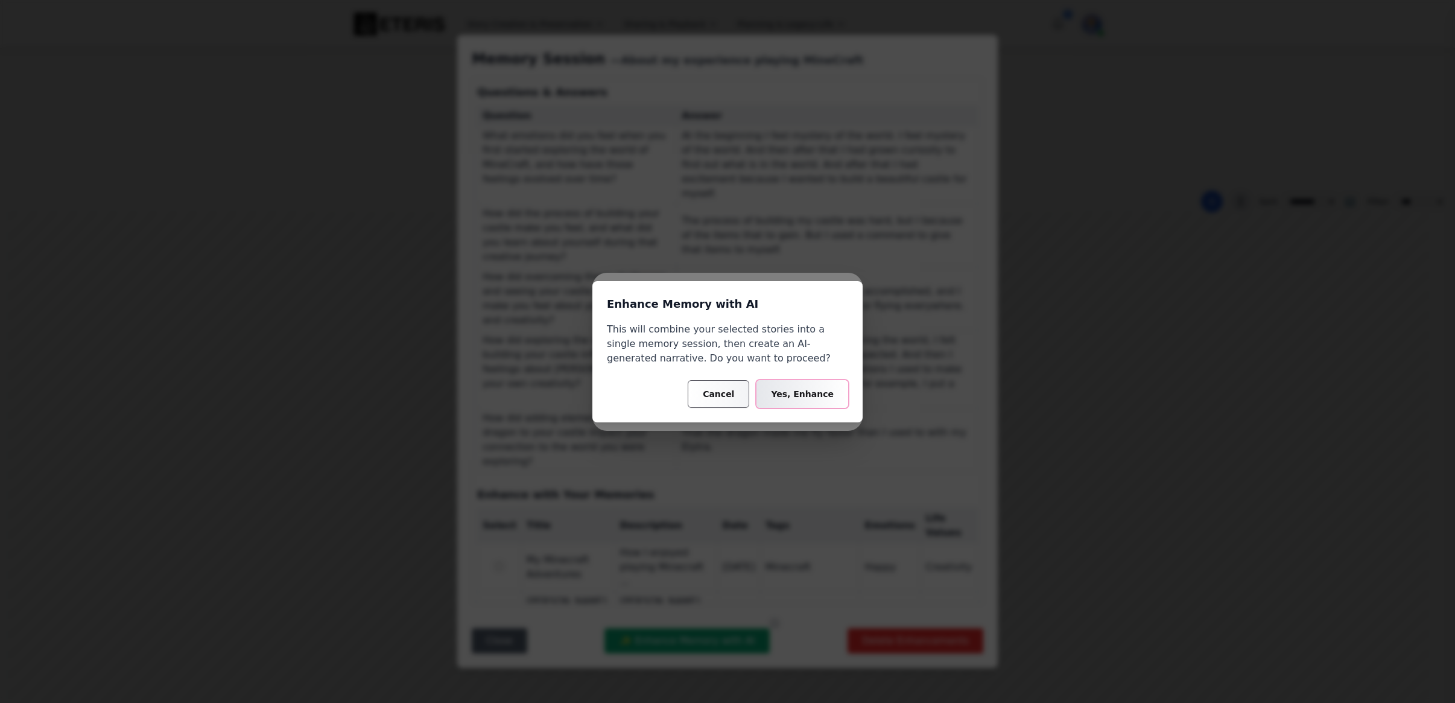
click at [794, 394] on button "Yes, Enhance" at bounding box center [802, 394] width 92 height 28
click at [811, 277] on div "Enhance Memory with AI This will combine your selected stories into a single me…" at bounding box center [727, 351] width 1455 height 703
click at [722, 398] on button "Cancel" at bounding box center [719, 394] width 62 height 28
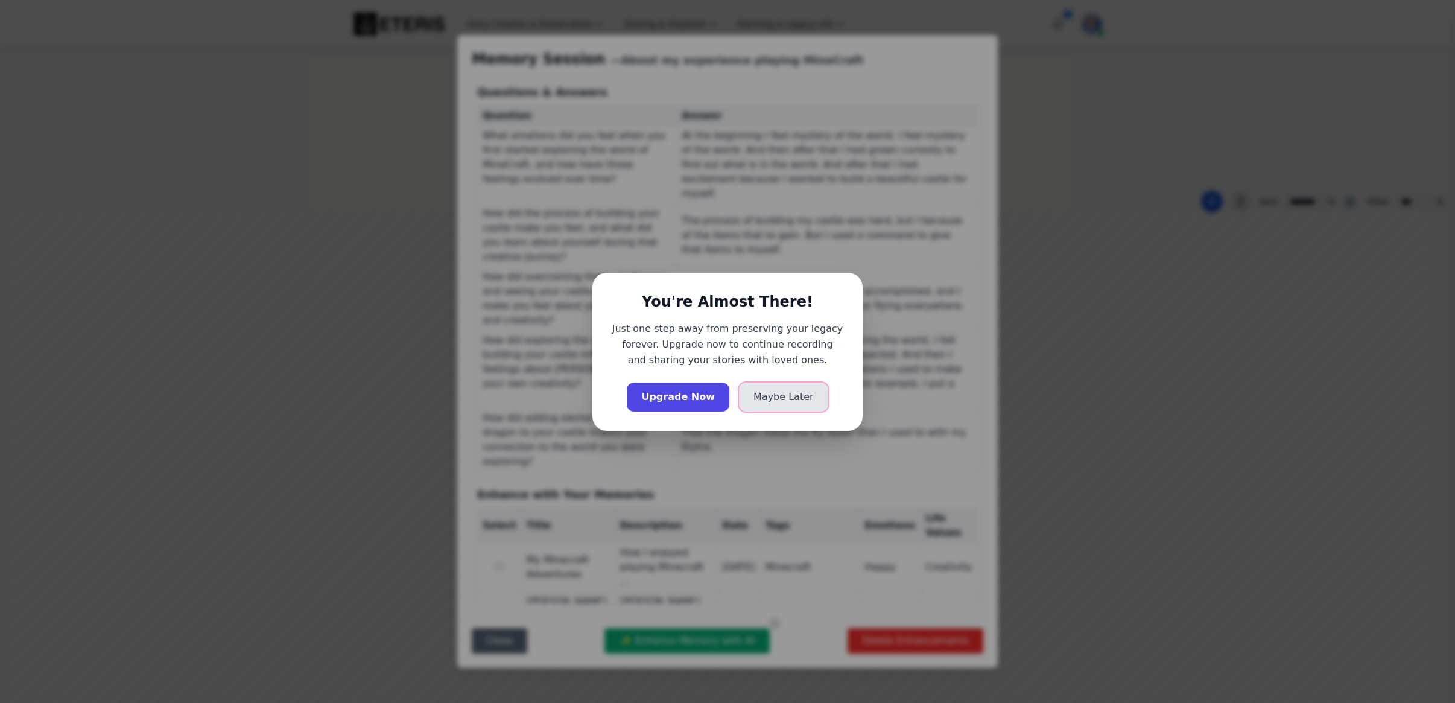
click at [771, 402] on button "Maybe Later" at bounding box center [783, 396] width 89 height 29
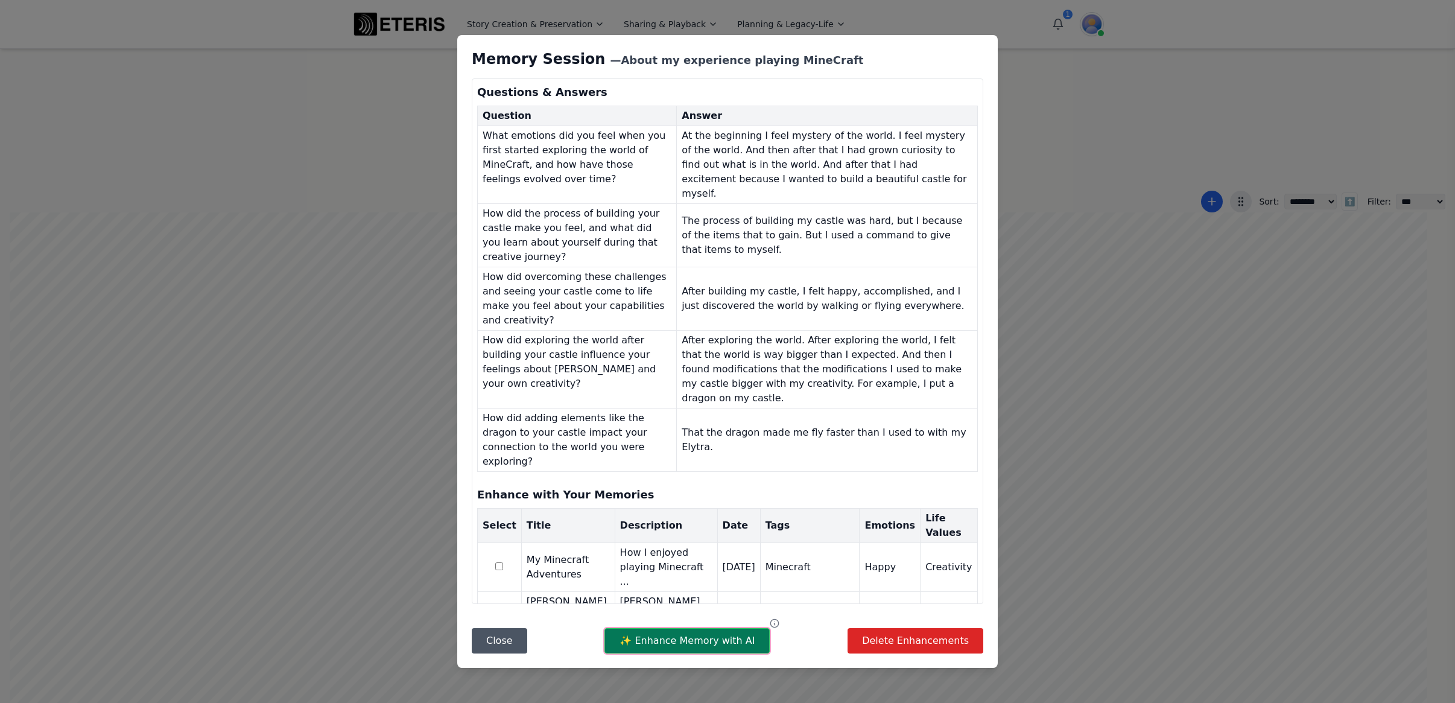
click at [688, 639] on button "✨ Enhance Memory with AI" at bounding box center [686, 640] width 165 height 25
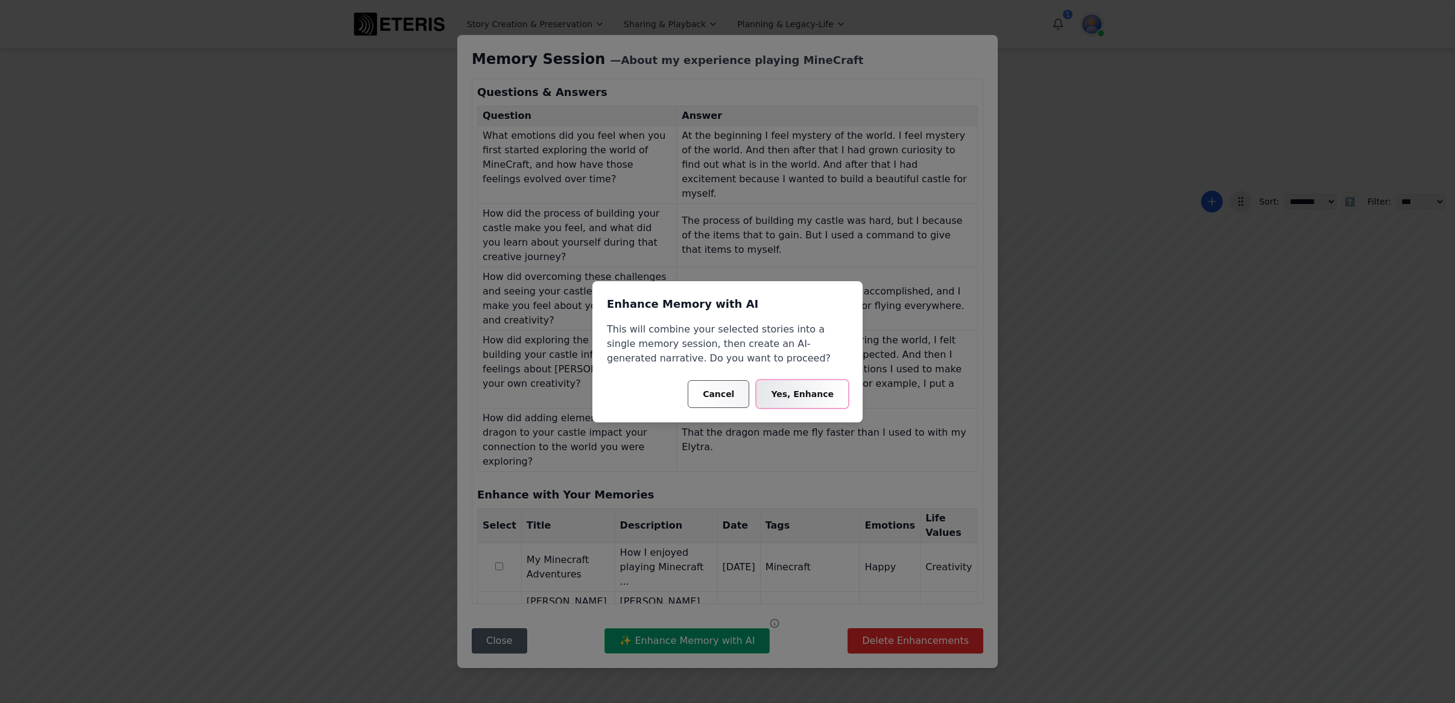
click at [808, 394] on button "Yes, Enhance" at bounding box center [802, 394] width 92 height 28
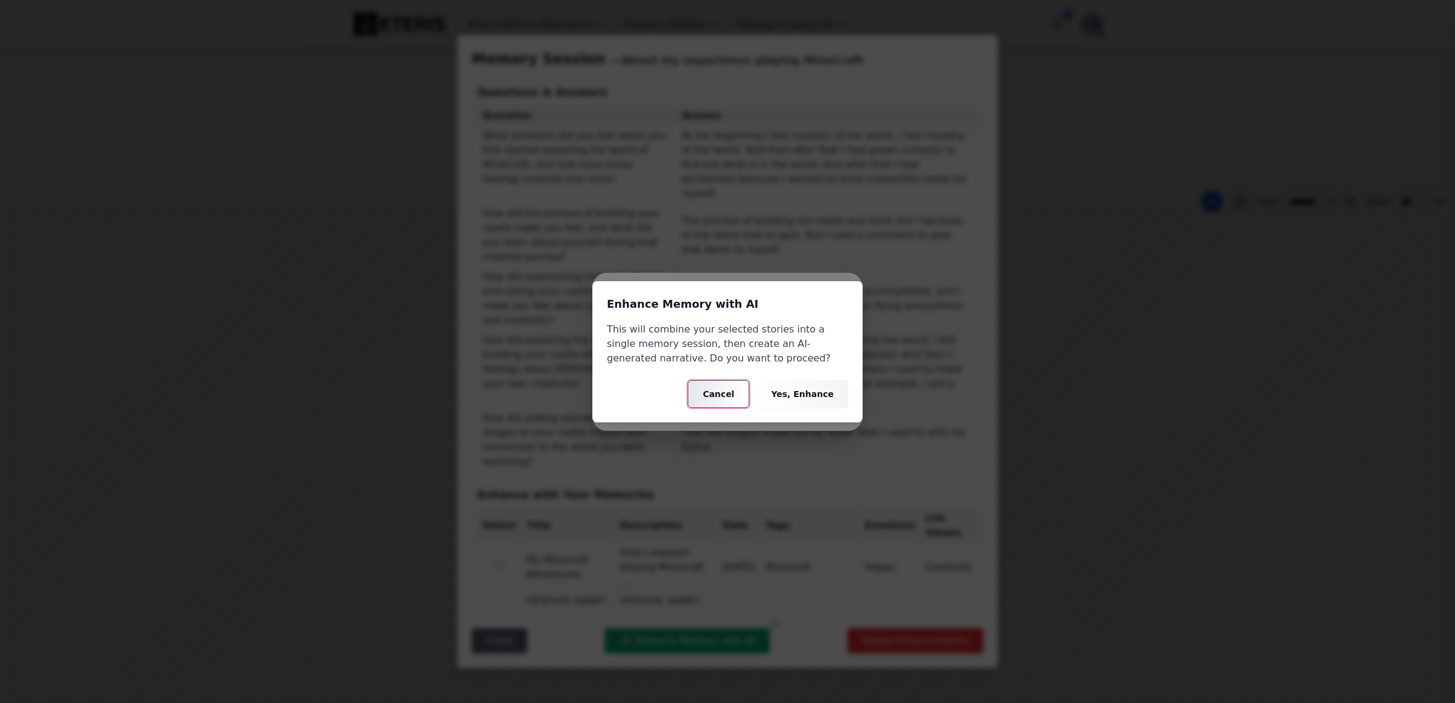
click at [735, 401] on button "Cancel" at bounding box center [719, 394] width 62 height 28
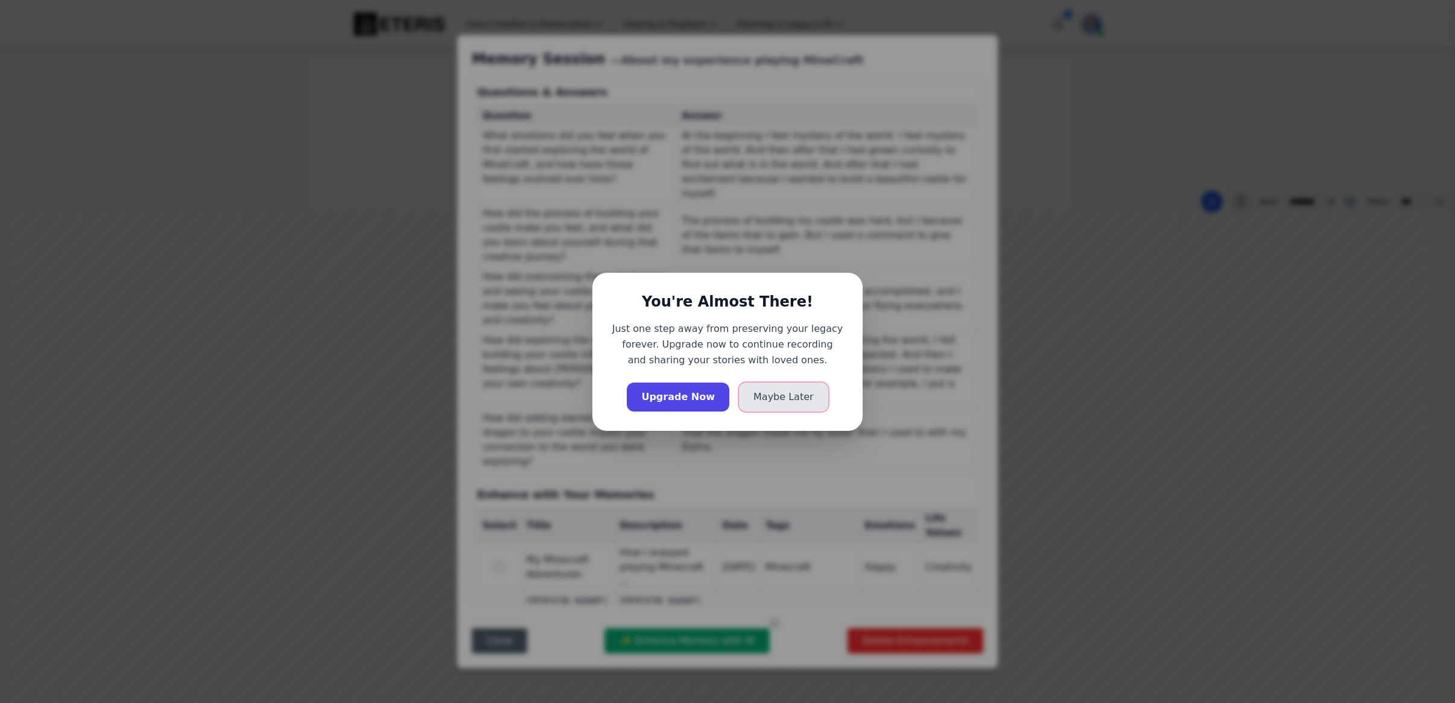
click at [782, 393] on button "Maybe Later" at bounding box center [783, 396] width 89 height 29
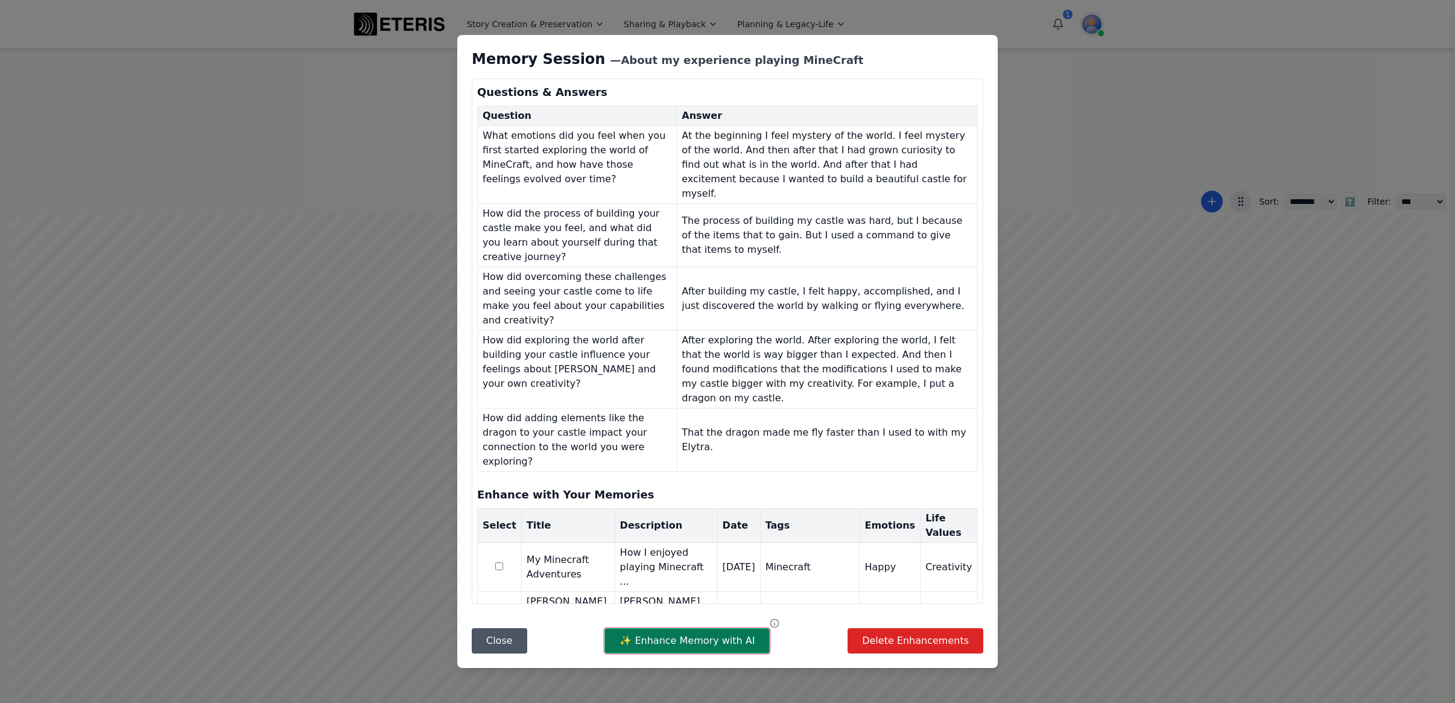
click at [693, 633] on button "✨ Enhance Memory with AI" at bounding box center [686, 640] width 165 height 25
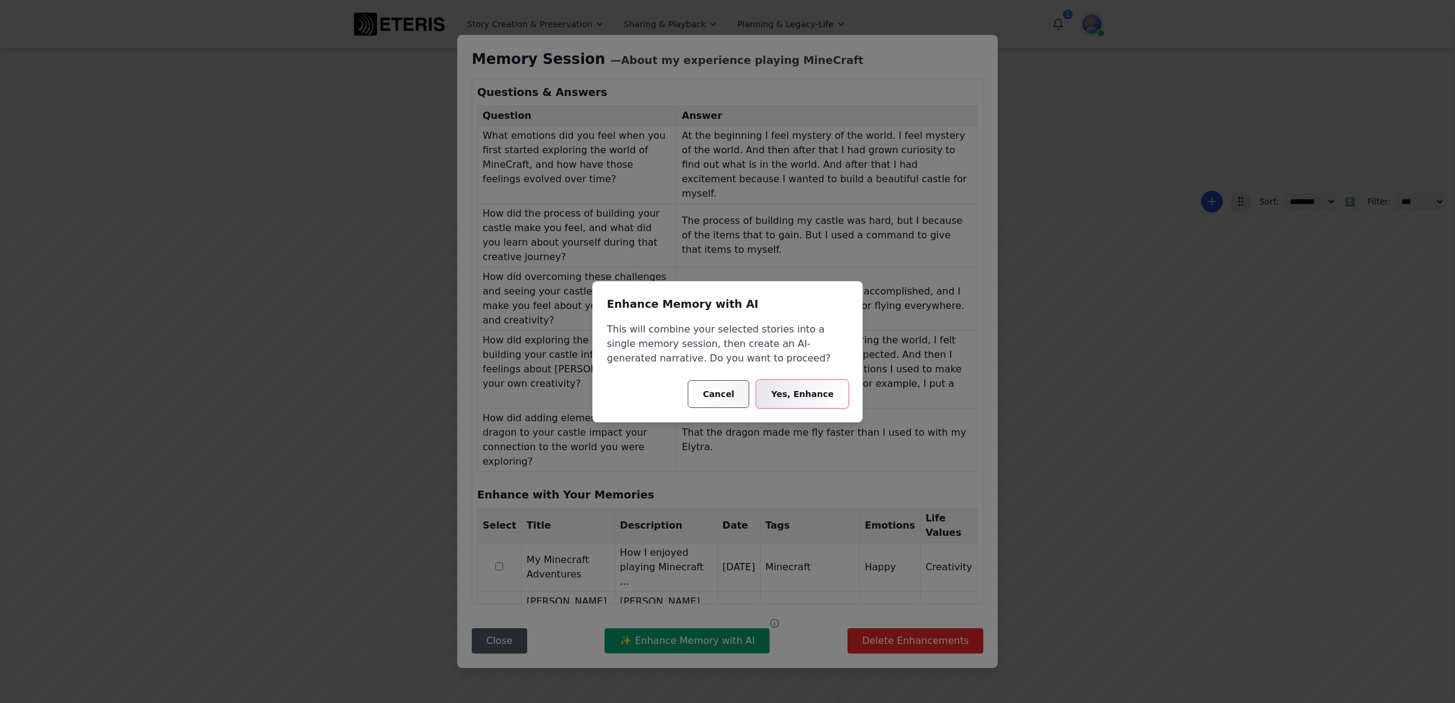
click at [799, 393] on button "Yes, Enhance" at bounding box center [802, 394] width 92 height 28
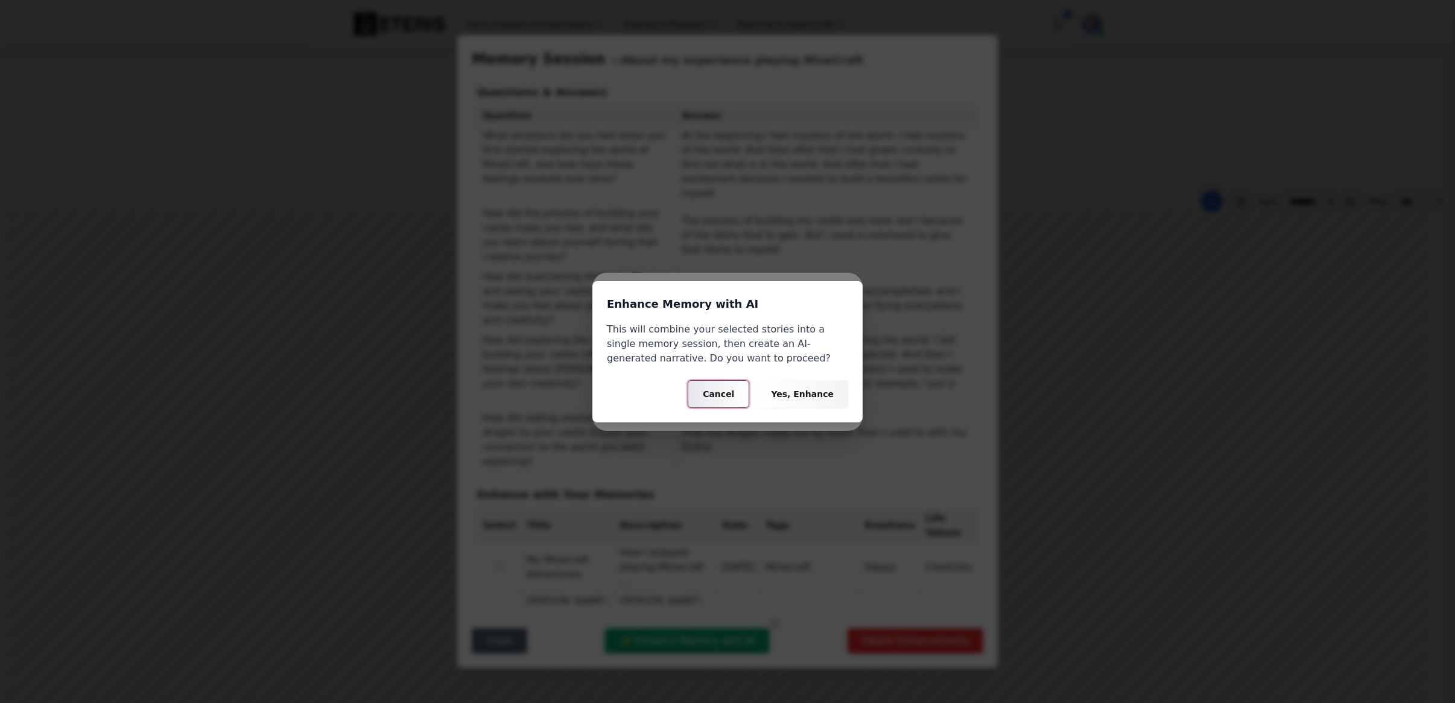
click at [734, 397] on button "Cancel" at bounding box center [719, 394] width 62 height 28
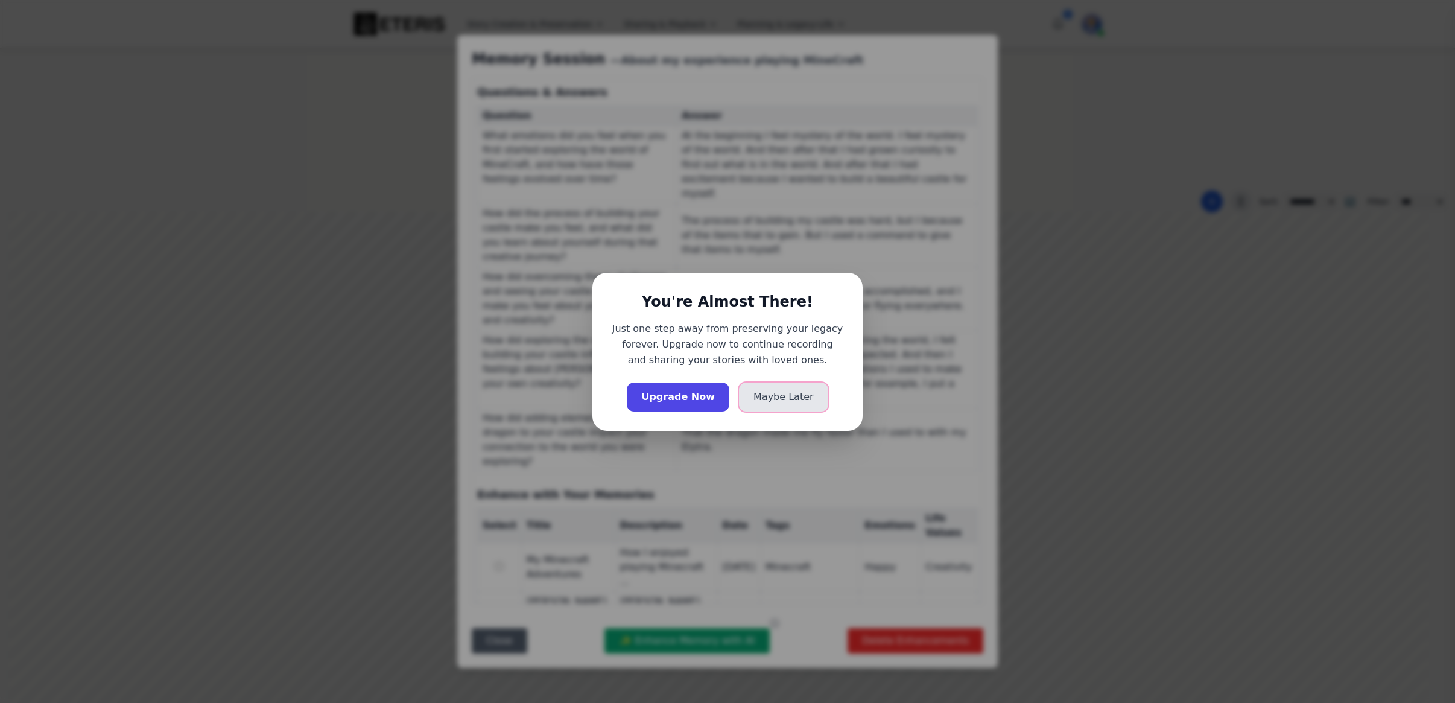
click at [792, 396] on button "Maybe Later" at bounding box center [783, 396] width 89 height 29
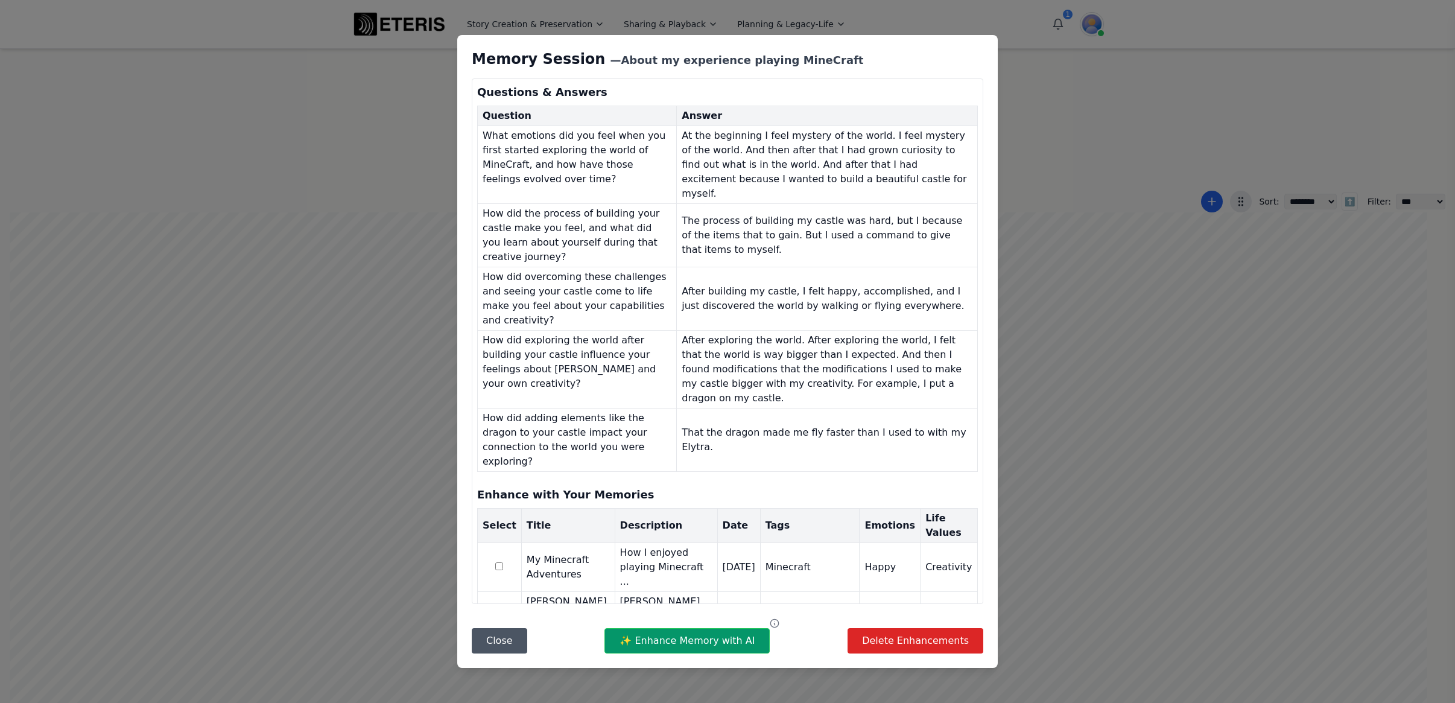
click at [1084, 398] on div "Memory Session — About my experience playing MineCraft Questions & Answers Ques…" at bounding box center [727, 351] width 1455 height 703
click at [488, 634] on button "Close" at bounding box center [499, 640] width 55 height 25
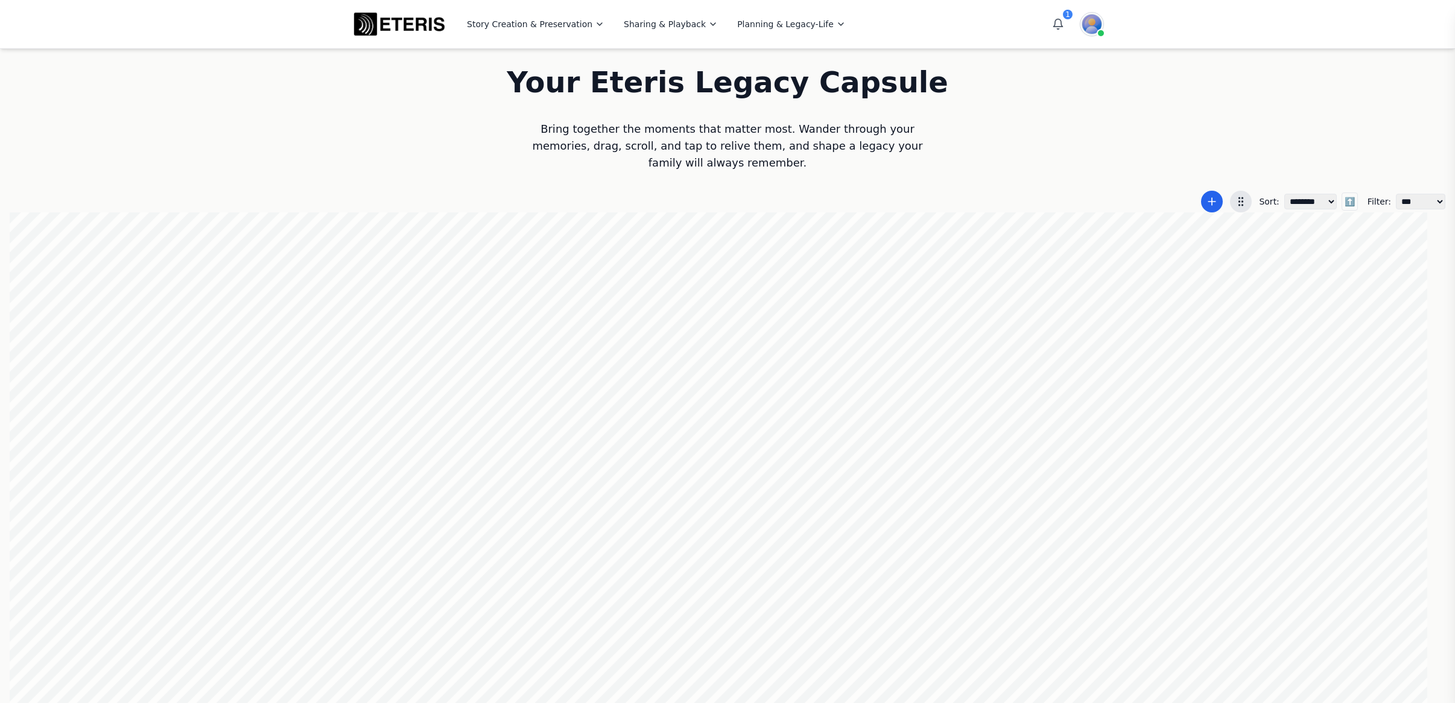
click at [921, 417] on div at bounding box center [727, 458] width 1435 height 492
click at [1000, 175] on div "**********" at bounding box center [727, 352] width 1455 height 704
click at [1089, 23] on img at bounding box center [1092, 24] width 24 height 24
click at [1030, 296] on button "Sign out" at bounding box center [1026, 298] width 154 height 27
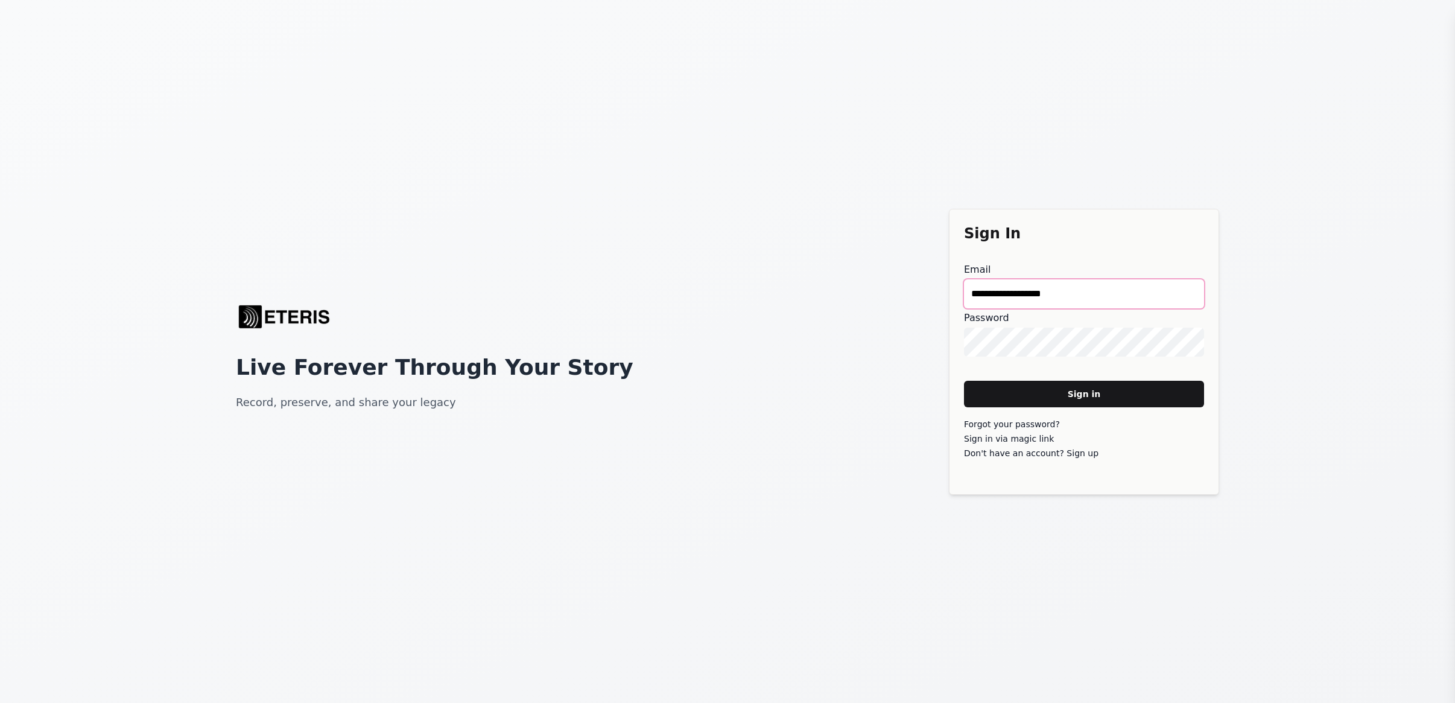
drag, startPoint x: 1097, startPoint y: 295, endPoint x: 859, endPoint y: 281, distance: 238.6
click at [859, 281] on div "**********" at bounding box center [727, 351] width 1455 height 703
type main "**********"
click at [964, 381] on main "Sign in" at bounding box center [1084, 394] width 240 height 27
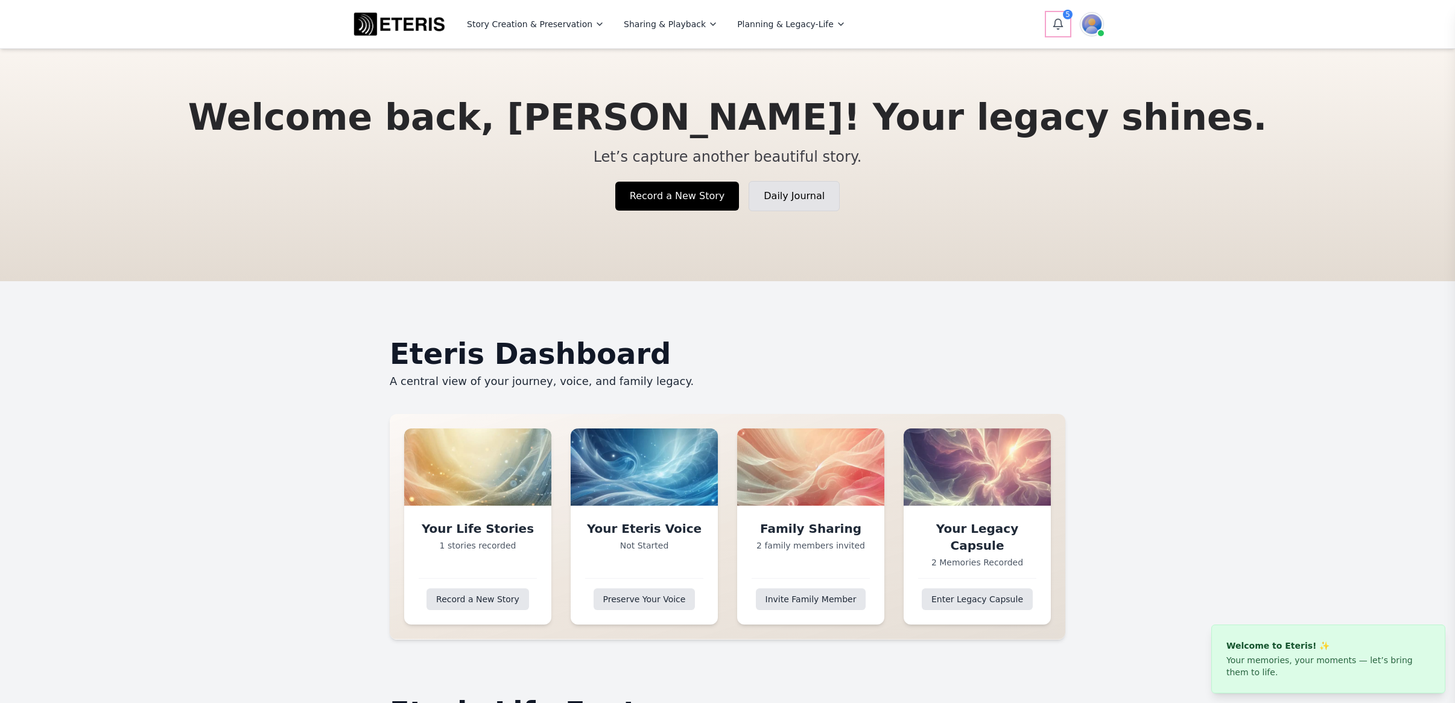
click at [1052, 21] on icon "Open notifications" at bounding box center [1058, 24] width 12 height 12
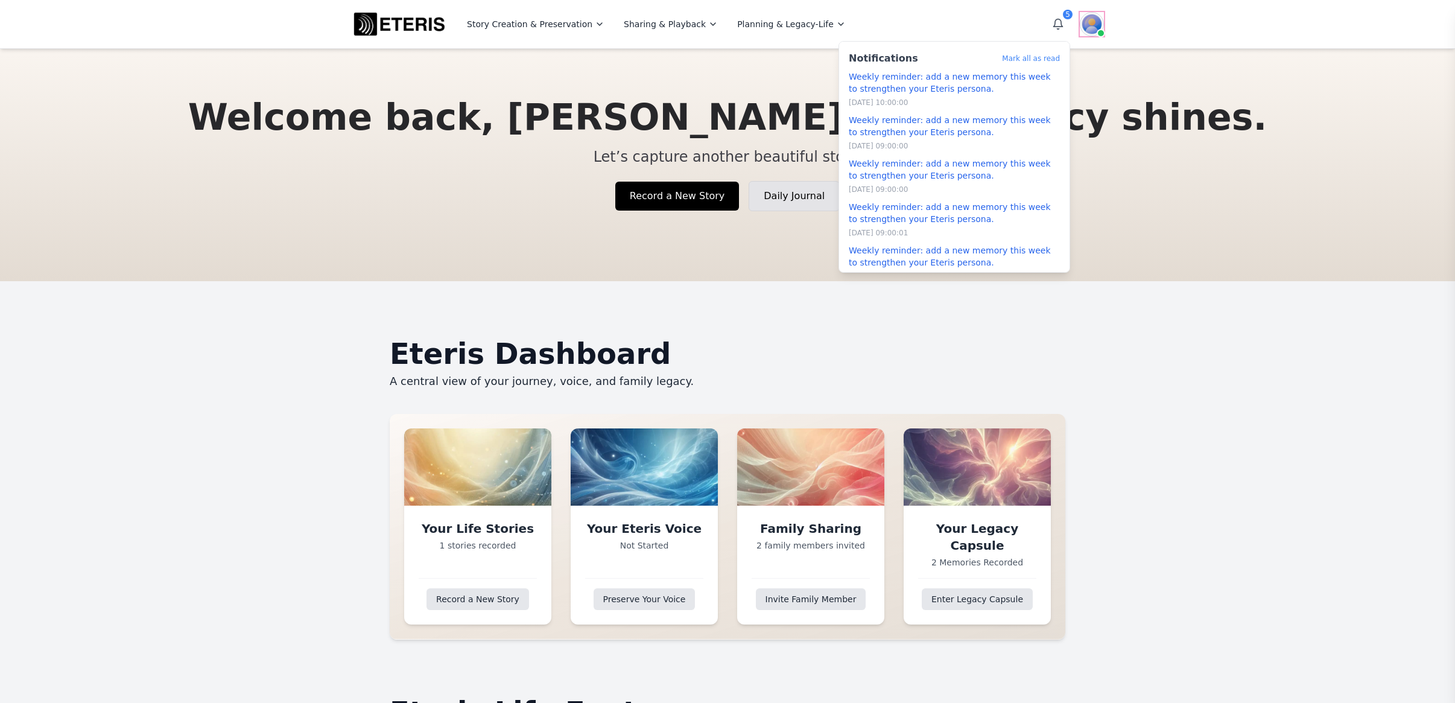
click at [1090, 22] on img at bounding box center [1092, 24] width 24 height 24
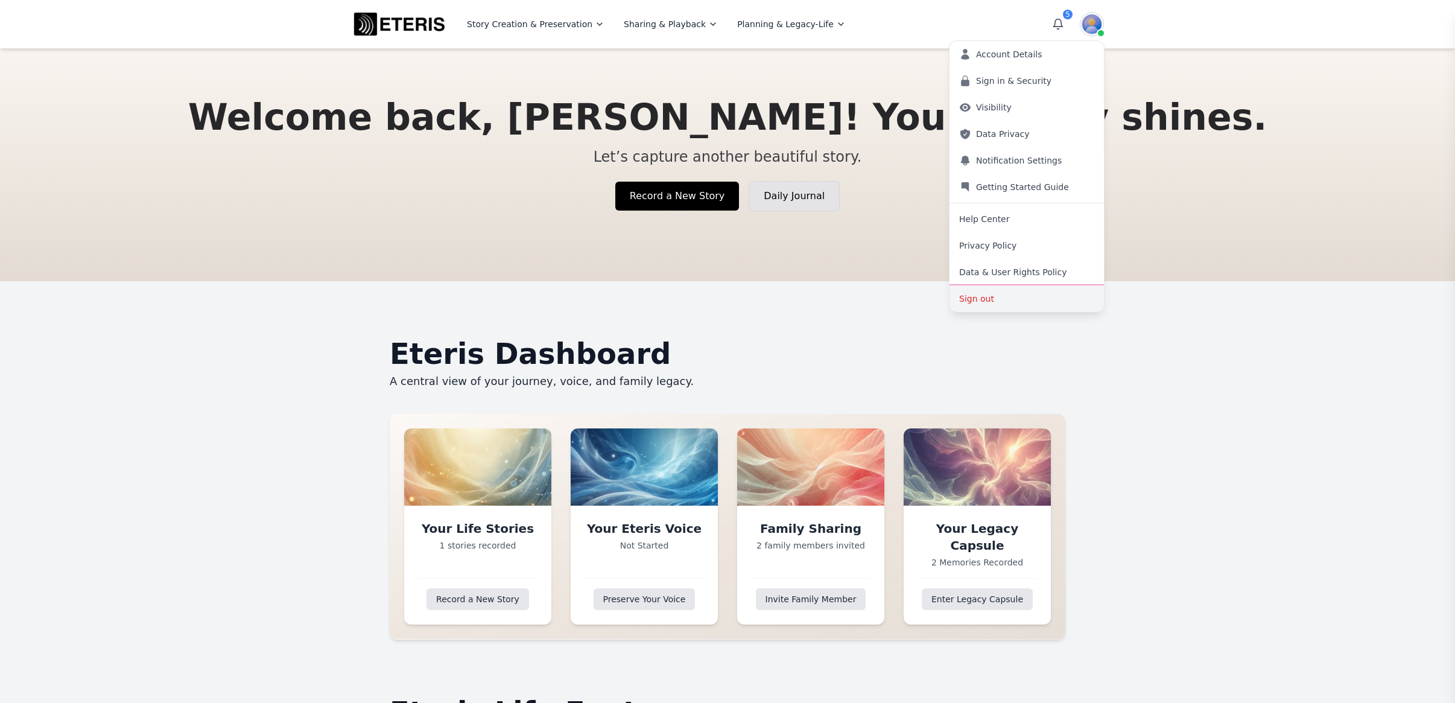
click at [1007, 297] on button "Sign out" at bounding box center [1026, 298] width 154 height 27
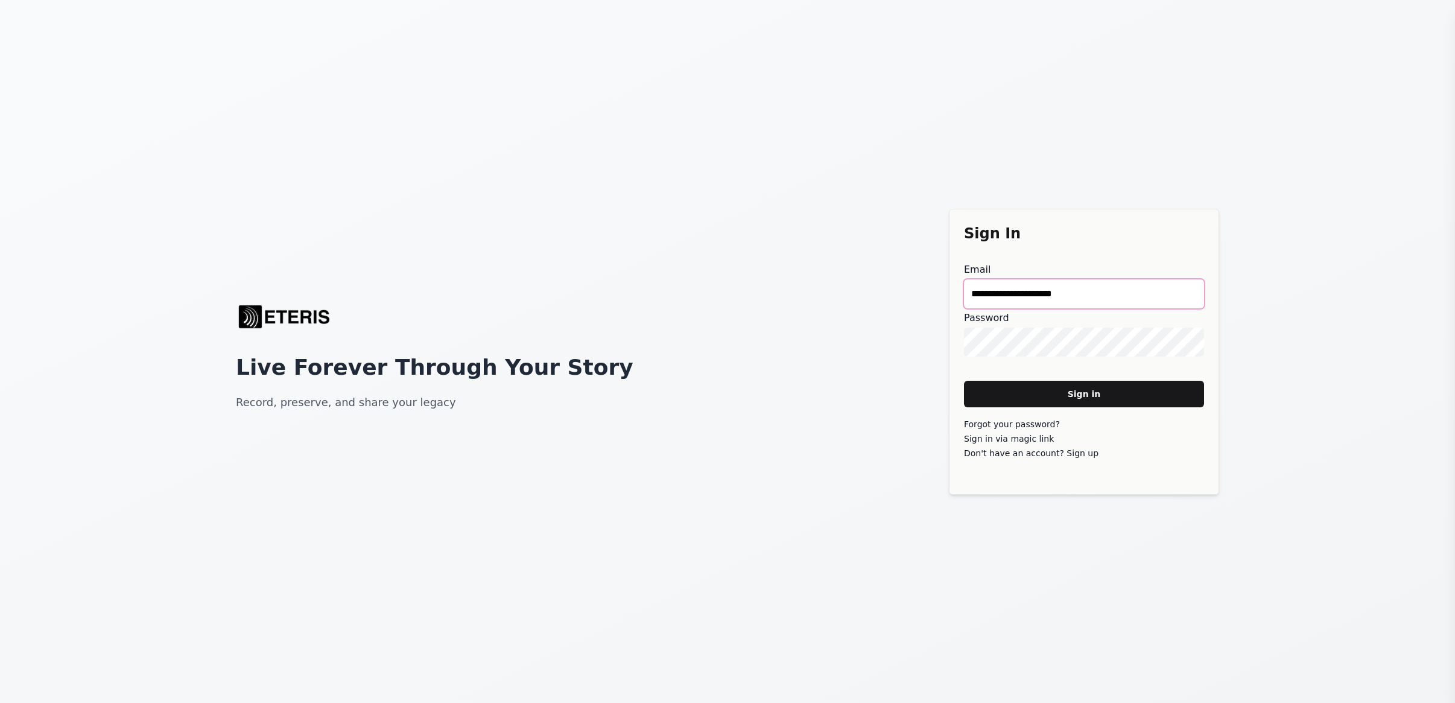
drag, startPoint x: 1102, startPoint y: 294, endPoint x: 833, endPoint y: 271, distance: 270.0
click at [843, 277] on div "**********" at bounding box center [727, 351] width 1455 height 703
type main "**********"
click at [1054, 390] on main "Sign in" at bounding box center [1084, 394] width 240 height 27
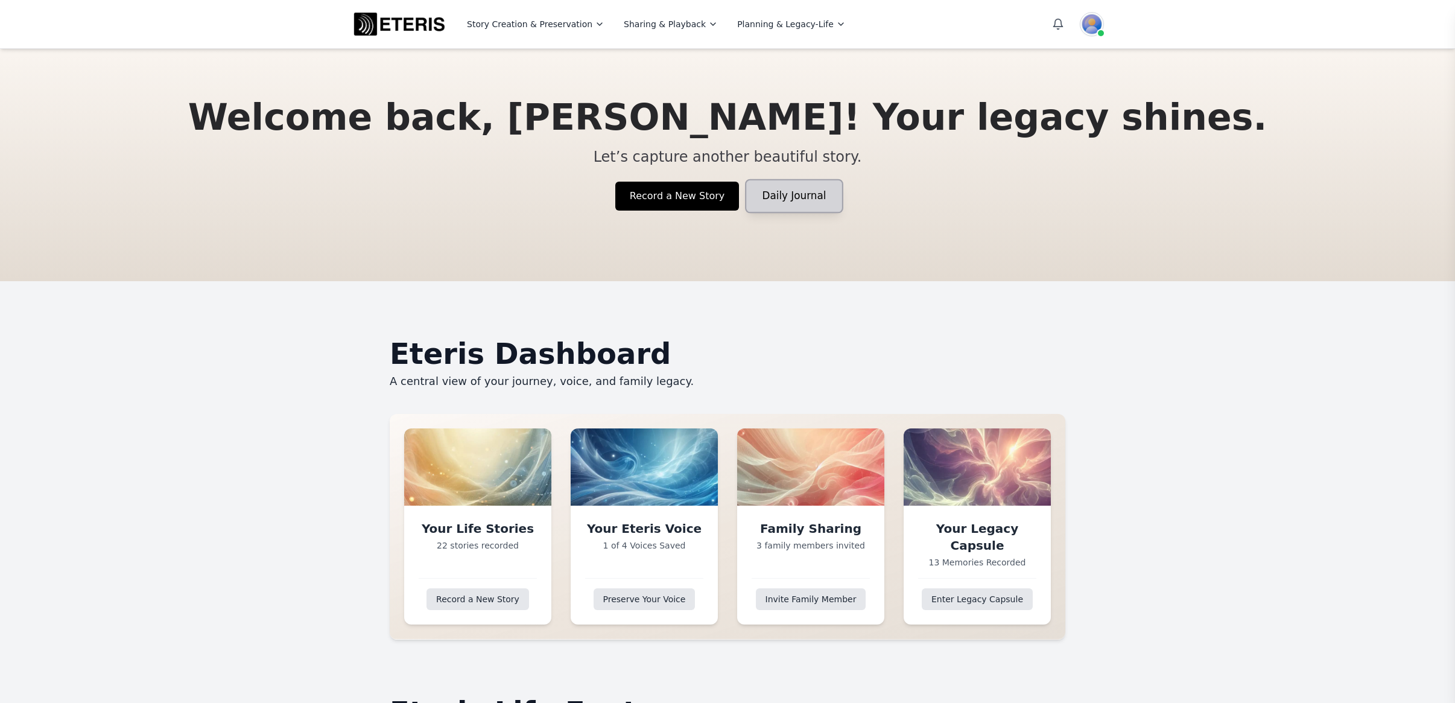
click at [779, 195] on link "Daily Journal" at bounding box center [794, 196] width 95 height 32
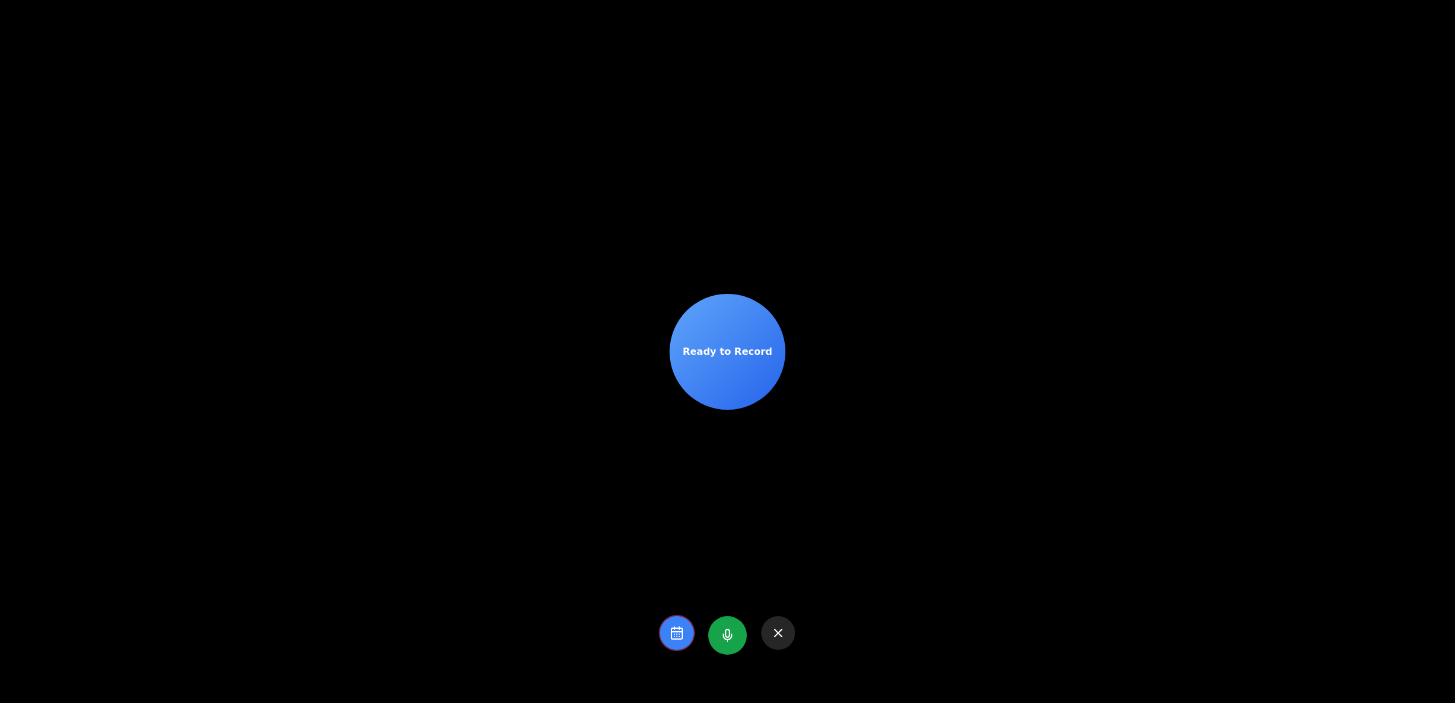
click at [671, 638] on rect at bounding box center [676, 633] width 11 height 11
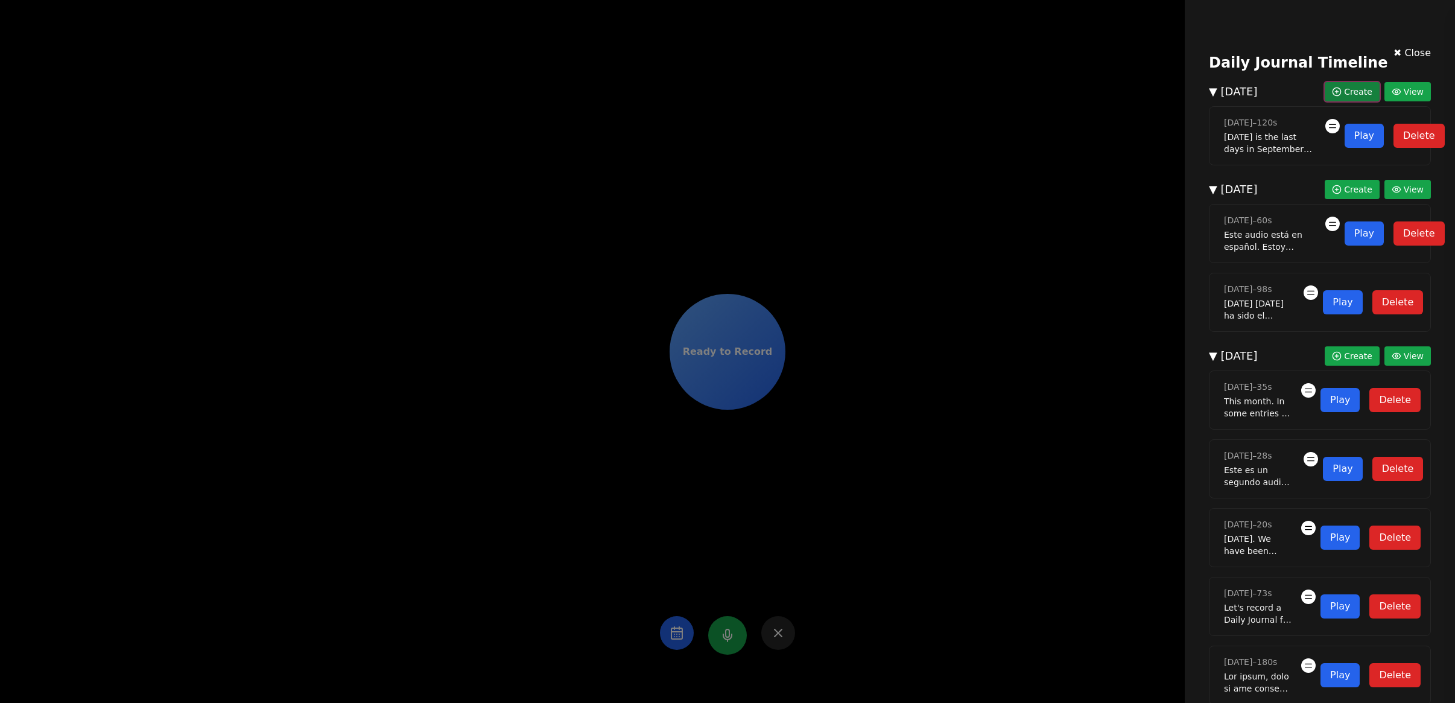
click at [1344, 92] on span "Create" at bounding box center [1358, 92] width 28 height 12
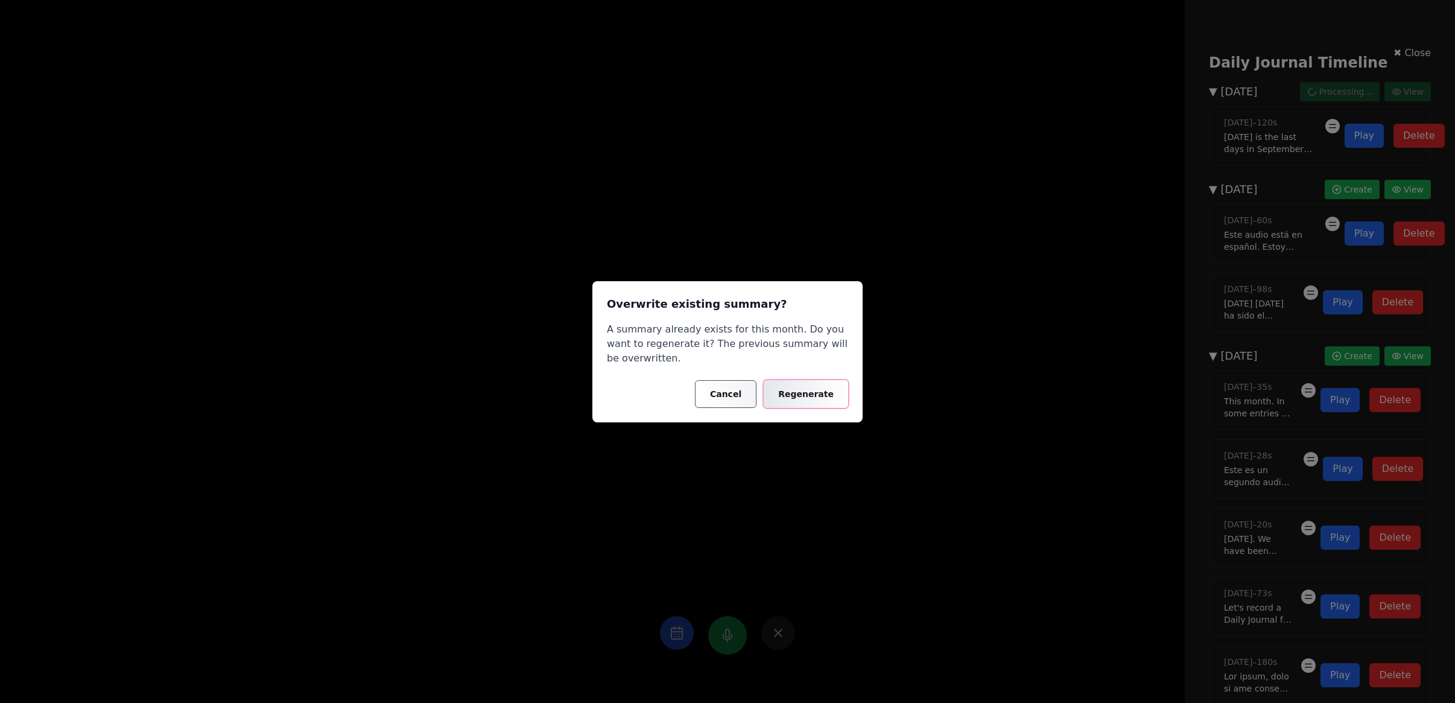
click at [806, 397] on button "Regenerate" at bounding box center [806, 394] width 84 height 28
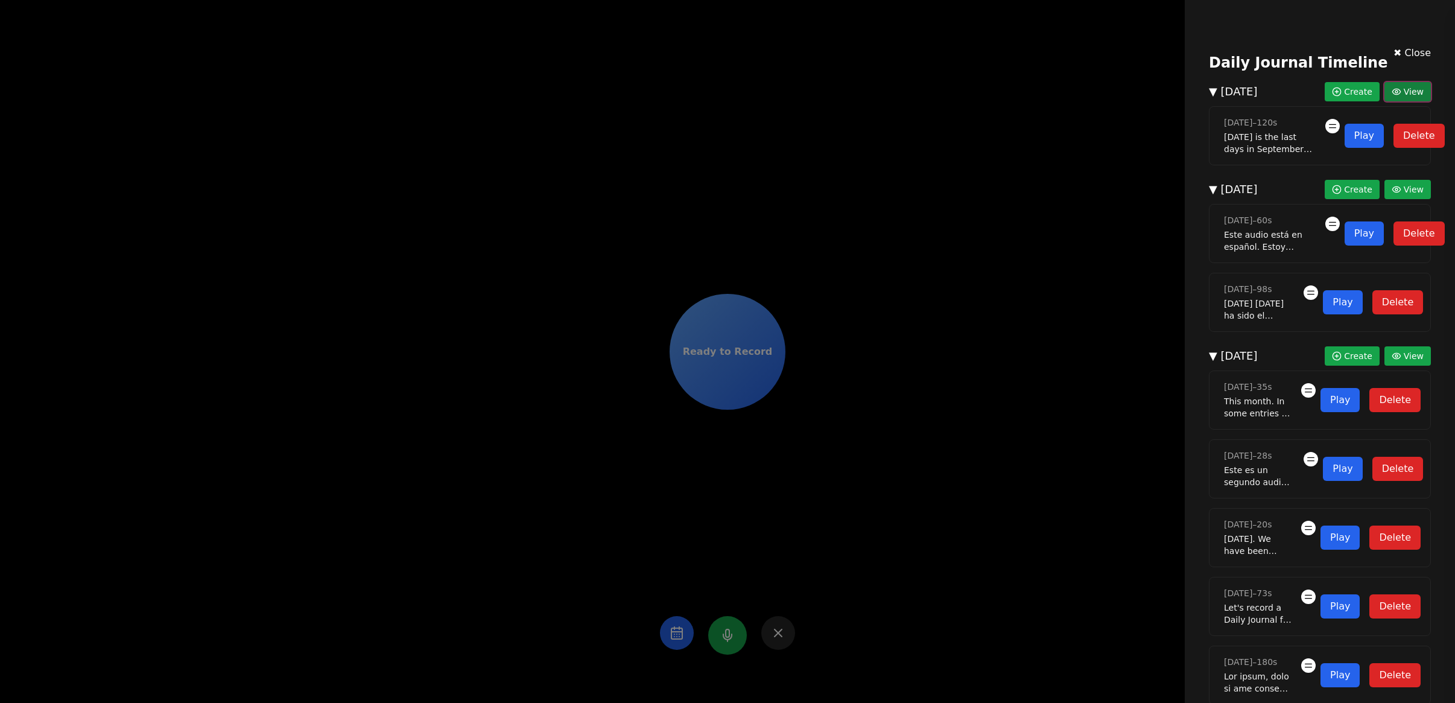
click at [1384, 93] on button "View" at bounding box center [1407, 91] width 46 height 19
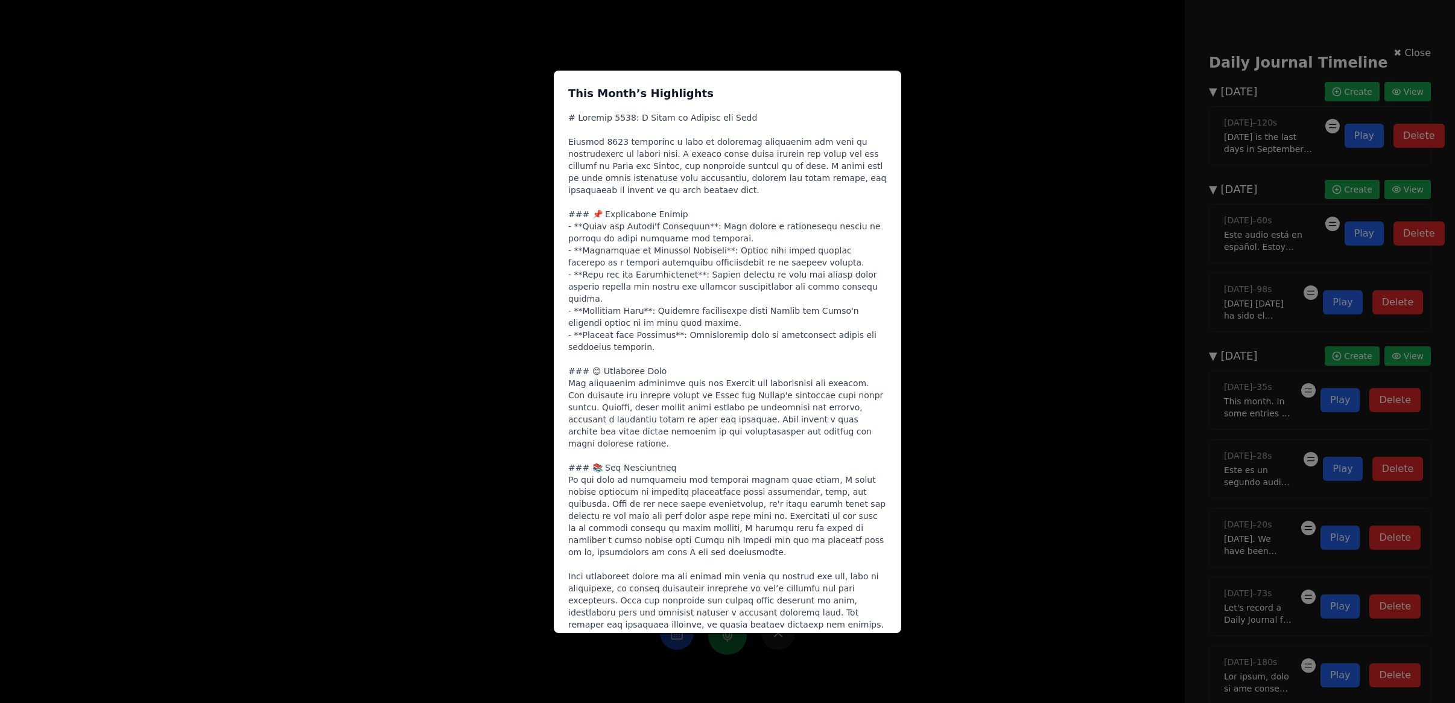
click at [1057, 141] on div "This Month’s Highlights" at bounding box center [727, 351] width 1455 height 703
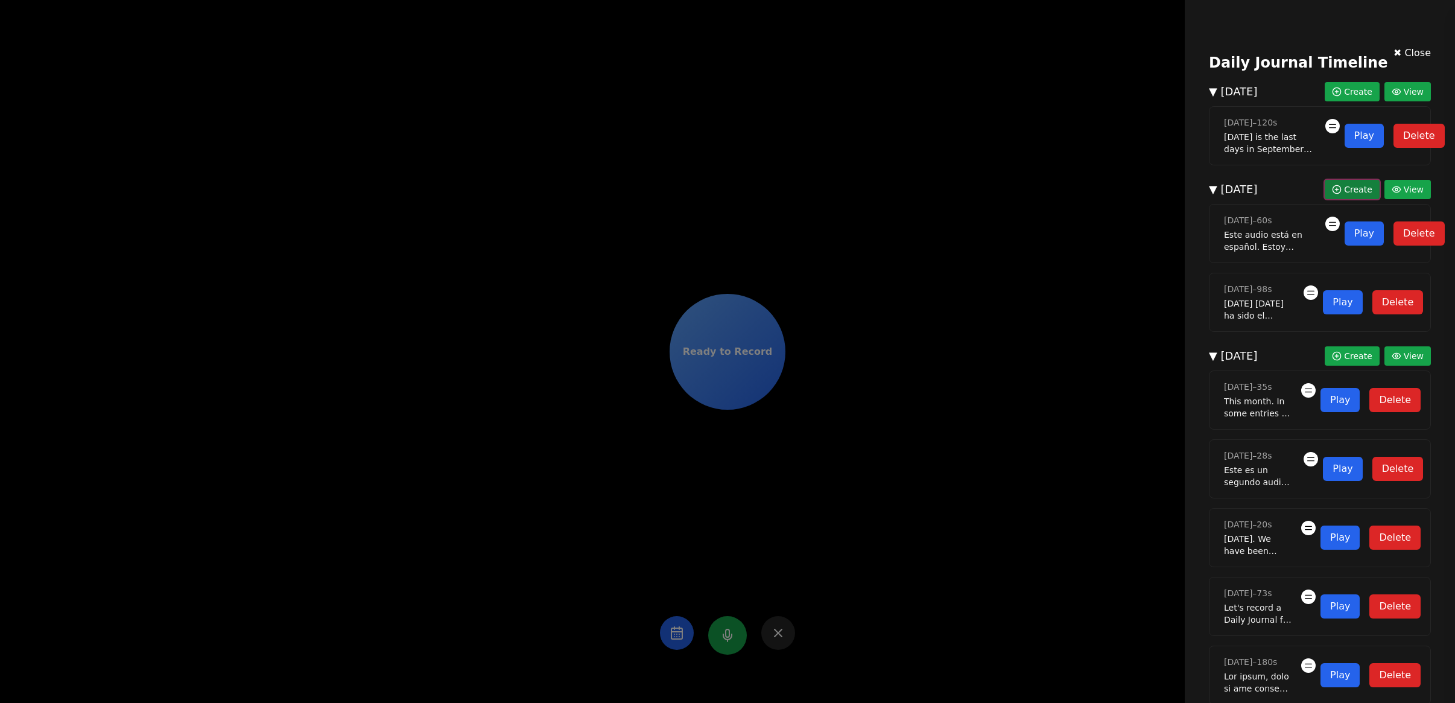
click at [1344, 195] on span "Create" at bounding box center [1358, 189] width 28 height 12
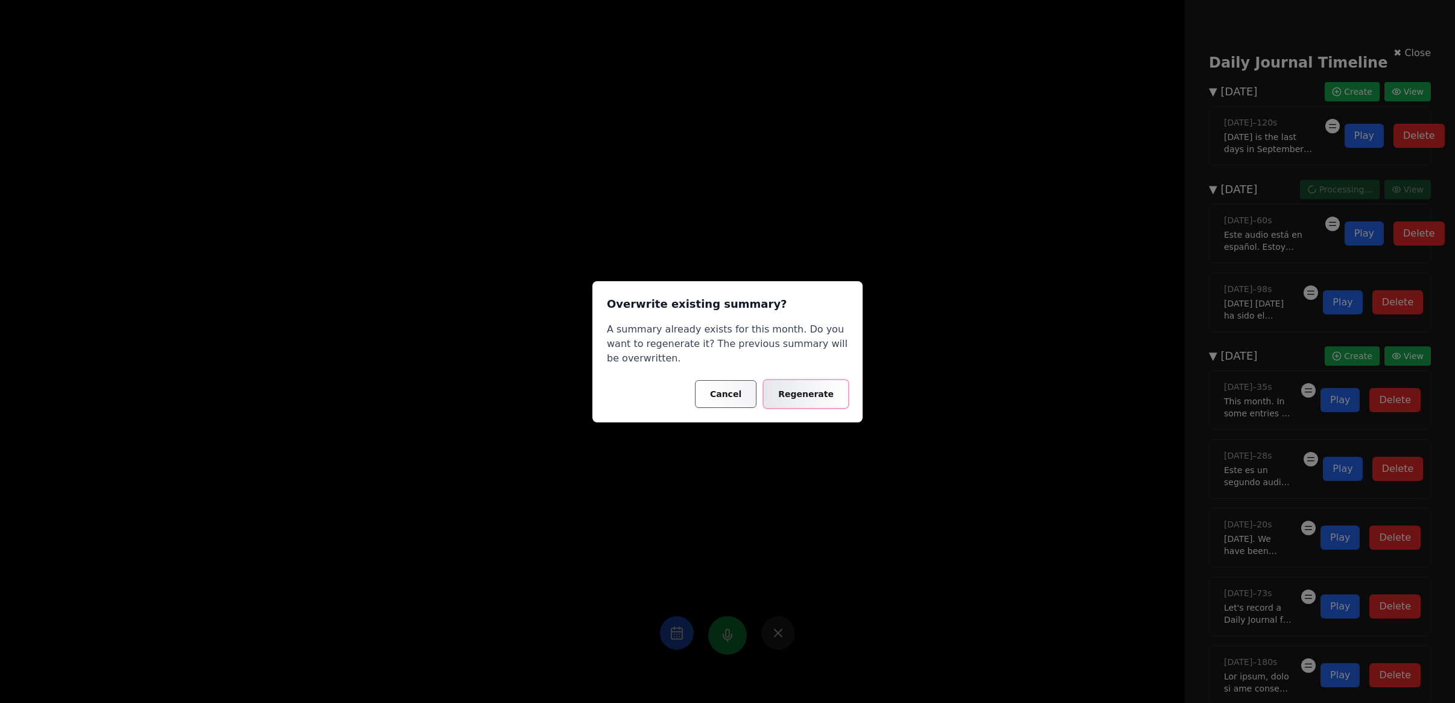
click at [814, 399] on button "Regenerate" at bounding box center [806, 394] width 84 height 28
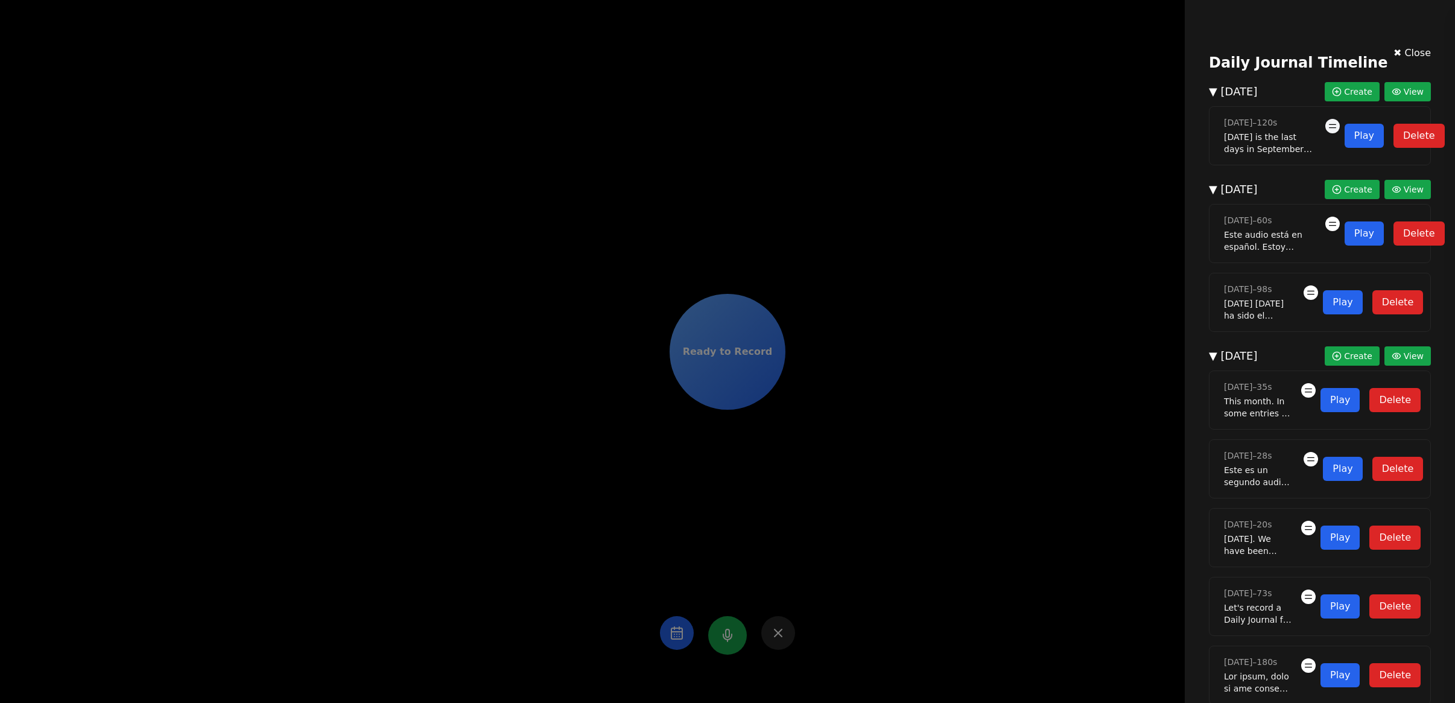
click at [1327, 127] on icon "Expand Transcript" at bounding box center [1332, 126] width 10 height 10
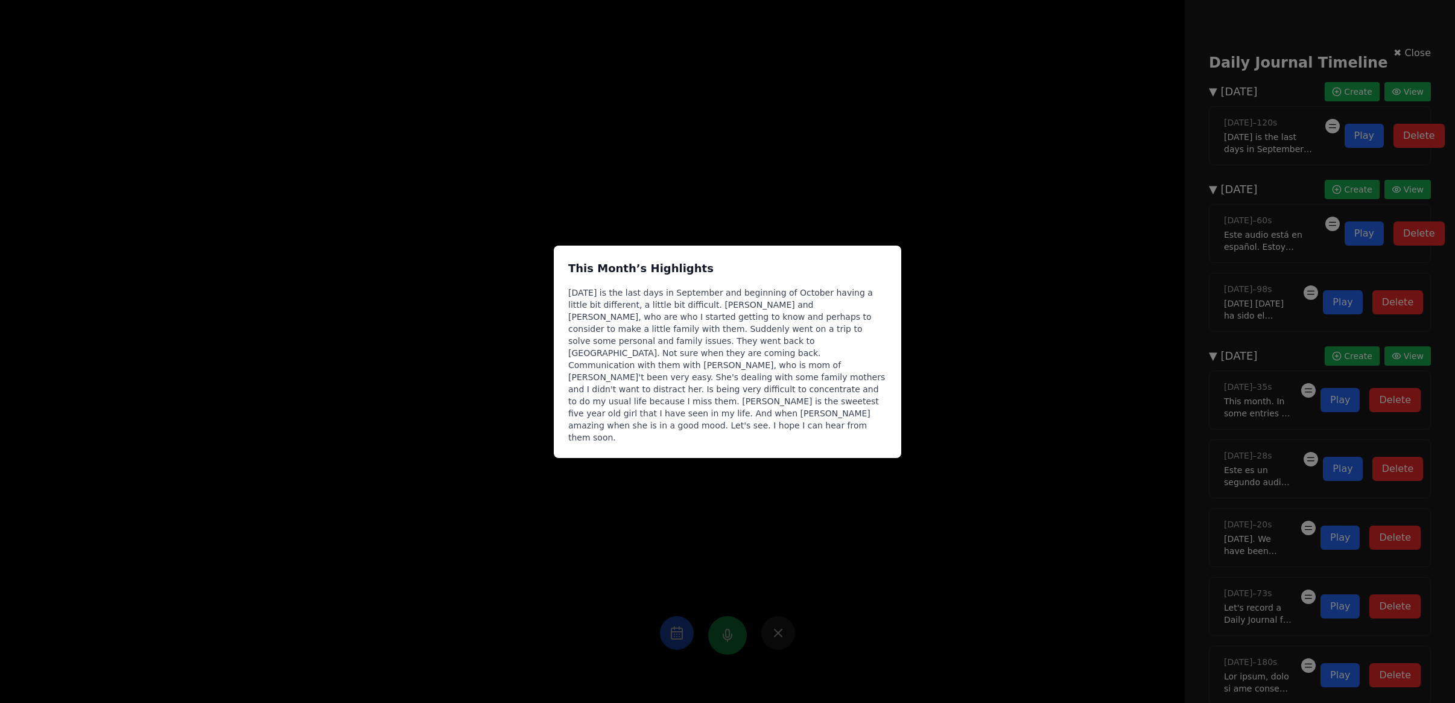
click at [902, 166] on div "This Month’s Highlights Today is the last days in September and beginning of Oc…" at bounding box center [727, 351] width 1455 height 703
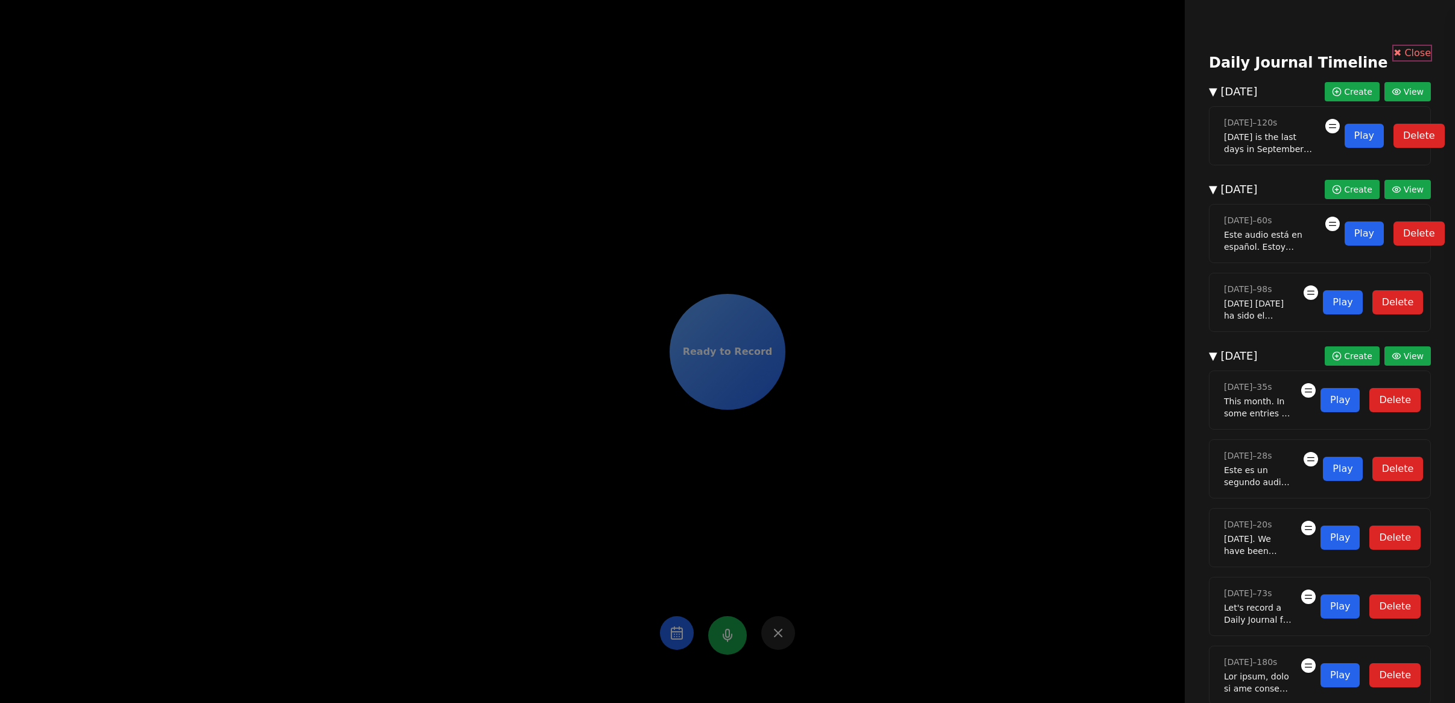
click at [1394, 51] on button "✖ Close" at bounding box center [1411, 53] width 37 height 14
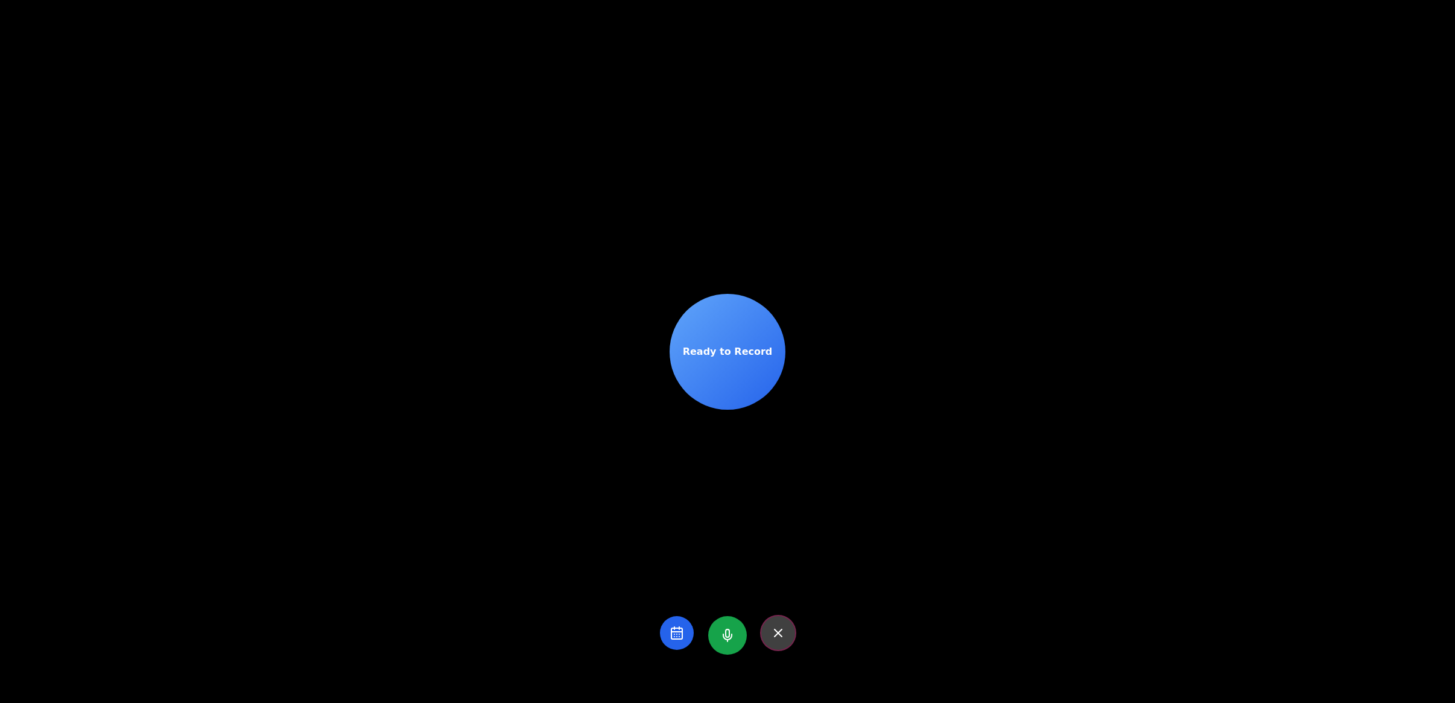
click at [771, 634] on icon at bounding box center [778, 632] width 14 height 14
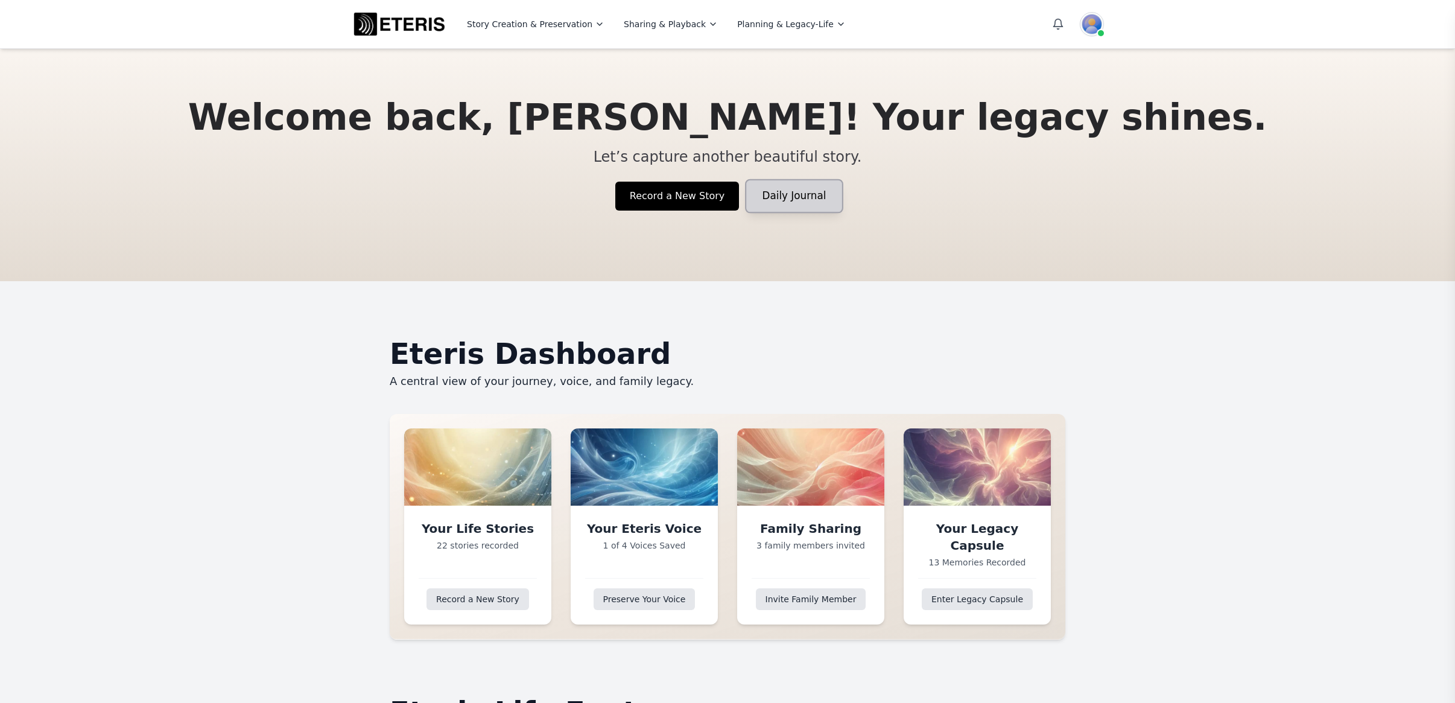
click at [767, 200] on link "Daily Journal" at bounding box center [794, 196] width 95 height 32
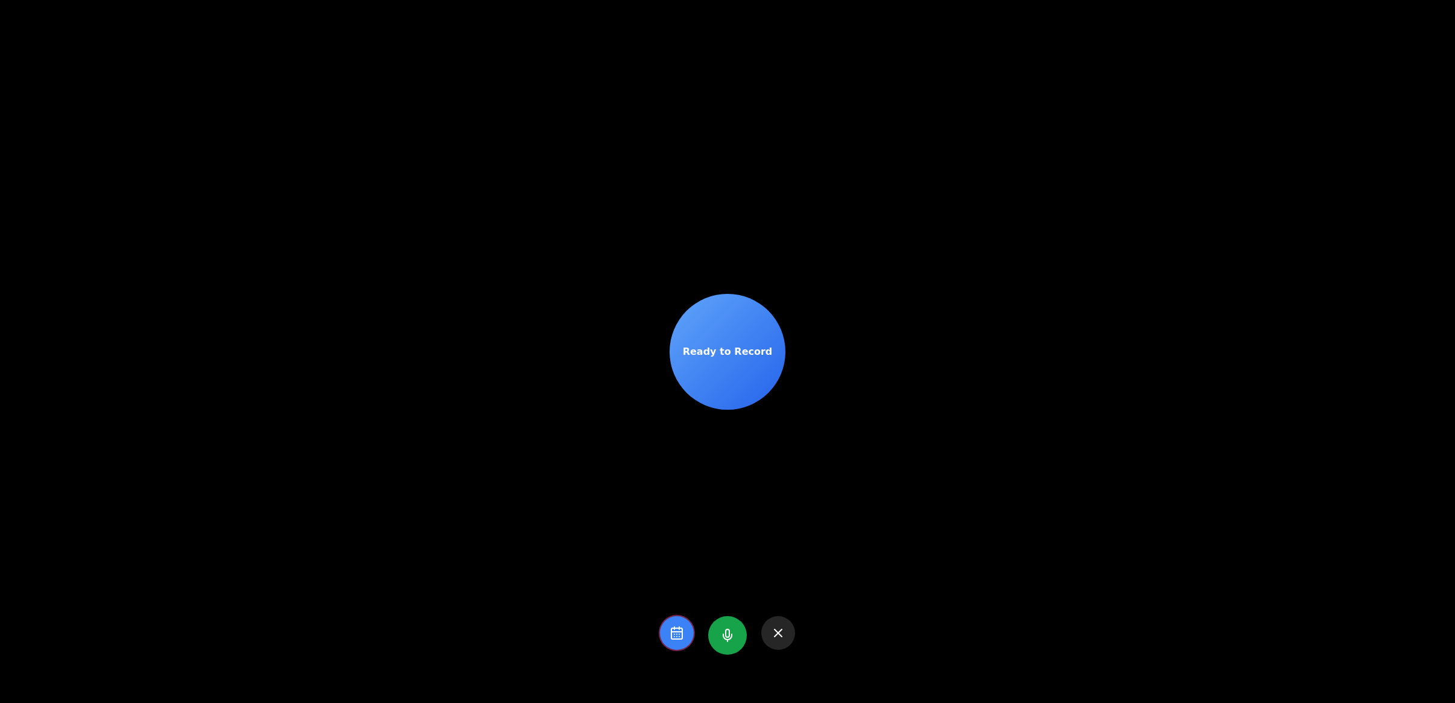
click at [671, 638] on rect at bounding box center [676, 633] width 11 height 11
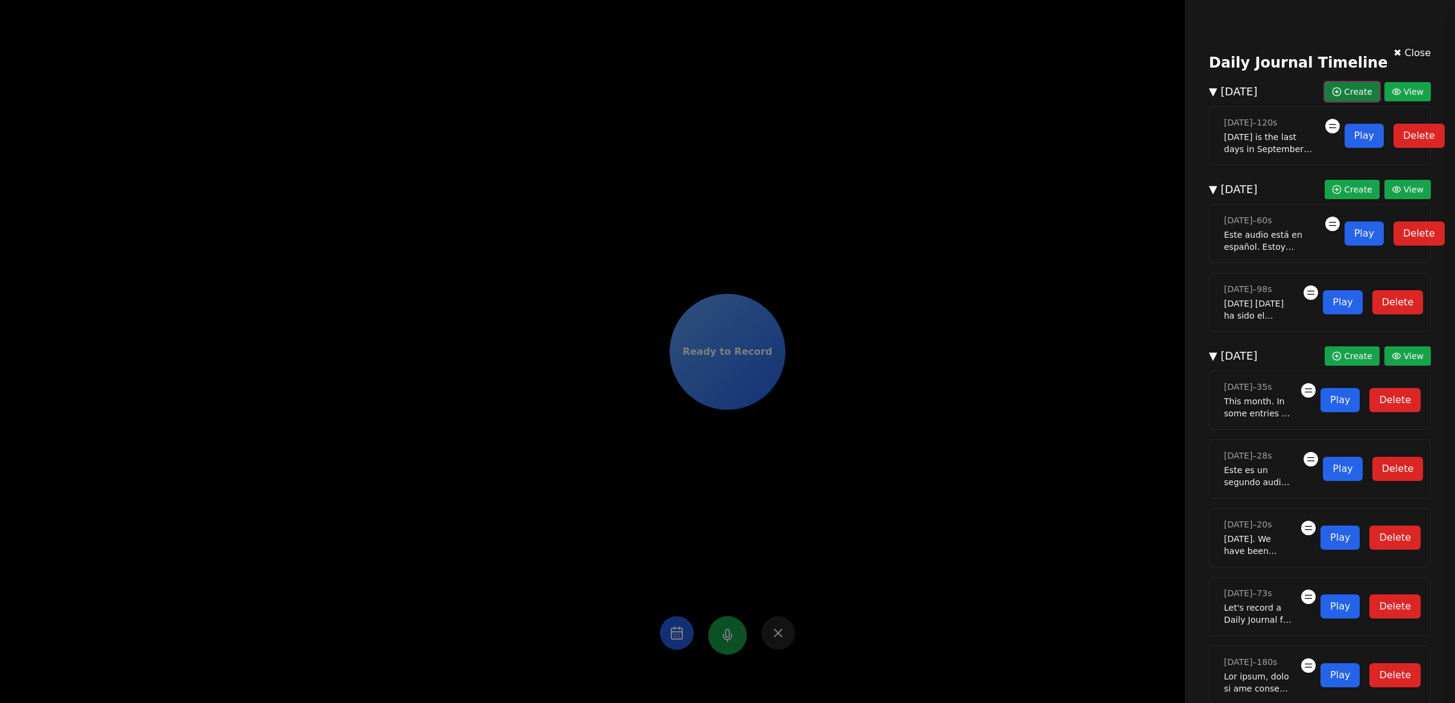
click at [1344, 93] on span "Create" at bounding box center [1358, 92] width 28 height 12
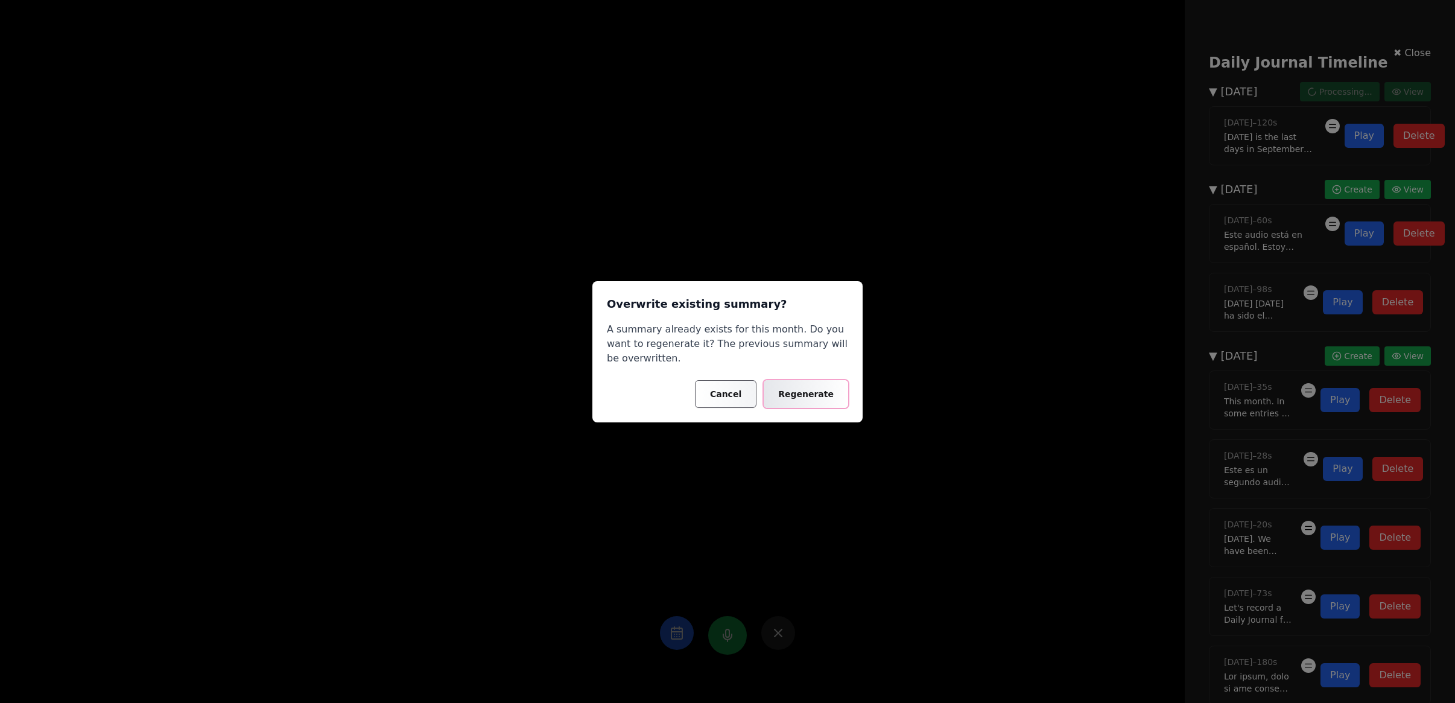
click at [821, 392] on button "Regenerate" at bounding box center [806, 394] width 84 height 28
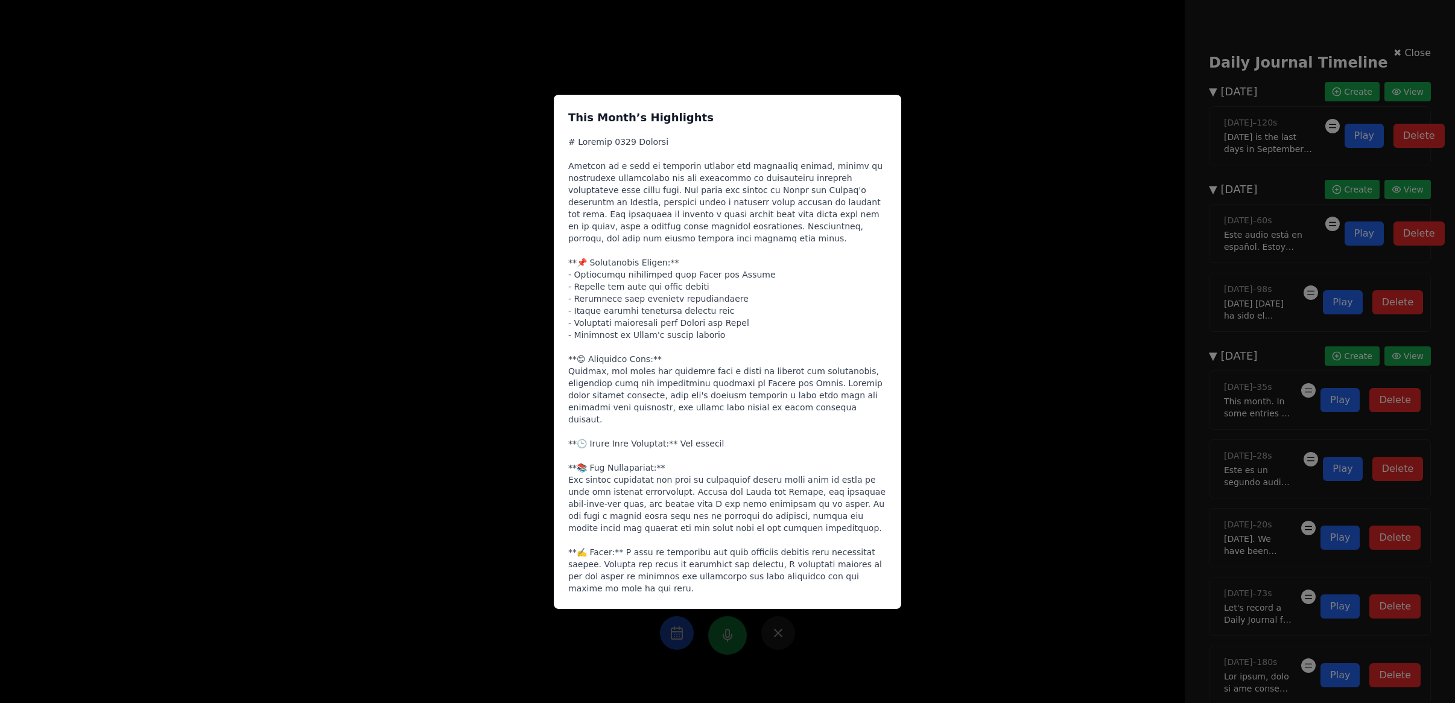
click at [957, 343] on div "This Month’s Highlights" at bounding box center [727, 351] width 1455 height 703
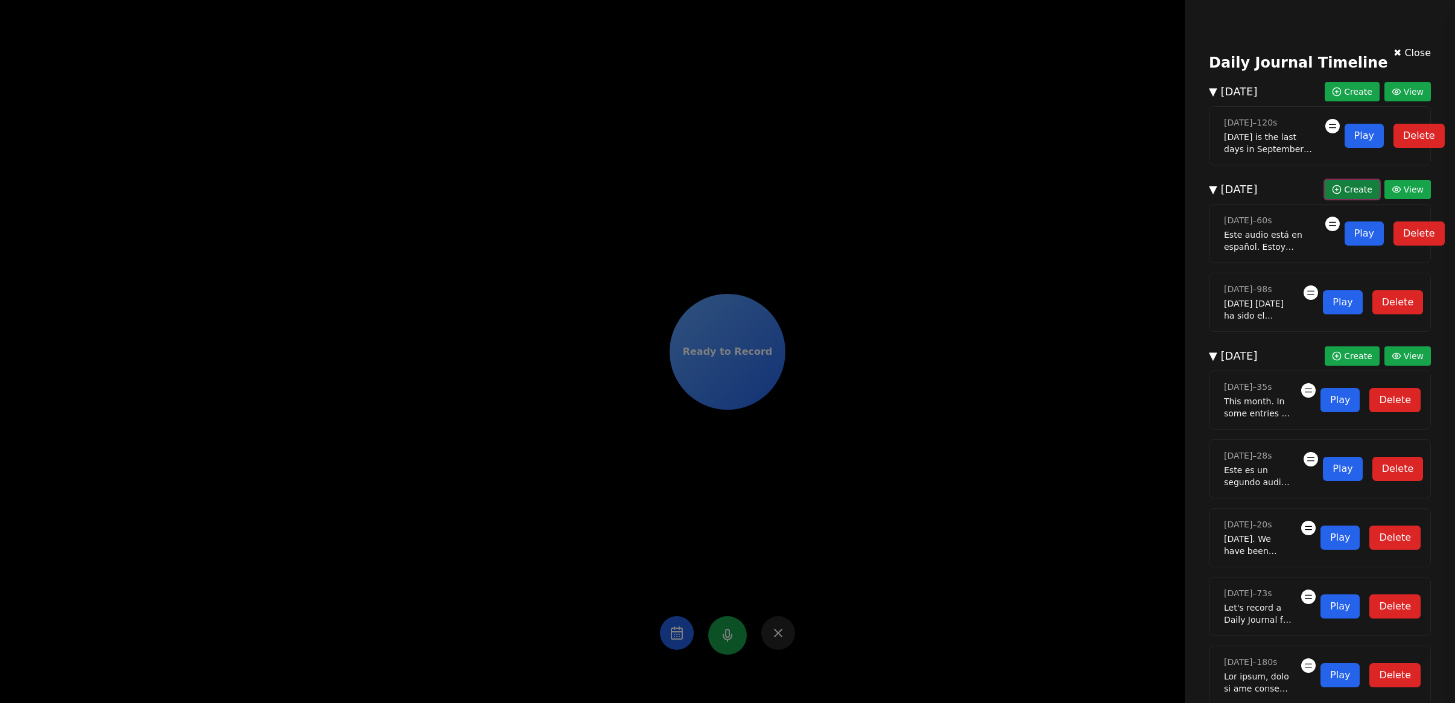
click at [1344, 195] on span "Create" at bounding box center [1358, 189] width 28 height 12
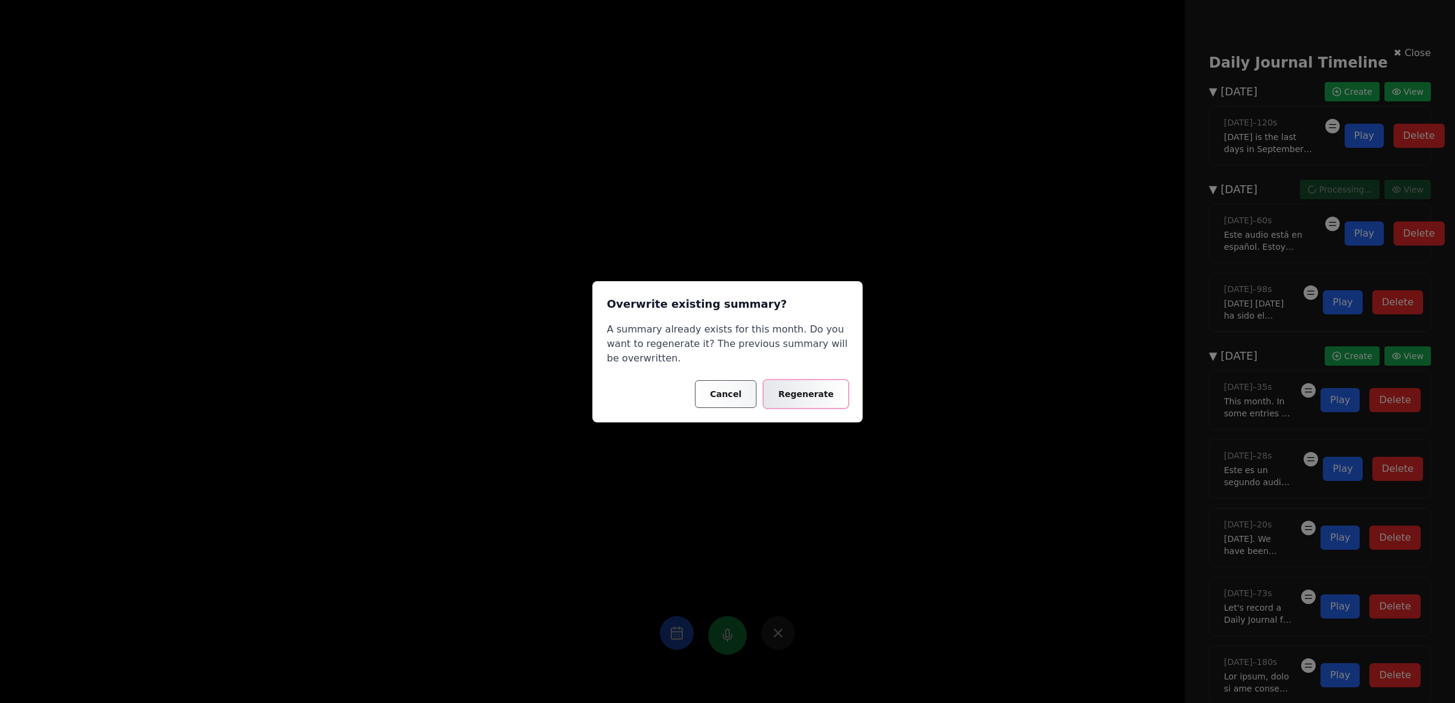
click at [800, 395] on button "Regenerate" at bounding box center [806, 394] width 84 height 28
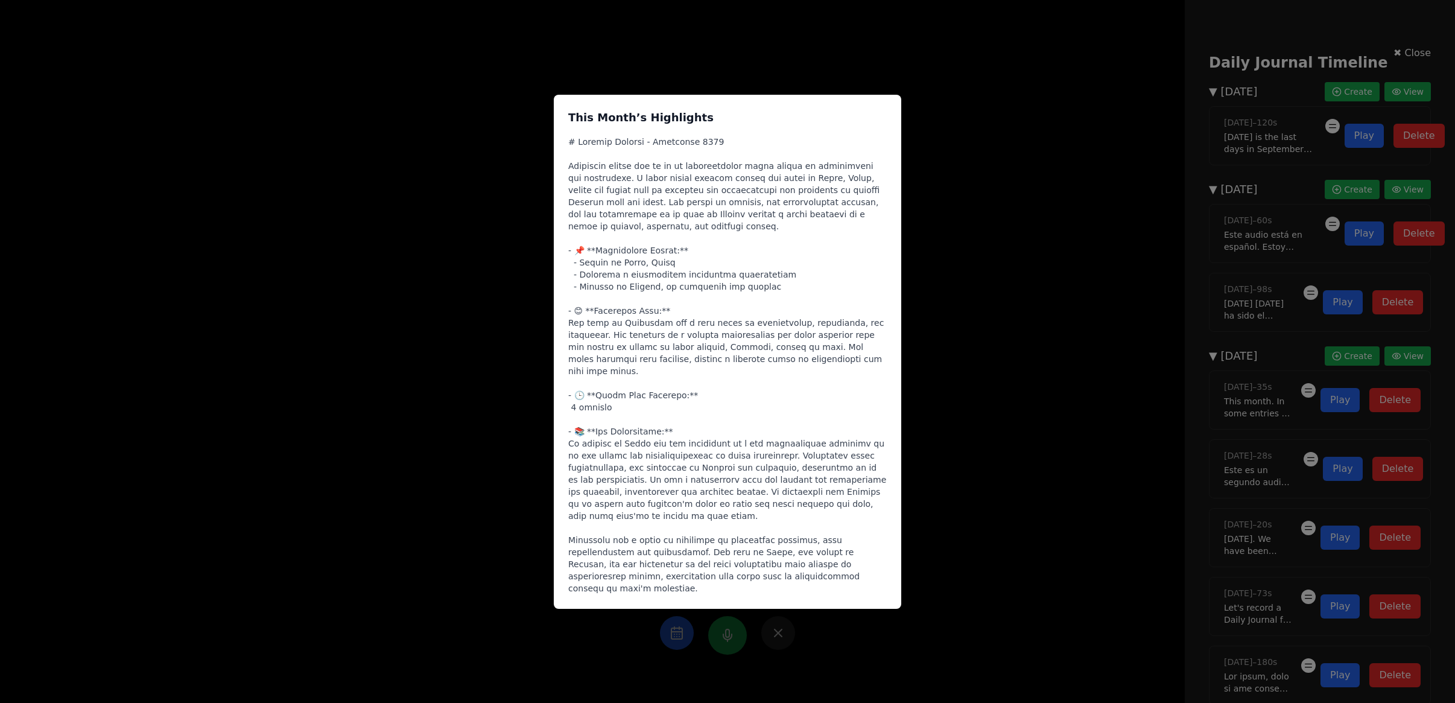
click at [1048, 293] on div "This Month’s Highlights" at bounding box center [727, 351] width 1455 height 703
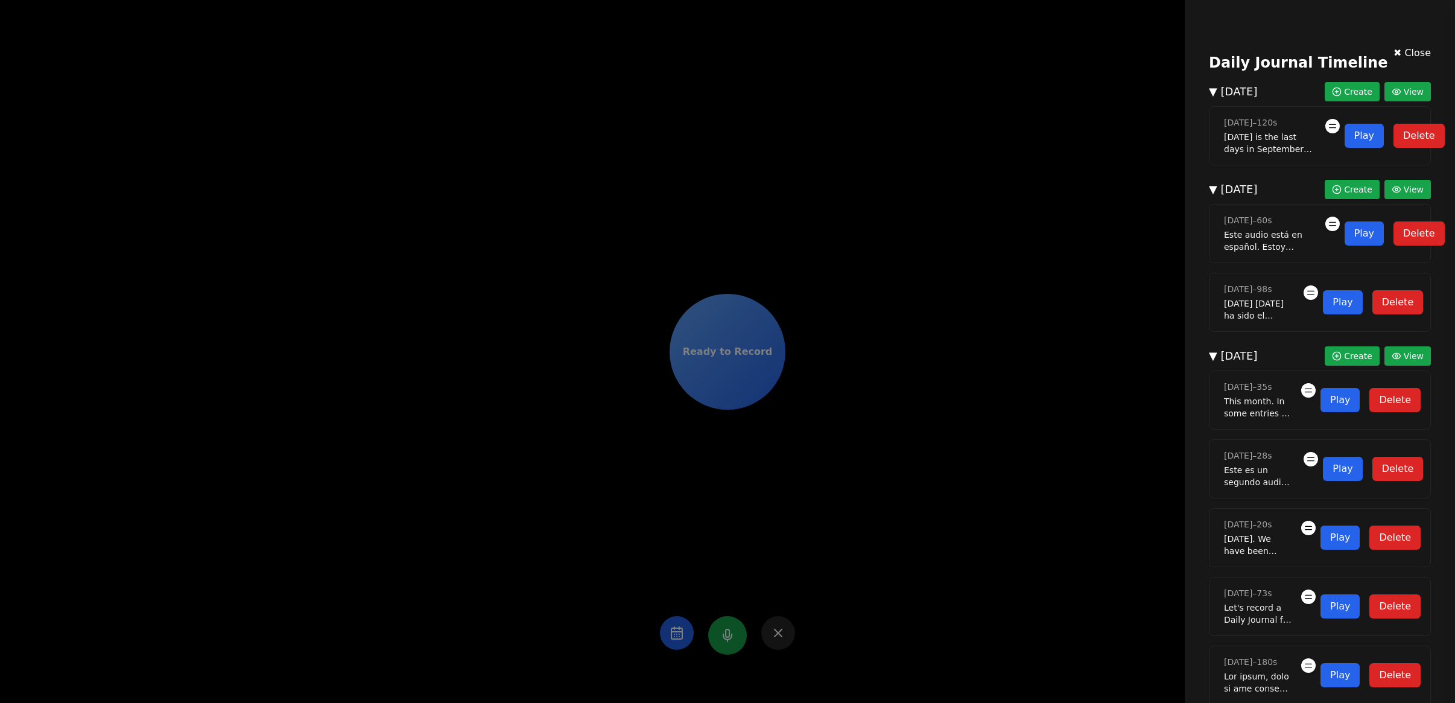
click at [967, 260] on div "✖ Close Daily Journal Timeline ▼ October 2025 Create View 07/10/2025 – 120 s To…" at bounding box center [727, 351] width 1455 height 703
click at [939, 536] on div "✖ Close Daily Journal Timeline ▼ October 2025 Create View 07/10/2025 – 120 s To…" at bounding box center [727, 351] width 1455 height 703
click at [1393, 47] on button "✖ Close" at bounding box center [1411, 53] width 37 height 14
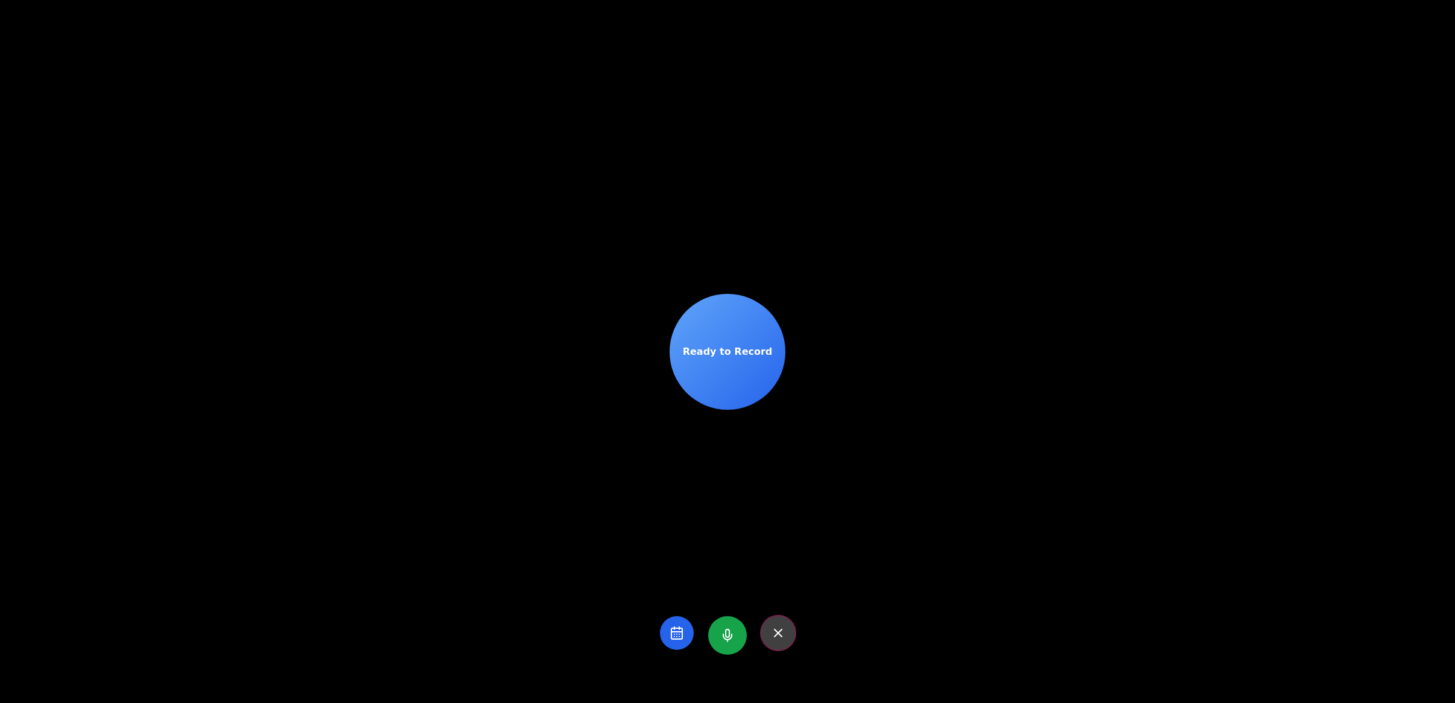
click at [773, 638] on icon at bounding box center [778, 632] width 14 height 14
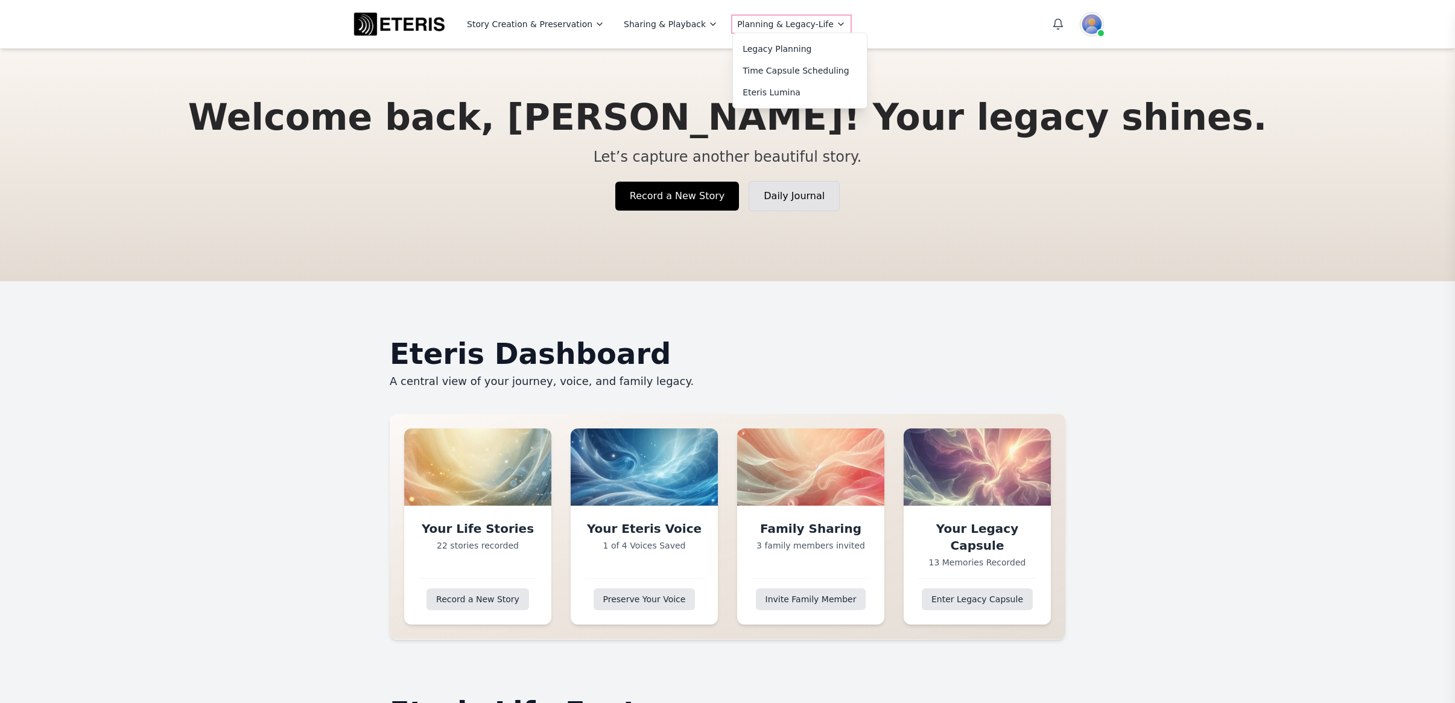
click at [836, 20] on icon at bounding box center [841, 24] width 10 height 10
click at [759, 89] on link "Eteris Lumina" at bounding box center [800, 92] width 134 height 22
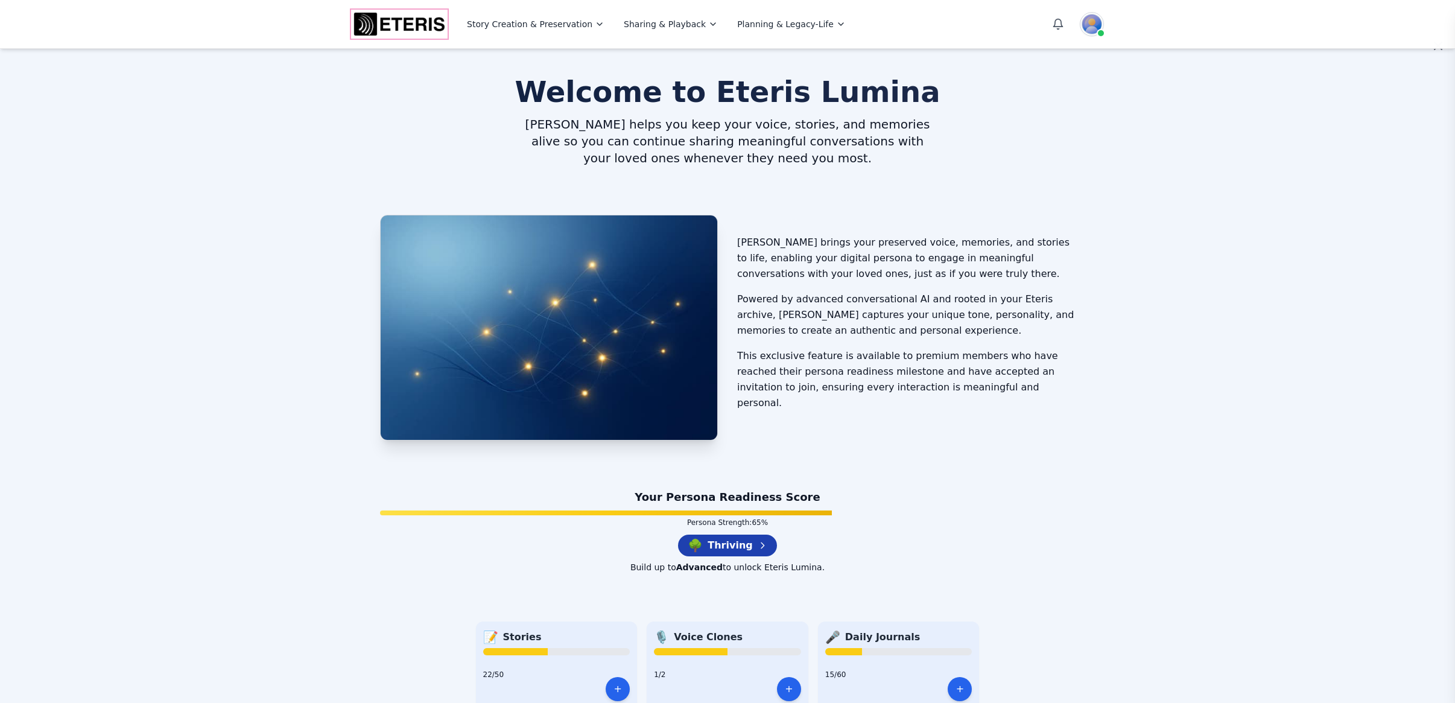
click at [405, 24] on img "Eteris Logo" at bounding box center [399, 24] width 96 height 29
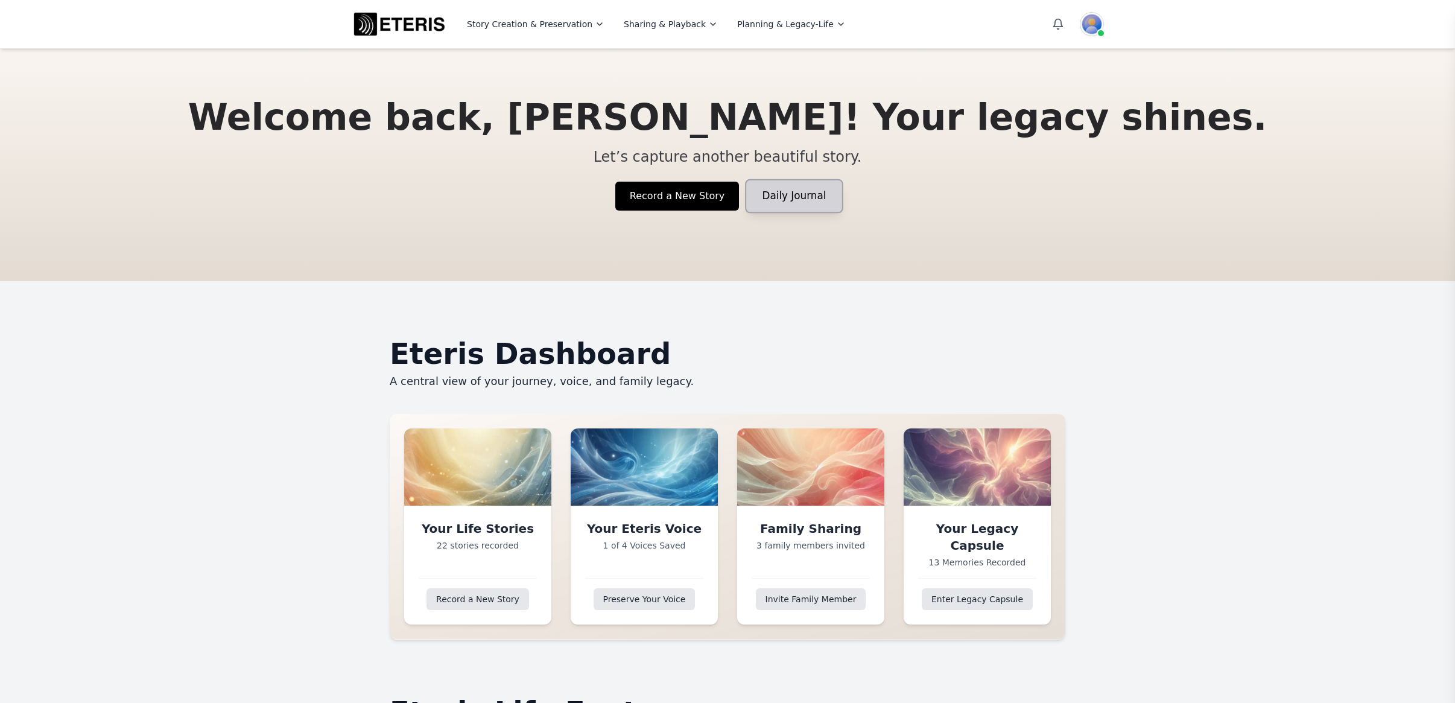
click at [779, 190] on link "Daily Journal" at bounding box center [794, 196] width 95 height 32
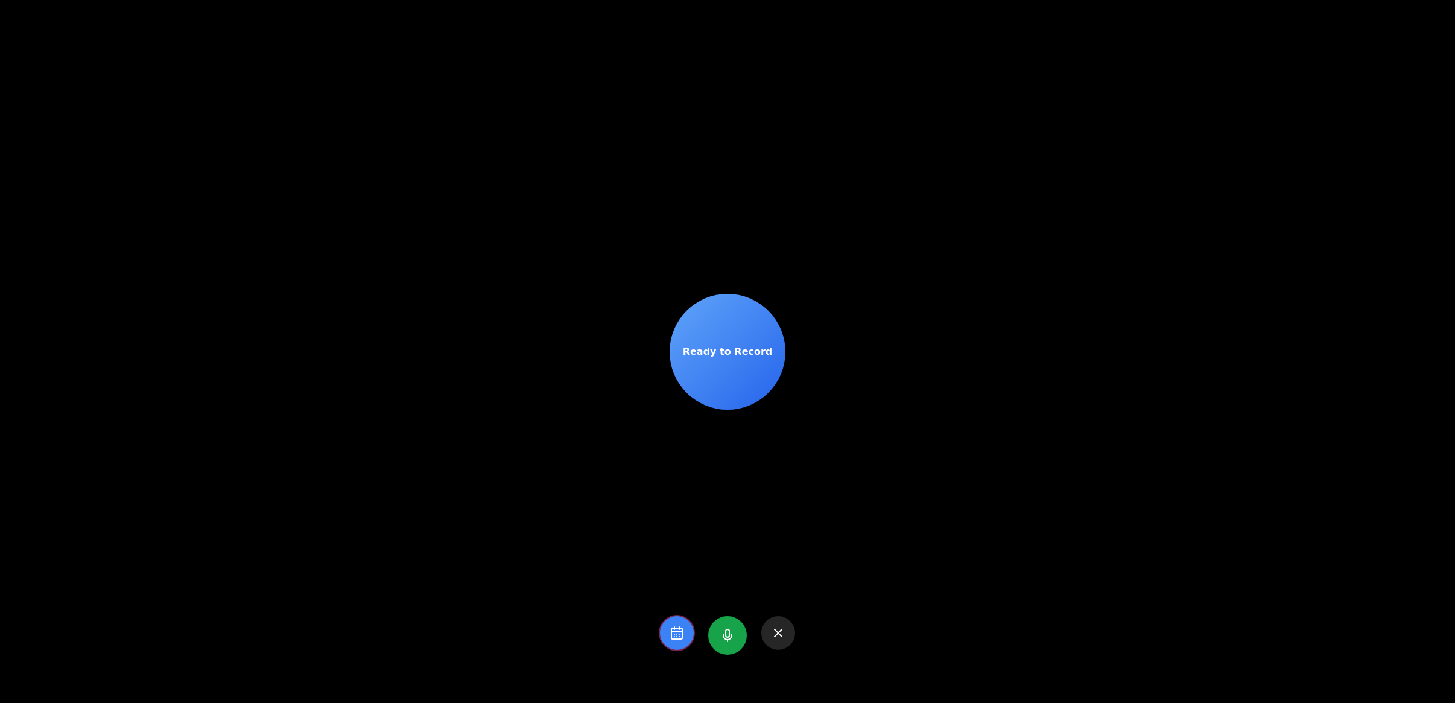
click at [660, 644] on button at bounding box center [677, 633] width 34 height 34
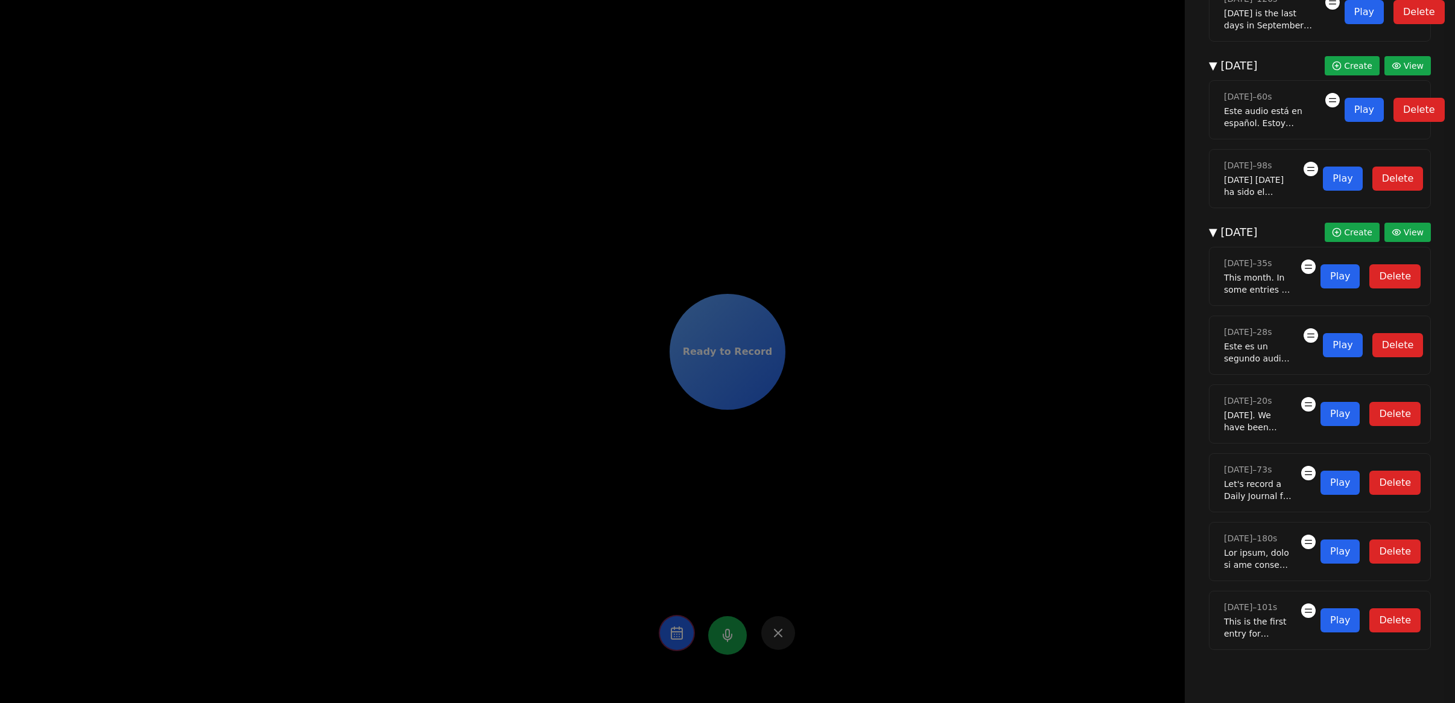
scroll to position [232, 0]
click at [1344, 226] on span "Create" at bounding box center [1358, 232] width 28 height 12
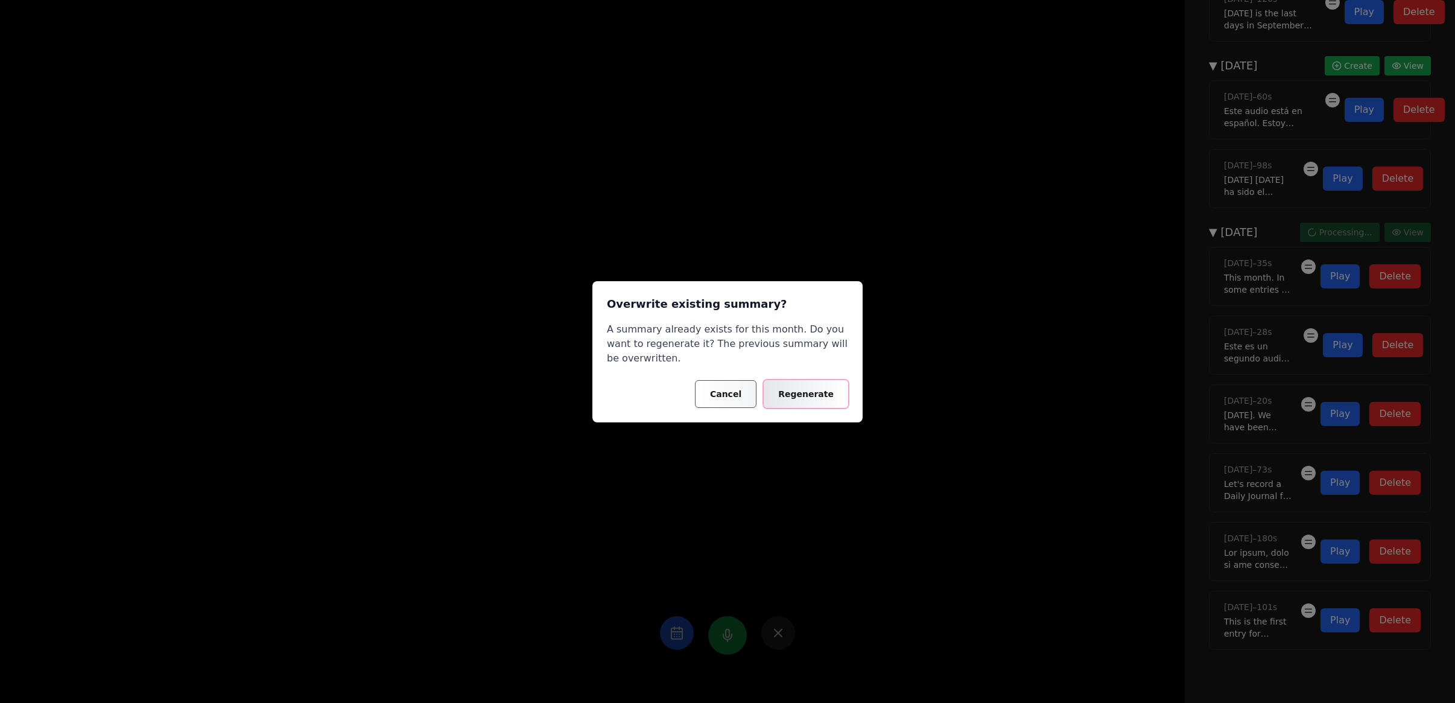
click at [791, 394] on button "Regenerate" at bounding box center [806, 394] width 84 height 28
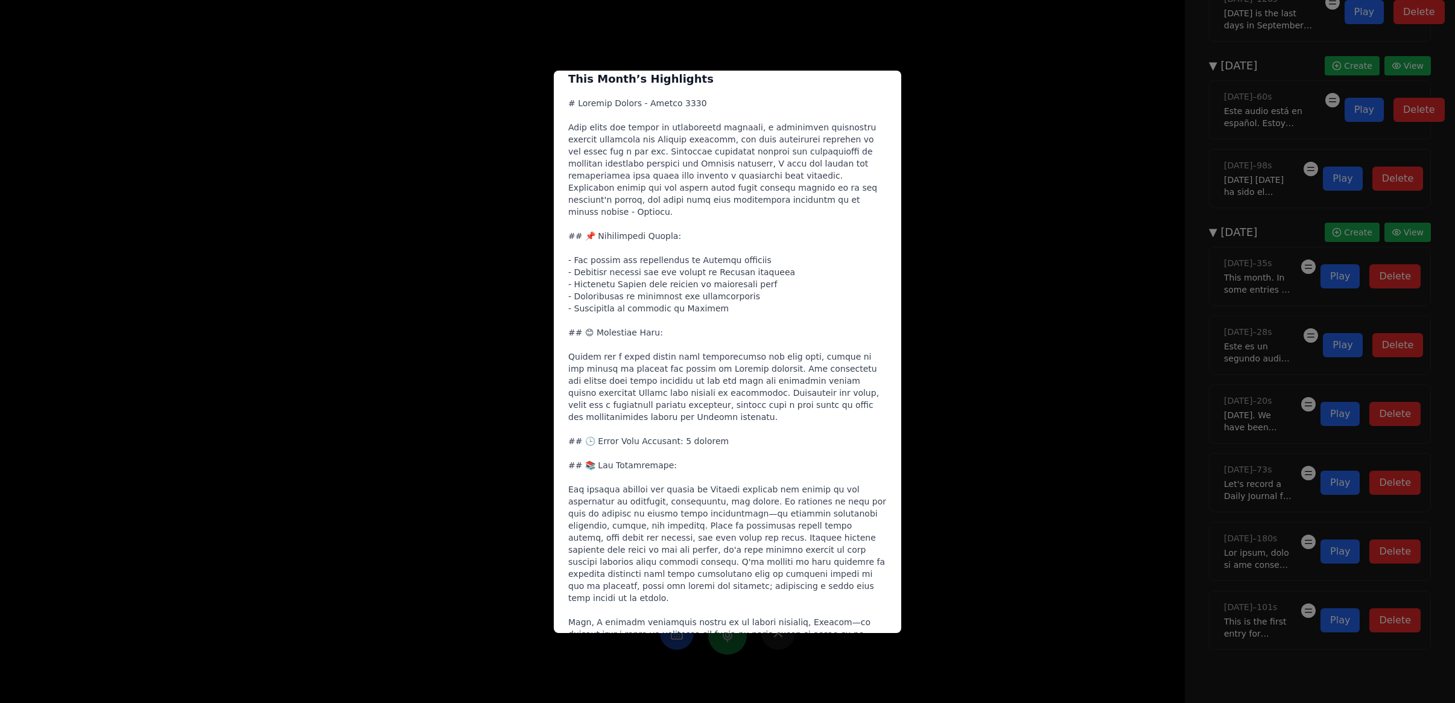
scroll to position [0, 0]
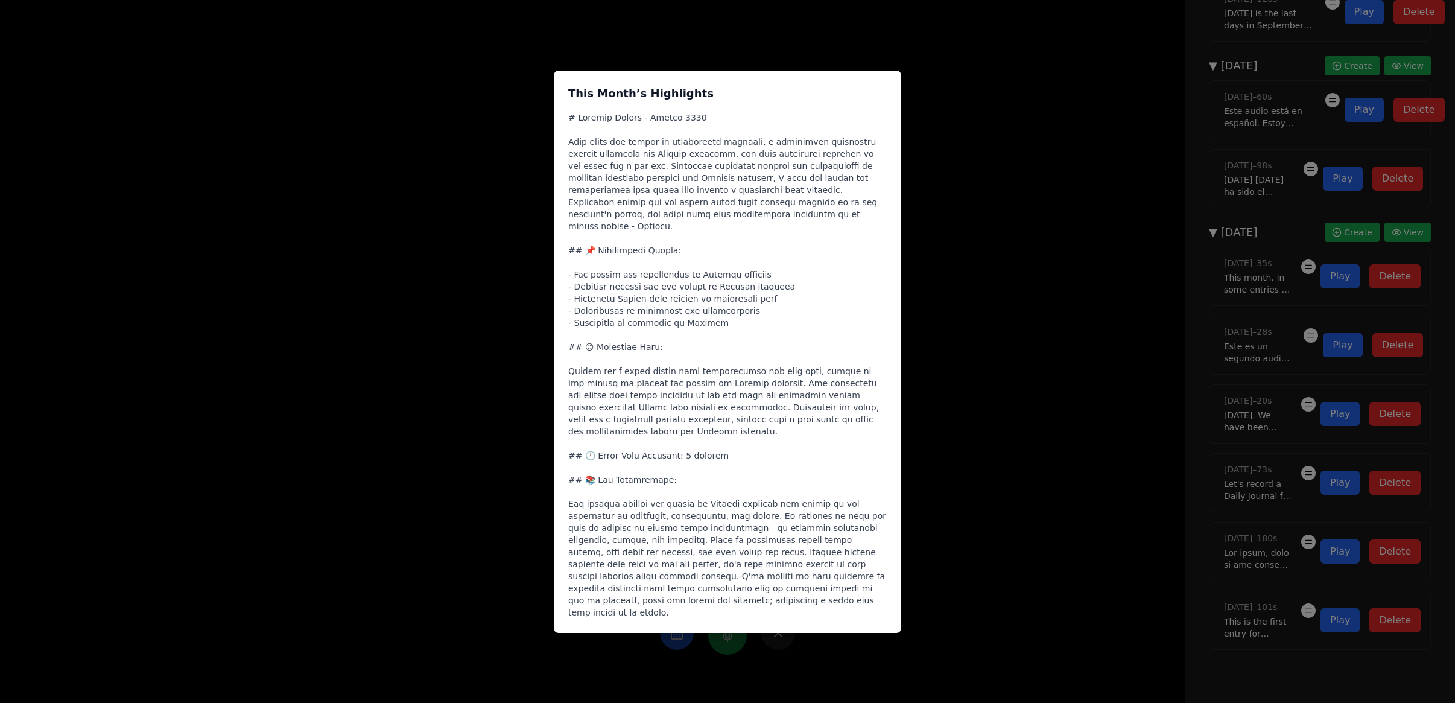
click at [460, 344] on div "This Month’s Highlights" at bounding box center [727, 351] width 1455 height 703
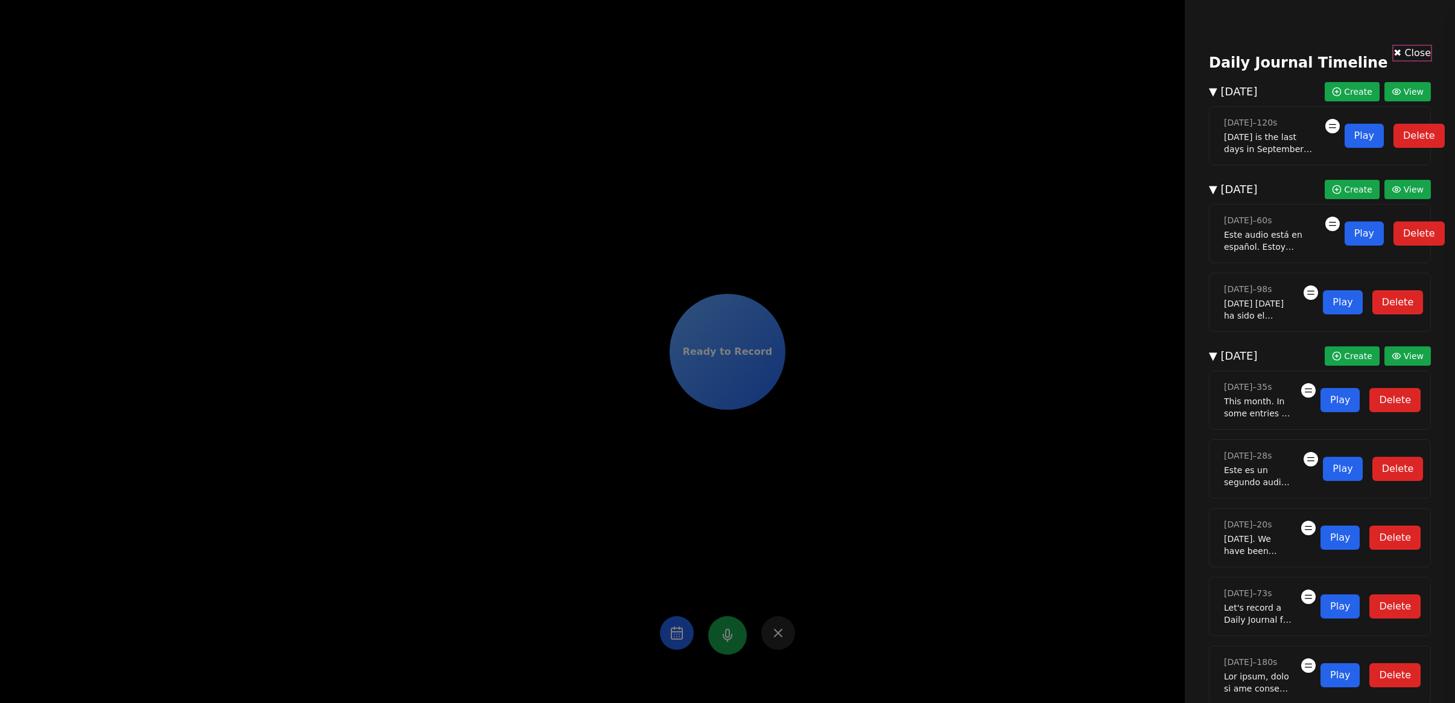
click at [1403, 49] on button "✖ Close" at bounding box center [1411, 53] width 37 height 14
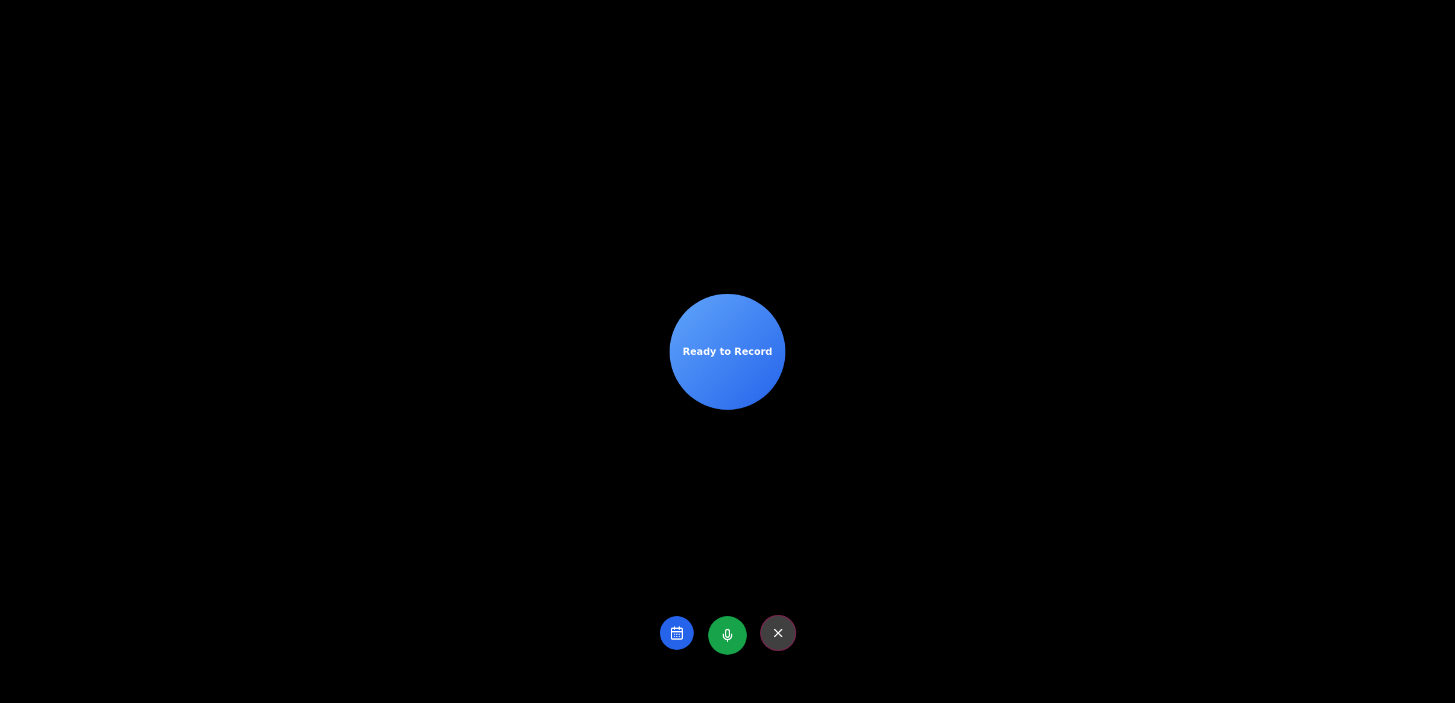
click at [774, 635] on icon at bounding box center [777, 632] width 7 height 7
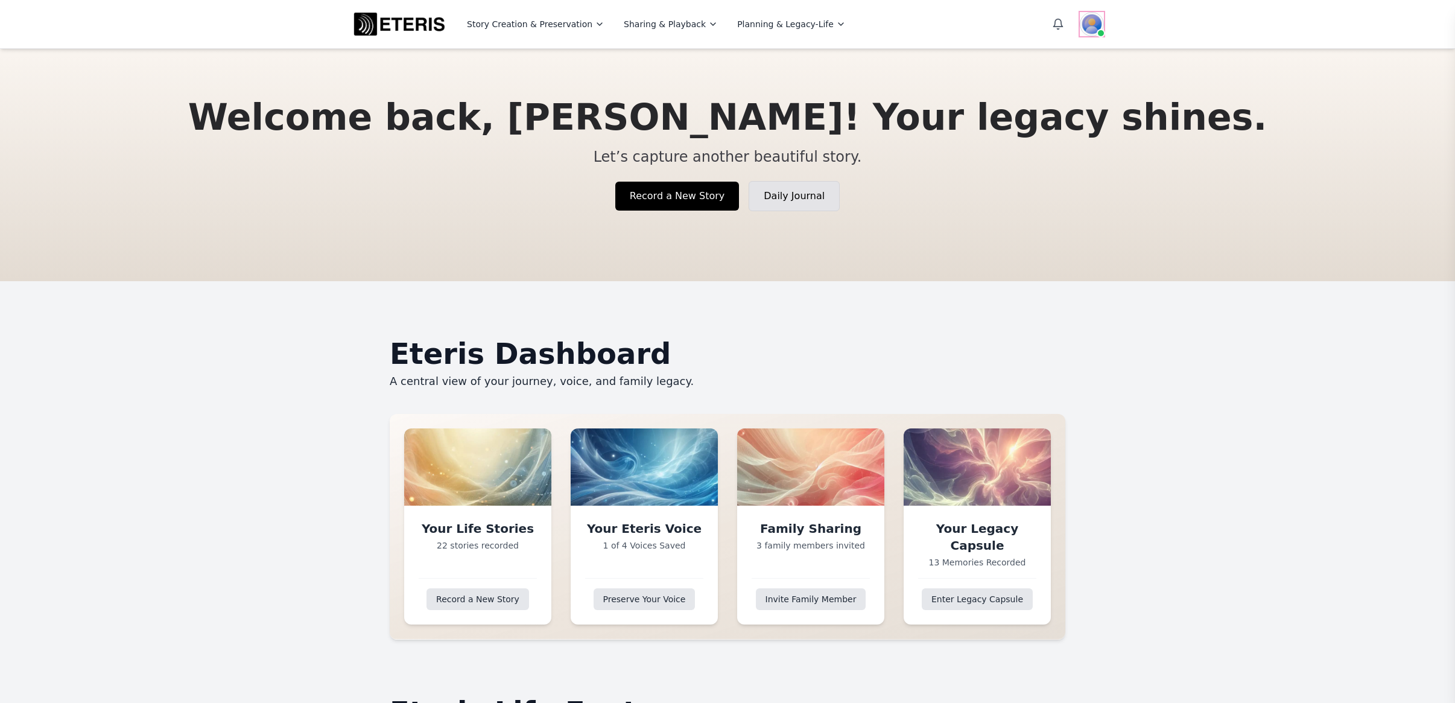
click at [1090, 20] on img at bounding box center [1092, 24] width 24 height 24
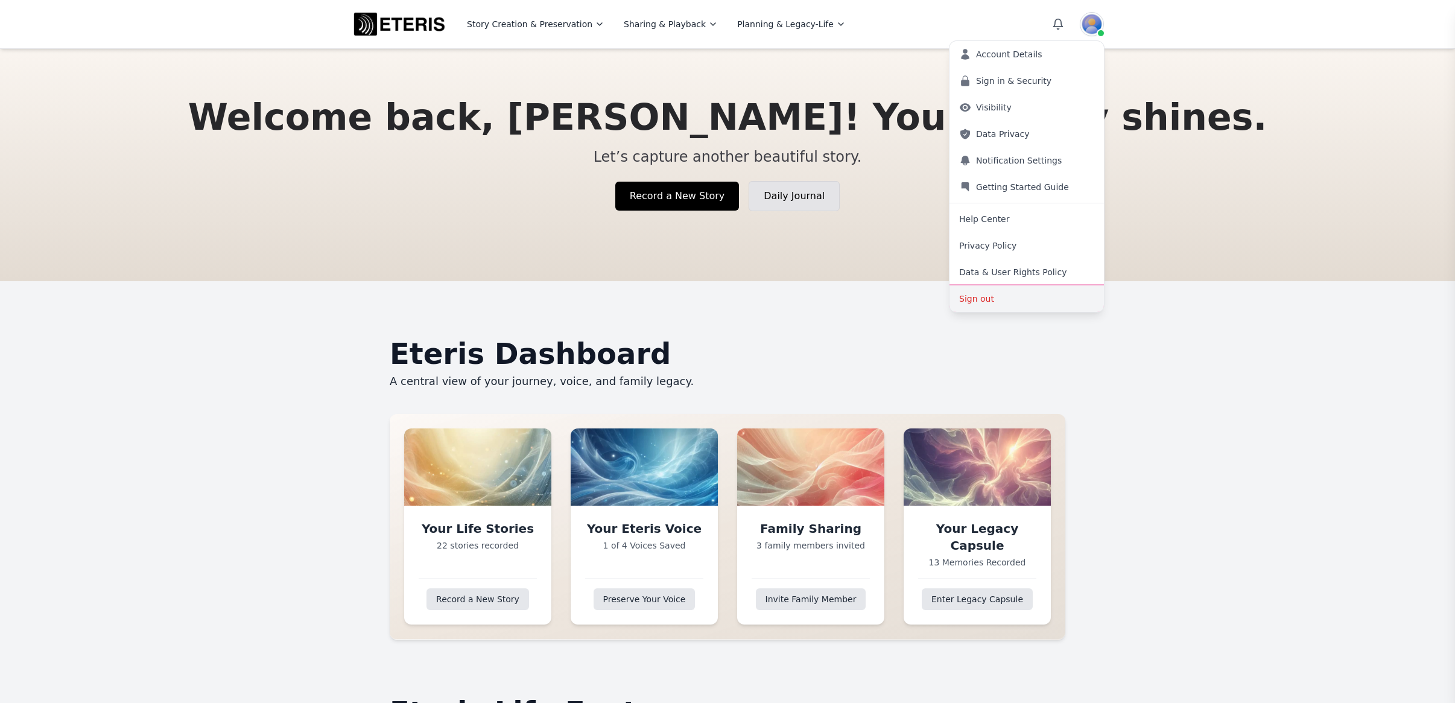
click at [998, 297] on button "Sign out" at bounding box center [1026, 298] width 154 height 27
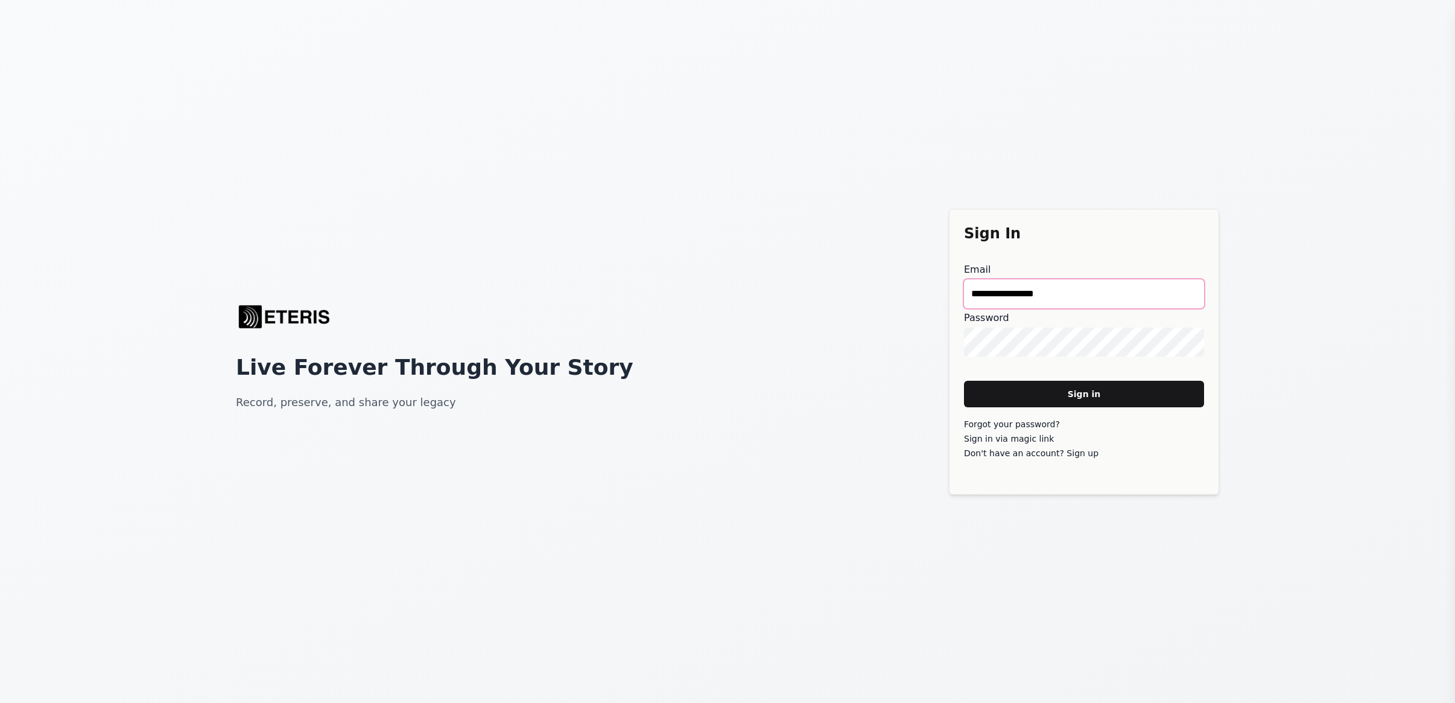
drag, startPoint x: 1075, startPoint y: 284, endPoint x: 762, endPoint y: 273, distance: 313.2
click at [771, 287] on div "**********" at bounding box center [727, 351] width 1455 height 703
type main "**********"
click at [1074, 390] on main "Sign in" at bounding box center [1084, 394] width 240 height 27
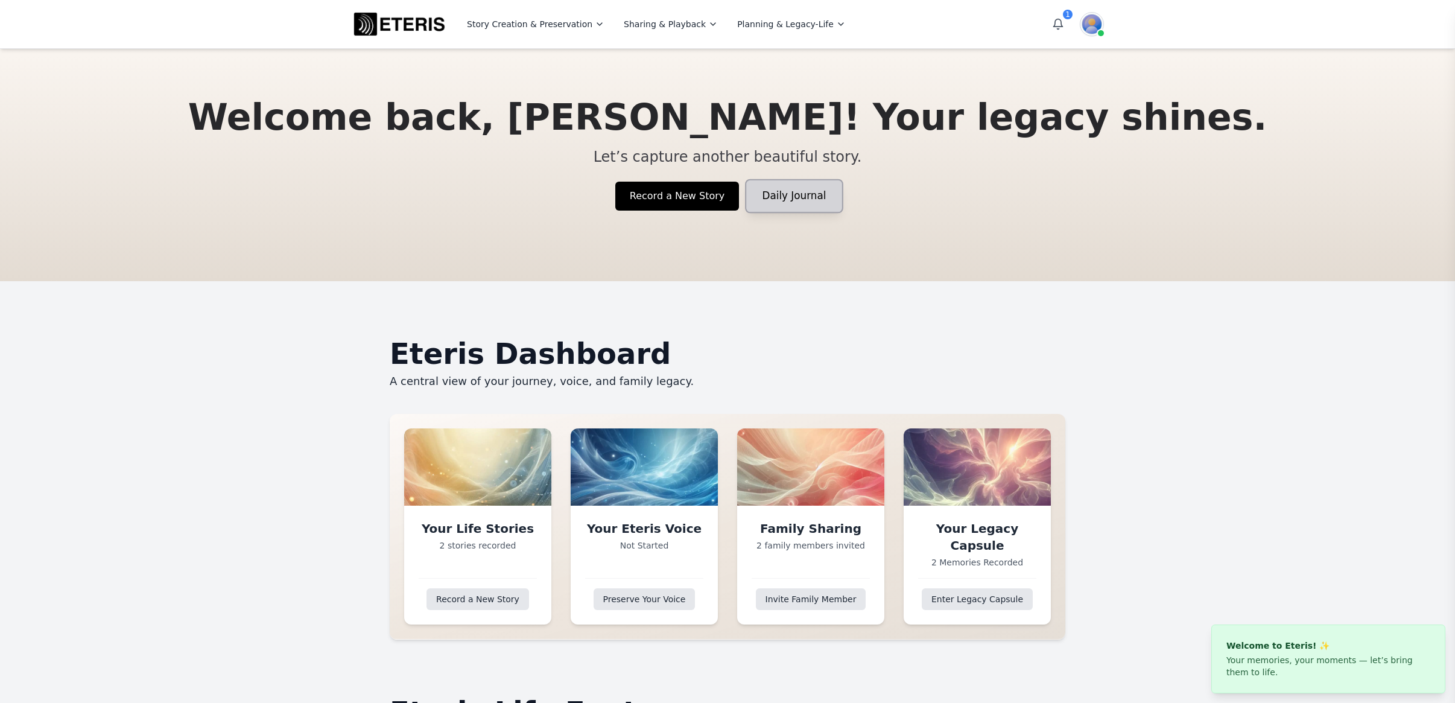
click at [773, 198] on link "Daily Journal" at bounding box center [794, 196] width 95 height 32
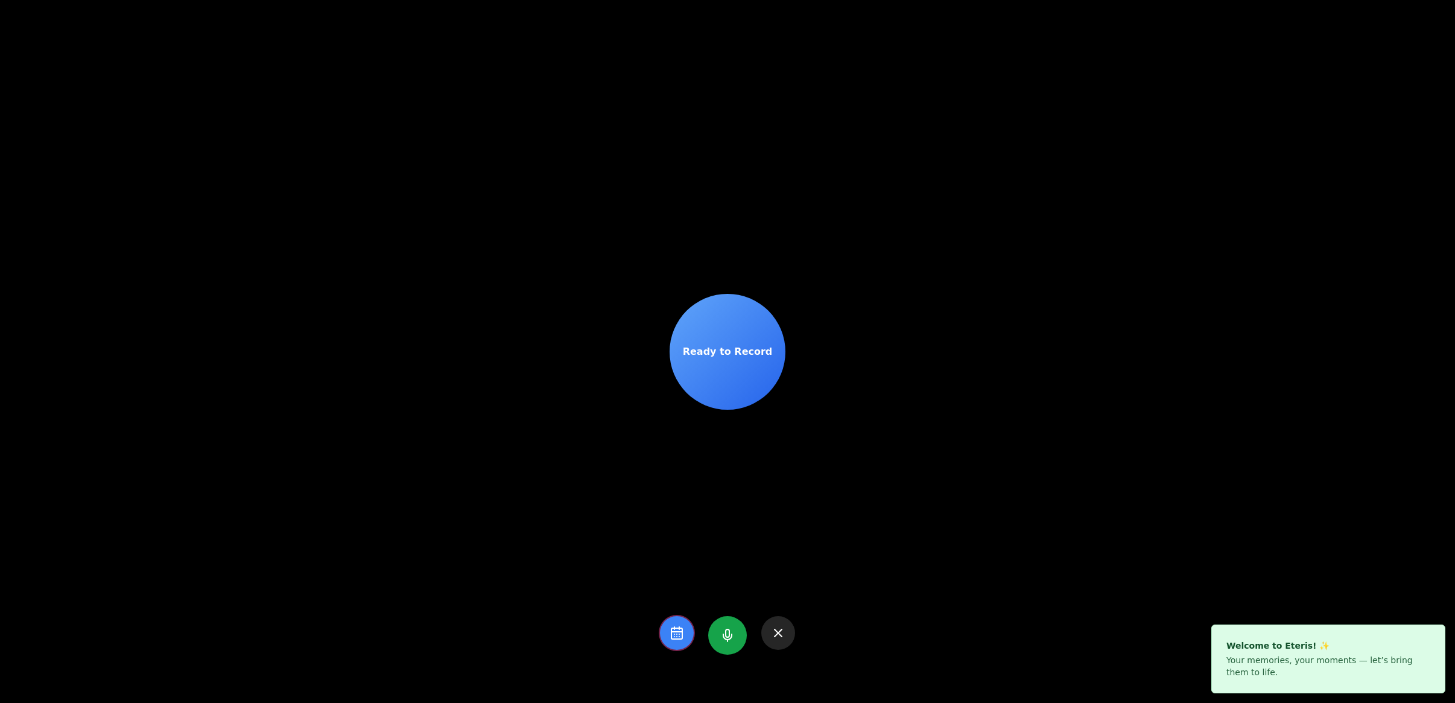
click at [671, 631] on rect at bounding box center [676, 633] width 11 height 11
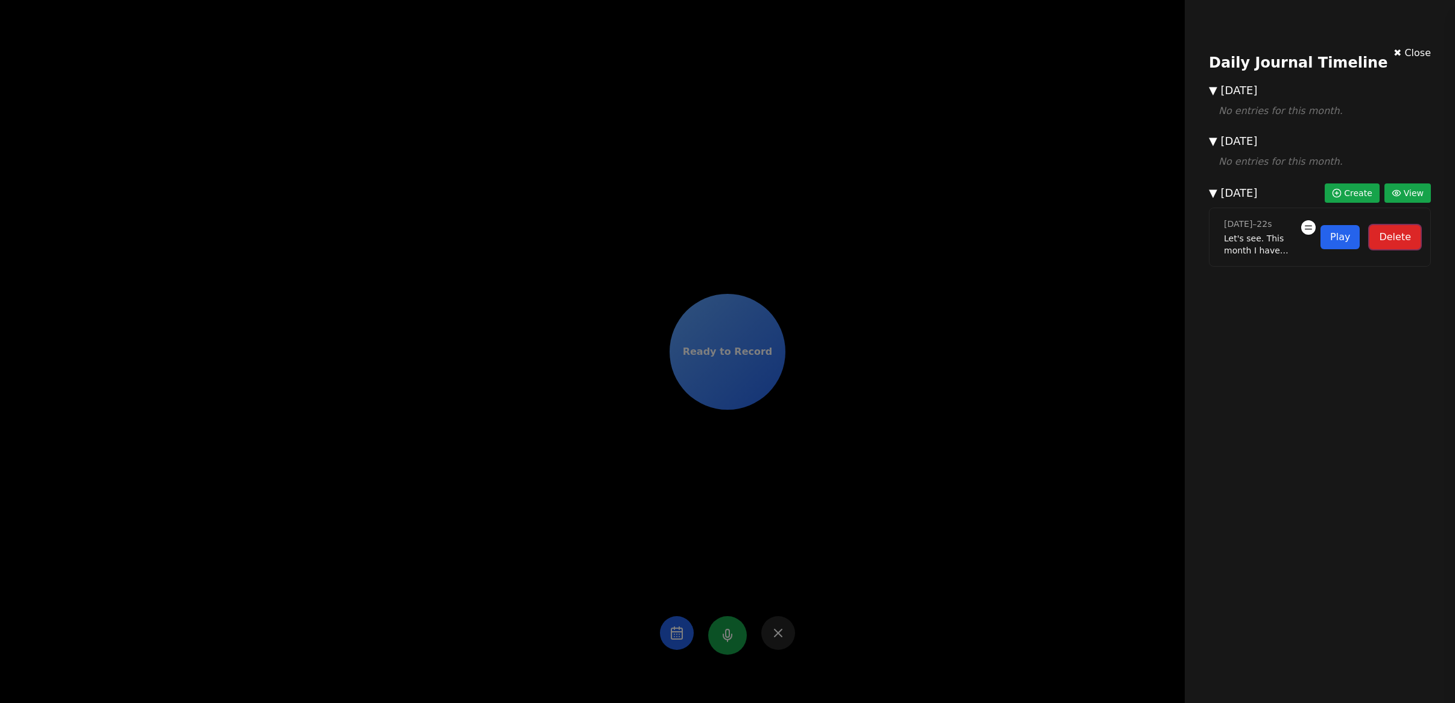
click at [1392, 240] on button "Delete" at bounding box center [1394, 237] width 51 height 24
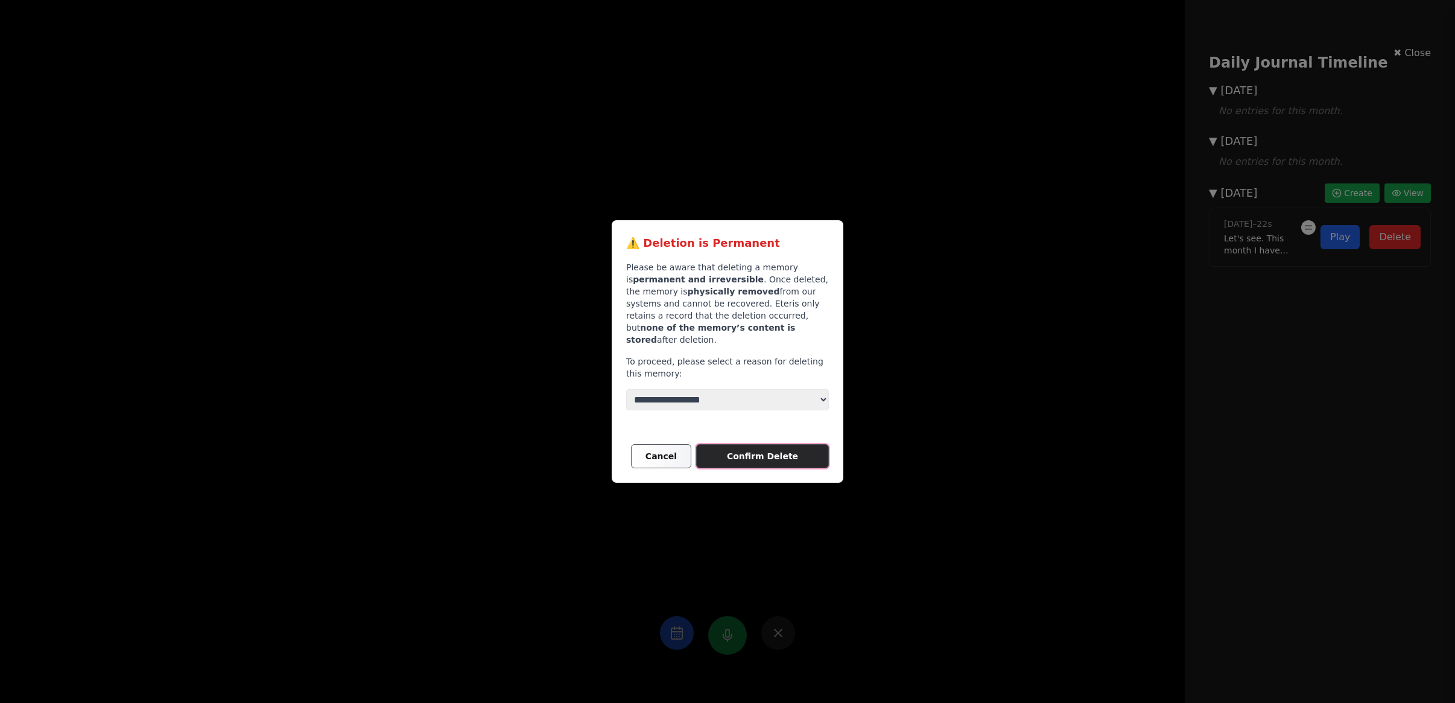
click at [754, 451] on main "Confirm Delete" at bounding box center [762, 456] width 133 height 24
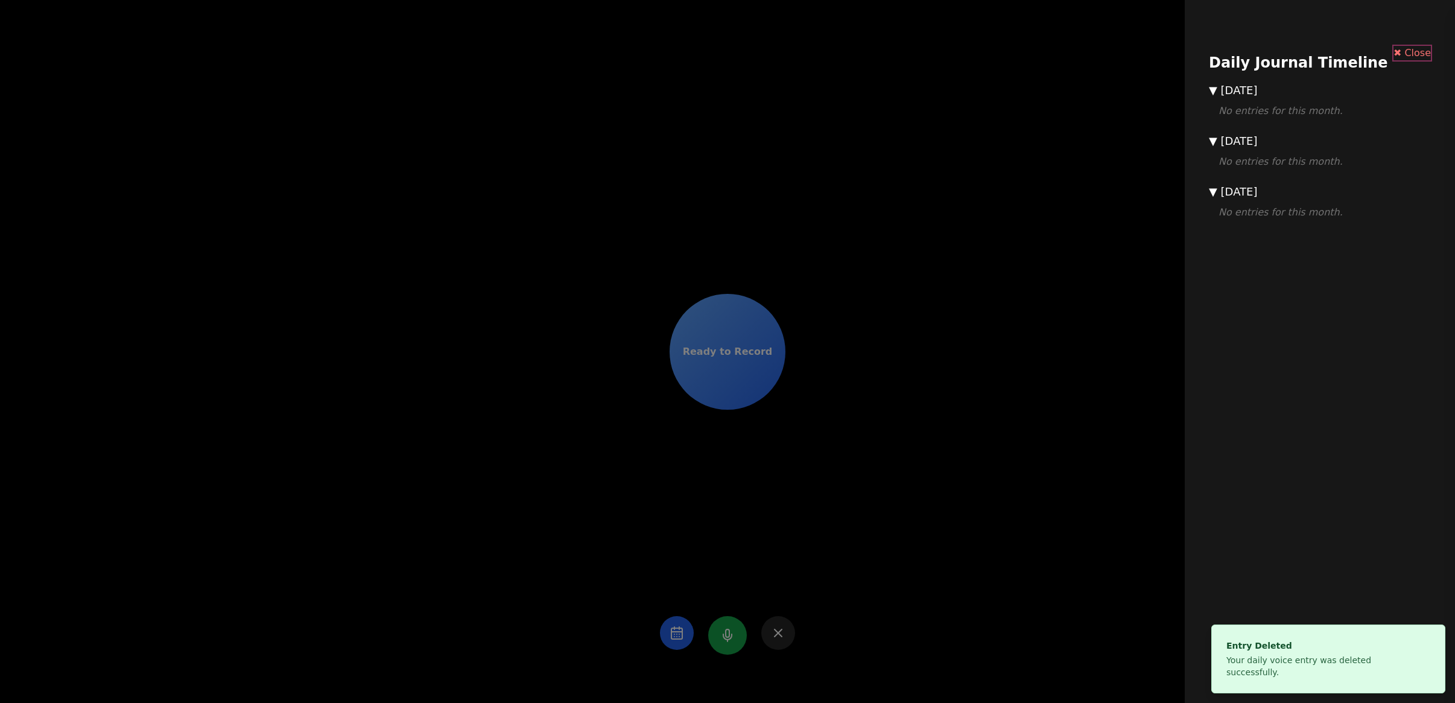
click at [1405, 54] on button "✖ Close" at bounding box center [1411, 53] width 37 height 14
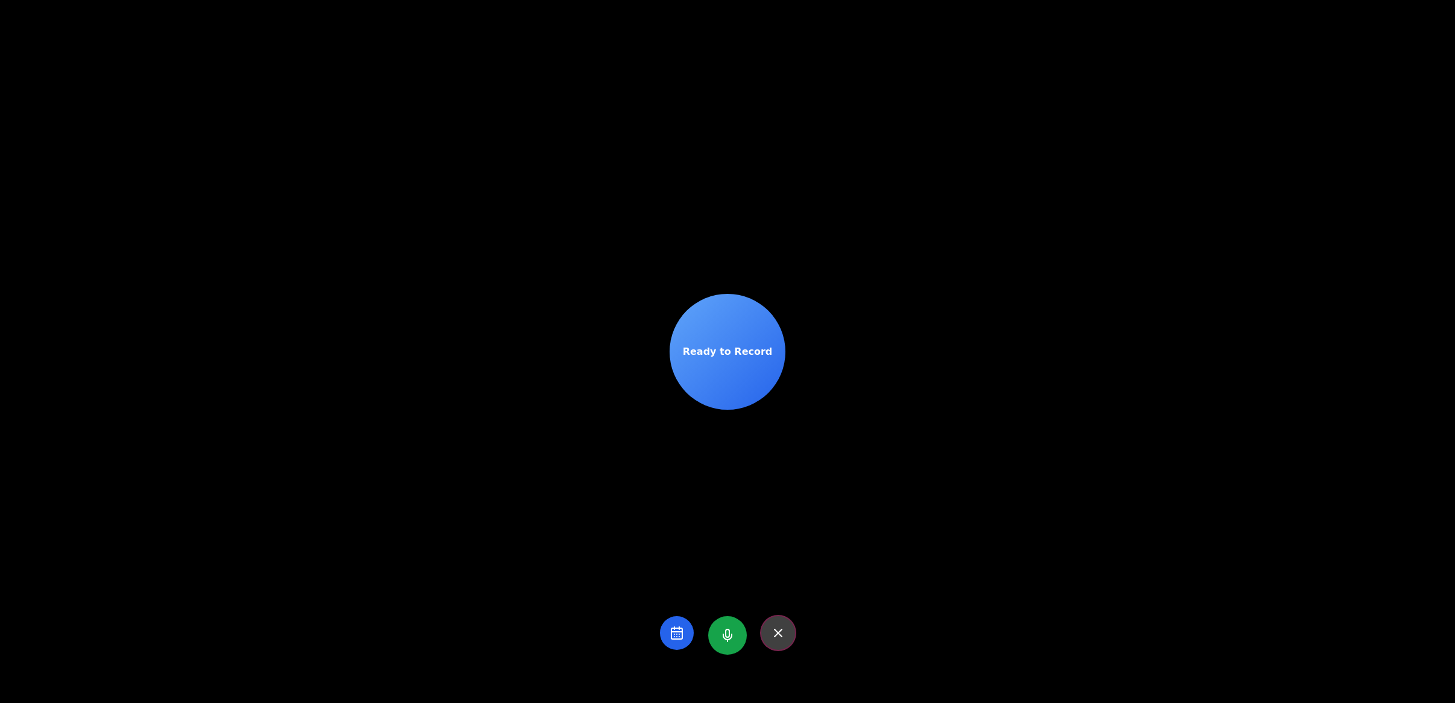
click at [780, 631] on button at bounding box center [778, 633] width 34 height 34
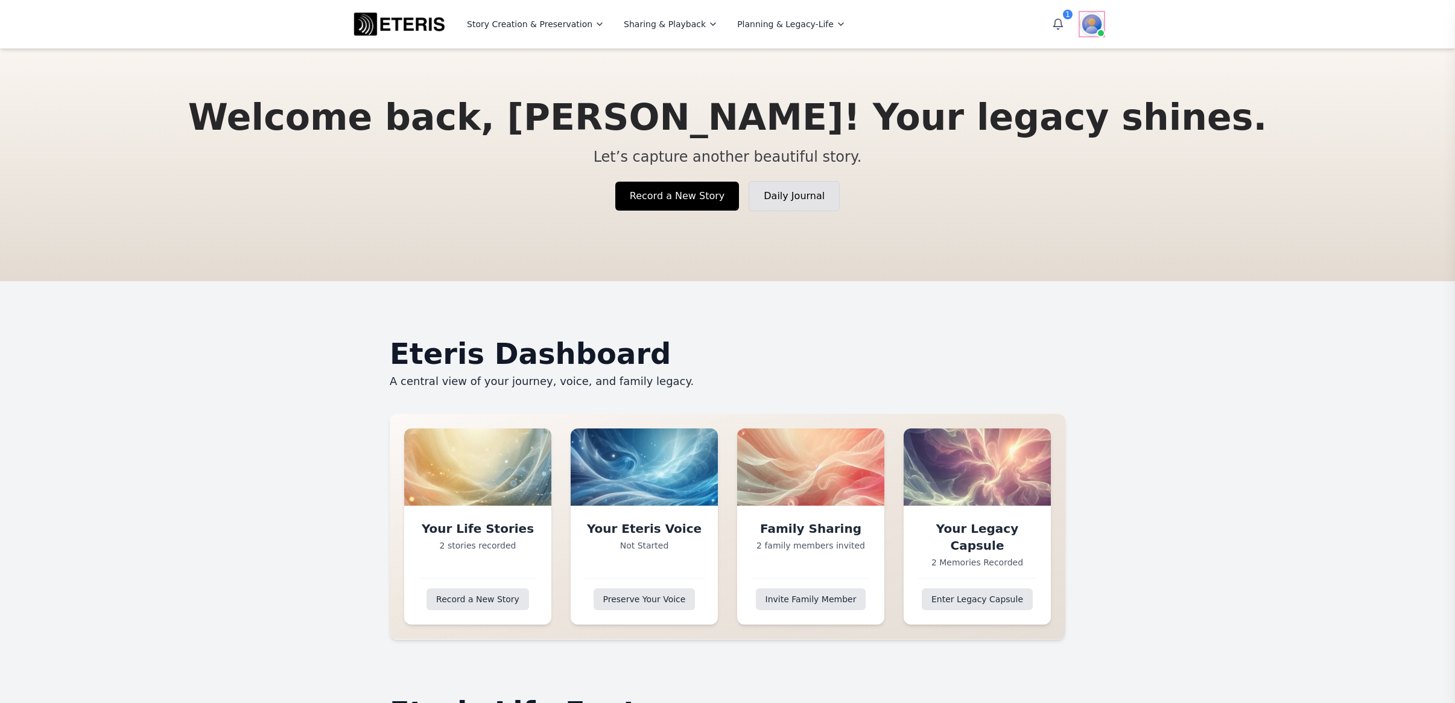
click at [1090, 23] on img at bounding box center [1092, 24] width 24 height 24
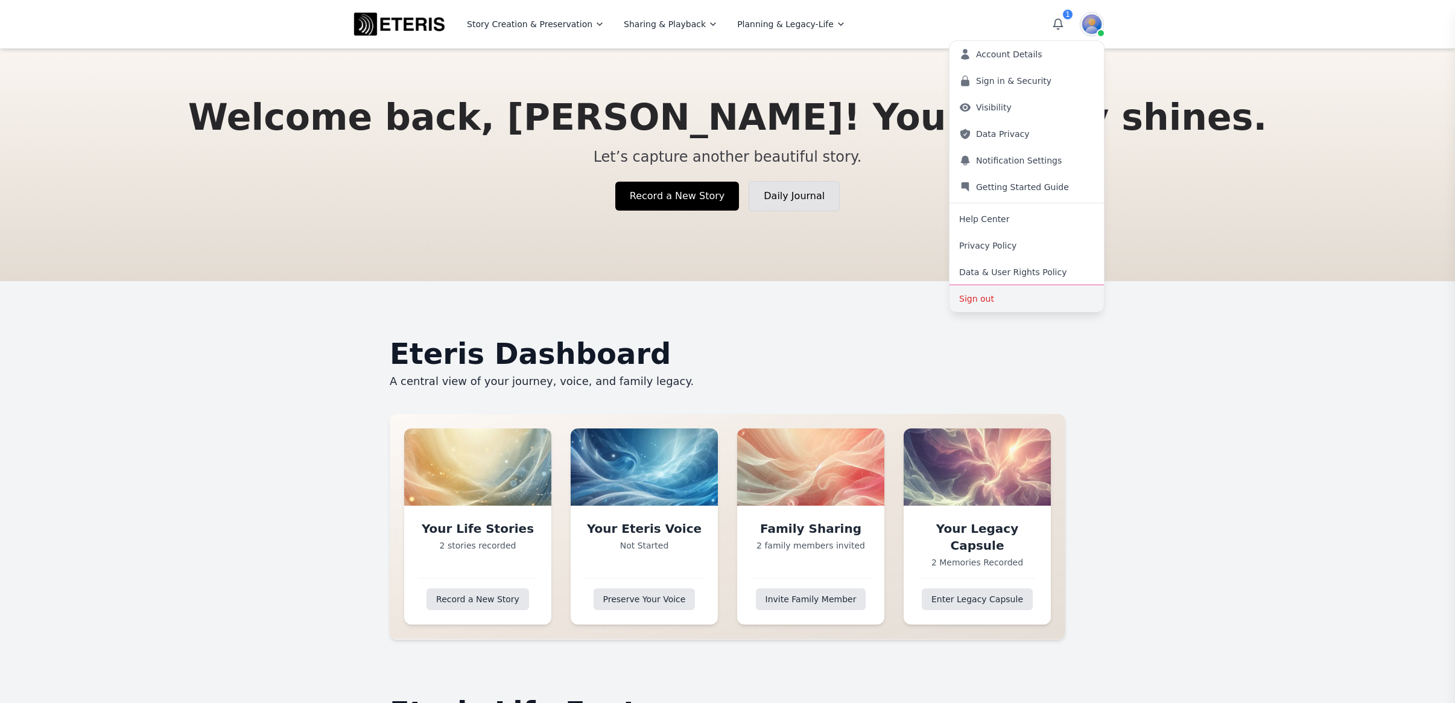
click at [999, 297] on button "Sign out" at bounding box center [1026, 298] width 154 height 27
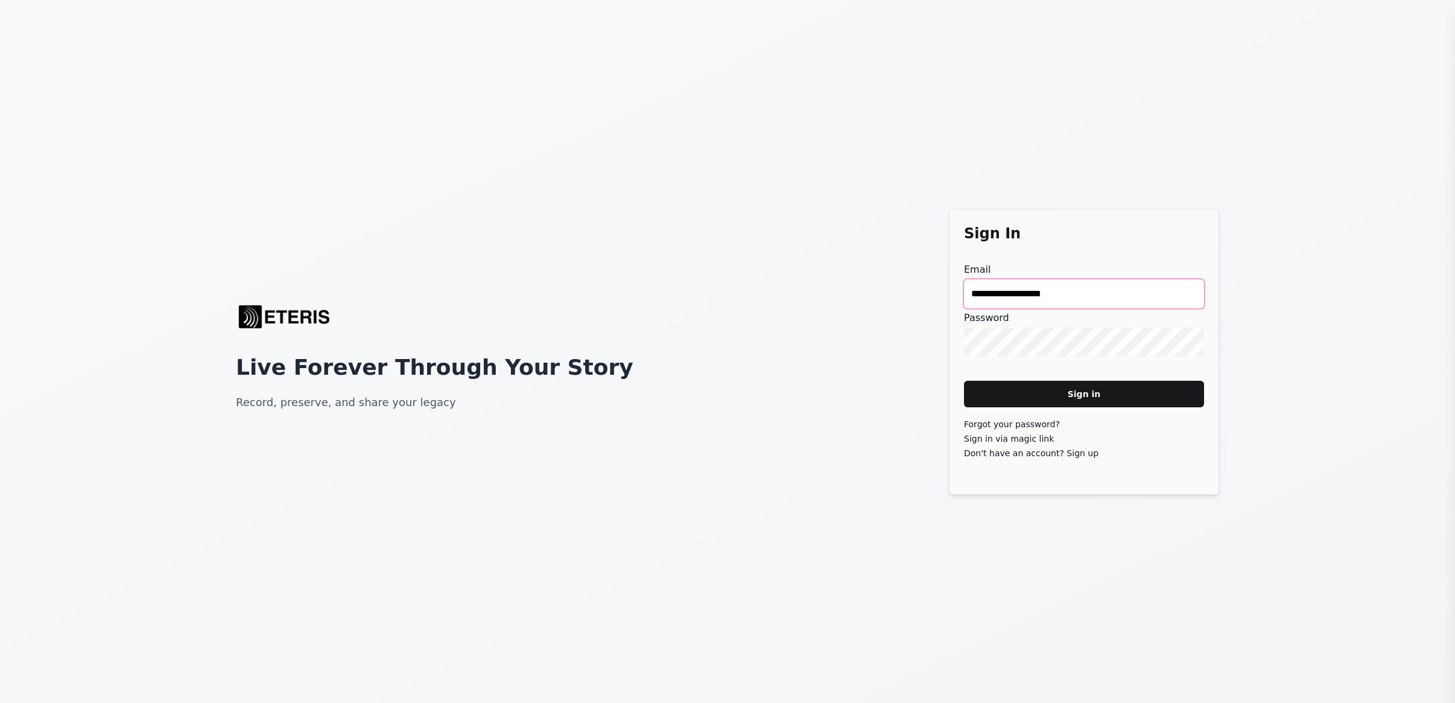
drag, startPoint x: 1085, startPoint y: 298, endPoint x: 905, endPoint y: 285, distance: 180.8
click at [905, 285] on div "**********" at bounding box center [727, 351] width 1455 height 703
type main "**********"
click at [964, 381] on main "Sign in" at bounding box center [1084, 394] width 240 height 27
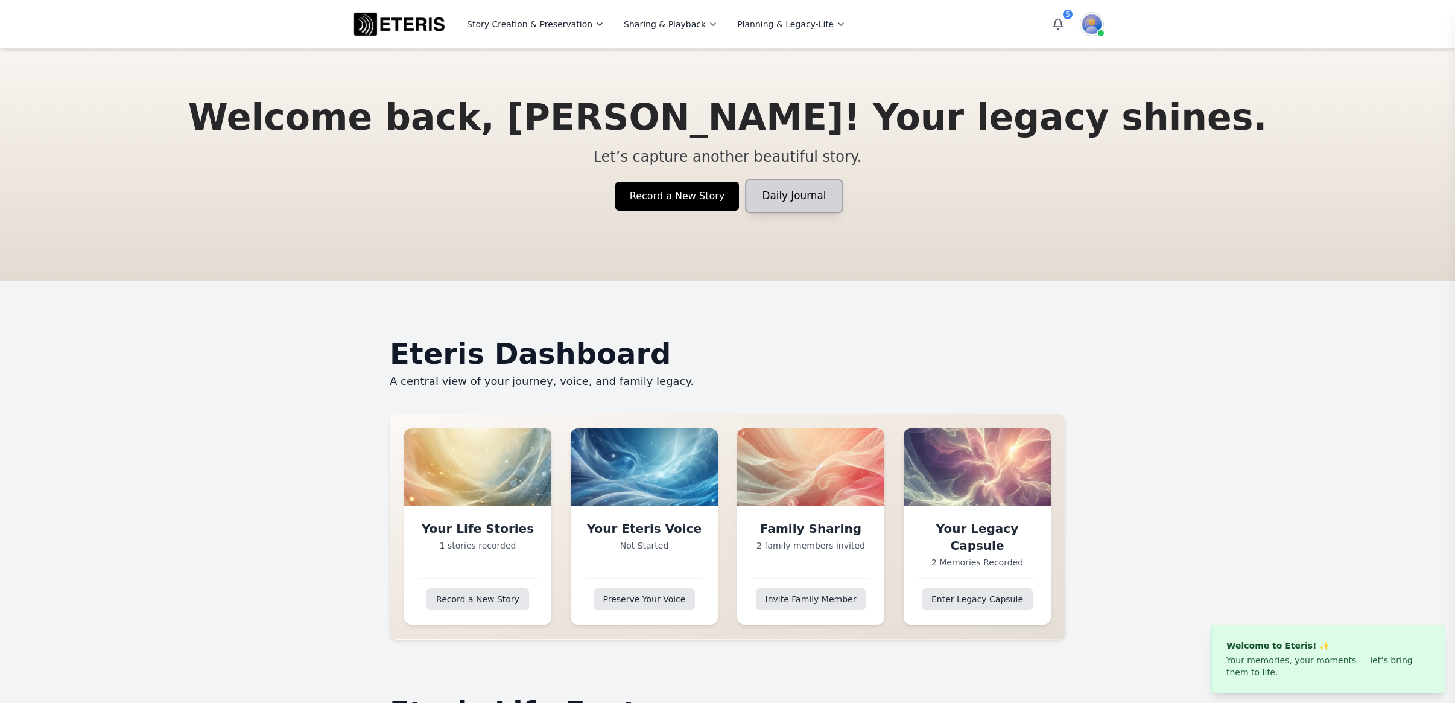
click at [792, 195] on link "Daily Journal" at bounding box center [794, 196] width 95 height 32
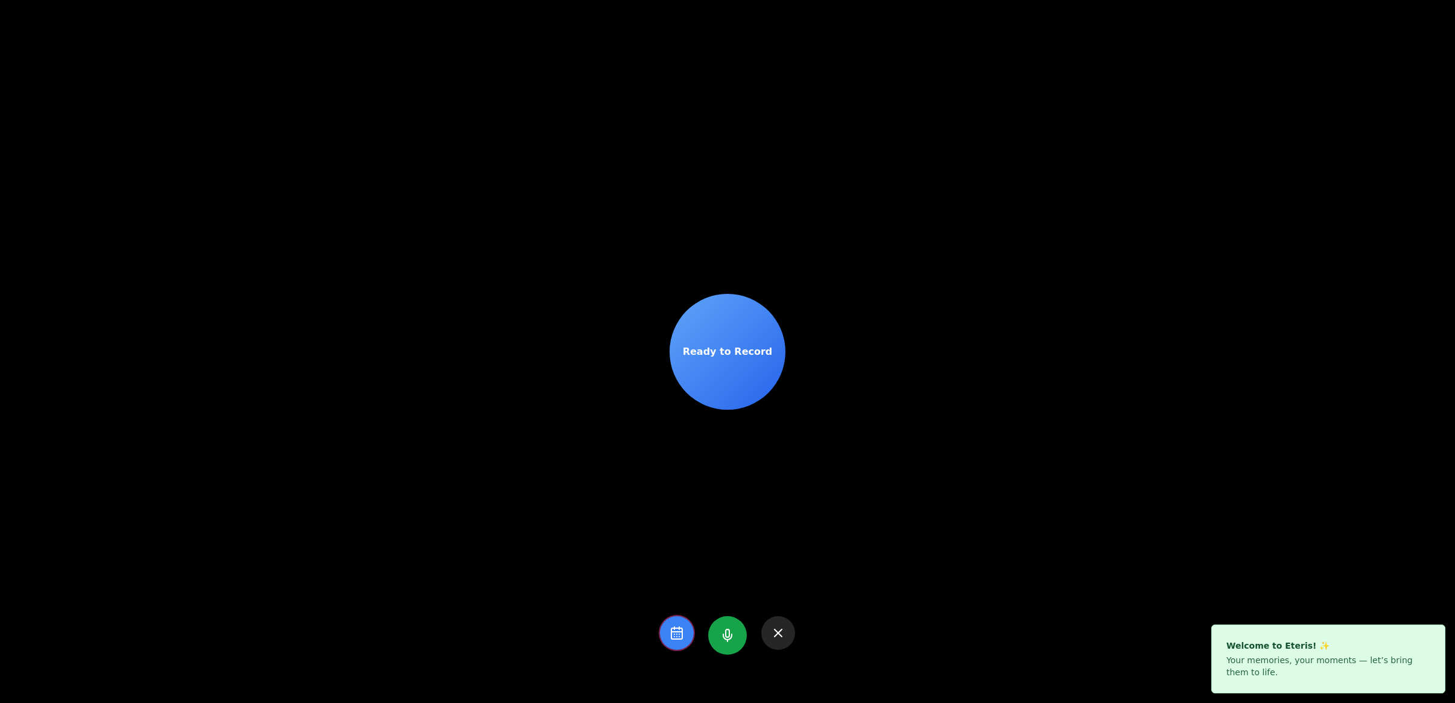
click at [669, 635] on icon at bounding box center [676, 632] width 14 height 14
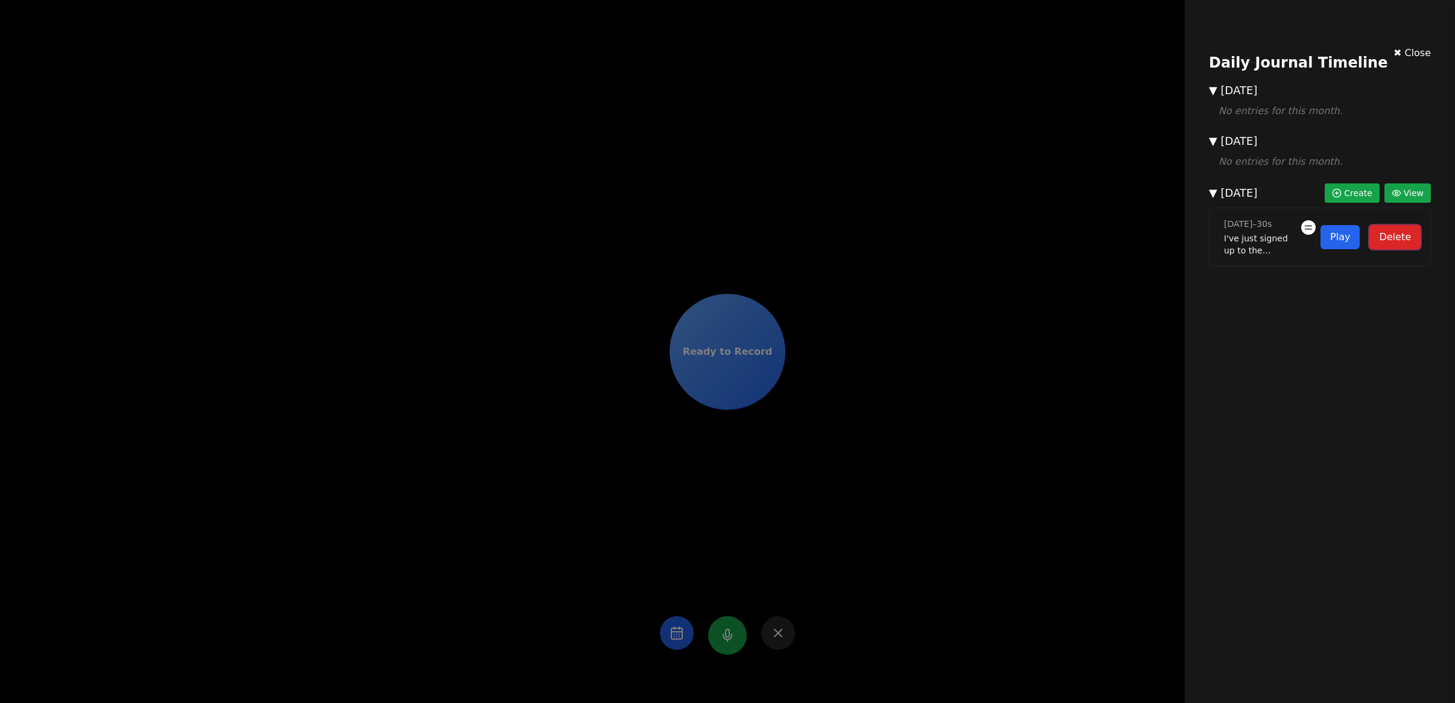
click at [1391, 239] on button "Delete" at bounding box center [1394, 237] width 51 height 24
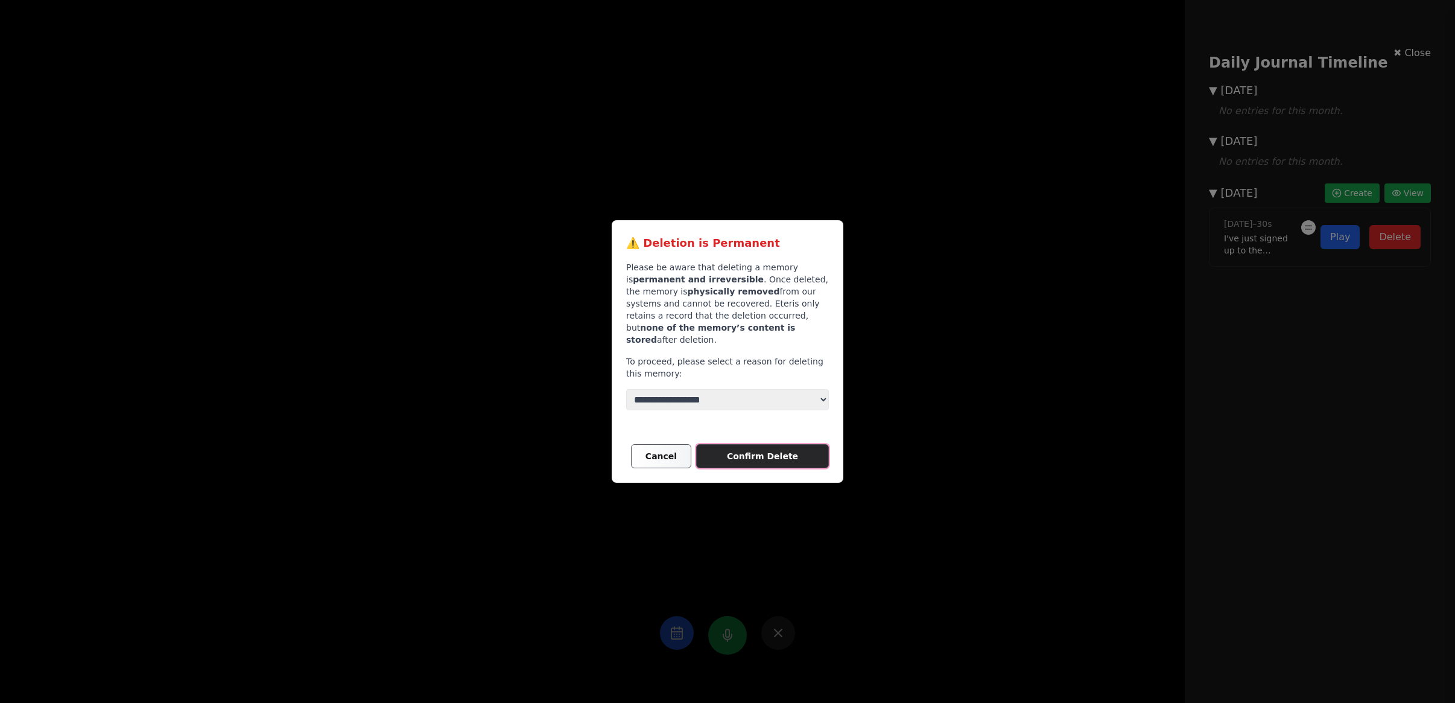
click at [755, 451] on main "Confirm Delete" at bounding box center [762, 456] width 133 height 24
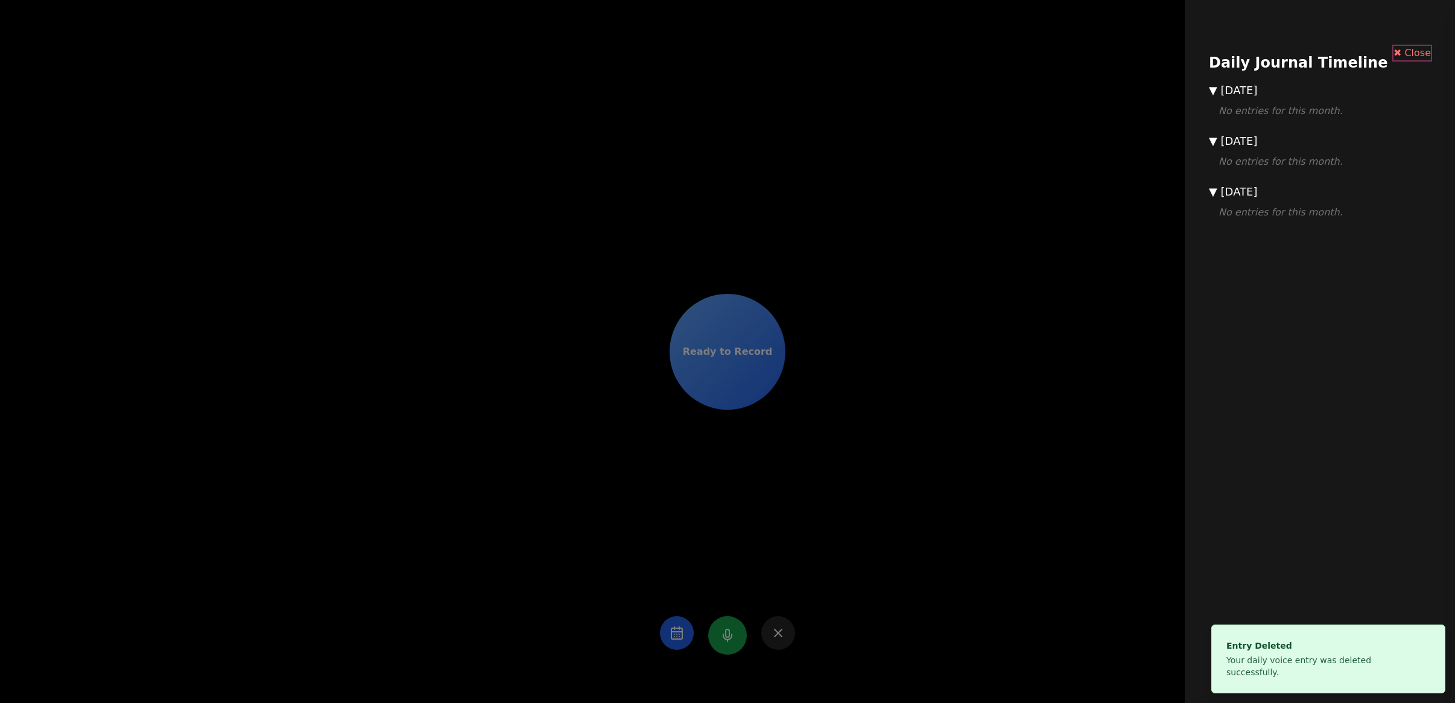
click at [1403, 55] on button "✖ Close" at bounding box center [1411, 53] width 37 height 14
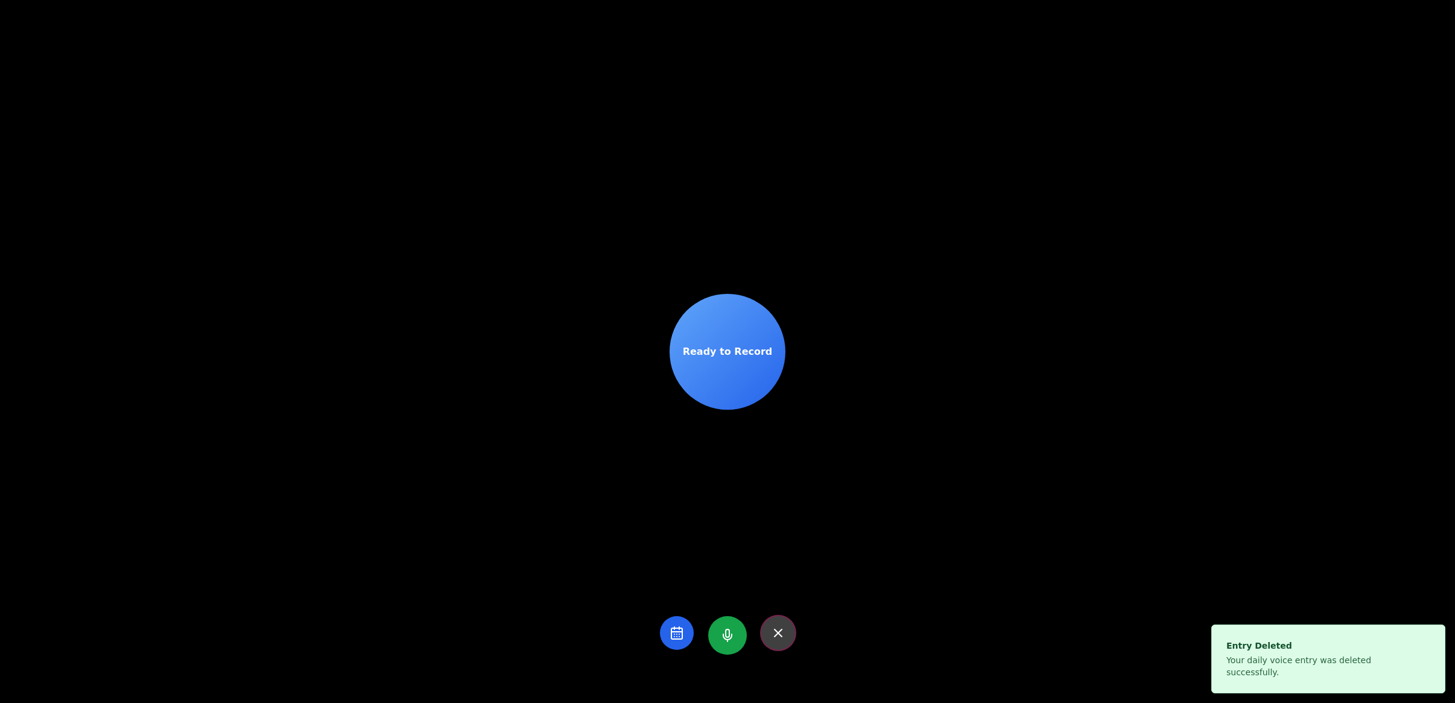
click at [779, 630] on button at bounding box center [778, 633] width 34 height 34
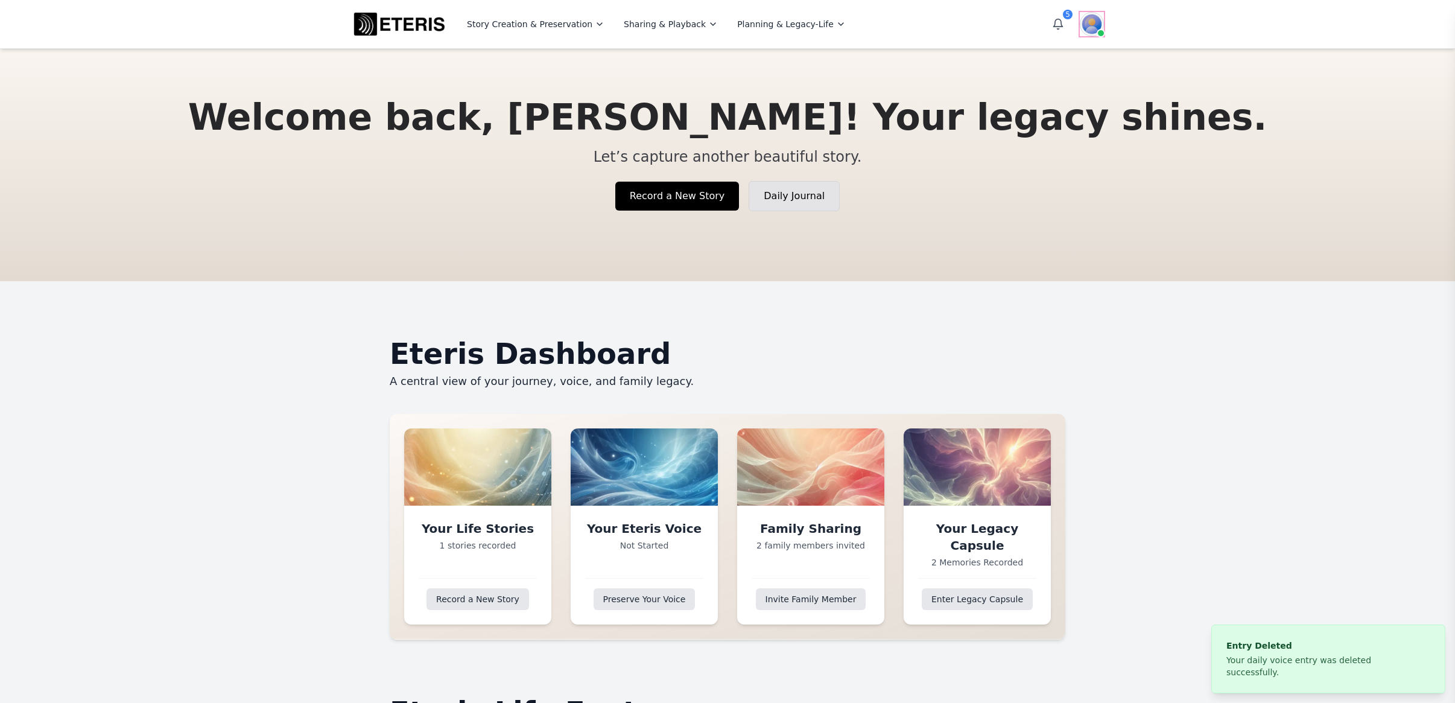
click at [1084, 19] on img at bounding box center [1092, 24] width 24 height 24
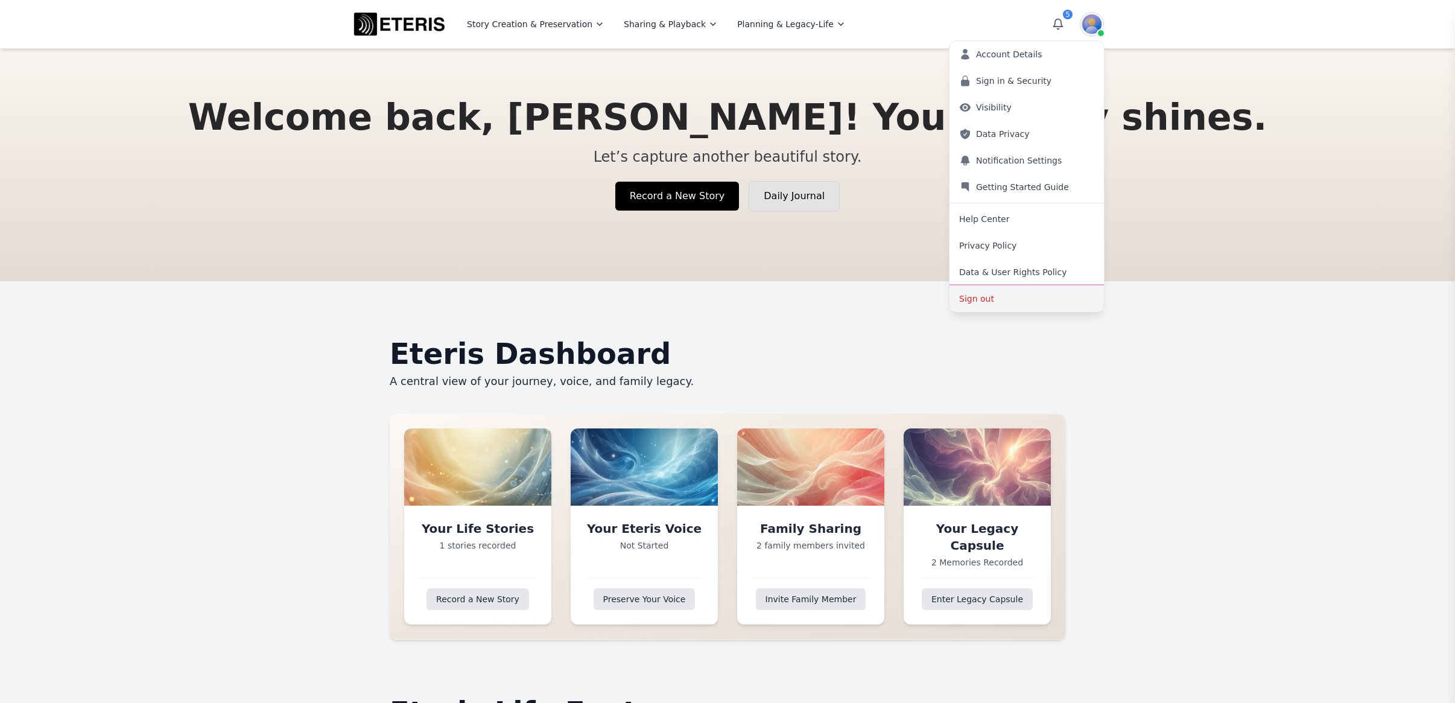
click at [995, 291] on button "Sign out" at bounding box center [1026, 298] width 154 height 27
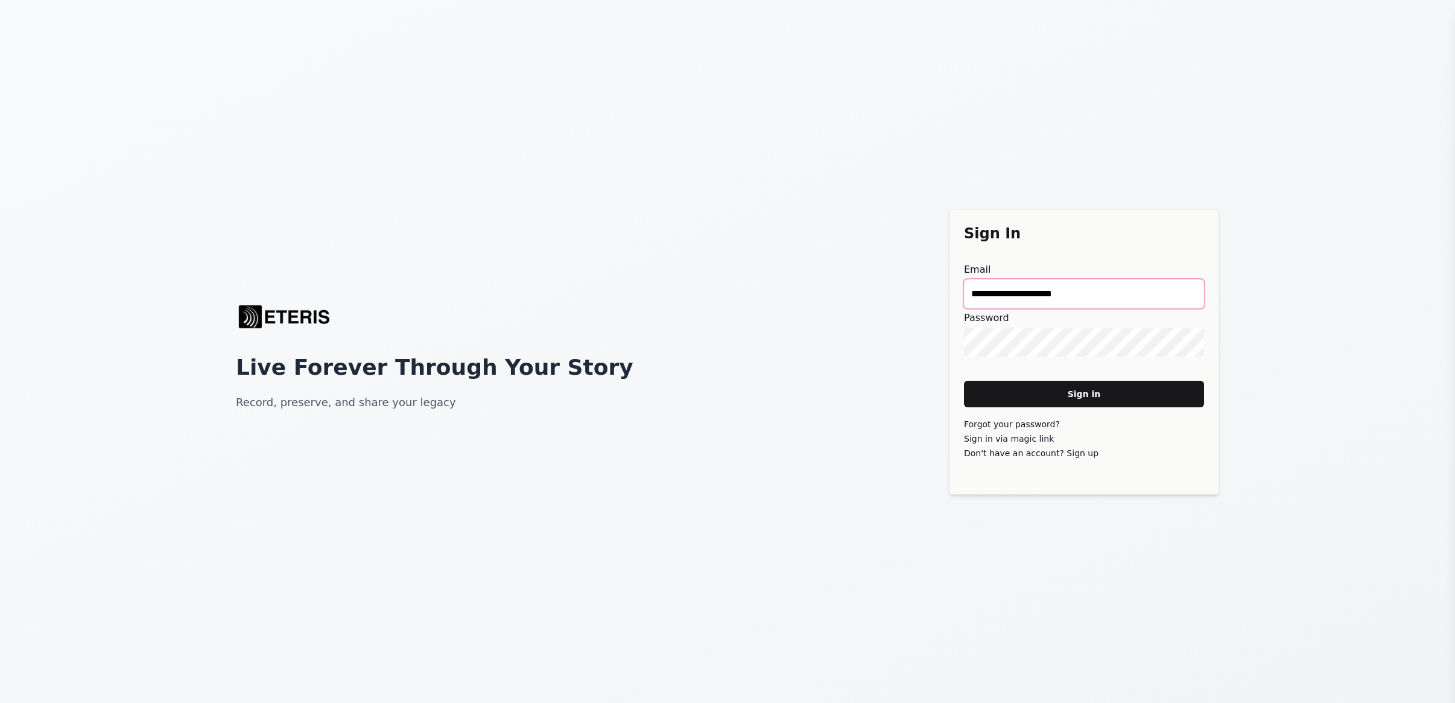
drag, startPoint x: 1035, startPoint y: 286, endPoint x: 825, endPoint y: 274, distance: 210.2
click at [825, 274] on div "**********" at bounding box center [727, 351] width 1455 height 703
click at [996, 294] on main "**" at bounding box center [1084, 293] width 240 height 29
type main "**********"
click at [1055, 389] on main "Sign in" at bounding box center [1084, 394] width 240 height 27
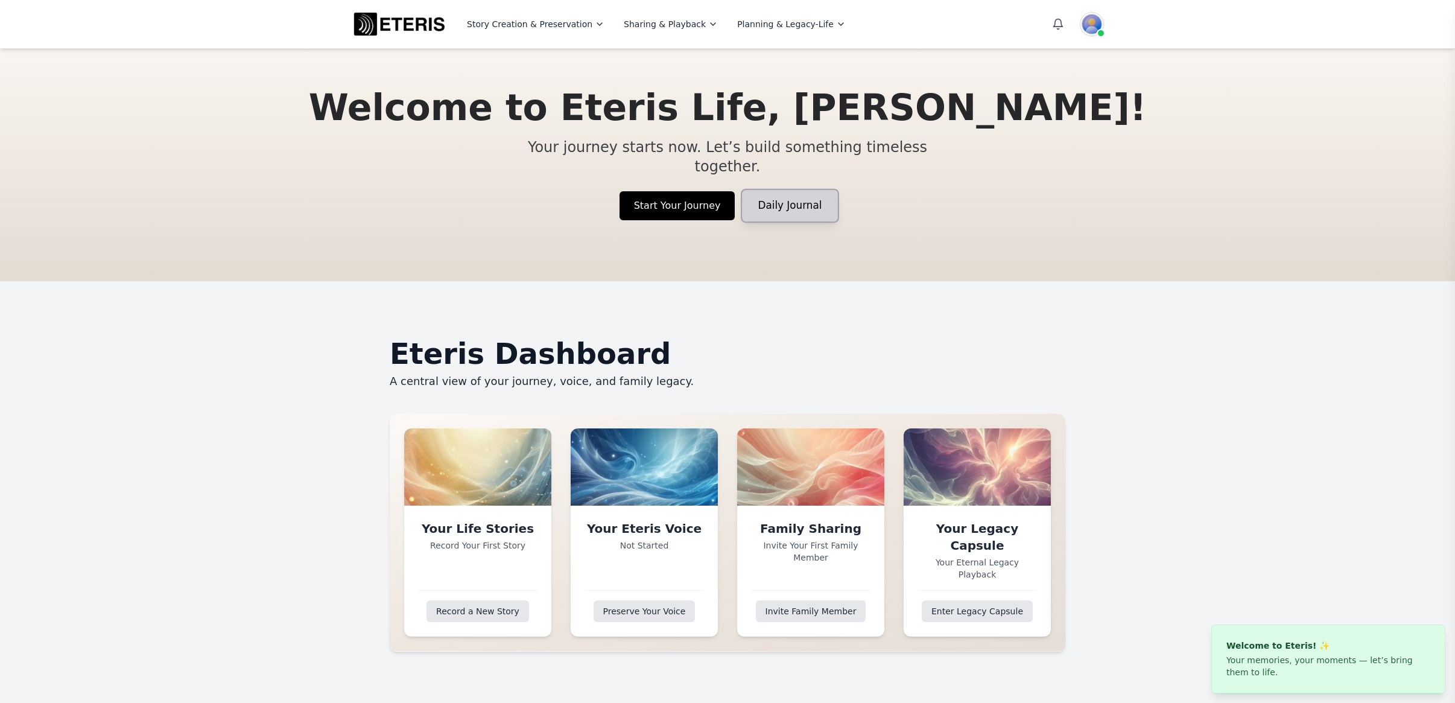
click at [783, 198] on link "Daily Journal" at bounding box center [789, 206] width 95 height 32
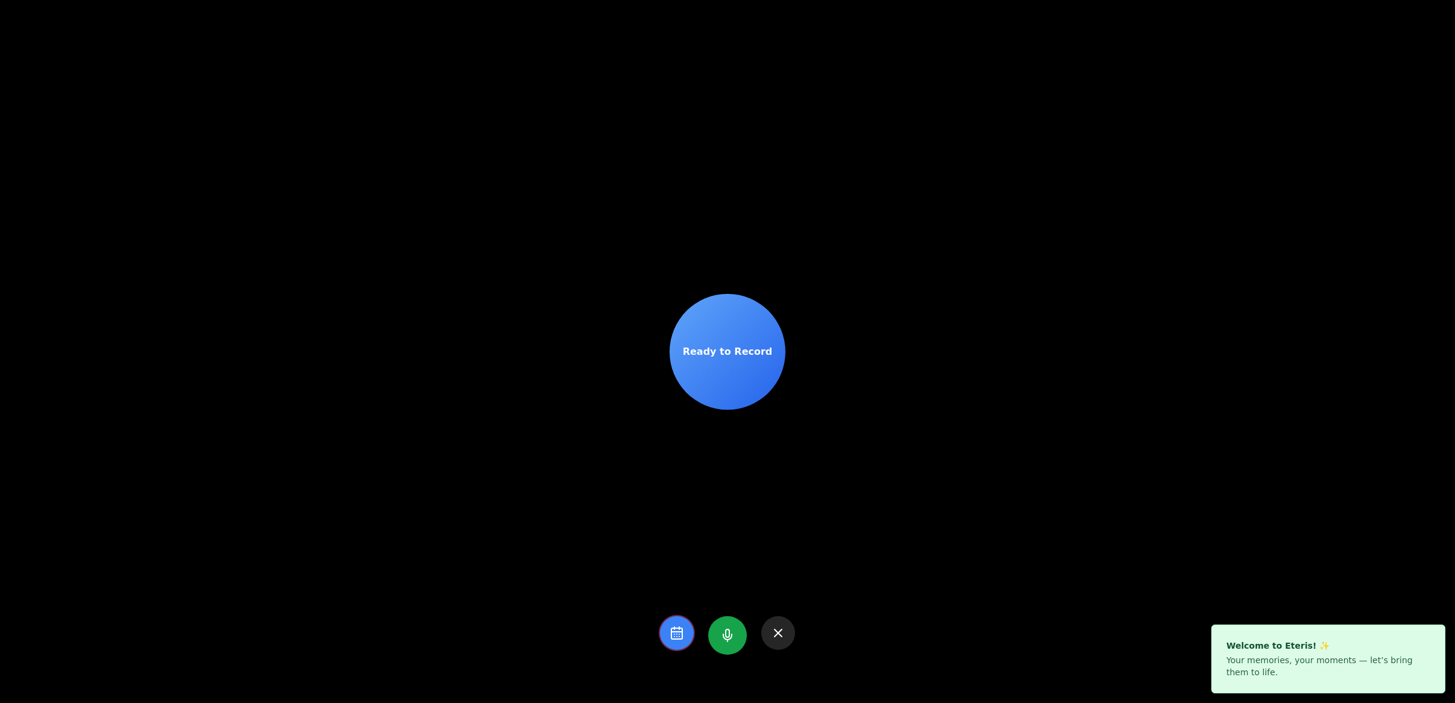
click at [671, 644] on button at bounding box center [677, 633] width 34 height 34
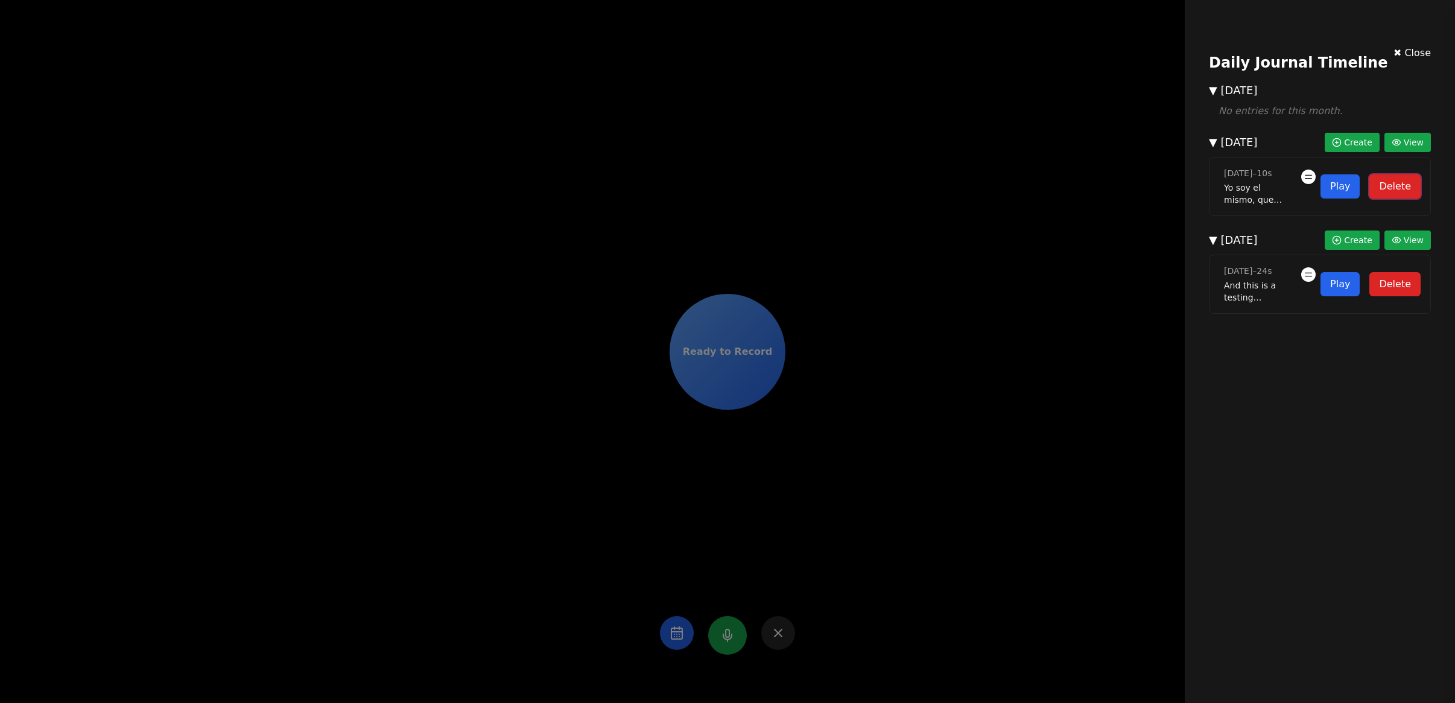
click at [1387, 183] on button "Delete" at bounding box center [1394, 186] width 51 height 24
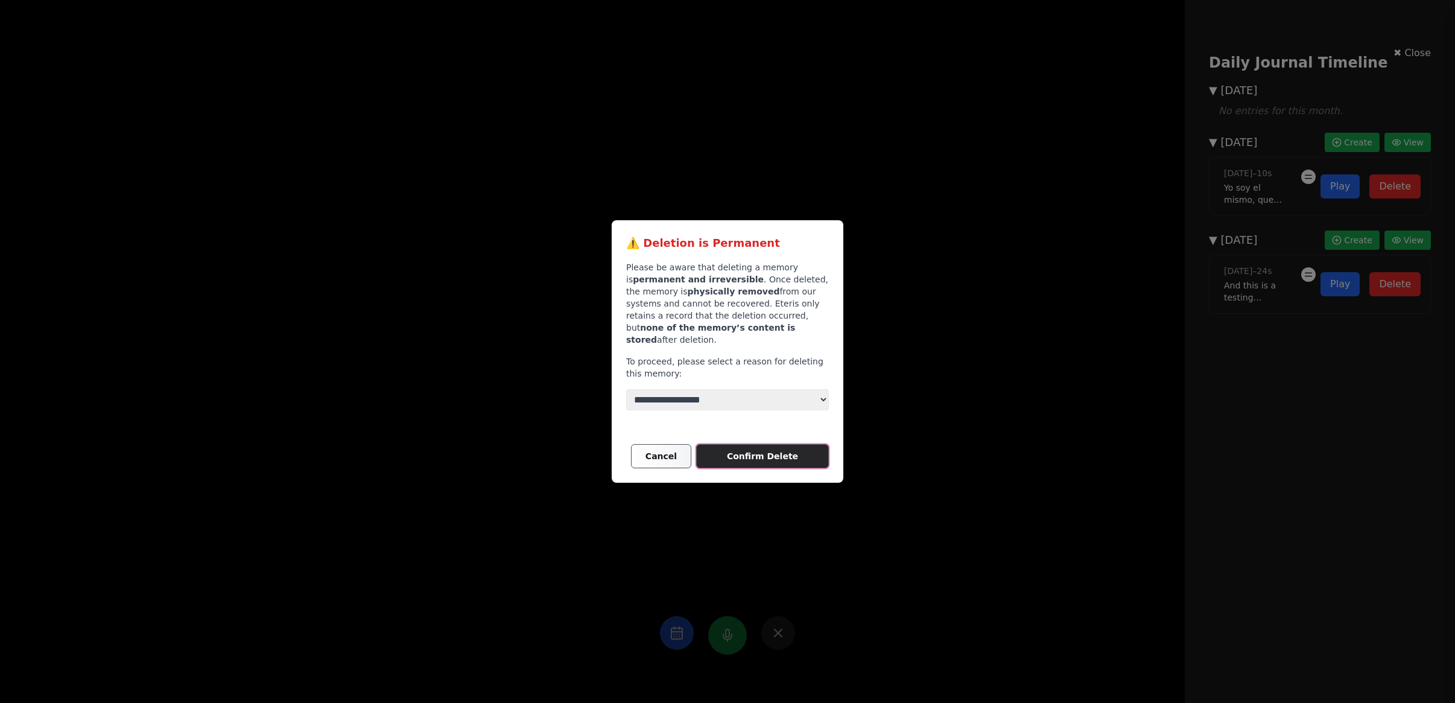
click at [750, 454] on main "Confirm Delete" at bounding box center [762, 456] width 133 height 24
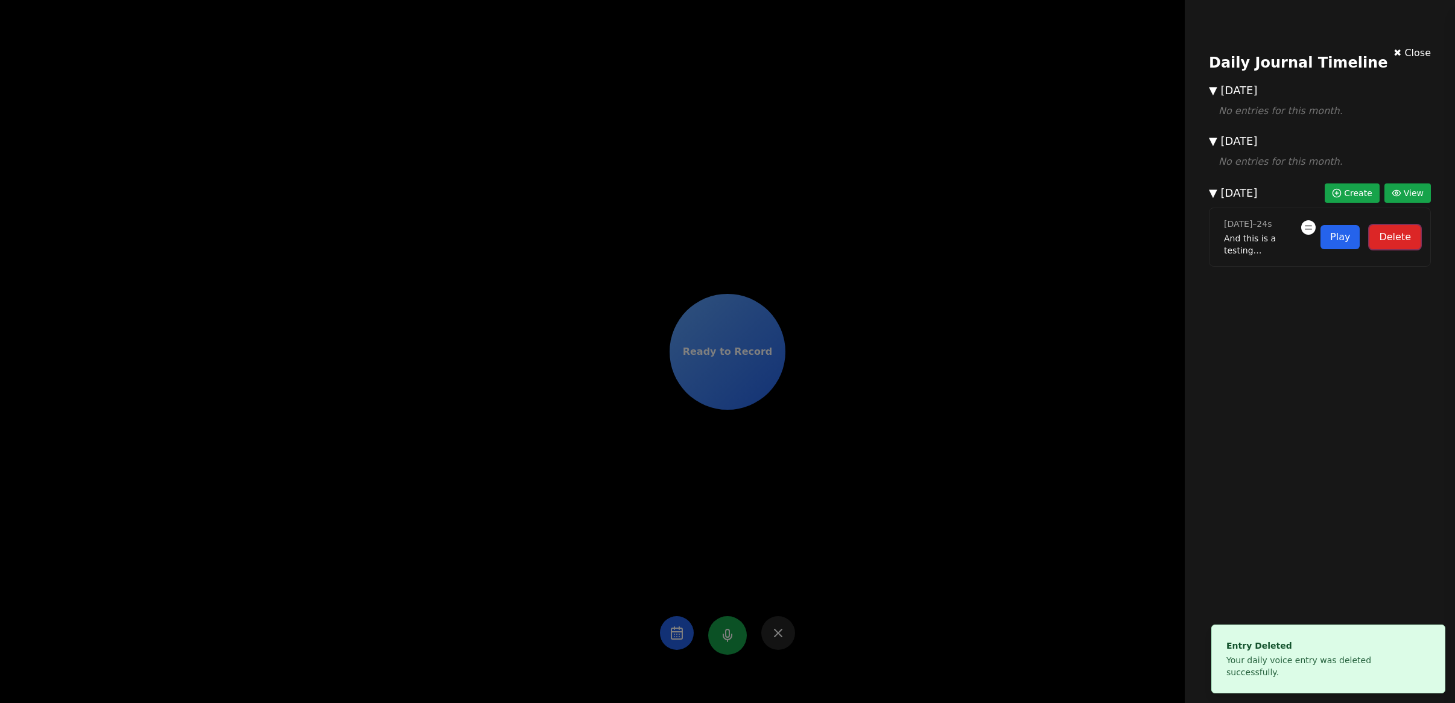
click at [1389, 237] on button "Delete" at bounding box center [1394, 237] width 51 height 24
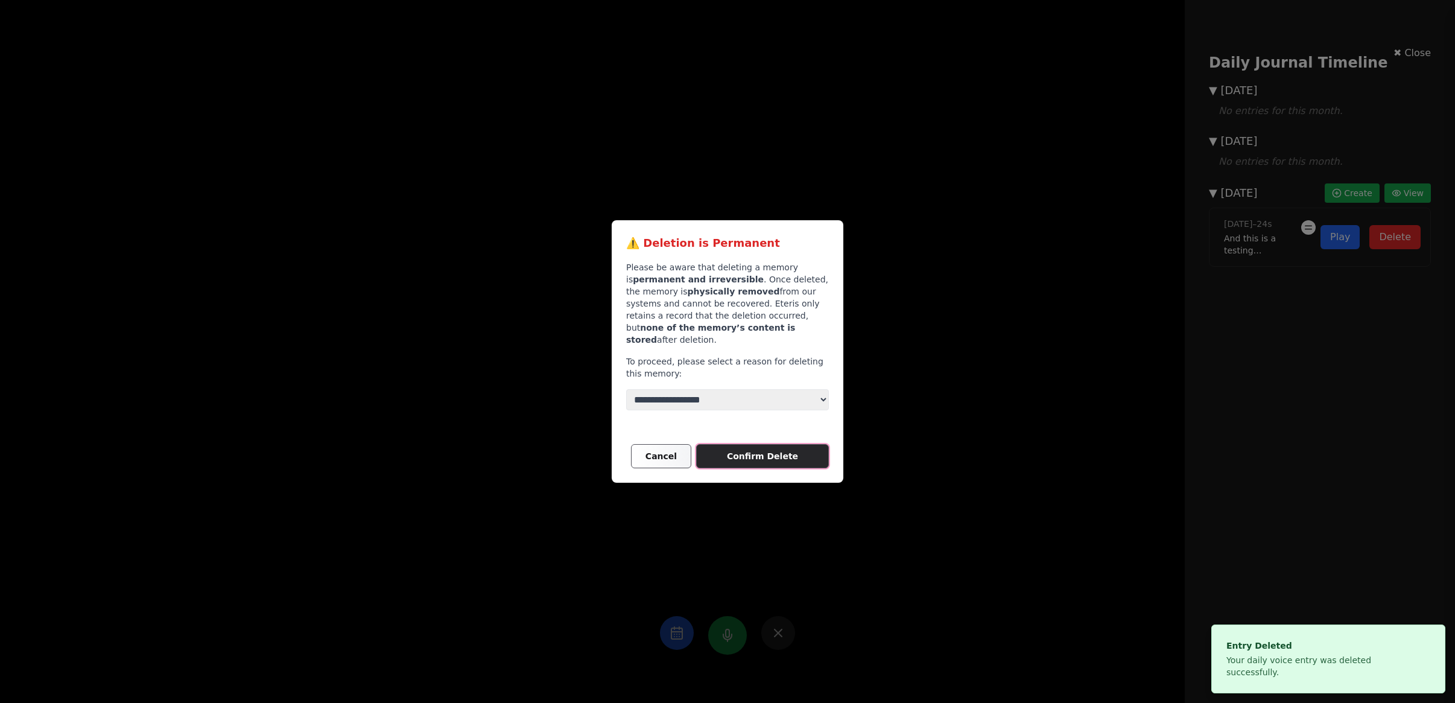
click at [770, 452] on main "Confirm Delete" at bounding box center [762, 456] width 133 height 24
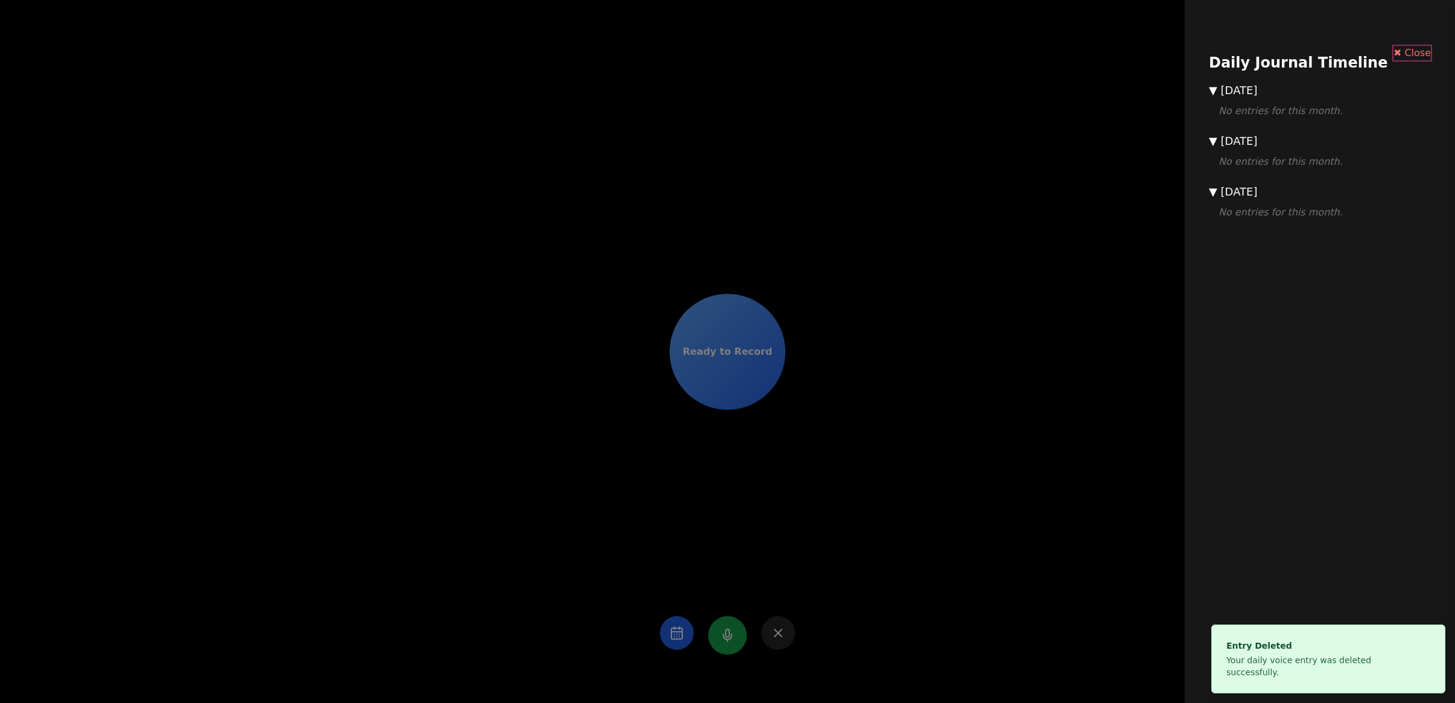
click at [1399, 55] on button "✖ Close" at bounding box center [1411, 53] width 37 height 14
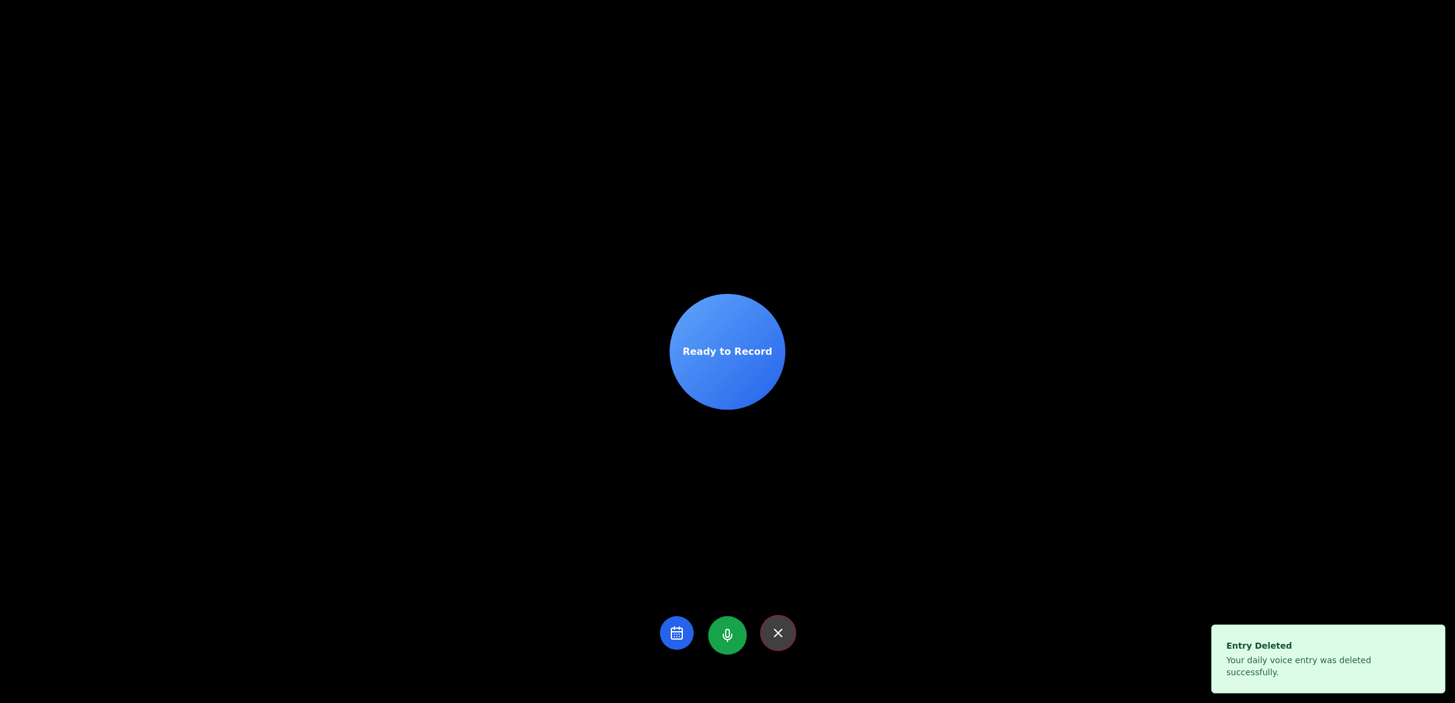
click at [774, 635] on icon at bounding box center [777, 632] width 7 height 7
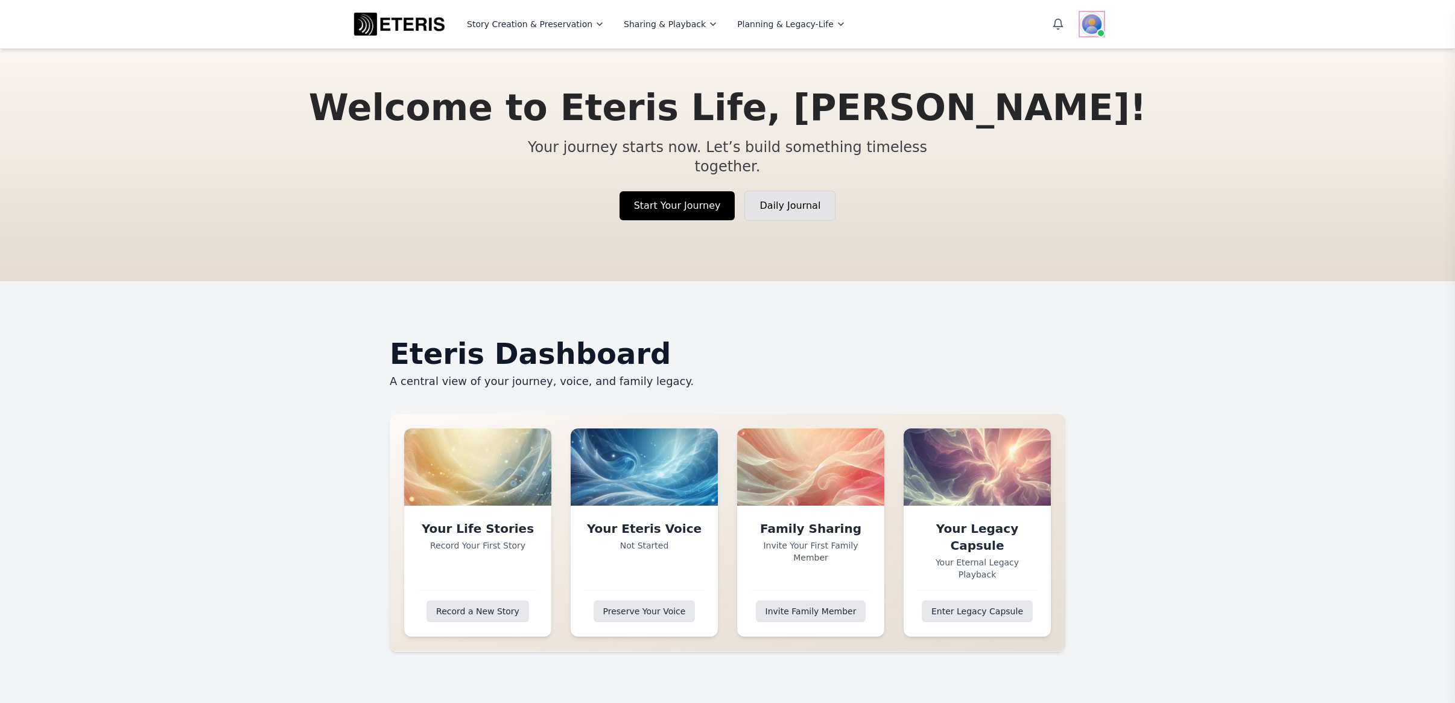
click at [1090, 28] on img at bounding box center [1092, 24] width 24 height 24
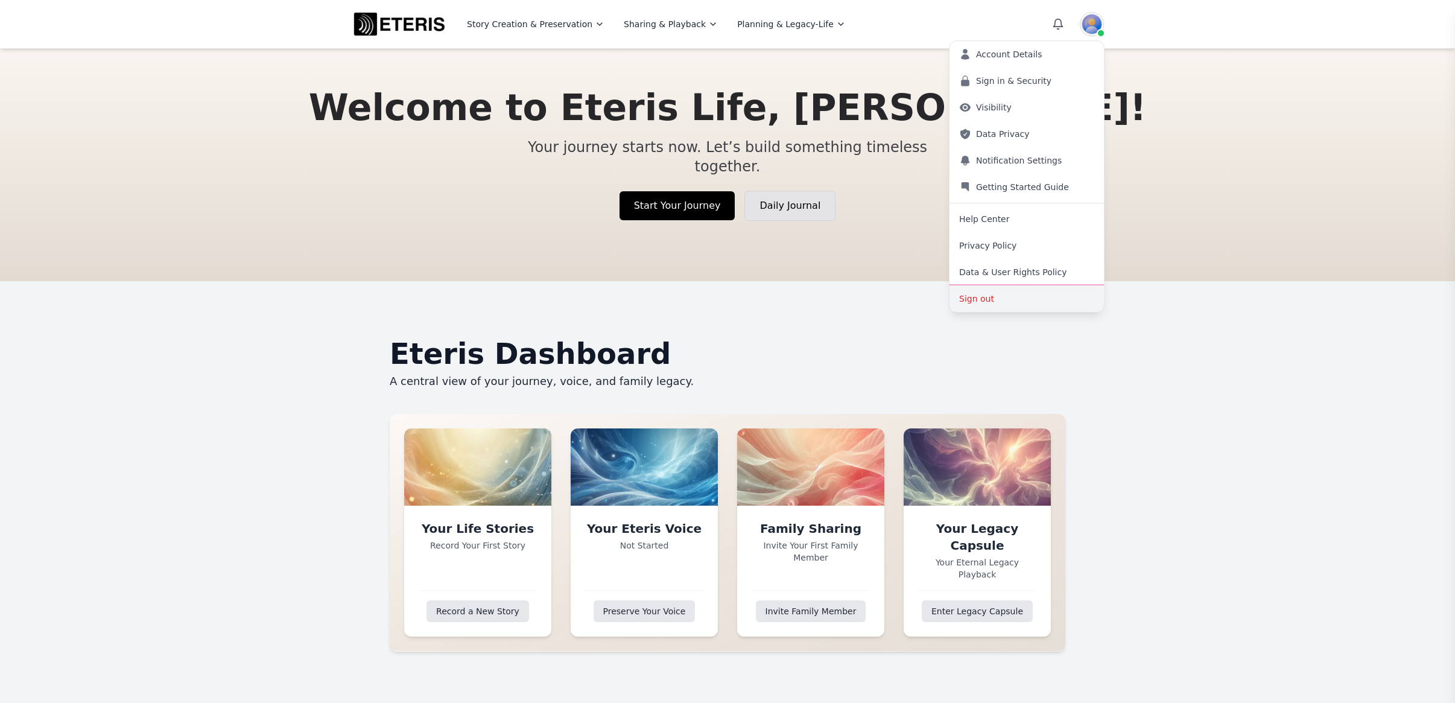
click at [988, 302] on button "Sign out" at bounding box center [1026, 298] width 154 height 27
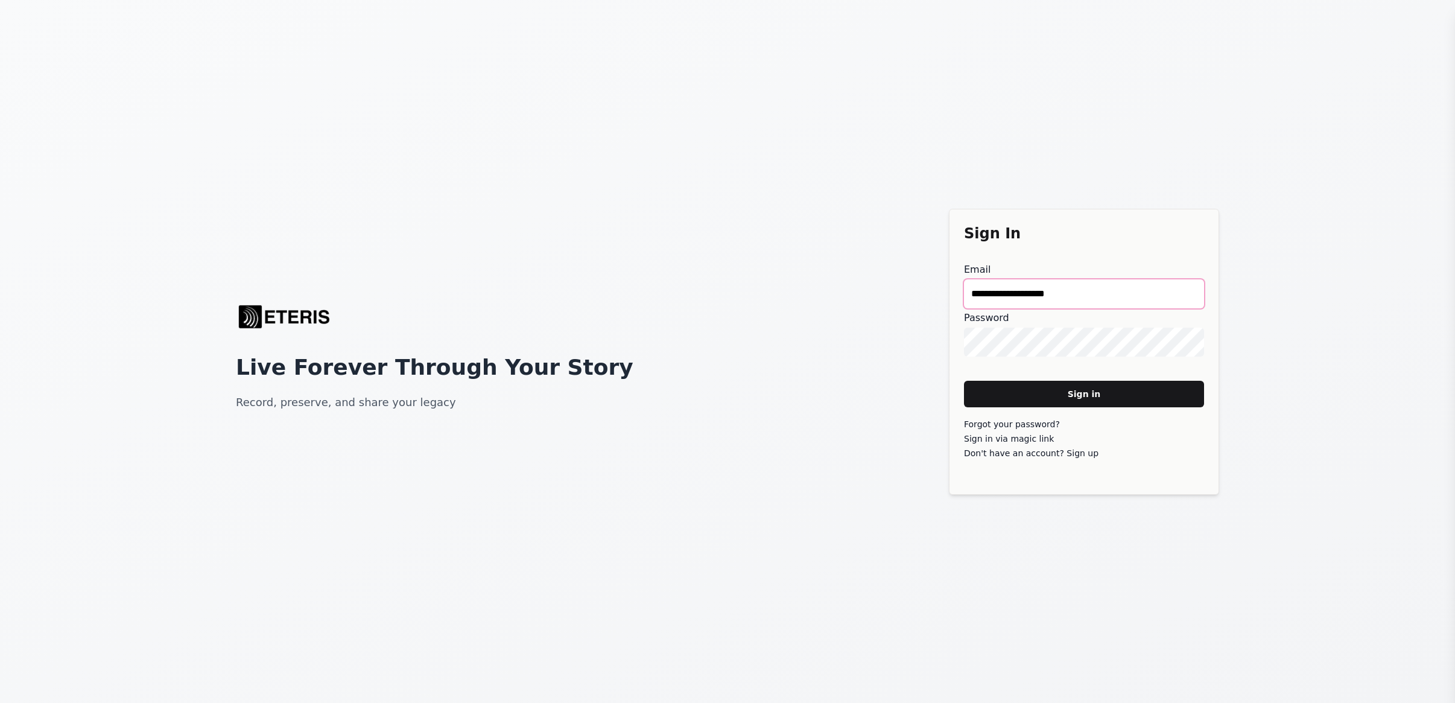
drag, startPoint x: 1081, startPoint y: 291, endPoint x: 902, endPoint y: 273, distance: 180.6
click at [902, 273] on div "**********" at bounding box center [727, 351] width 1455 height 703
type main "**********"
click at [1071, 397] on main "Sign in" at bounding box center [1084, 394] width 240 height 27
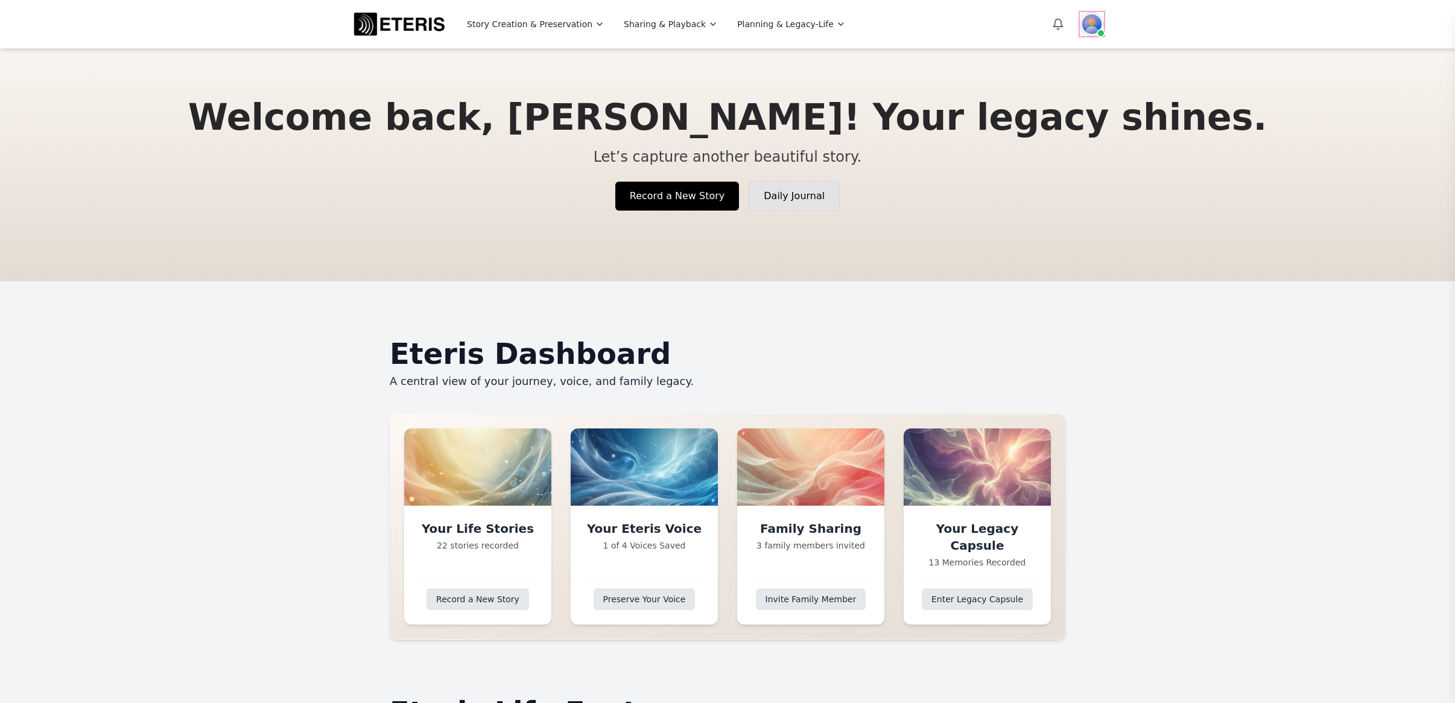
click at [1083, 25] on img at bounding box center [1092, 24] width 24 height 24
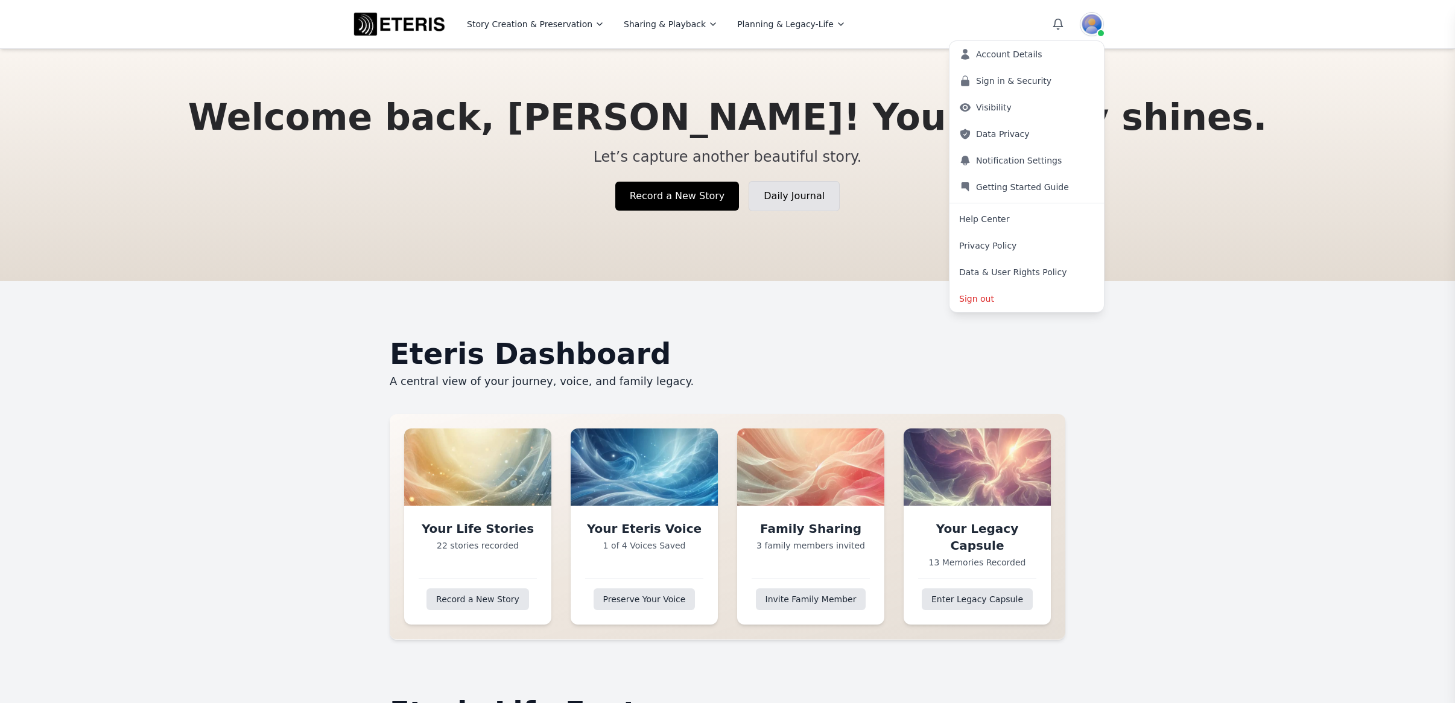
click at [864, 344] on h2 "Eteris Dashboard" at bounding box center [727, 353] width 675 height 29
